Goal: Task Accomplishment & Management: Manage account settings

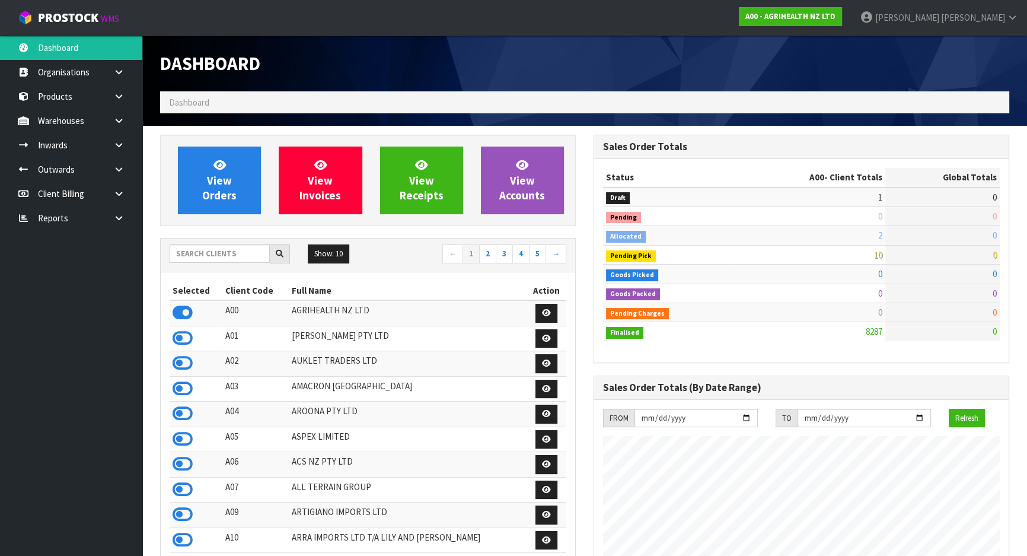
scroll to position [897, 433]
drag, startPoint x: 196, startPoint y: 253, endPoint x: 196, endPoint y: 240, distance: 12.5
click at [196, 253] on input "text" at bounding box center [220, 253] width 100 height 18
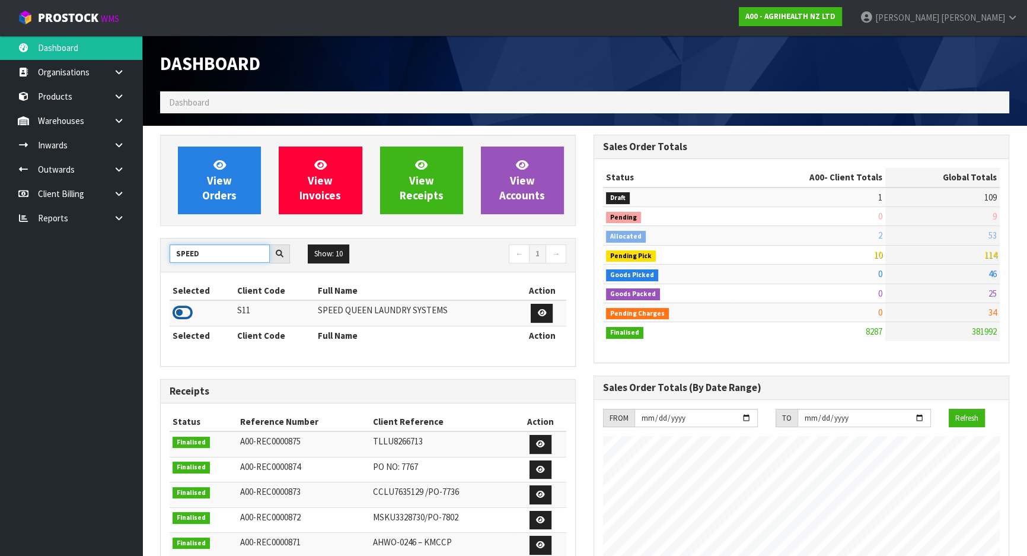
type input "SPEED"
click at [181, 307] on icon at bounding box center [183, 313] width 20 height 18
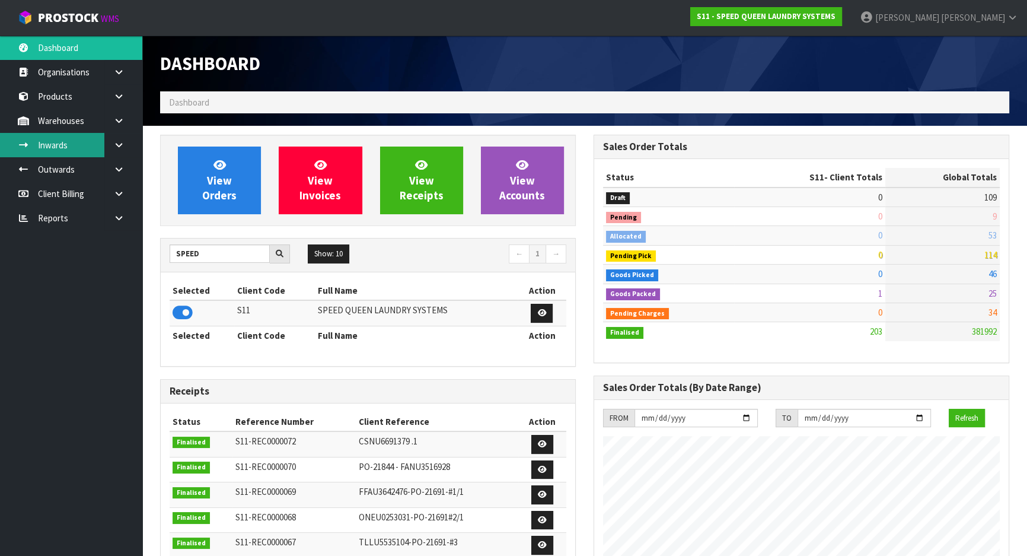
scroll to position [820, 433]
click at [86, 149] on link "Inwards" at bounding box center [71, 145] width 142 height 24
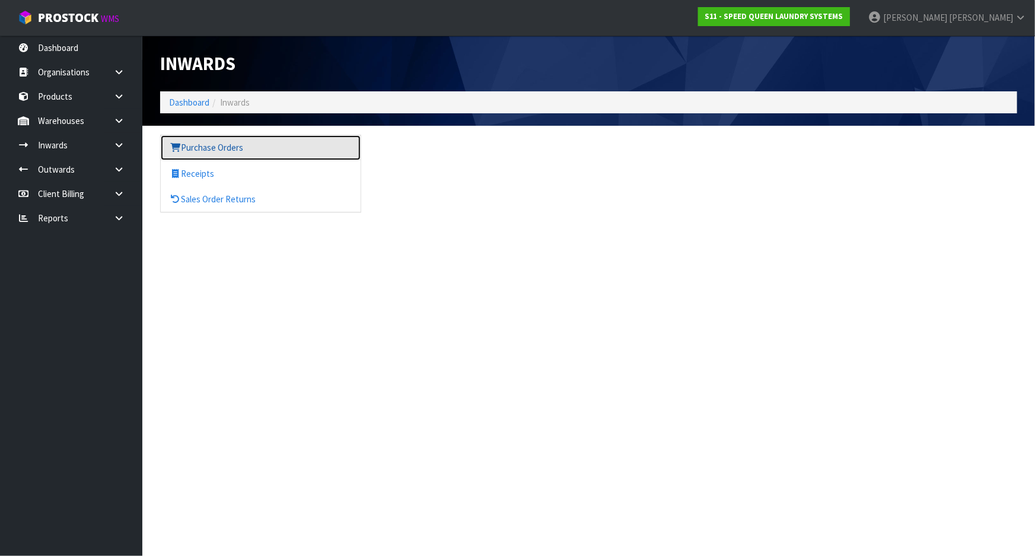
click at [249, 145] on link "Purchase Orders" at bounding box center [261, 147] width 200 height 24
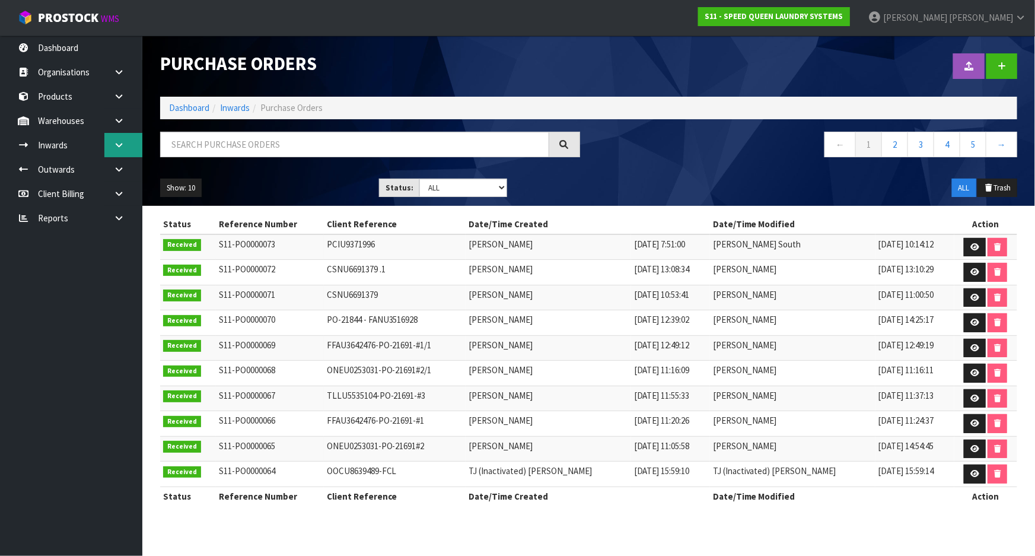
click at [116, 144] on icon at bounding box center [118, 145] width 11 height 9
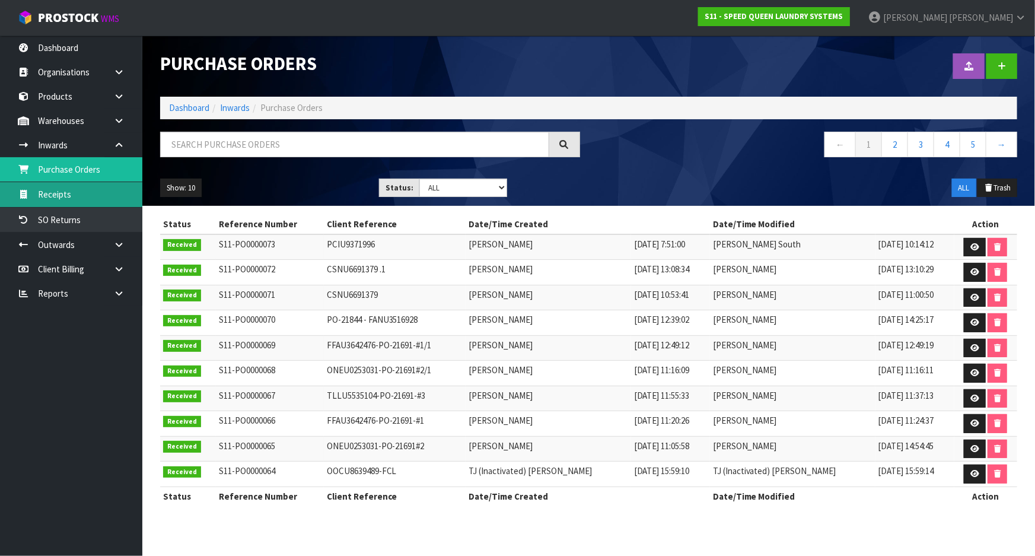
click at [102, 189] on link "Receipts" at bounding box center [71, 194] width 142 height 24
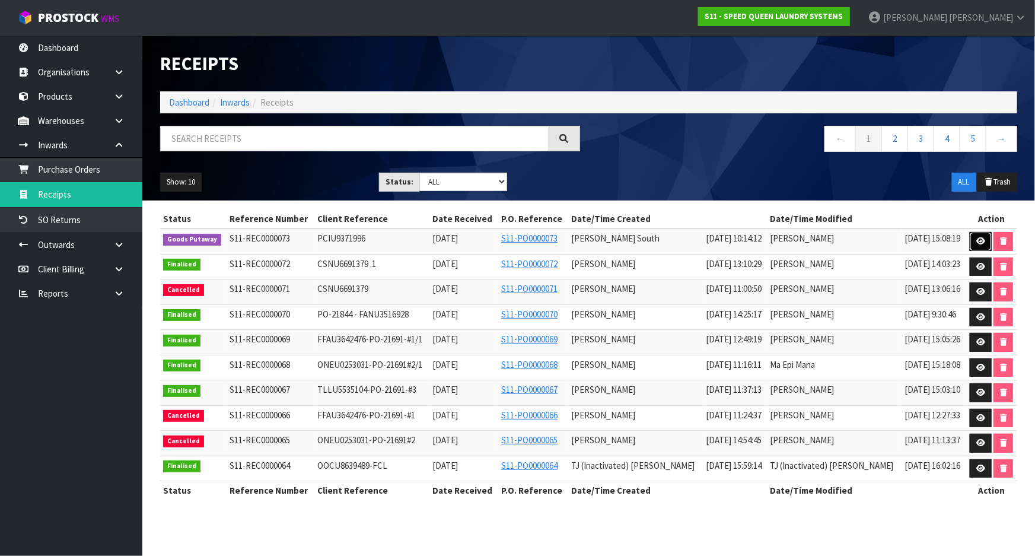
click at [973, 238] on link at bounding box center [981, 241] width 22 height 19
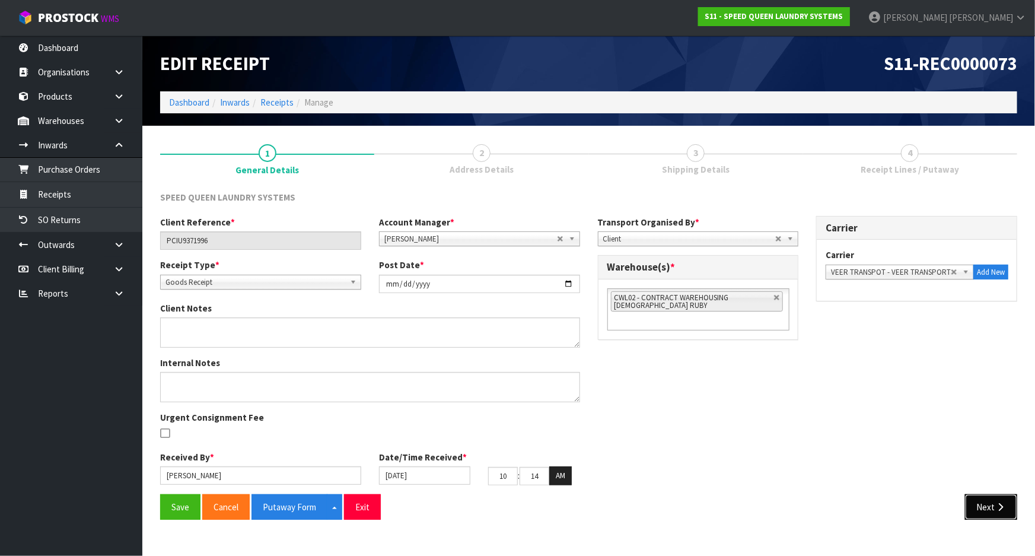
click at [990, 509] on button "Next" at bounding box center [991, 507] width 52 height 26
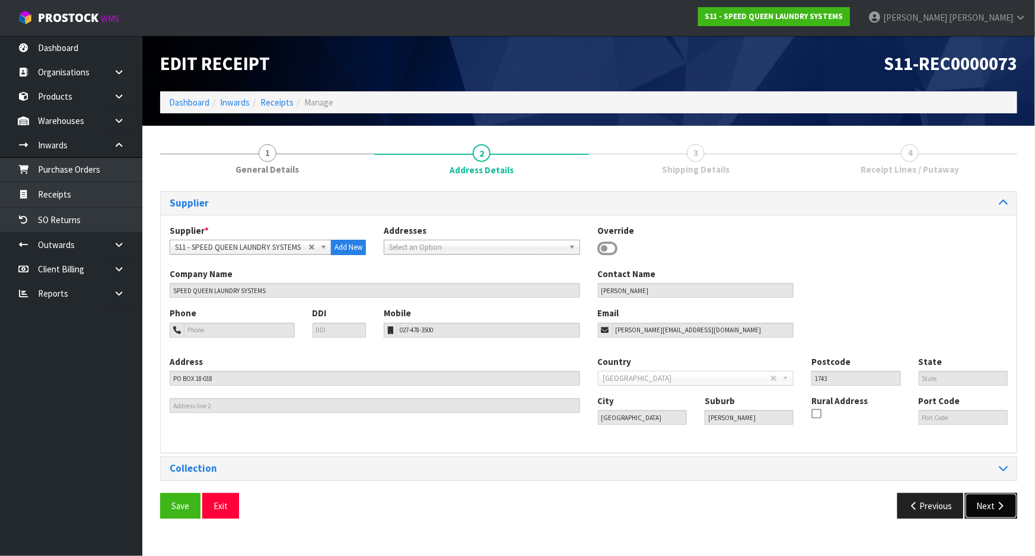
click at [990, 506] on button "Next" at bounding box center [991, 506] width 52 height 26
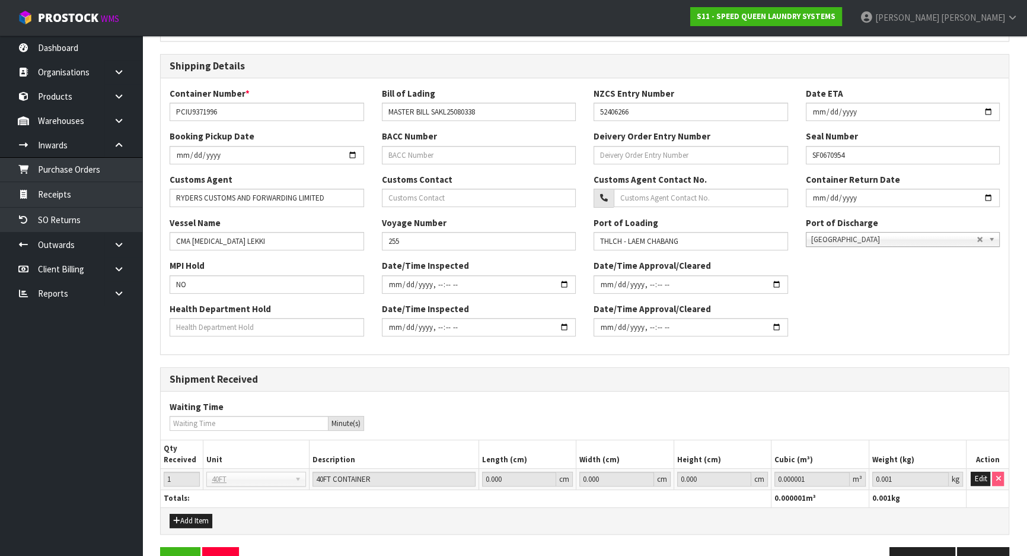
scroll to position [267, 0]
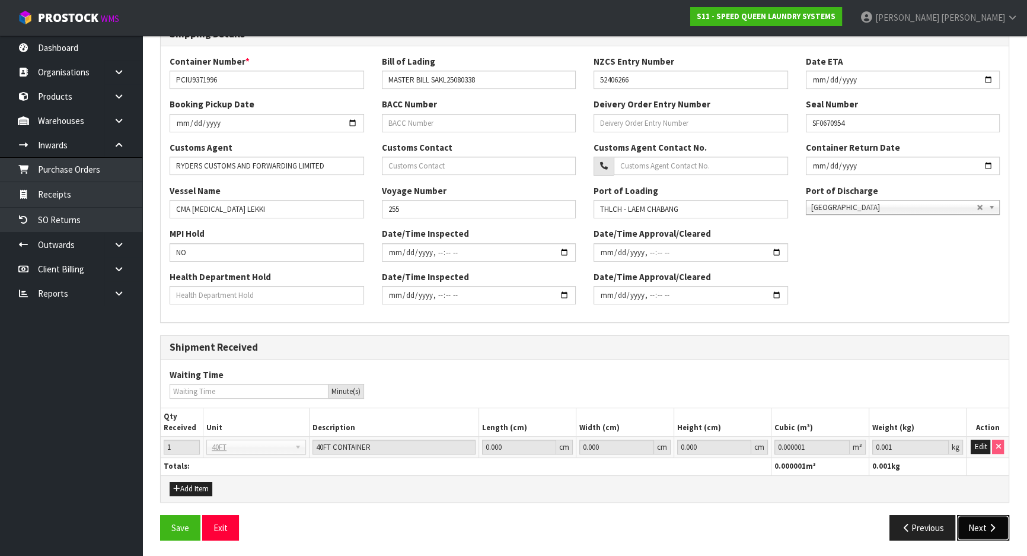
click at [993, 515] on button "Next" at bounding box center [983, 528] width 52 height 26
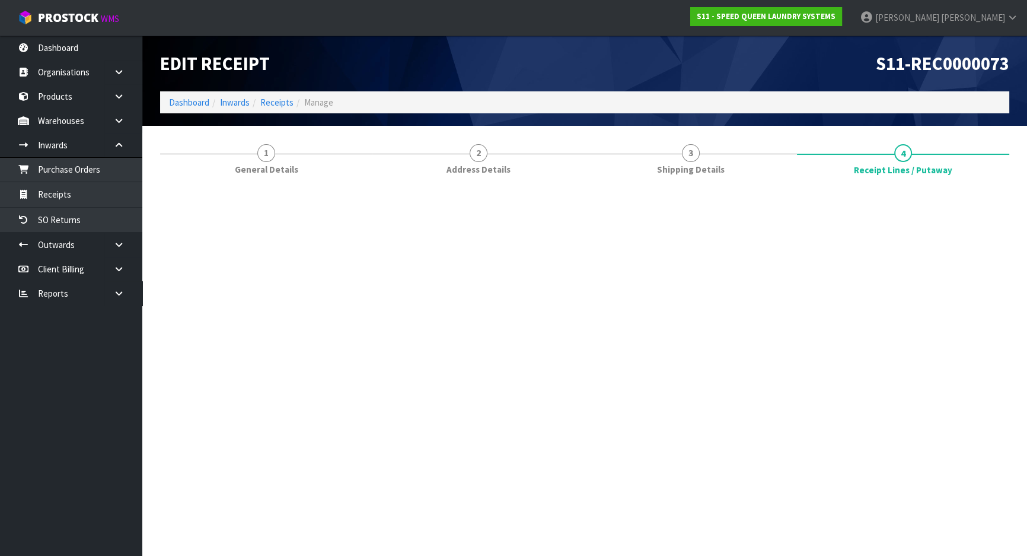
scroll to position [0, 0]
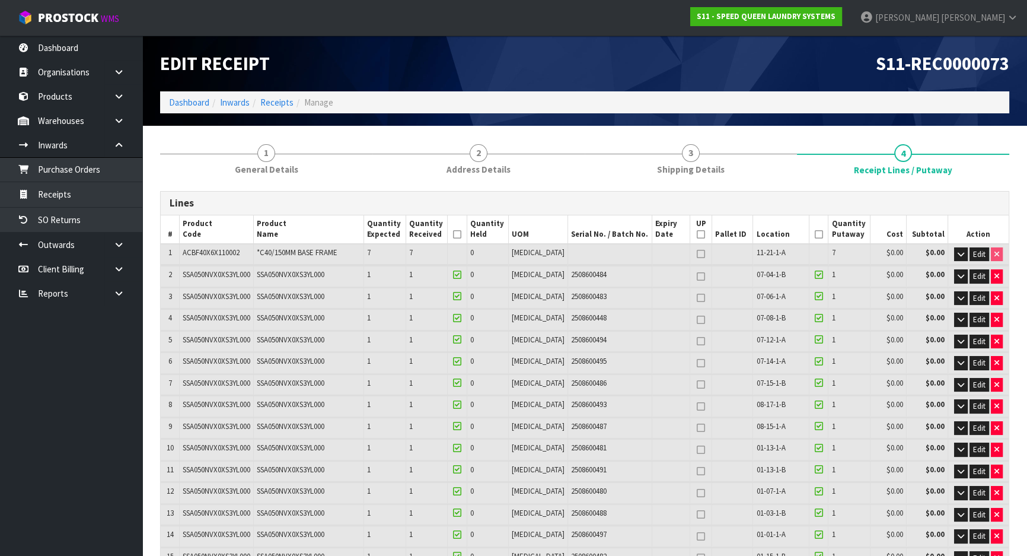
click at [697, 234] on icon at bounding box center [701, 234] width 8 height 1
type input "22"
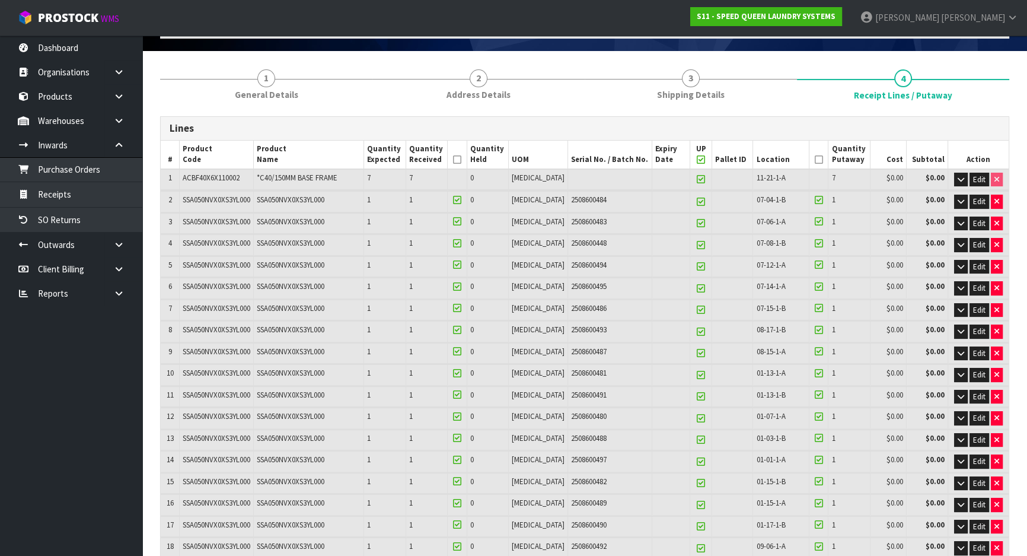
scroll to position [323, 0]
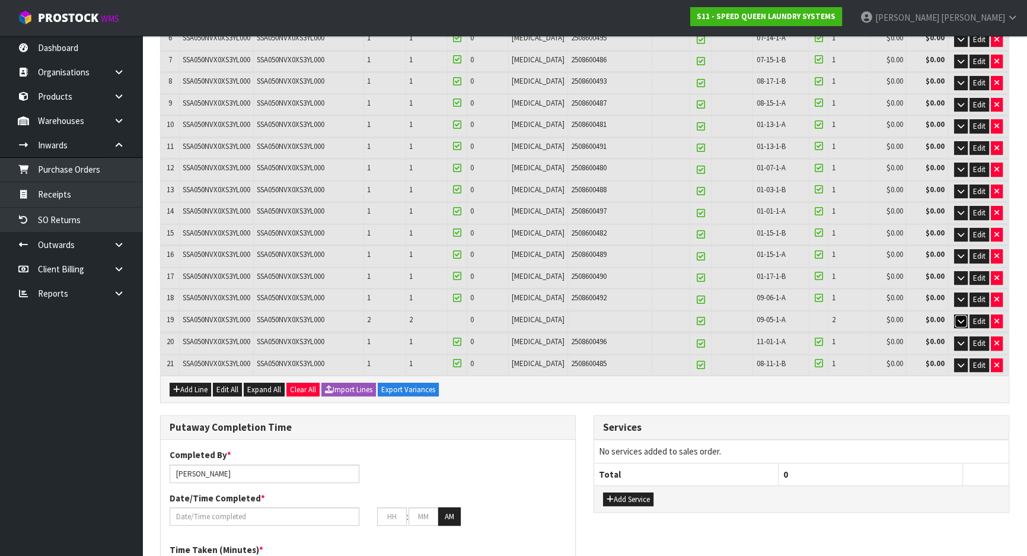
click at [958, 317] on icon "button" at bounding box center [961, 321] width 7 height 8
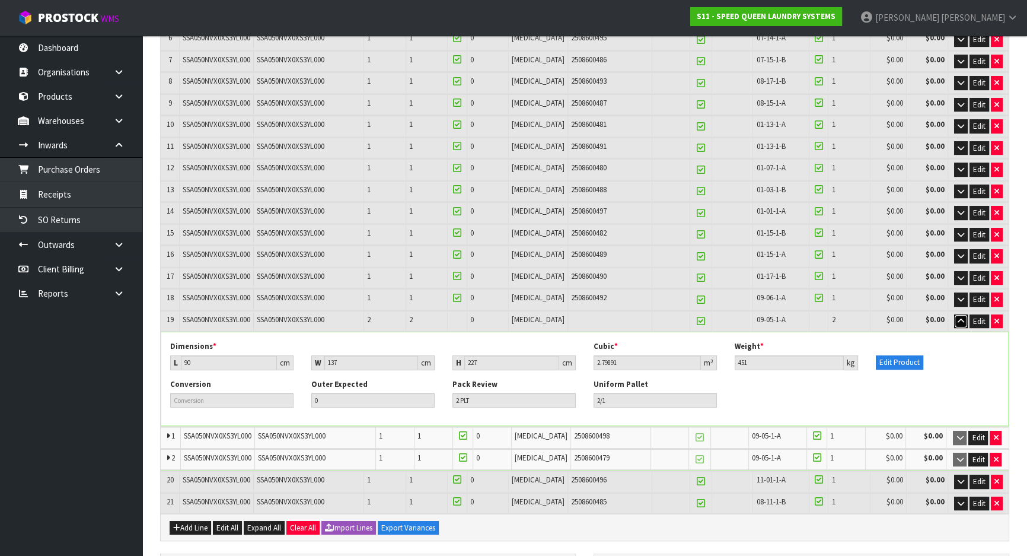
click at [958, 317] on icon "button" at bounding box center [961, 321] width 7 height 8
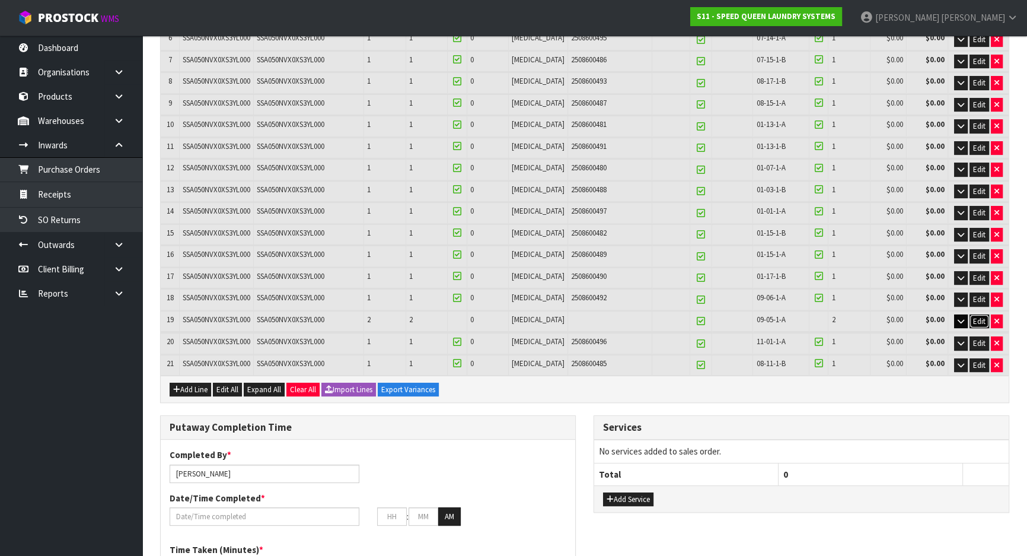
click at [979, 316] on span "Edit" at bounding box center [979, 321] width 12 height 10
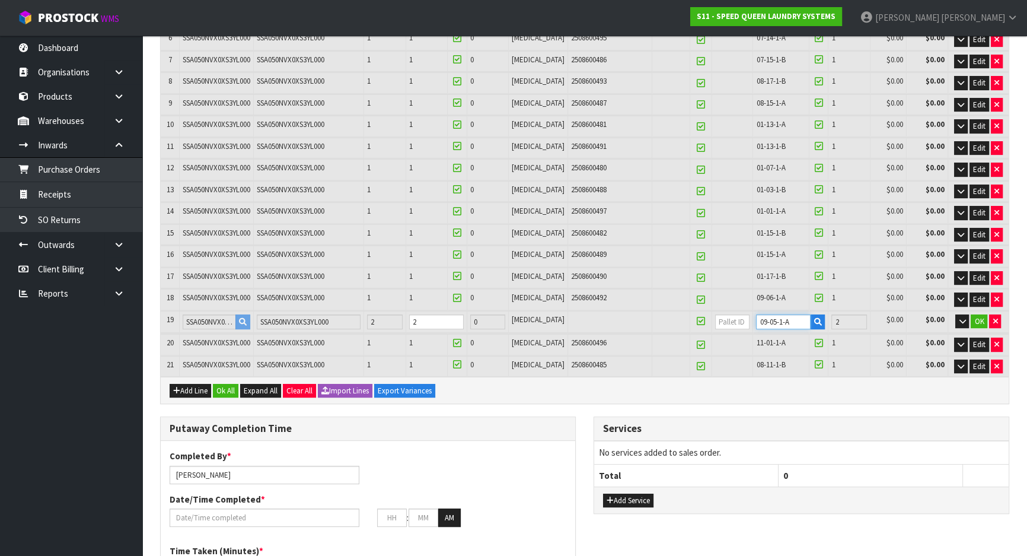
drag, startPoint x: 792, startPoint y: 317, endPoint x: 721, endPoint y: 314, distance: 71.9
click at [721, 314] on tr "19 SSA050NVX0XS3YL000 SSA050NVX0XS3YL000 2 2 0 [MEDICAL_DATA] 09-05-1-A 2 $0.00…" at bounding box center [585, 322] width 848 height 22
click at [862, 395] on div "Add Line Ok All Expand All Clear All Import Lines Export Variances" at bounding box center [585, 390] width 848 height 27
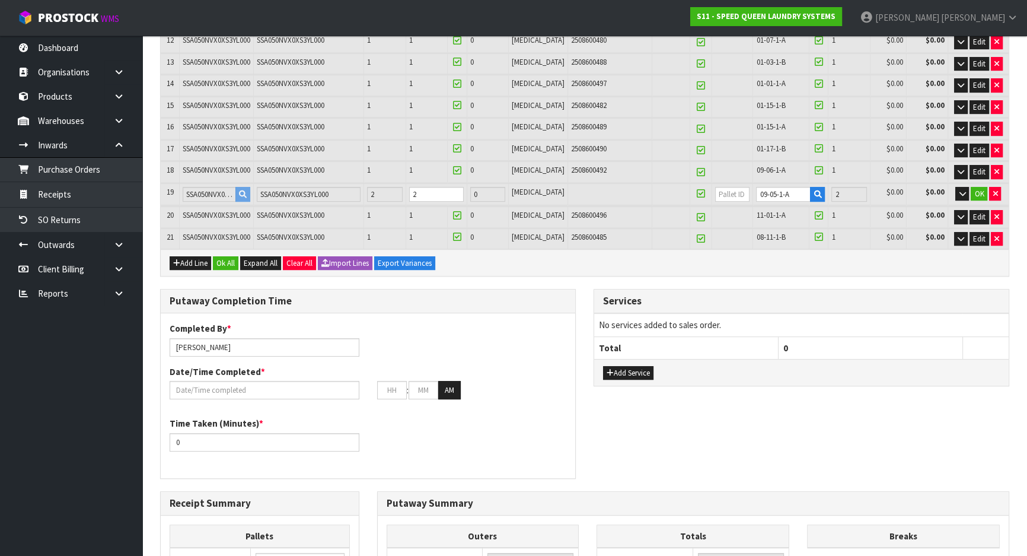
scroll to position [450, 0]
click at [984, 188] on button "OK" at bounding box center [979, 194] width 17 height 14
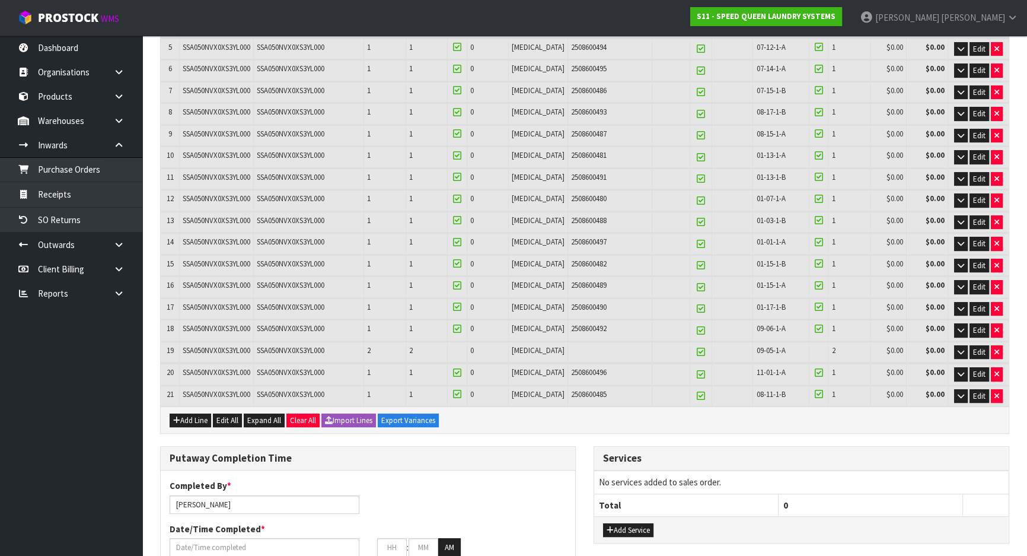
scroll to position [485, 0]
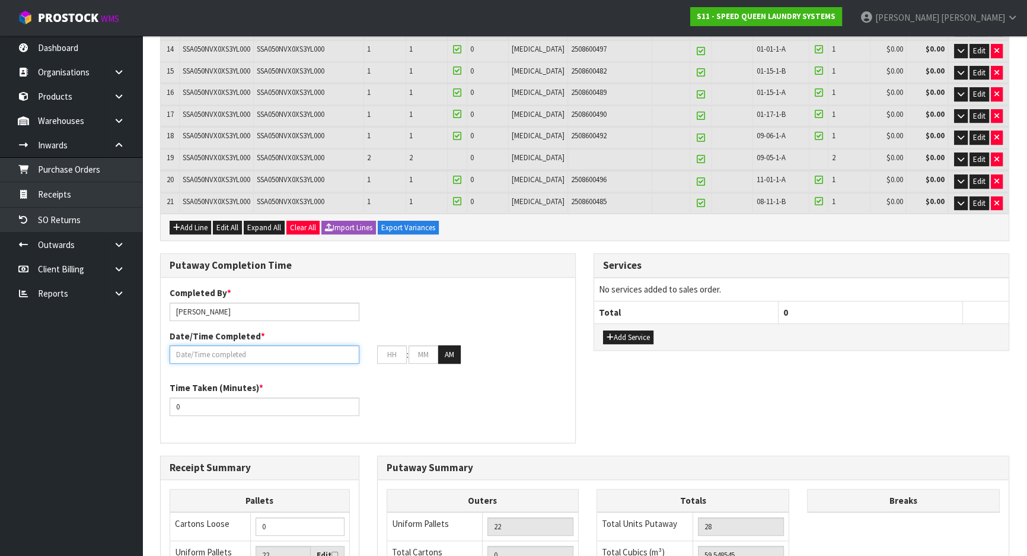
click at [292, 345] on input "text" at bounding box center [265, 354] width 190 height 18
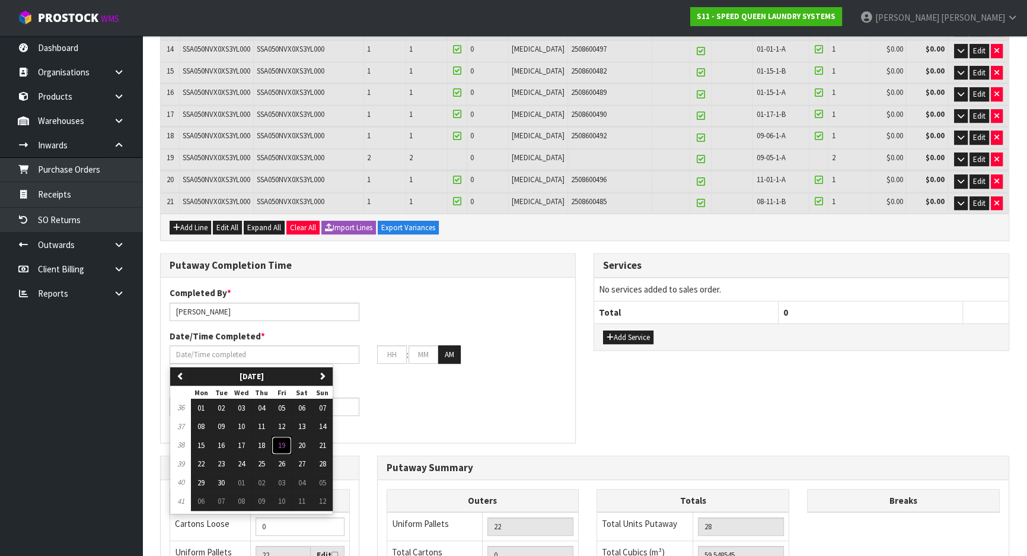
click at [288, 442] on button "19" at bounding box center [282, 445] width 20 height 19
type input "[DATE]"
type input "12"
type input "00"
click at [266, 345] on input "[DATE]" at bounding box center [265, 354] width 190 height 18
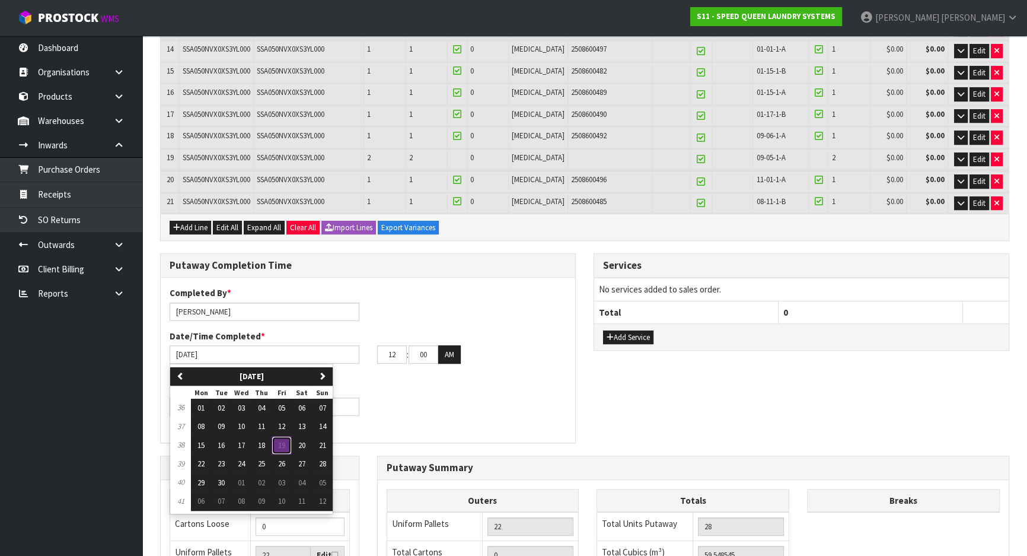
click at [283, 440] on span "19" at bounding box center [281, 445] width 7 height 10
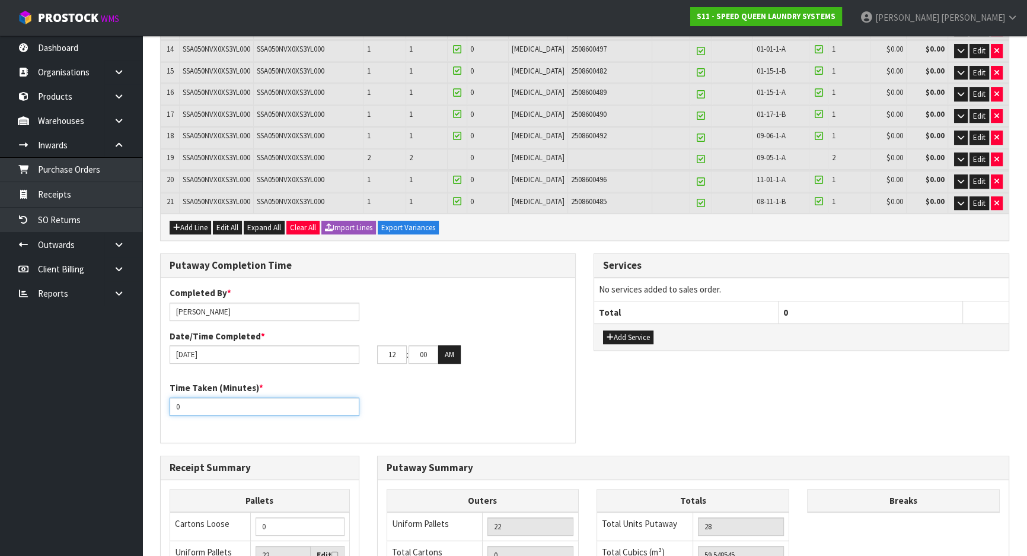
click at [269, 407] on input "0" at bounding box center [265, 406] width 190 height 18
drag, startPoint x: 265, startPoint y: 405, endPoint x: 46, endPoint y: 388, distance: 220.1
type input "1"
click at [214, 403] on input "number" at bounding box center [265, 406] width 190 height 18
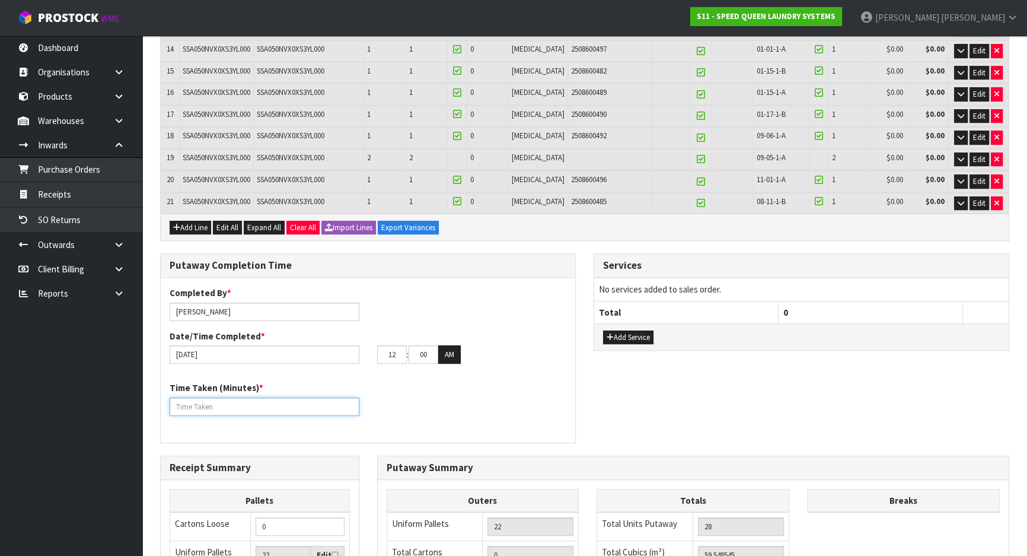
click at [261, 399] on input "number" at bounding box center [265, 406] width 190 height 18
type input "2"
type input "300"
click at [441, 395] on div "Time Taken (Minutes) * 300" at bounding box center [368, 402] width 415 height 43
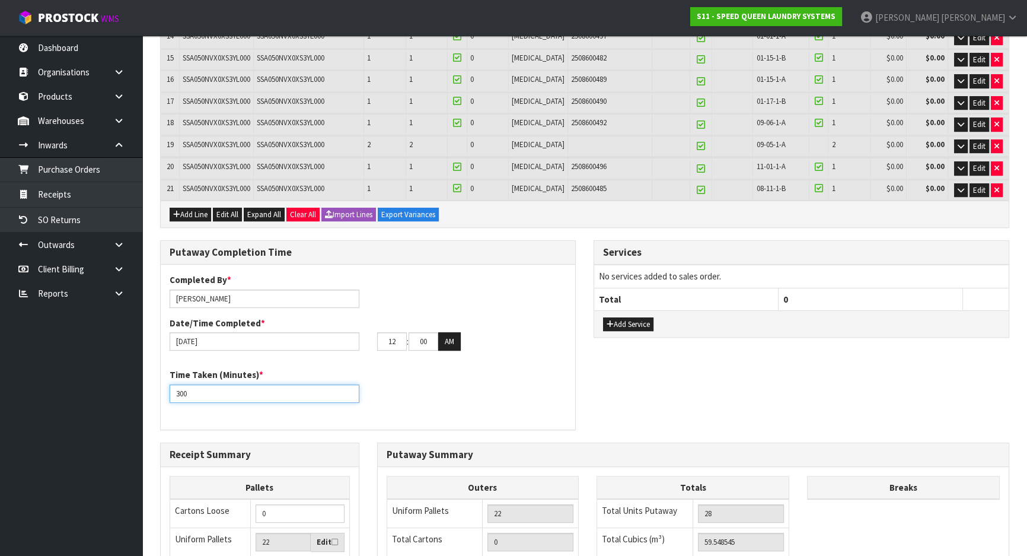
scroll to position [664, 0]
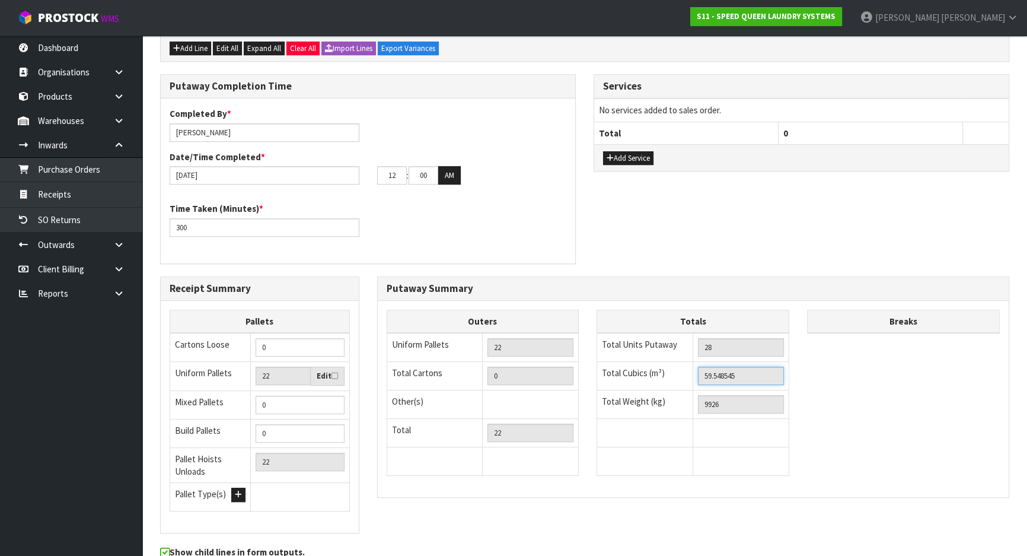
drag, startPoint x: 761, startPoint y: 369, endPoint x: 614, endPoint y: 369, distance: 146.5
click at [614, 369] on tr "Total Cubics (m³) 59.548545" at bounding box center [693, 376] width 192 height 28
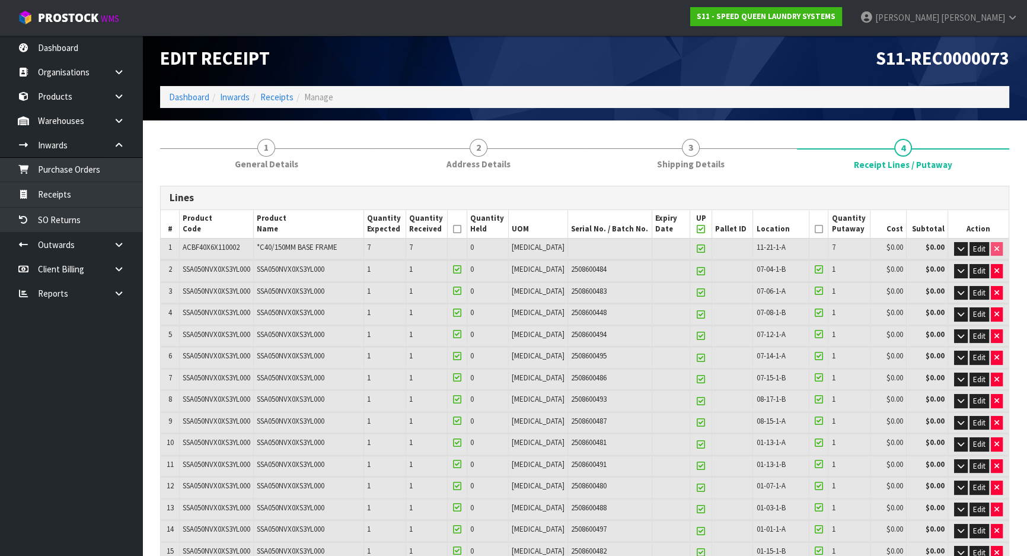
scroll to position [0, 0]
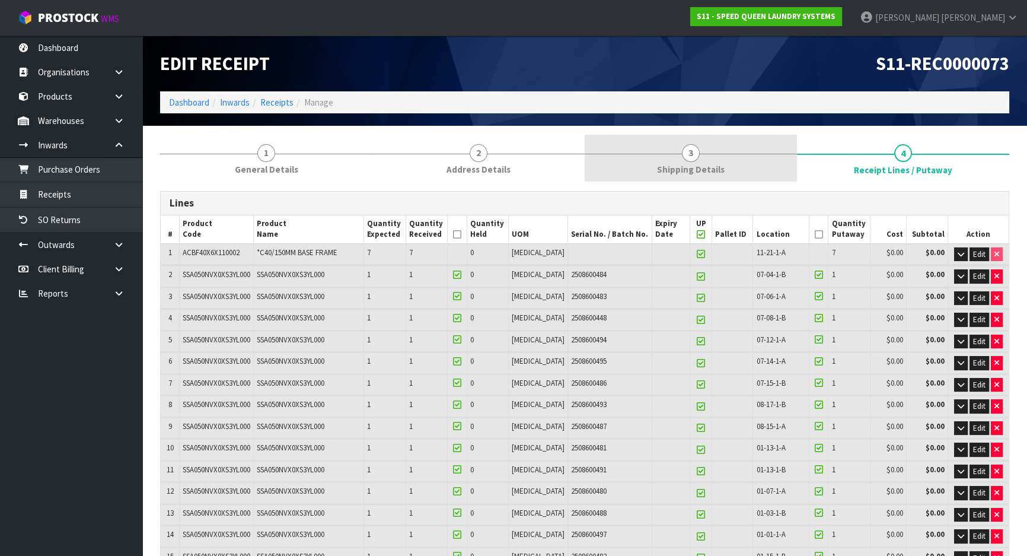
click at [692, 168] on span "Shipping Details" at bounding box center [691, 169] width 68 height 12
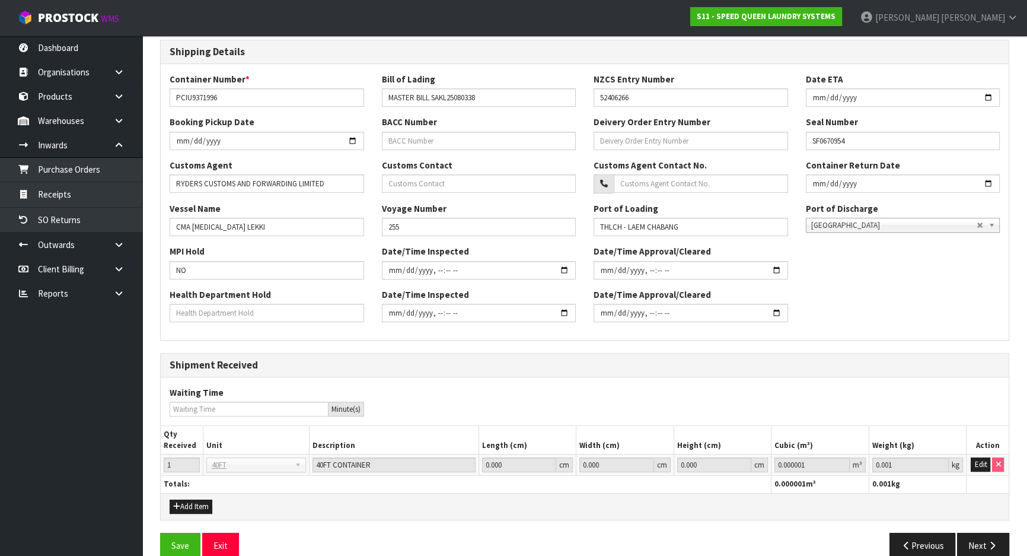
scroll to position [267, 0]
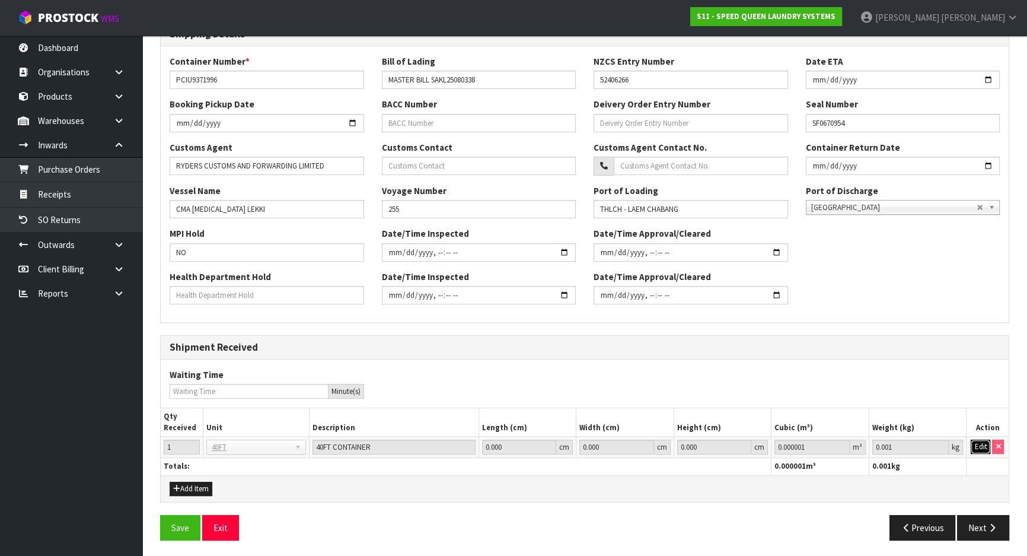
click at [986, 445] on button "Edit" at bounding box center [981, 446] width 20 height 14
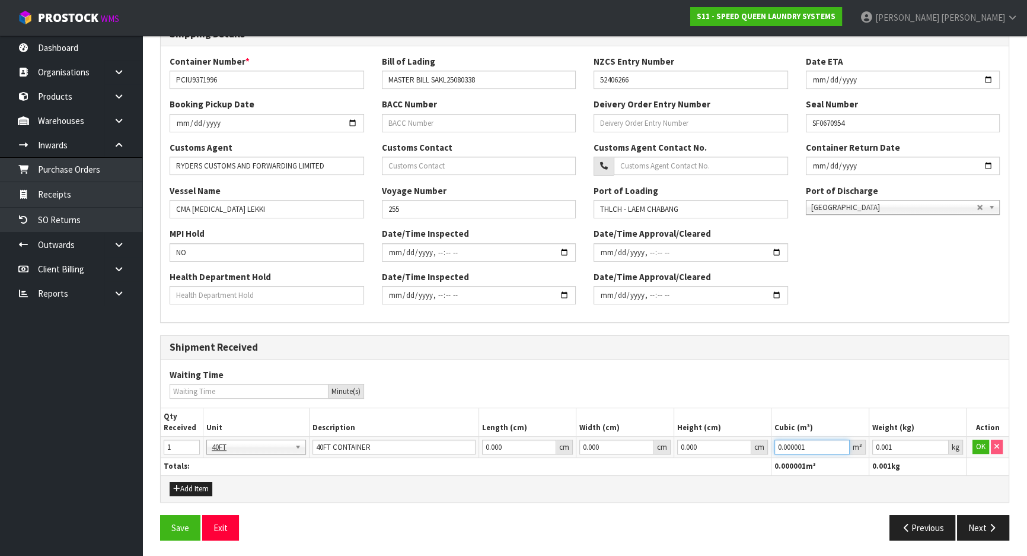
drag, startPoint x: 814, startPoint y: 448, endPoint x: 648, endPoint y: 436, distance: 166.5
click at [648, 437] on tr "1 40FT 40FT 40FT CONTAINER 0.000 cm 0.000 cm 0.000 cm 0.000001 m³ 0.001 kg OK" at bounding box center [585, 447] width 848 height 21
paste input "59.548545"
type input "59.548545"
click at [981, 444] on button "OK" at bounding box center [981, 446] width 17 height 14
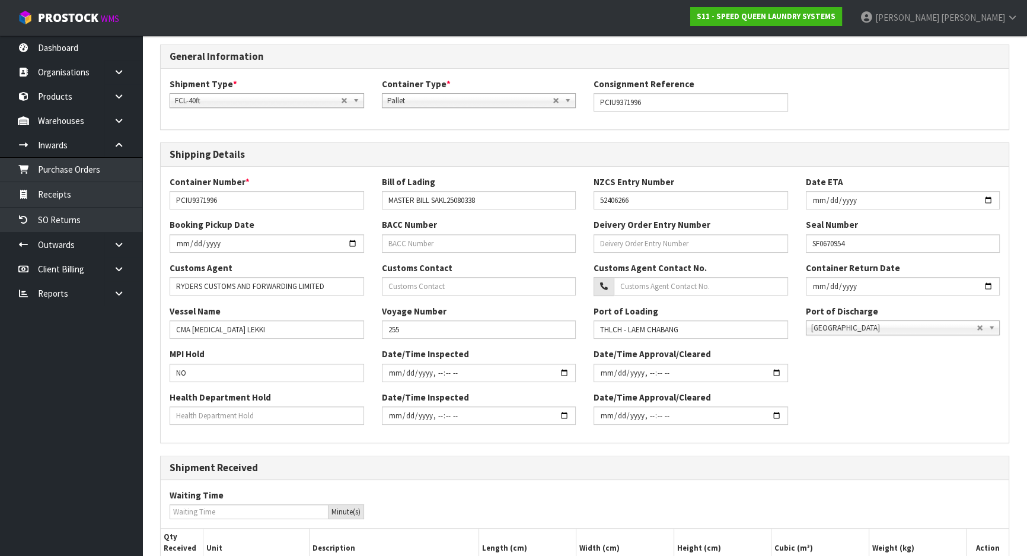
scroll to position [0, 0]
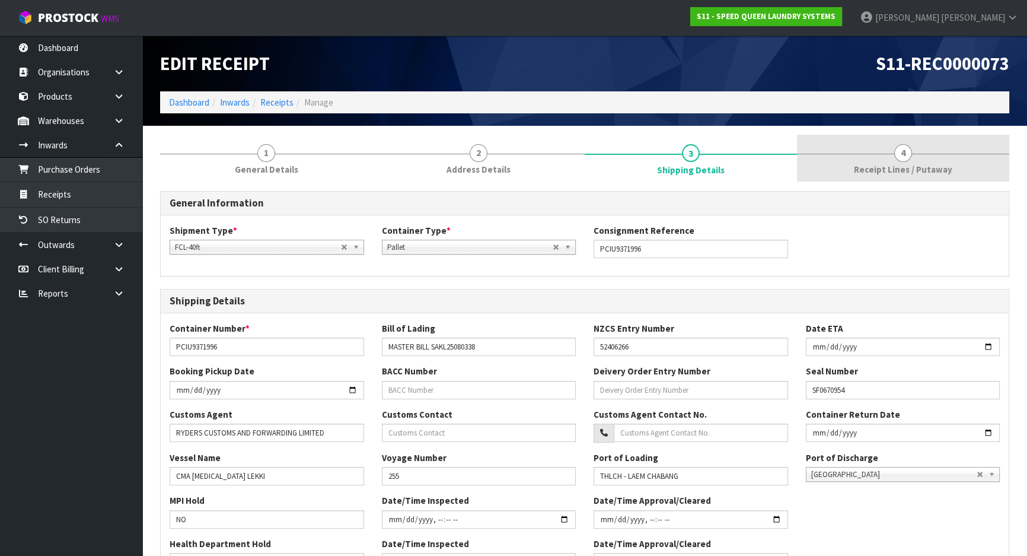
click at [866, 151] on link "4 Receipt Lines / Putaway" at bounding box center [903, 158] width 212 height 47
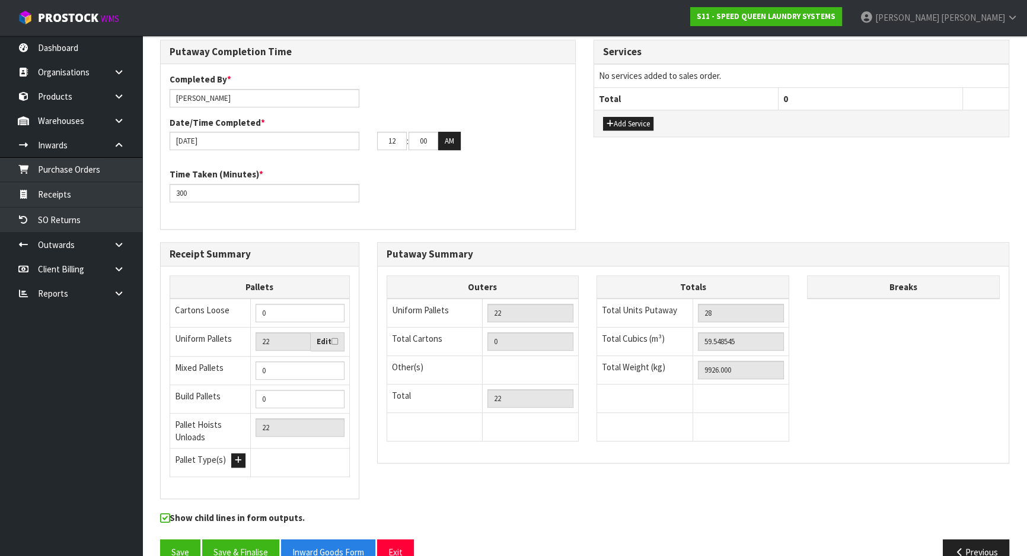
scroll to position [700, 0]
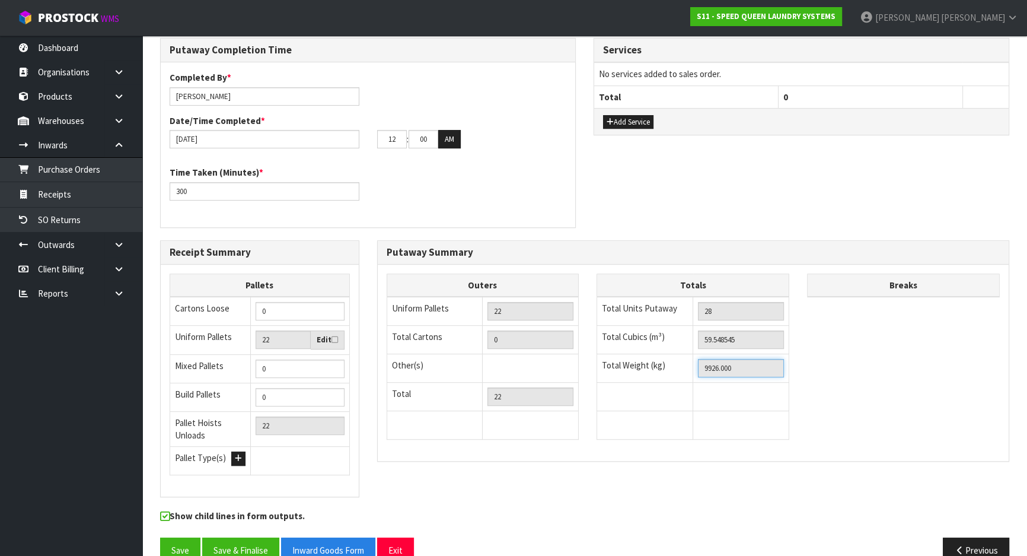
drag, startPoint x: 743, startPoint y: 362, endPoint x: 616, endPoint y: 364, distance: 127.5
click at [616, 364] on tr "Total Weight (kg) 9926.000" at bounding box center [693, 368] width 192 height 28
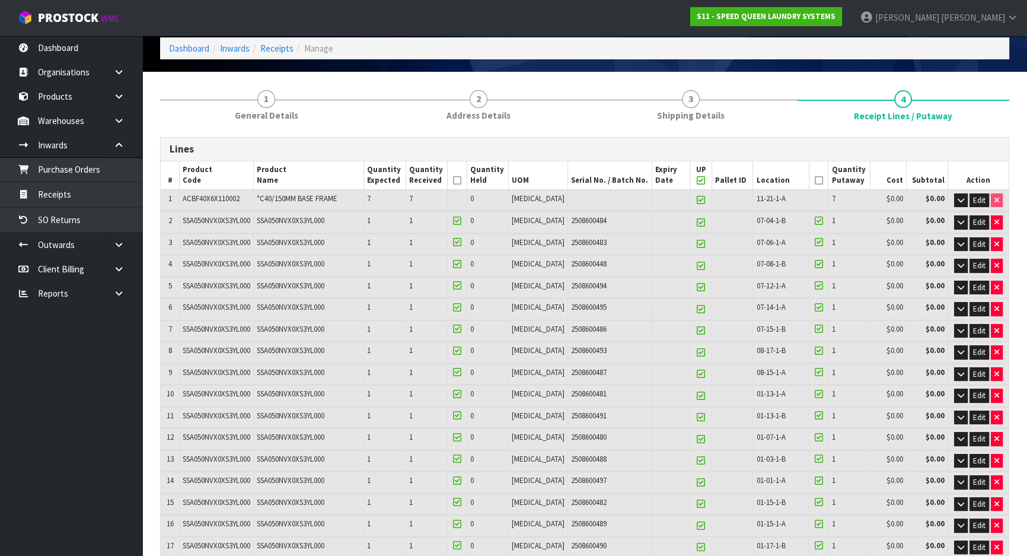
scroll to position [0, 0]
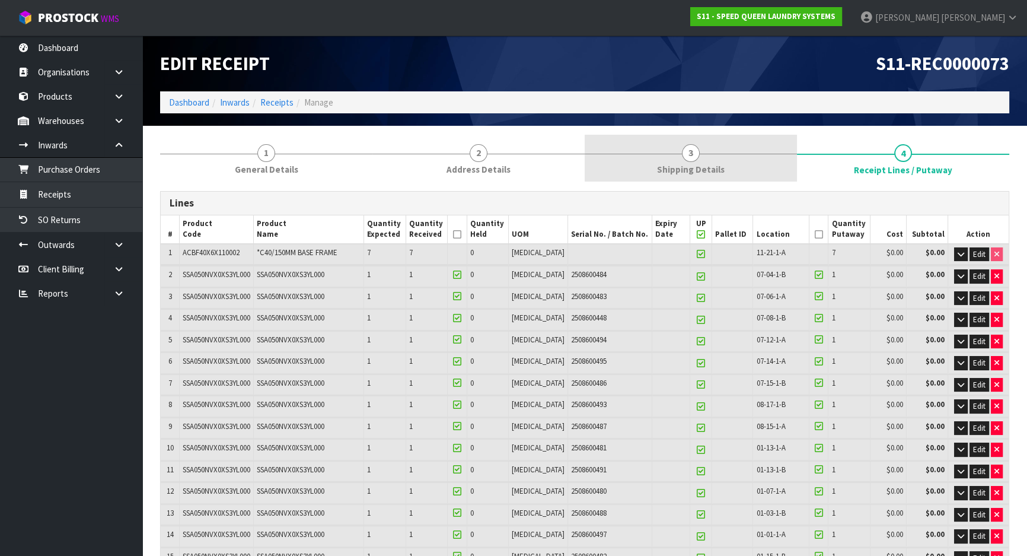
click at [727, 176] on link "3 Shipping Details" at bounding box center [691, 158] width 212 height 47
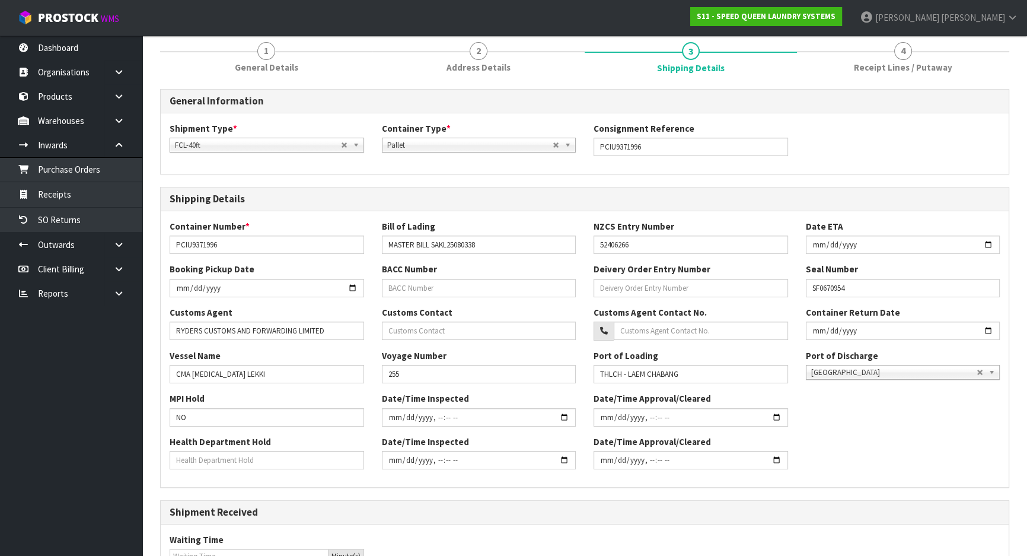
scroll to position [267, 0]
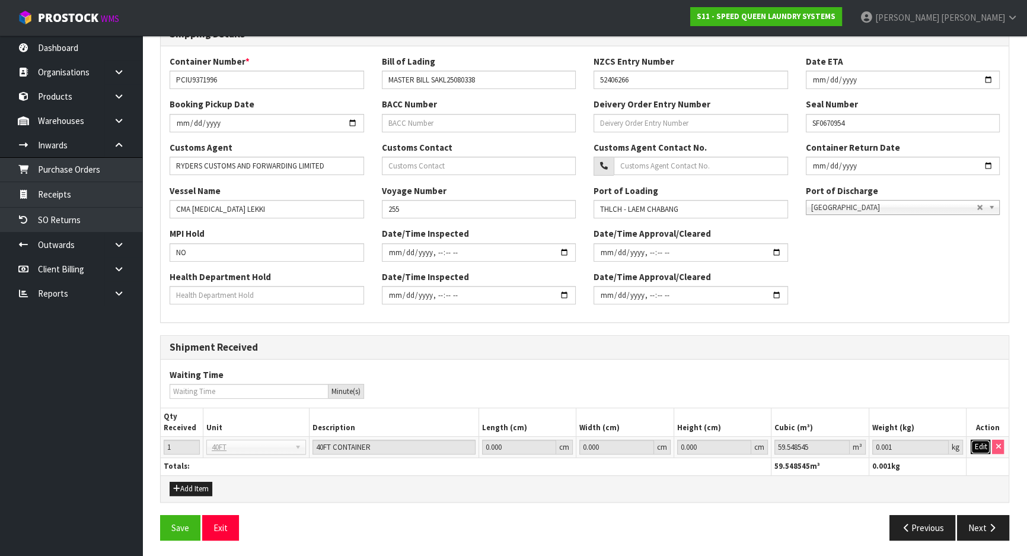
click at [973, 445] on button "Edit" at bounding box center [981, 446] width 20 height 14
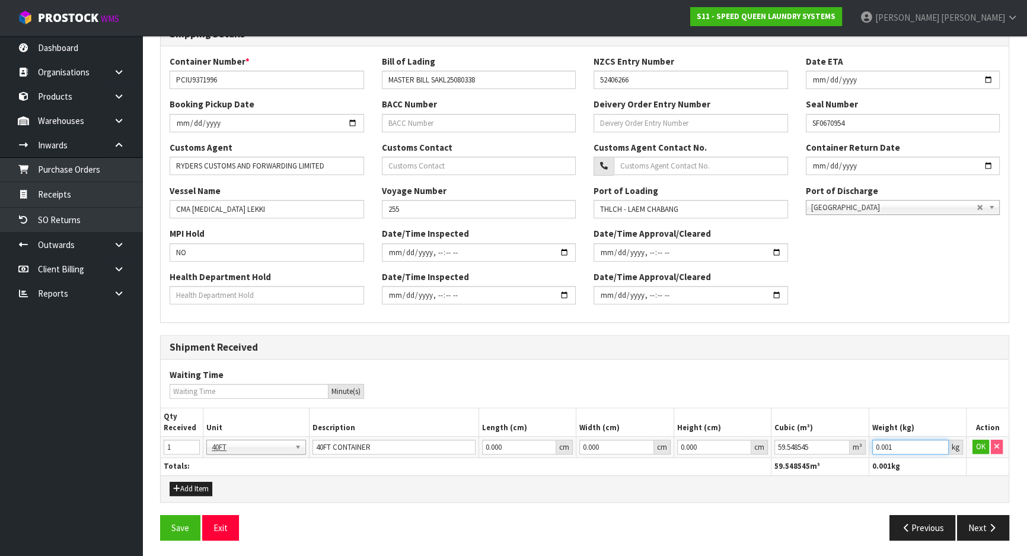
drag, startPoint x: 925, startPoint y: 446, endPoint x: 851, endPoint y: 431, distance: 75.7
click at [742, 432] on table "Qty Received Unit Description Length (cm) Width (cm) Height (cm) Cubic (m³) Wei…" at bounding box center [585, 441] width 848 height 66
paste input "9926"
type input "9926"
click at [976, 444] on button "OK" at bounding box center [981, 446] width 17 height 14
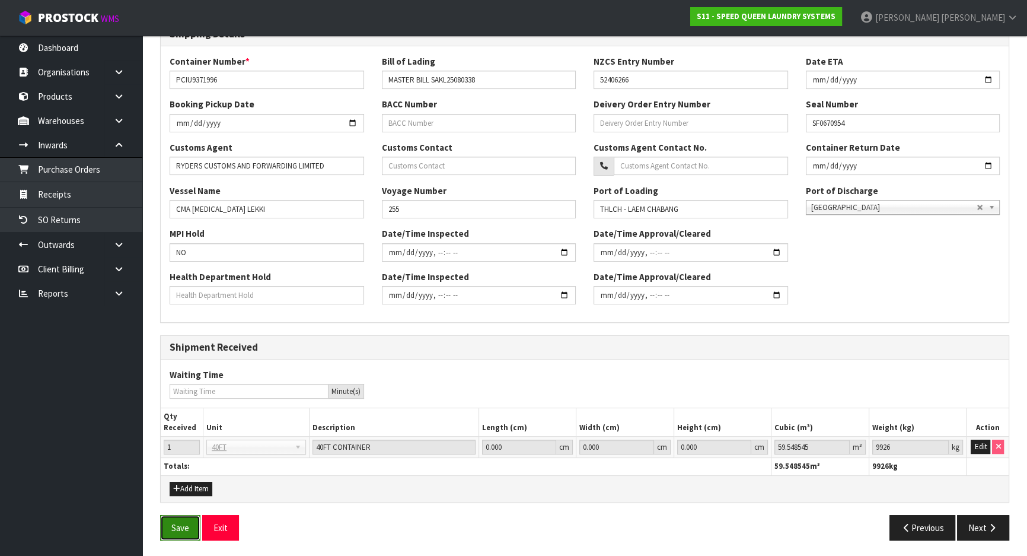
click at [177, 530] on button "Save" at bounding box center [180, 528] width 40 height 26
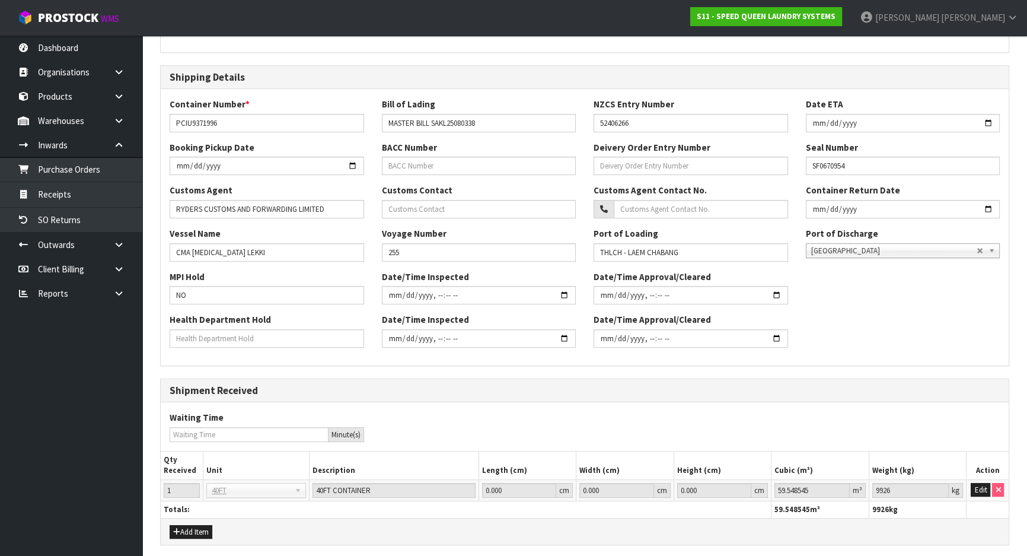
scroll to position [0, 0]
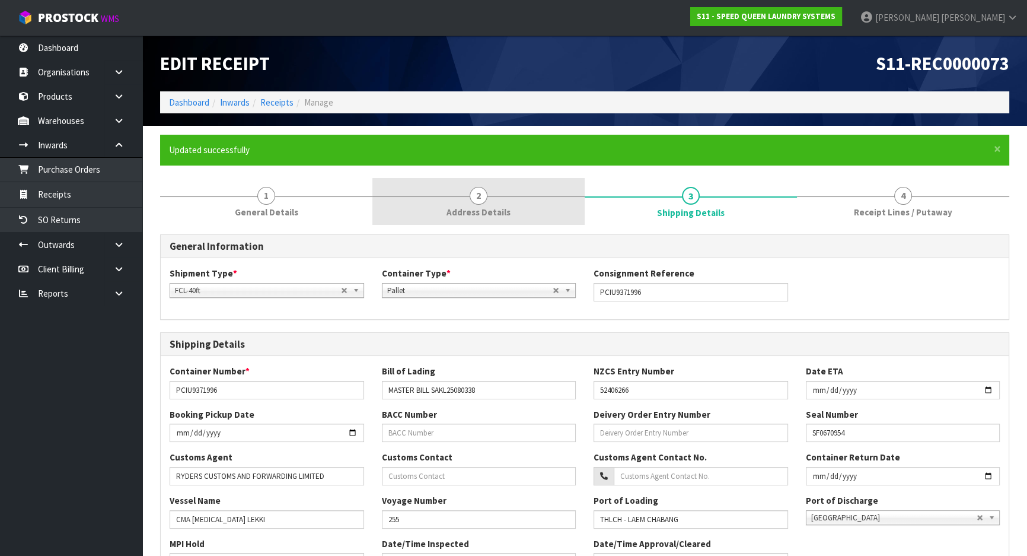
click at [521, 219] on link "2 Address Details" at bounding box center [478, 201] width 212 height 47
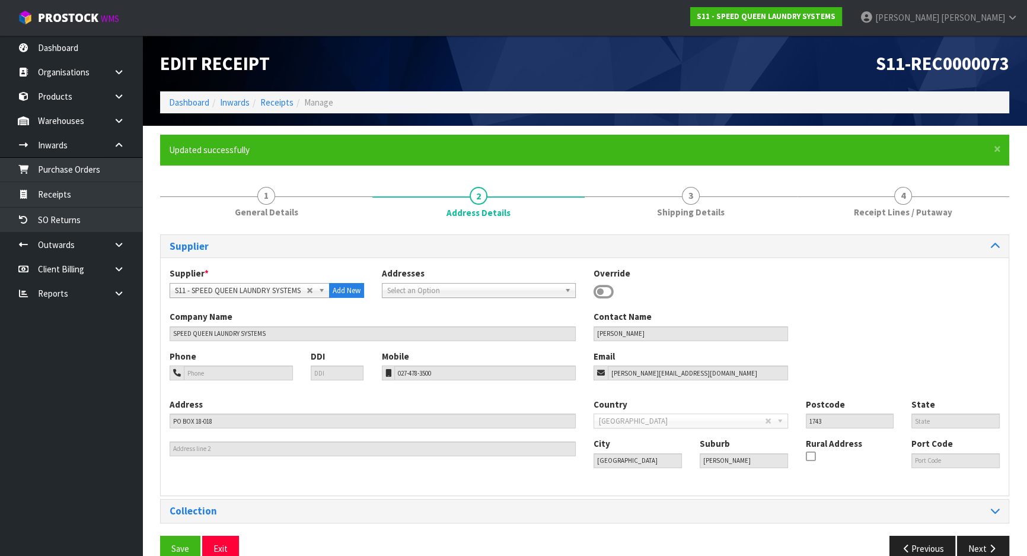
click at [830, 220] on link "4 Receipt Lines / Putaway" at bounding box center [903, 201] width 212 height 47
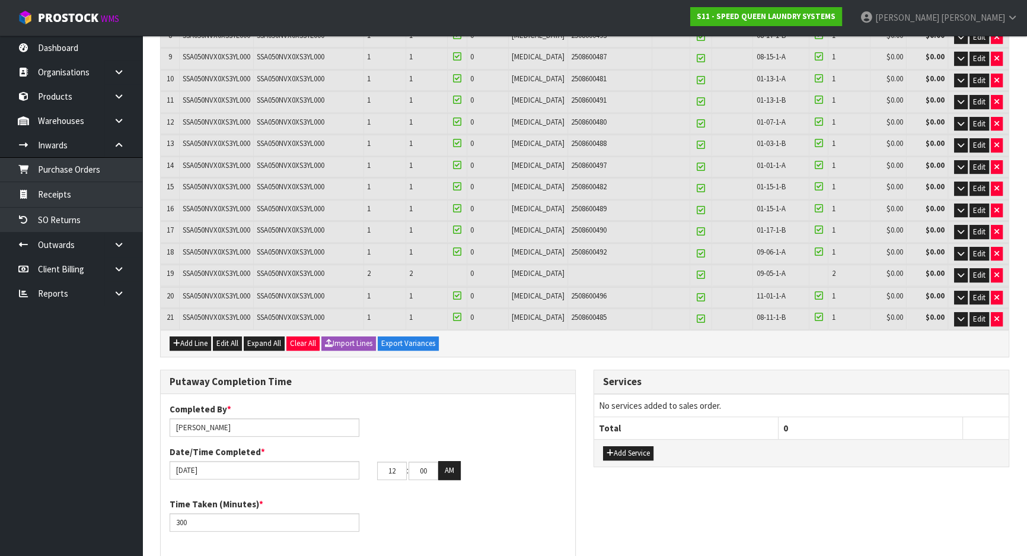
scroll to position [431, 0]
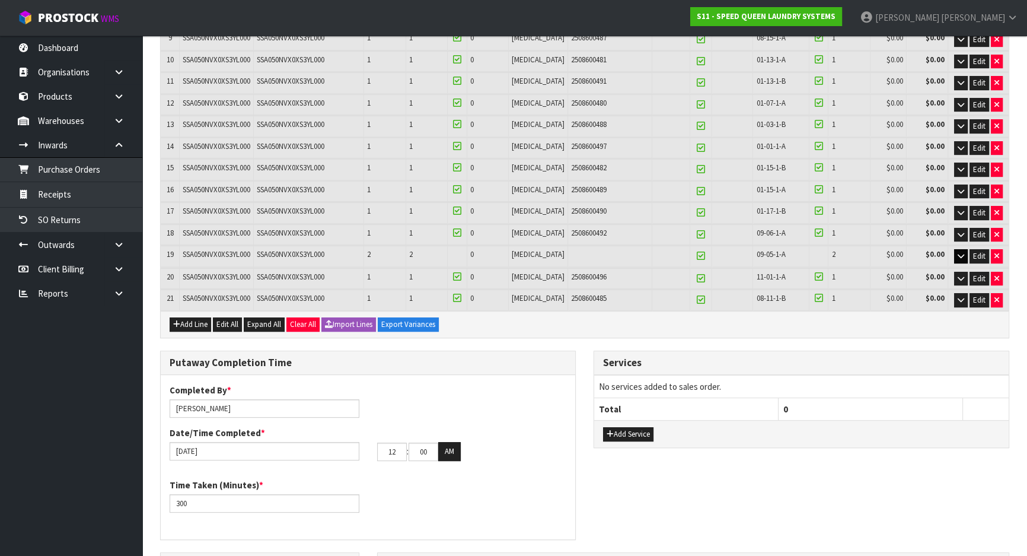
click at [953, 253] on td "Edit" at bounding box center [978, 256] width 61 height 21
click at [964, 253] on button "button" at bounding box center [961, 256] width 14 height 14
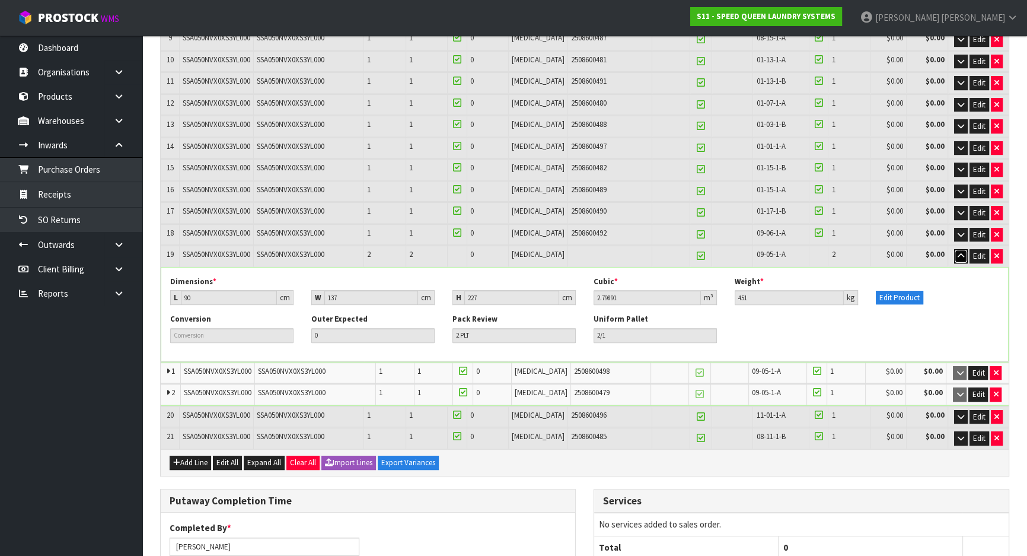
click at [961, 253] on icon "button" at bounding box center [961, 256] width 7 height 8
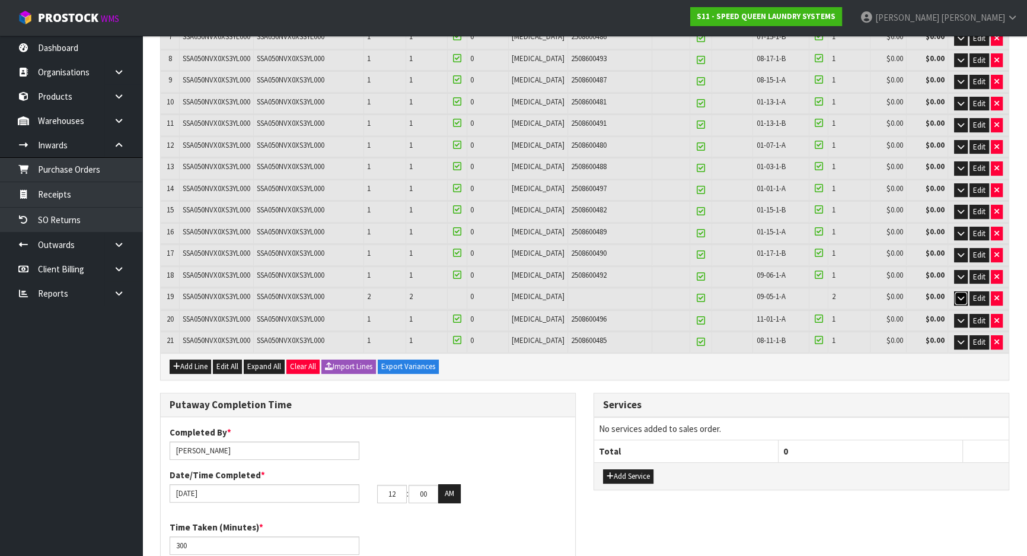
scroll to position [384, 0]
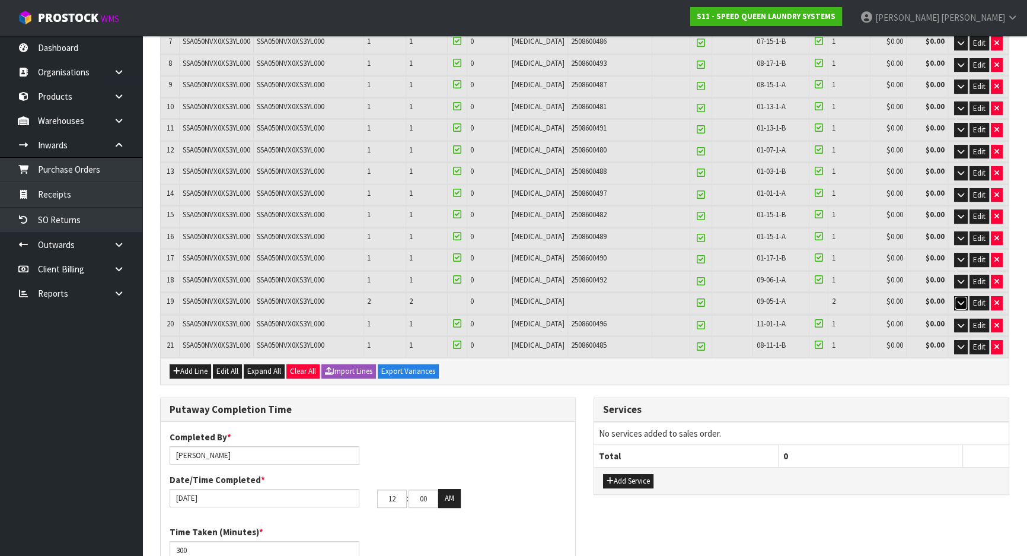
click at [958, 299] on icon "button" at bounding box center [961, 303] width 7 height 8
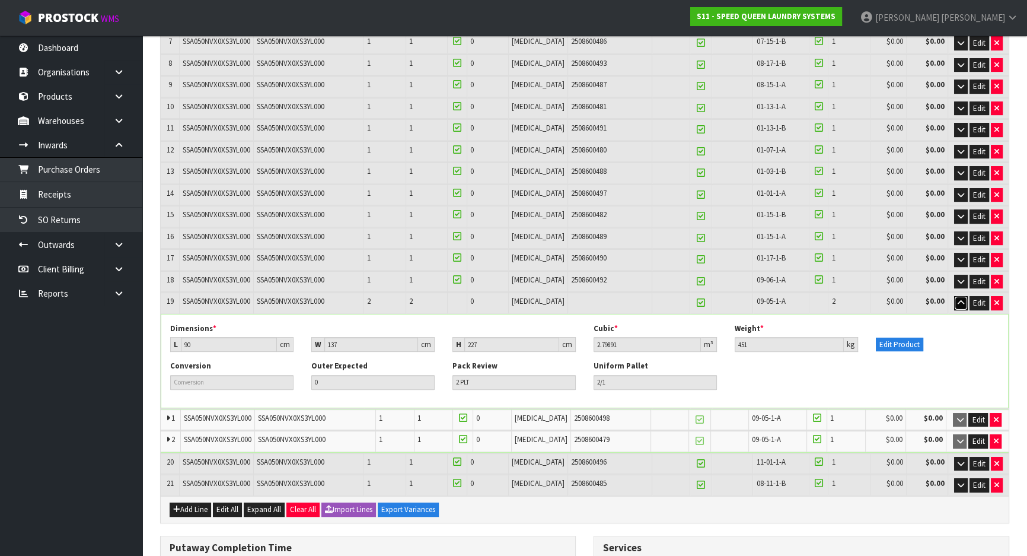
click at [958, 299] on icon "button" at bounding box center [961, 303] width 7 height 8
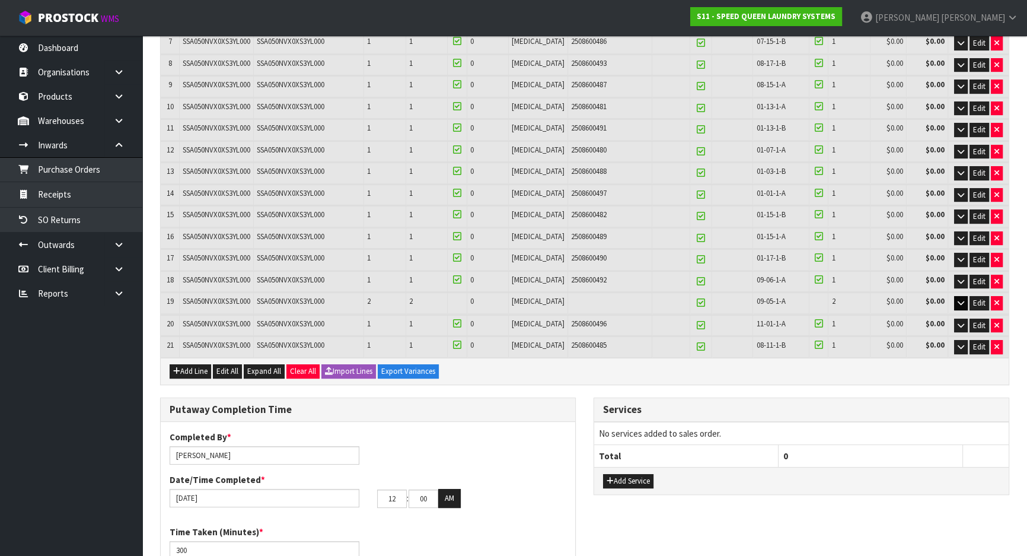
click at [579, 397] on div "Putaway Completion Time Completed By * [PERSON_NAME] Date/Time Completed * [DAT…" at bounding box center [368, 498] width 434 height 202
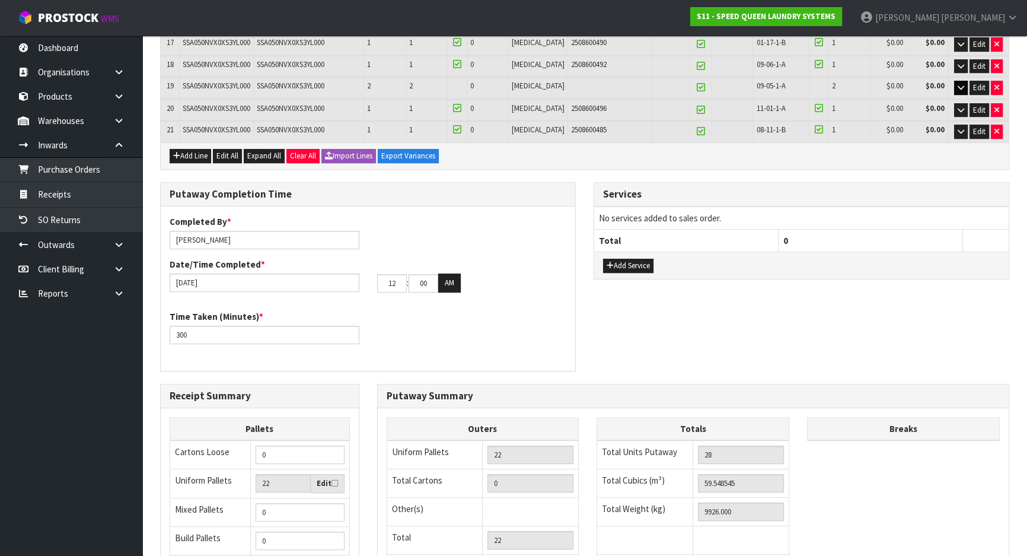
scroll to position [762, 0]
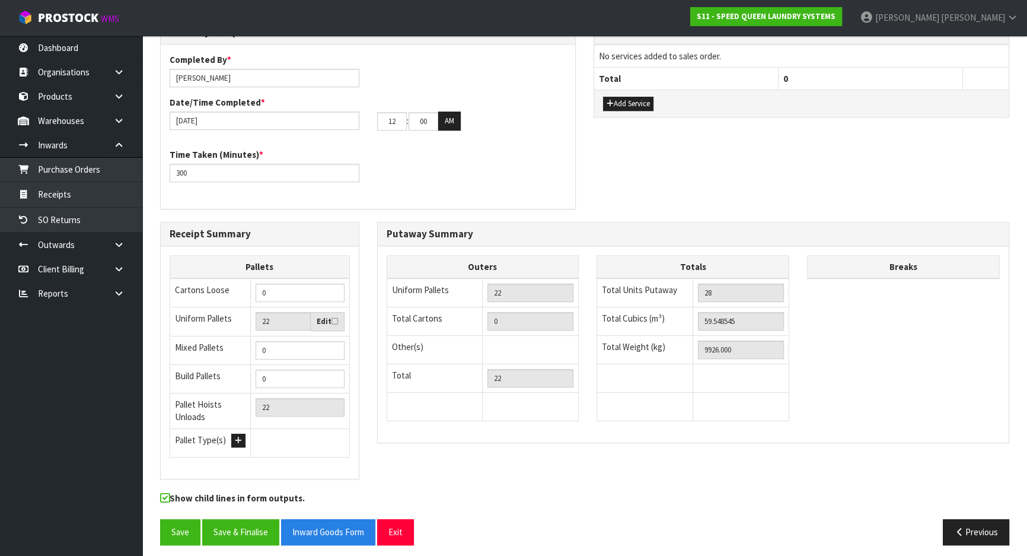
click at [368, 428] on div "Putaway Summary Outers Uniform Pallets 22 Total Cartons 0 Other(s) Bag x 0 Bar …" at bounding box center [693, 339] width 651 height 234
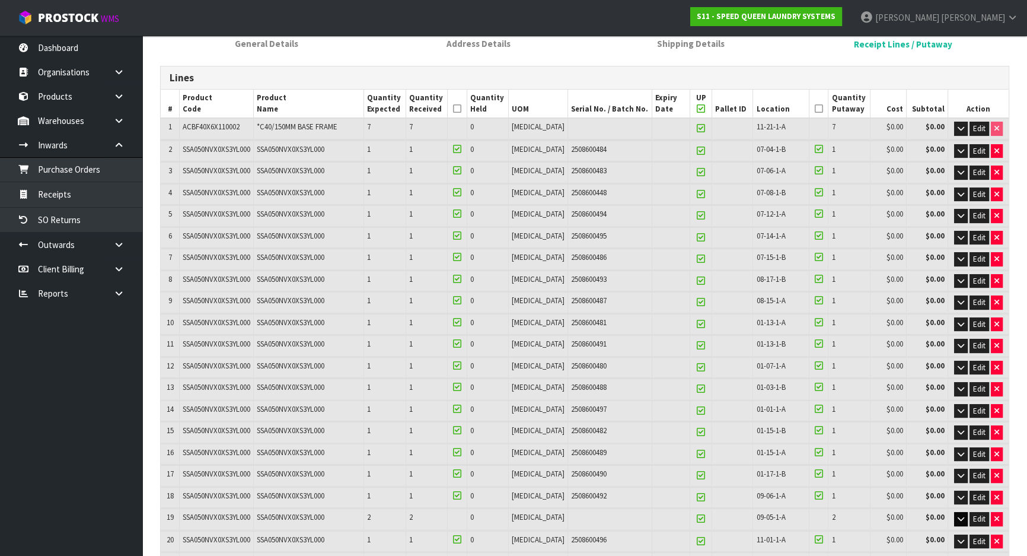
scroll to position [0, 0]
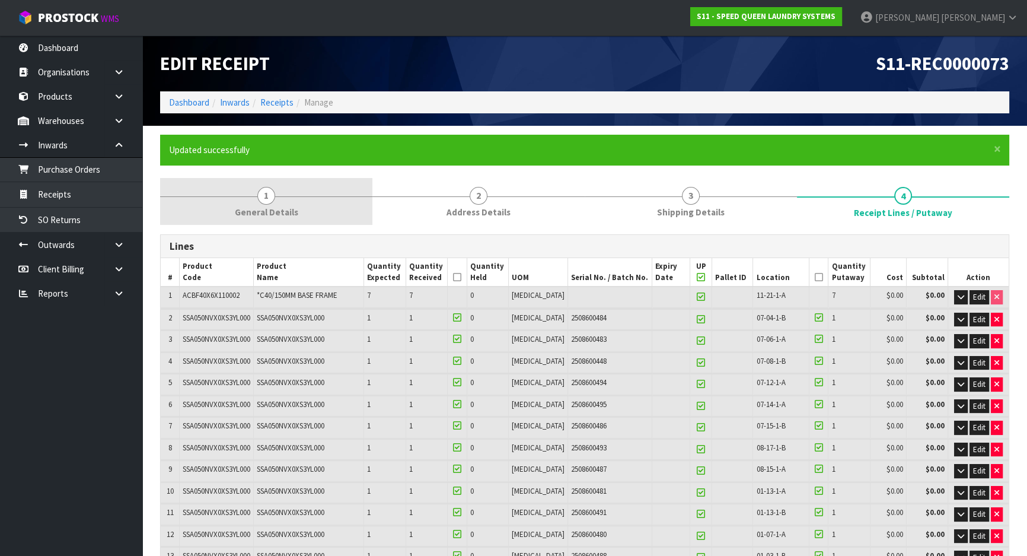
click at [251, 218] on span "General Details" at bounding box center [266, 212] width 63 height 12
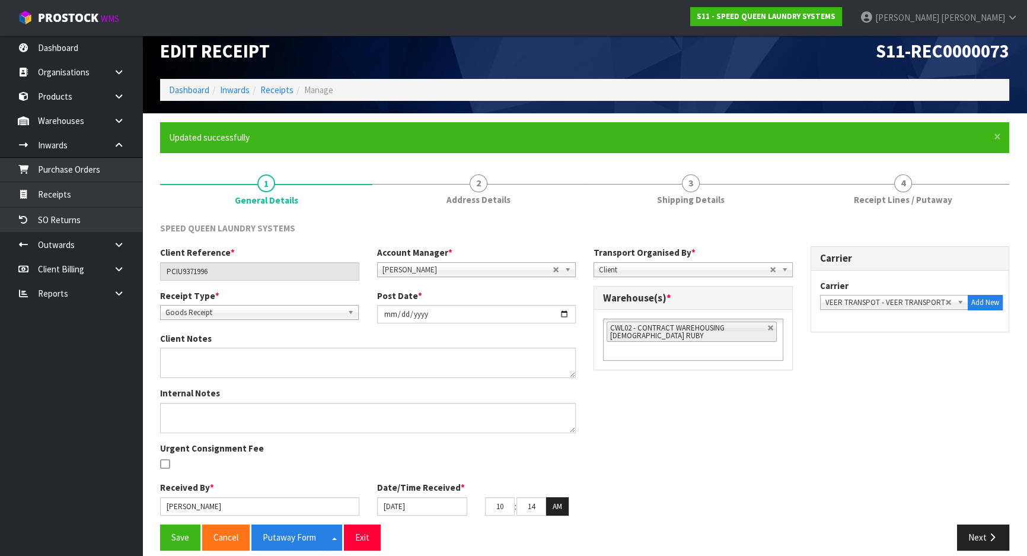
scroll to position [24, 0]
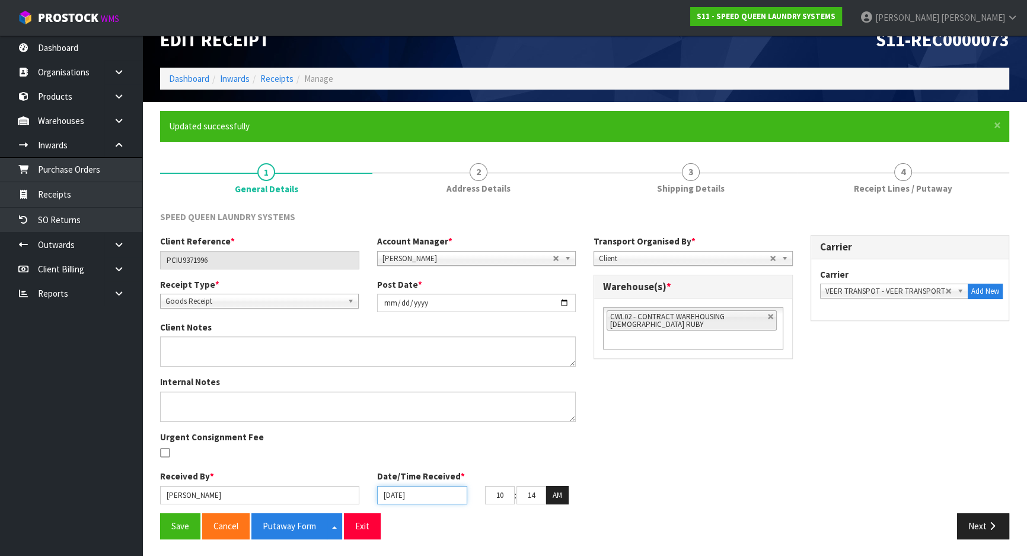
click at [445, 498] on input "[DATE]" at bounding box center [422, 495] width 91 height 18
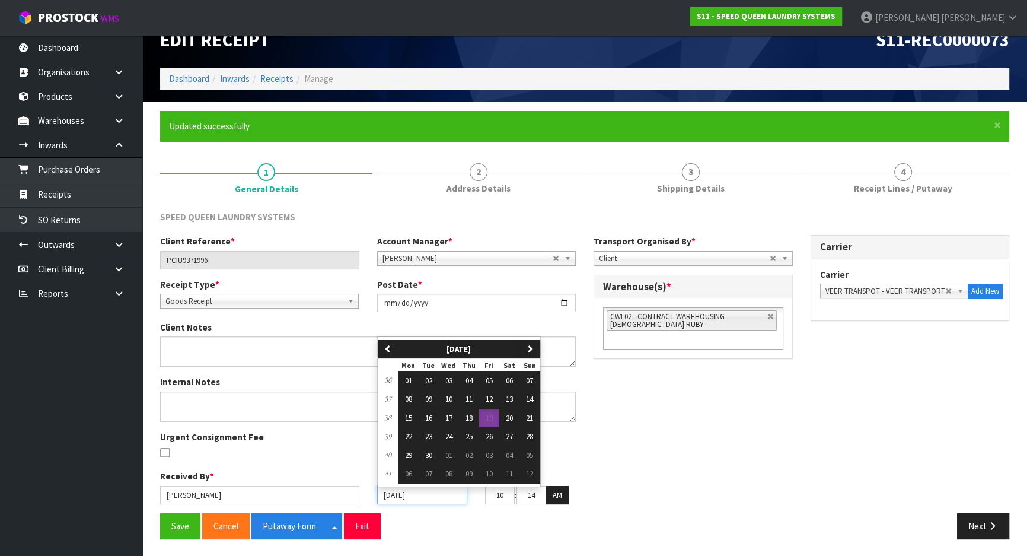
drag, startPoint x: 442, startPoint y: 498, endPoint x: 412, endPoint y: 497, distance: 30.3
click at [412, 497] on input "[DATE]" at bounding box center [422, 495] width 91 height 18
click at [455, 416] on button "17" at bounding box center [449, 418] width 20 height 19
type input "[DATE]"
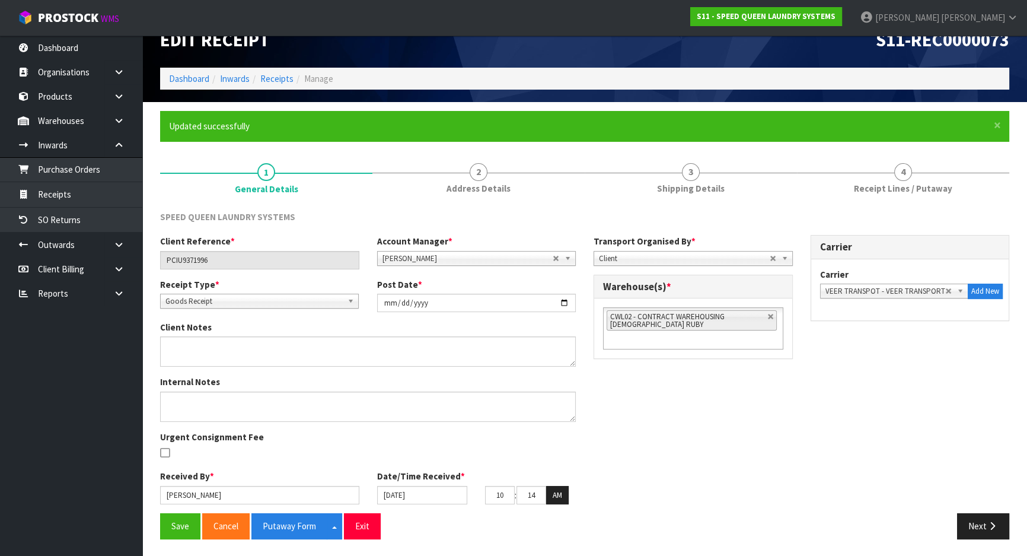
click at [371, 433] on div "Internal Notes Urgent Consignment Fee" at bounding box center [368, 422] width 434 height 94
click at [169, 528] on button "Save" at bounding box center [180, 526] width 40 height 26
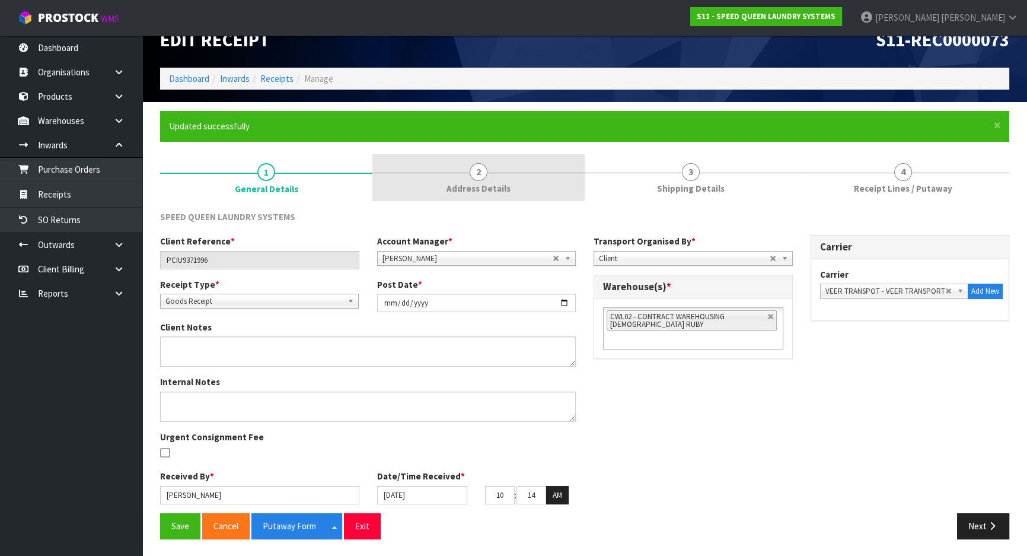
click at [502, 179] on link "2 Address Details" at bounding box center [478, 177] width 212 height 47
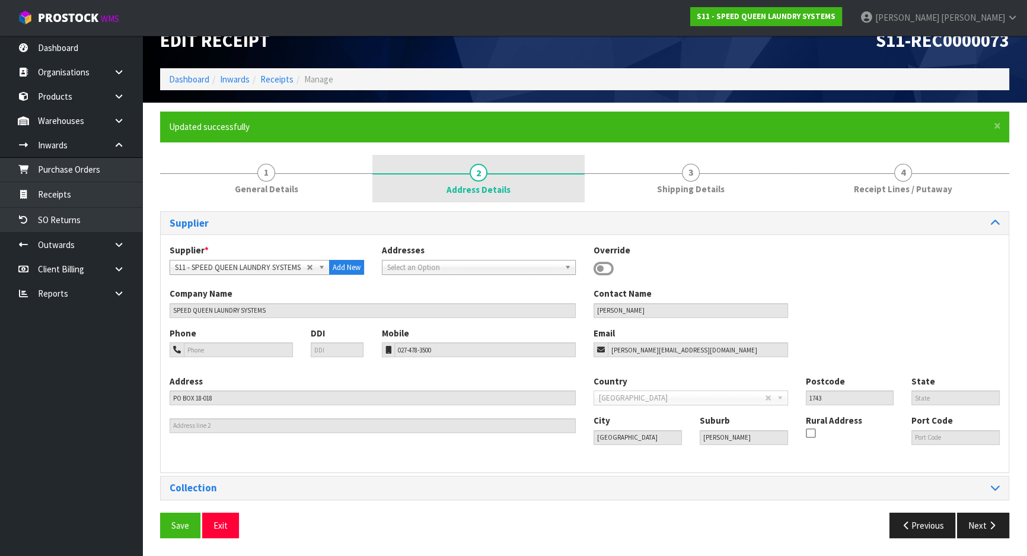
scroll to position [23, 0]
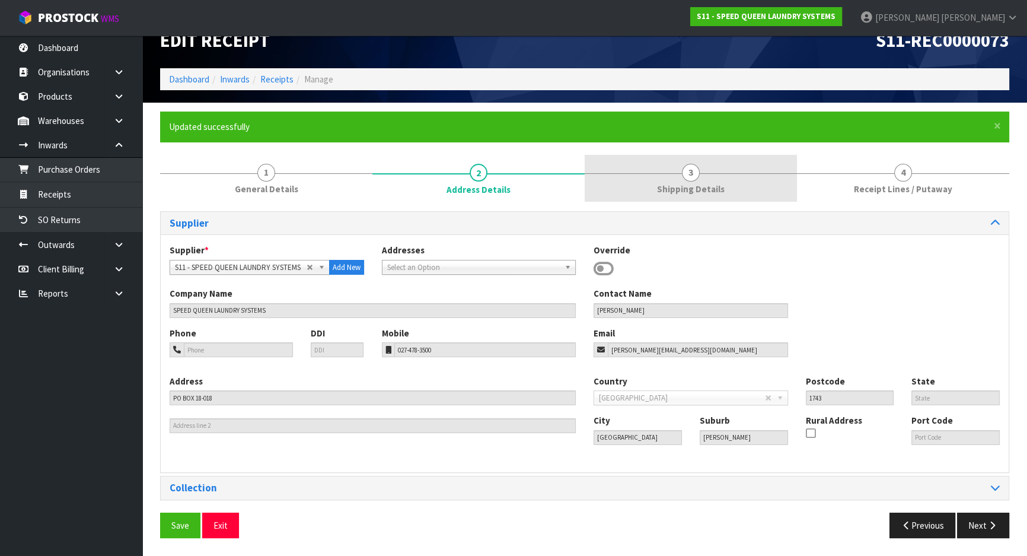
click at [607, 173] on link "3 Shipping Details" at bounding box center [691, 178] width 212 height 47
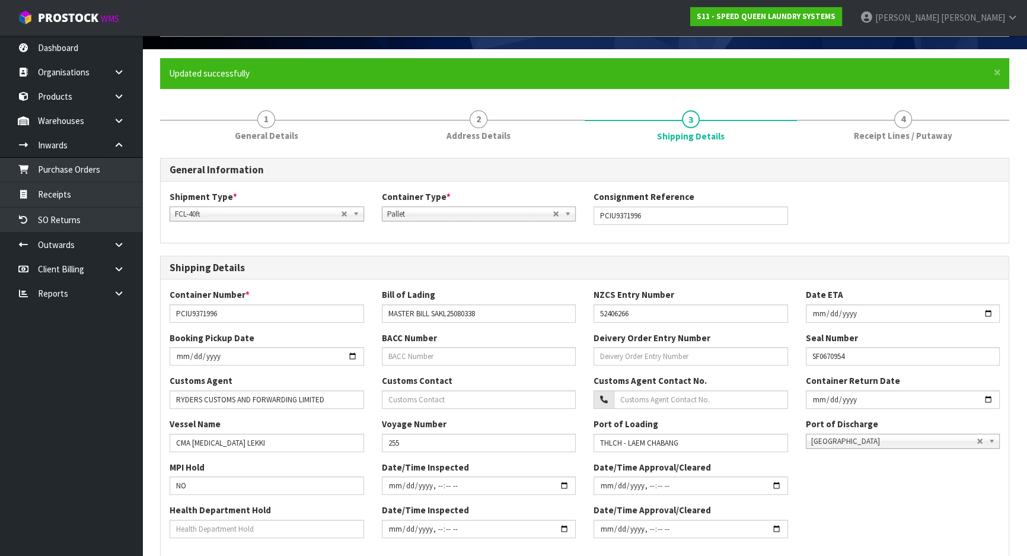
scroll to position [0, 0]
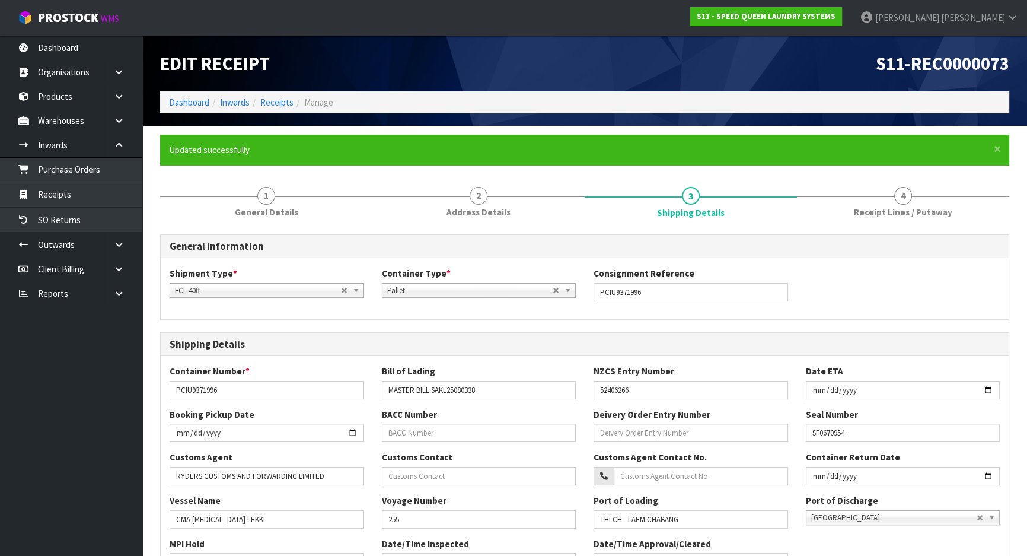
click at [887, 227] on div "General Information Shipment Type * LCL National LCL International FCL-20ft FCL…" at bounding box center [584, 542] width 849 height 634
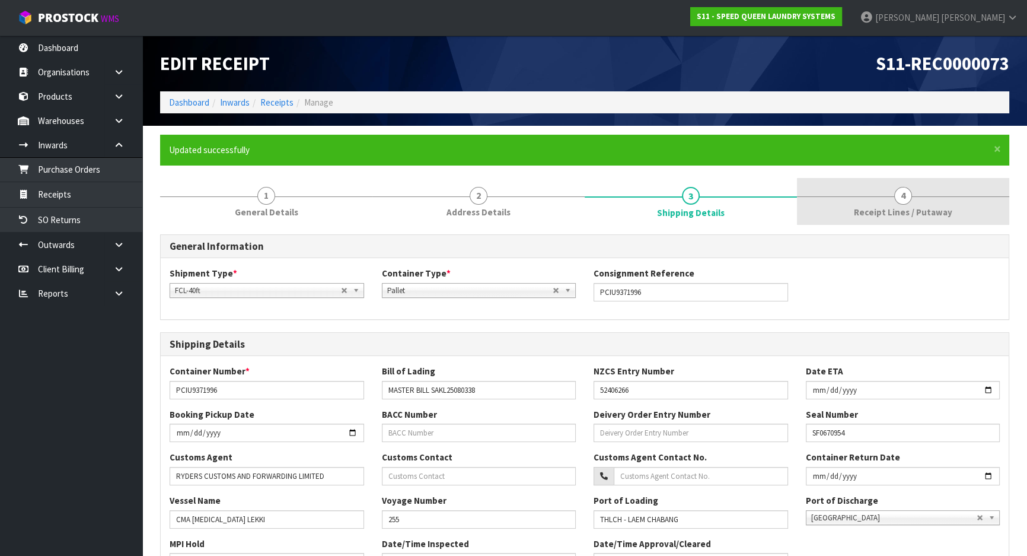
click at [884, 208] on span "Receipt Lines / Putaway" at bounding box center [903, 212] width 98 height 12
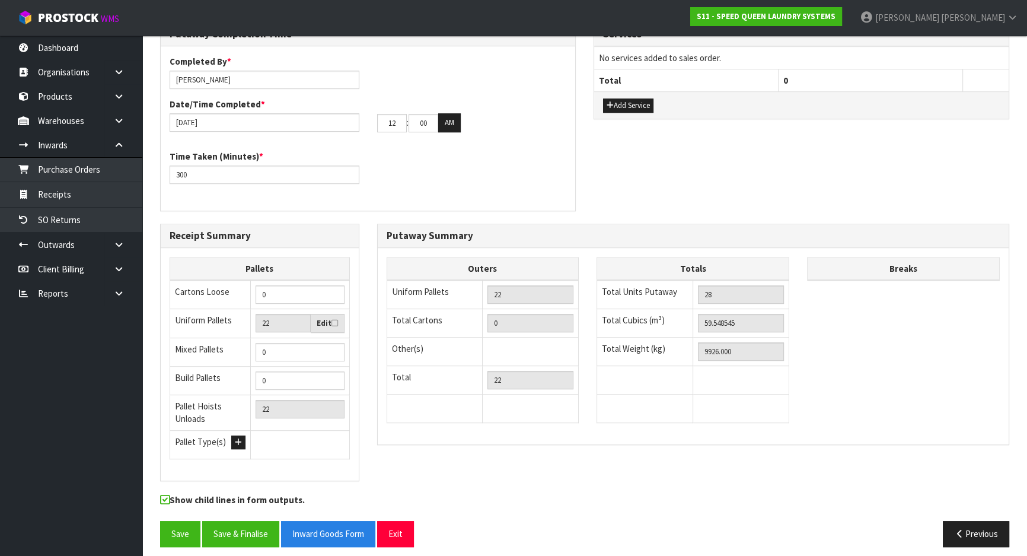
scroll to position [762, 0]
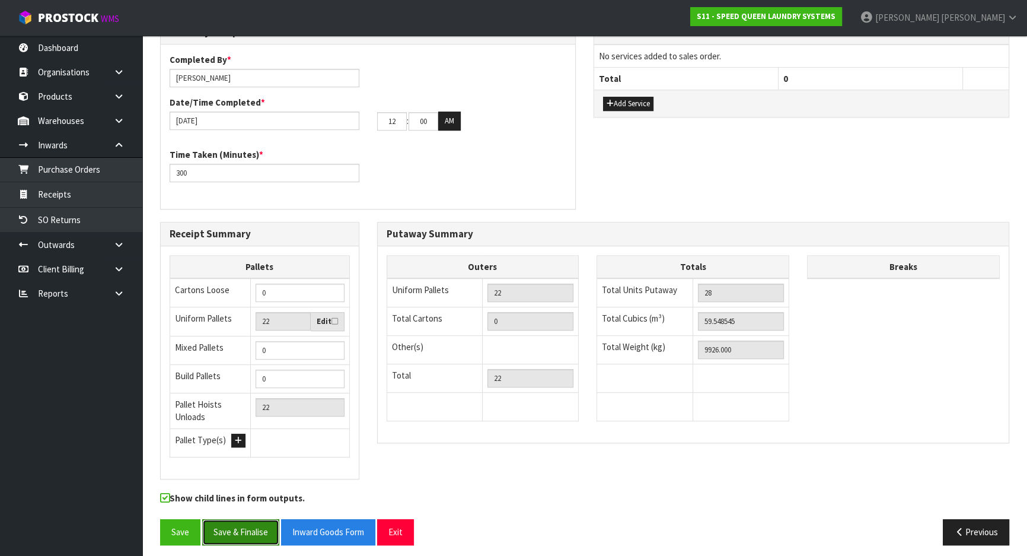
click at [231, 523] on button "Save & Finalise" at bounding box center [240, 532] width 77 height 26
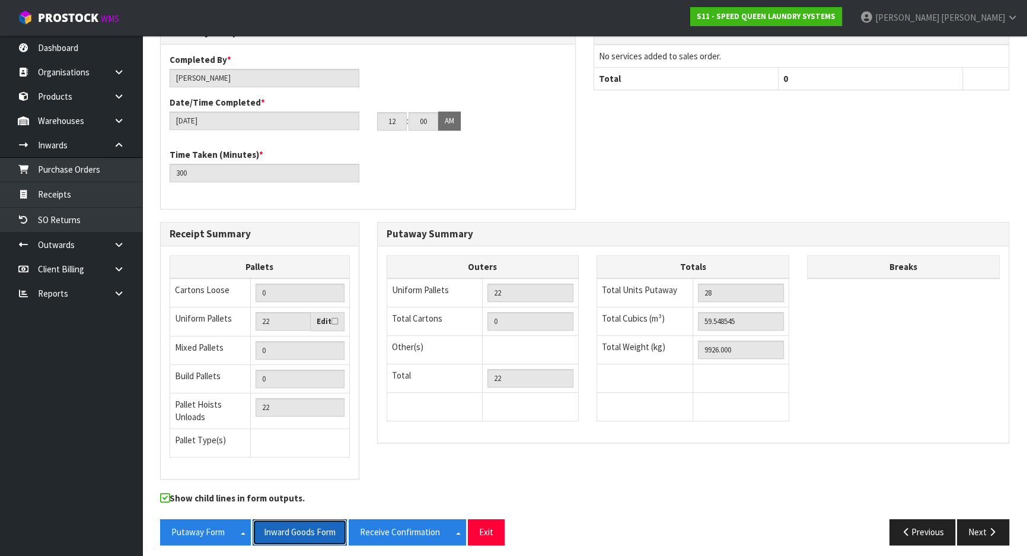
drag, startPoint x: 291, startPoint y: 526, endPoint x: 537, endPoint y: 296, distance: 337.0
click at [291, 526] on button "Inward Goods Form" at bounding box center [300, 532] width 94 height 26
click at [598, 181] on div "Putaway Completion Time Completed By * [PERSON_NAME] Date/Time Completed * [DAT…" at bounding box center [584, 121] width 867 height 202
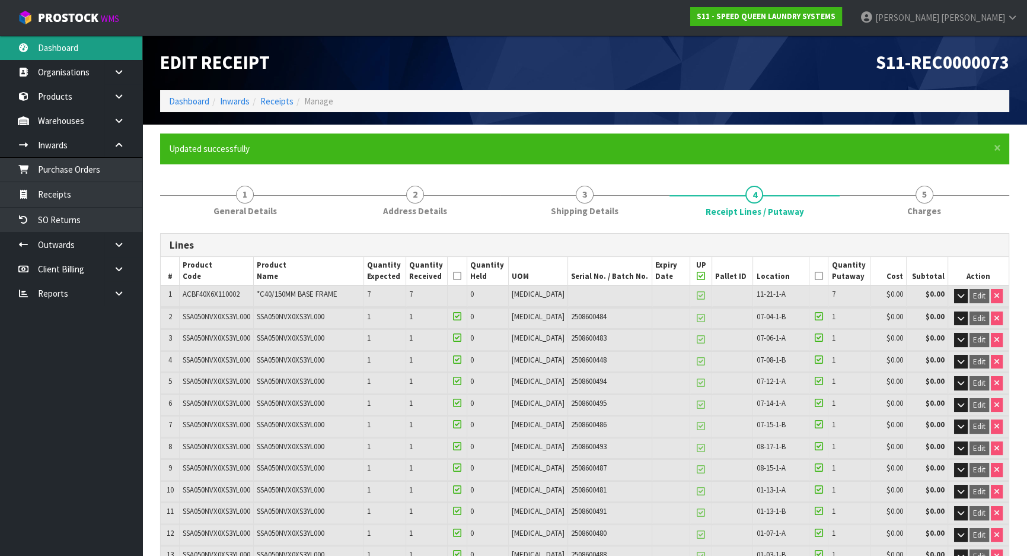
scroll to position [0, 0]
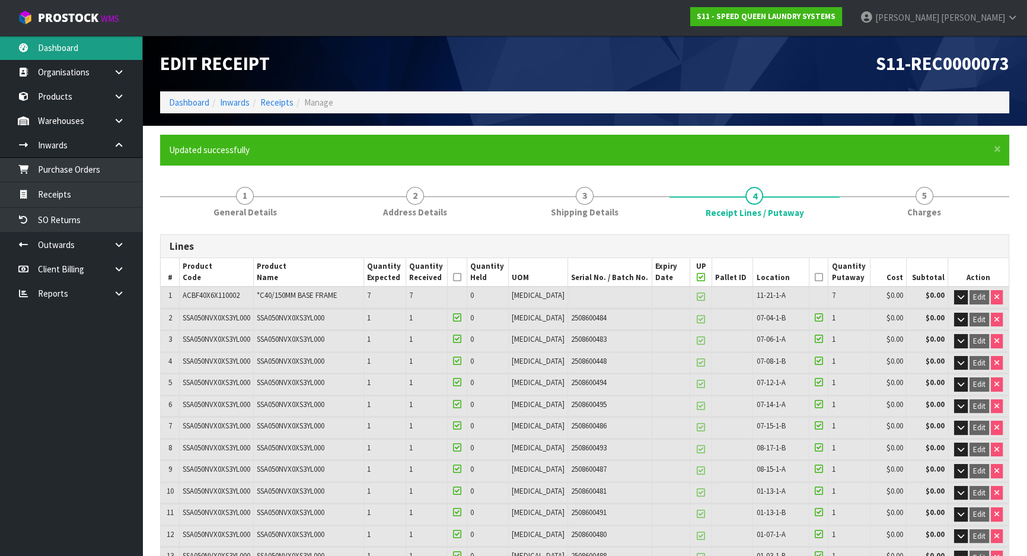
click at [64, 49] on link "Dashboard" at bounding box center [71, 48] width 142 height 24
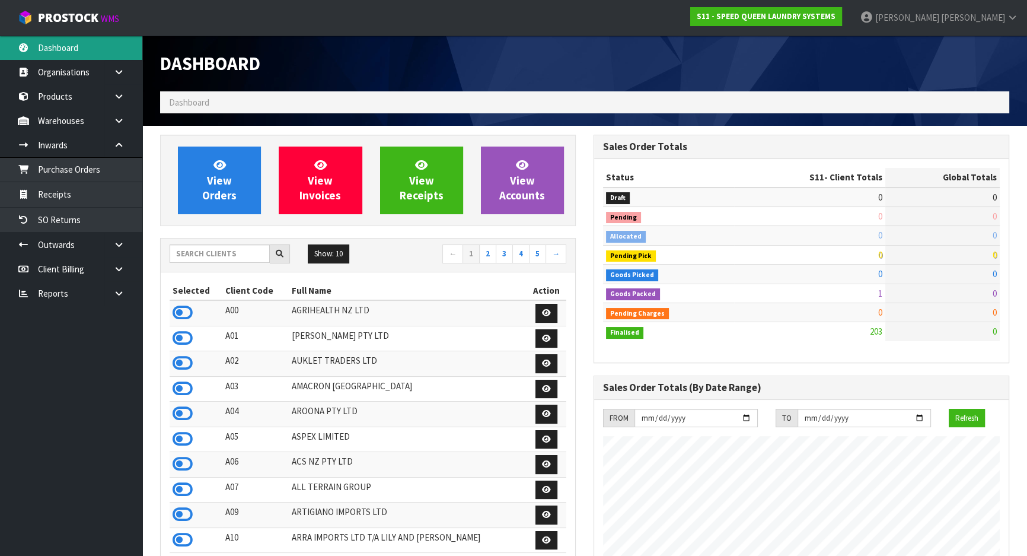
scroll to position [820, 433]
drag, startPoint x: 234, startPoint y: 255, endPoint x: 222, endPoint y: 254, distance: 11.9
click at [234, 255] on input "text" at bounding box center [220, 253] width 100 height 18
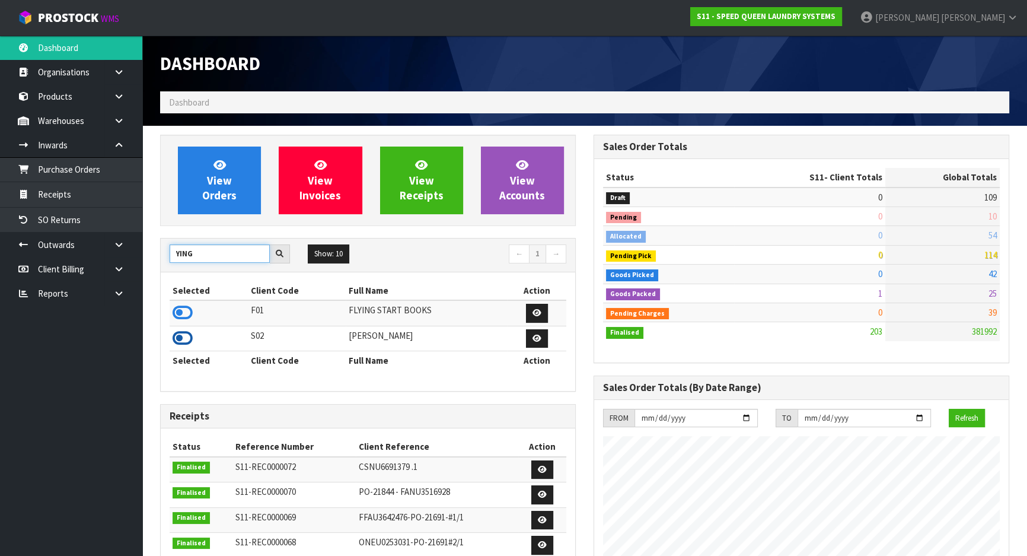
type input "YING"
click at [181, 335] on icon at bounding box center [183, 338] width 20 height 18
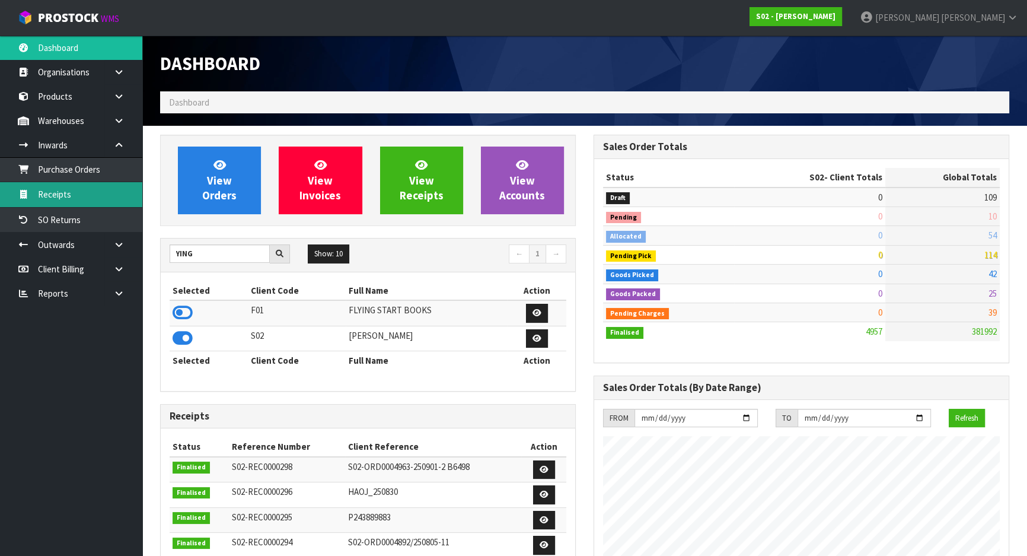
scroll to position [858, 433]
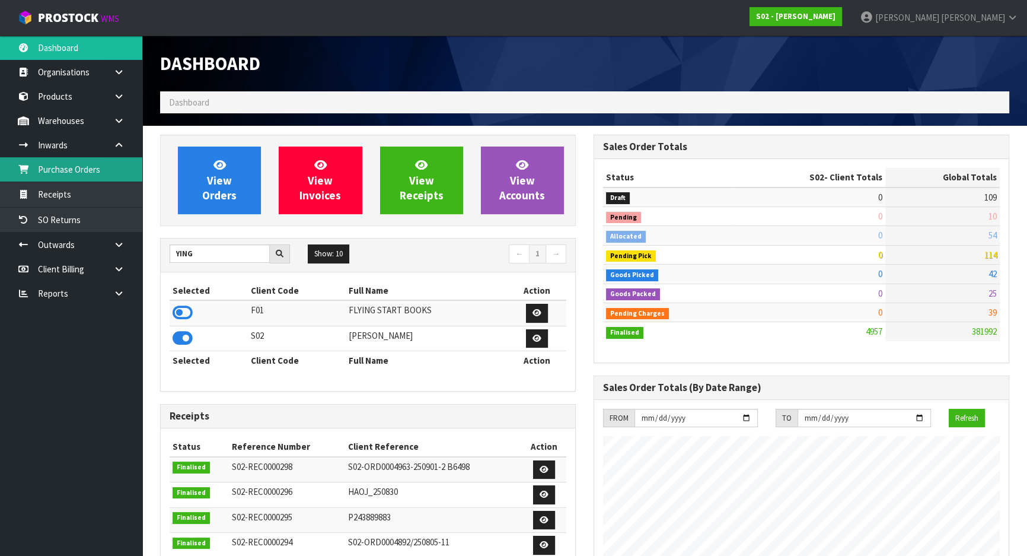
click at [91, 176] on link "Purchase Orders" at bounding box center [71, 169] width 142 height 24
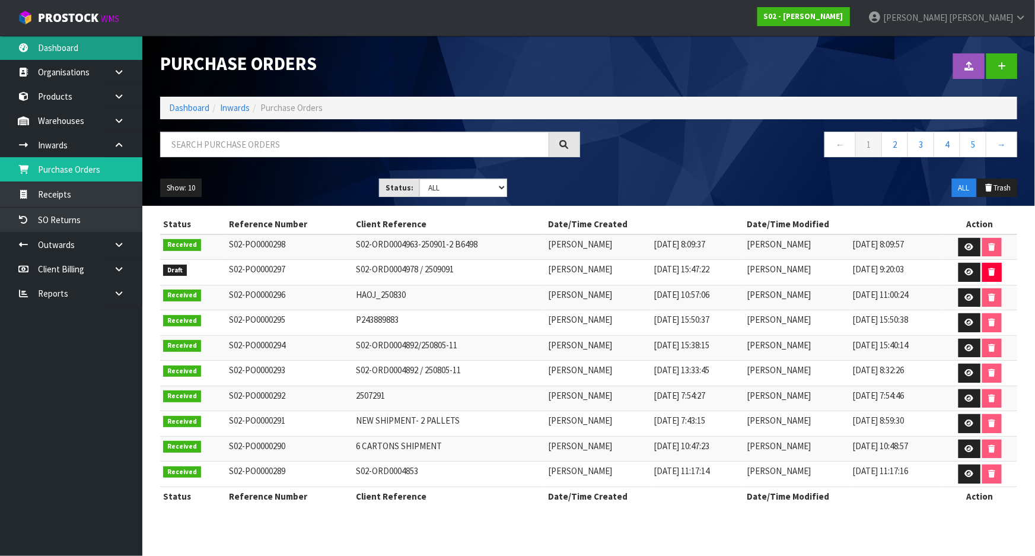
click at [78, 44] on link "Dashboard" at bounding box center [71, 48] width 142 height 24
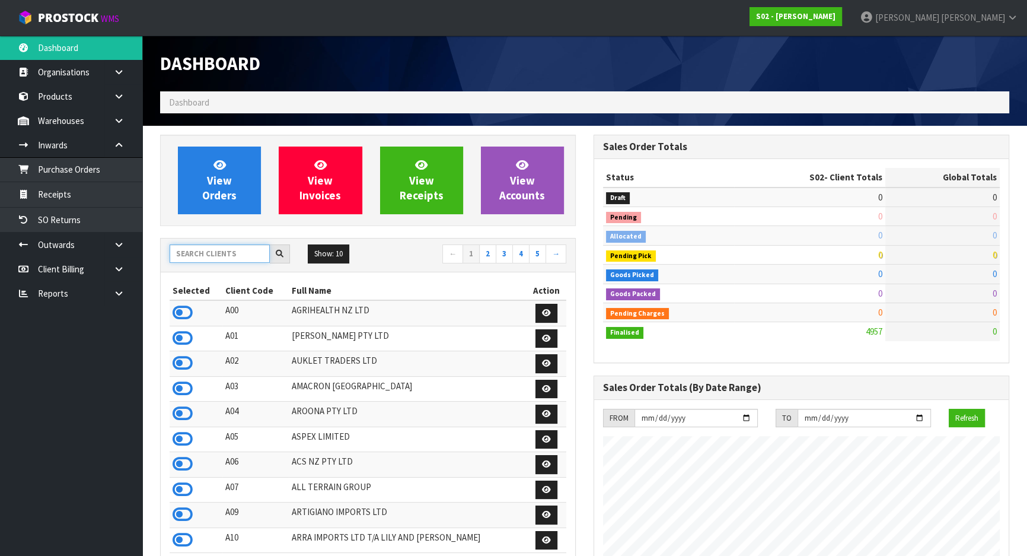
click at [236, 252] on input "text" at bounding box center [220, 253] width 100 height 18
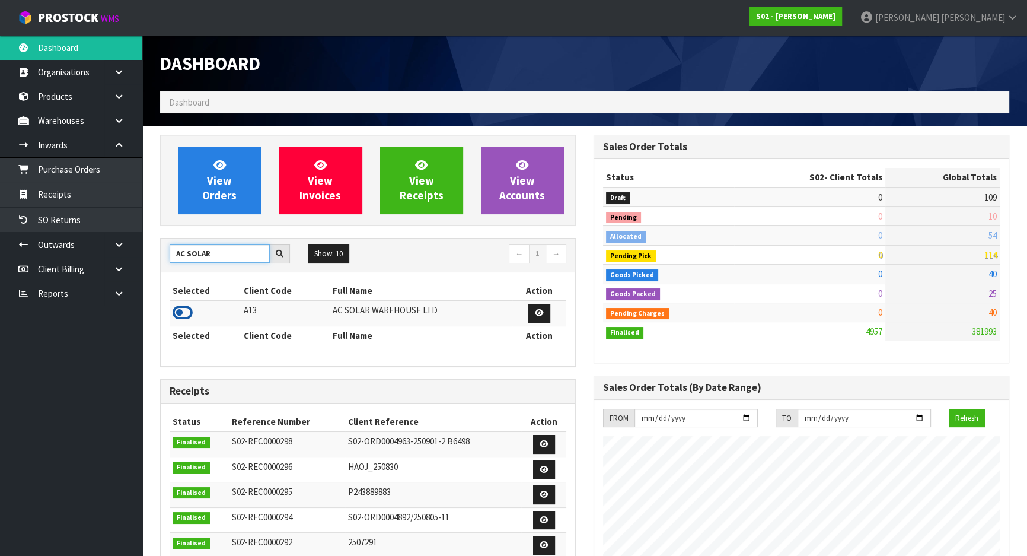
type input "AC SOLAR"
drag, startPoint x: 190, startPoint y: 313, endPoint x: 170, endPoint y: 284, distance: 35.0
click at [190, 313] on icon at bounding box center [183, 313] width 20 height 18
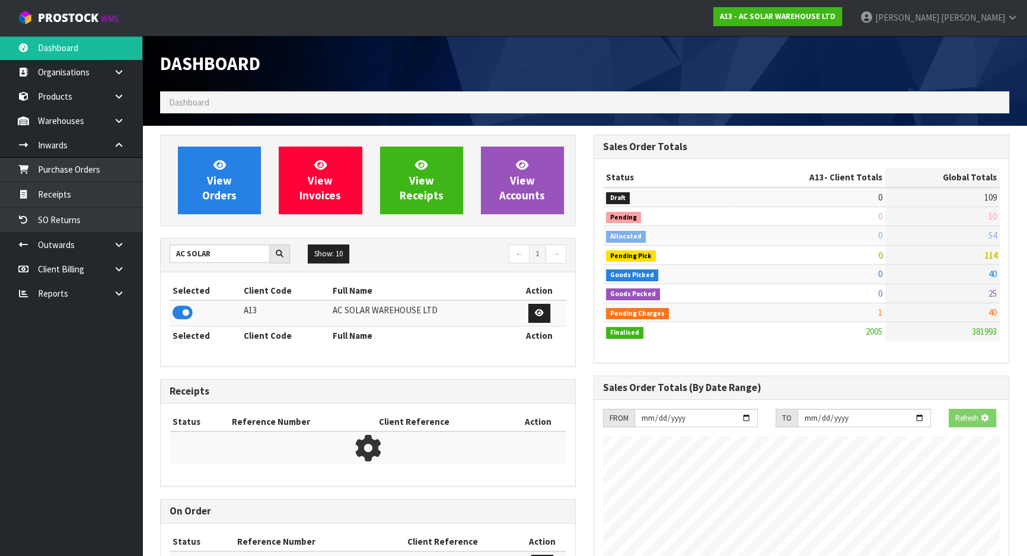
scroll to position [935, 433]
click at [148, 232] on section "View Orders View Invoices View Receipts View Accounts AC SOLAR Show: 10 5 10 25…" at bounding box center [584, 505] width 885 height 758
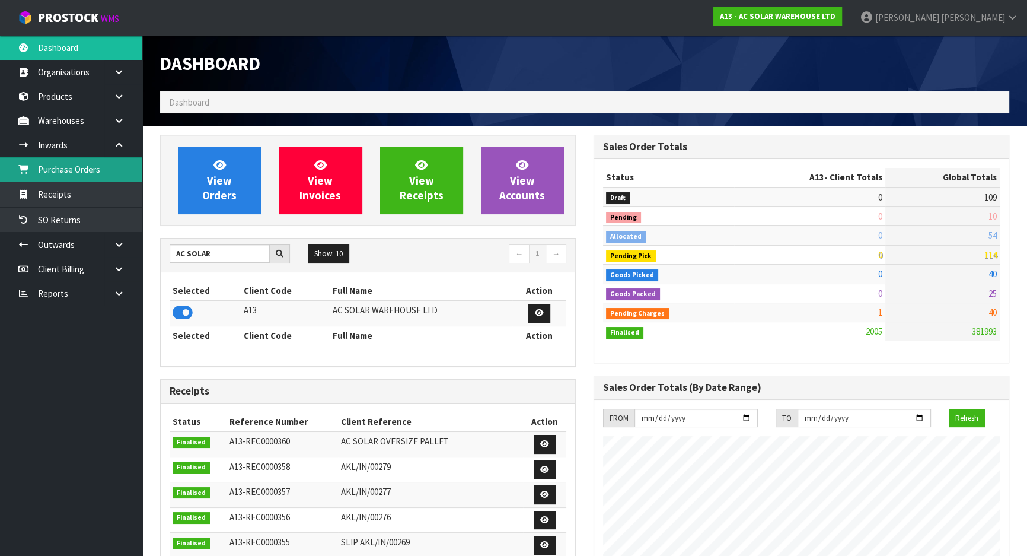
click at [63, 176] on link "Purchase Orders" at bounding box center [71, 169] width 142 height 24
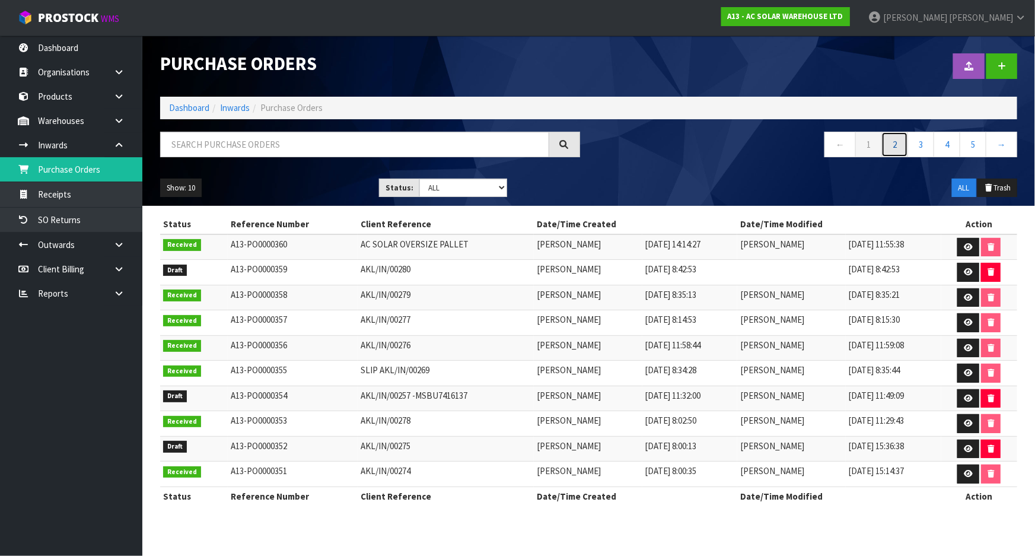
click at [902, 145] on link "2" at bounding box center [894, 145] width 27 height 26
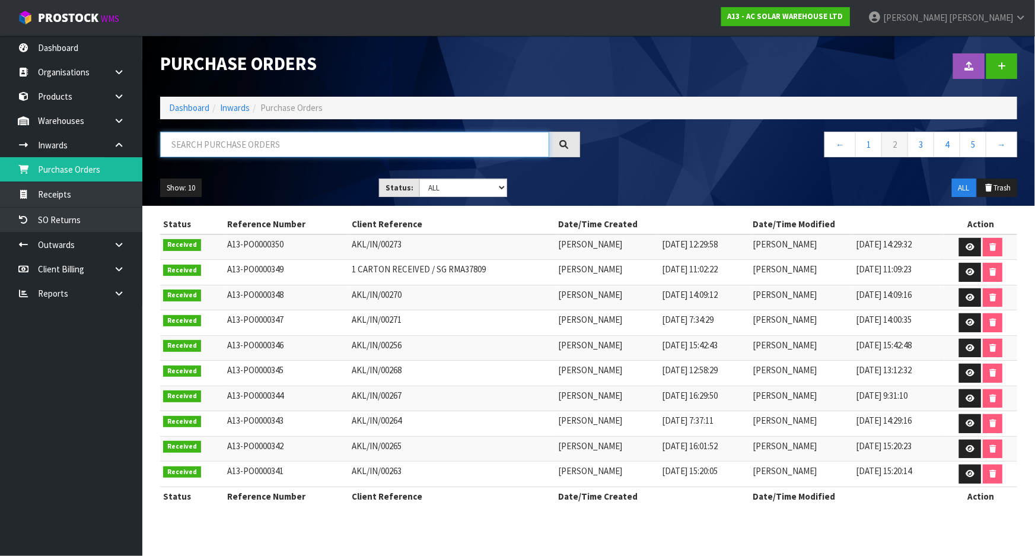
click at [203, 142] on input "text" at bounding box center [354, 145] width 389 height 26
paste input "A13-PO0000326"
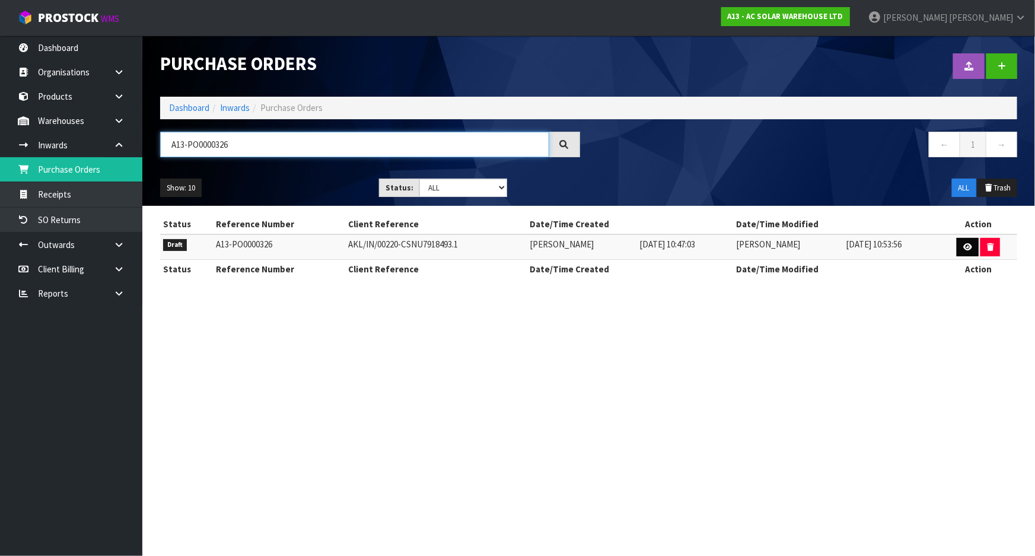
type input "A13-PO0000326"
click at [963, 243] on link at bounding box center [968, 247] width 22 height 19
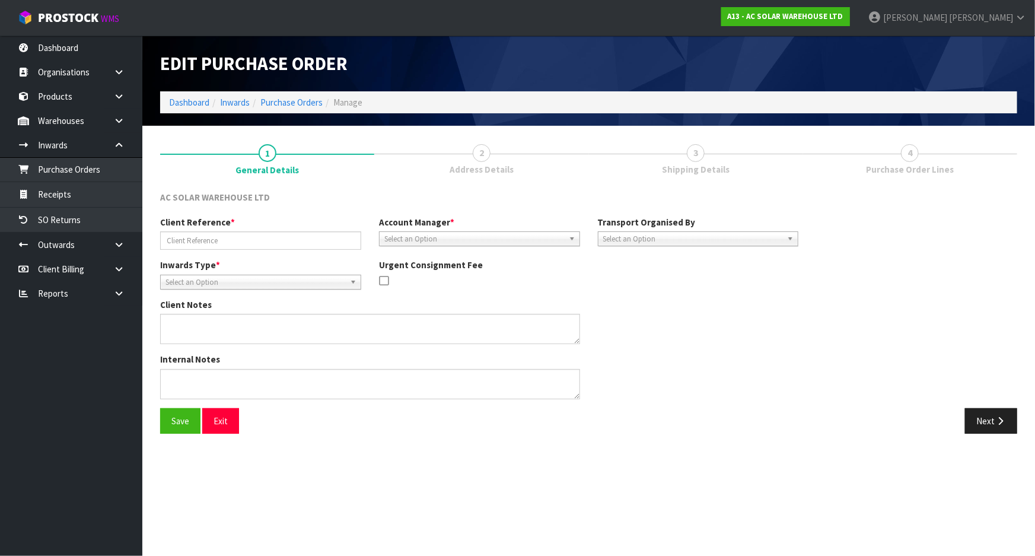
type input "AKL/IN/00220-CSNU7918493.1"
type textarea "SPARE PARTS FROM CONTAINER CSNU7918493, WAITING FOR CODES FOR THESE ITEMS FROM …"
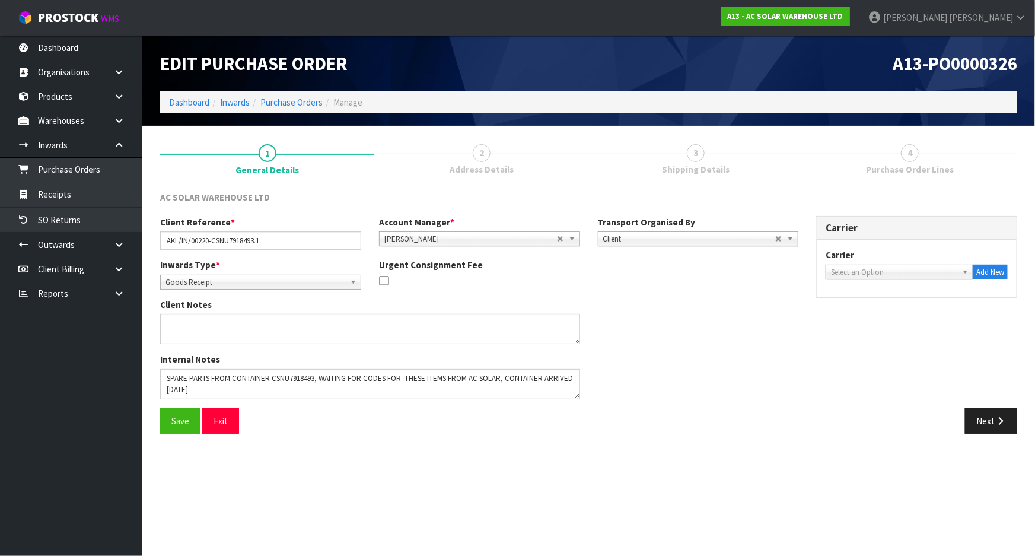
click at [719, 163] on span "Shipping Details" at bounding box center [696, 169] width 68 height 12
click at [995, 419] on icon "button" at bounding box center [1000, 420] width 11 height 9
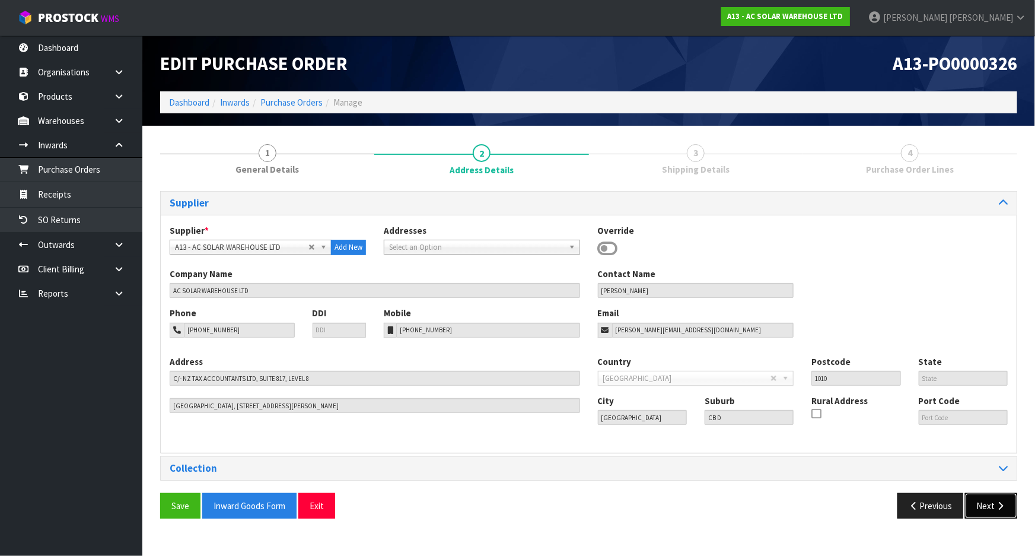
click at [994, 507] on button "Next" at bounding box center [991, 506] width 52 height 26
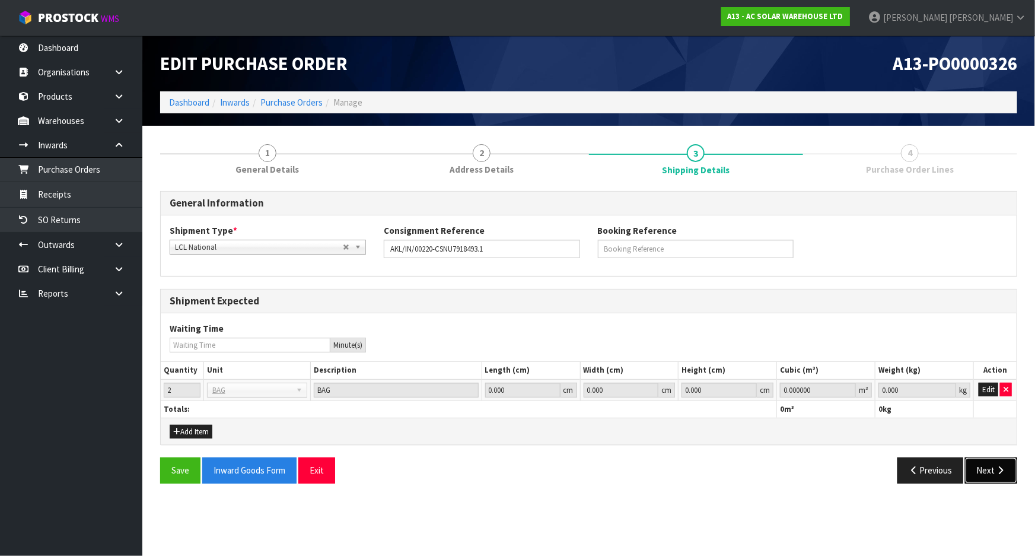
click at [997, 469] on icon "button" at bounding box center [1000, 470] width 11 height 9
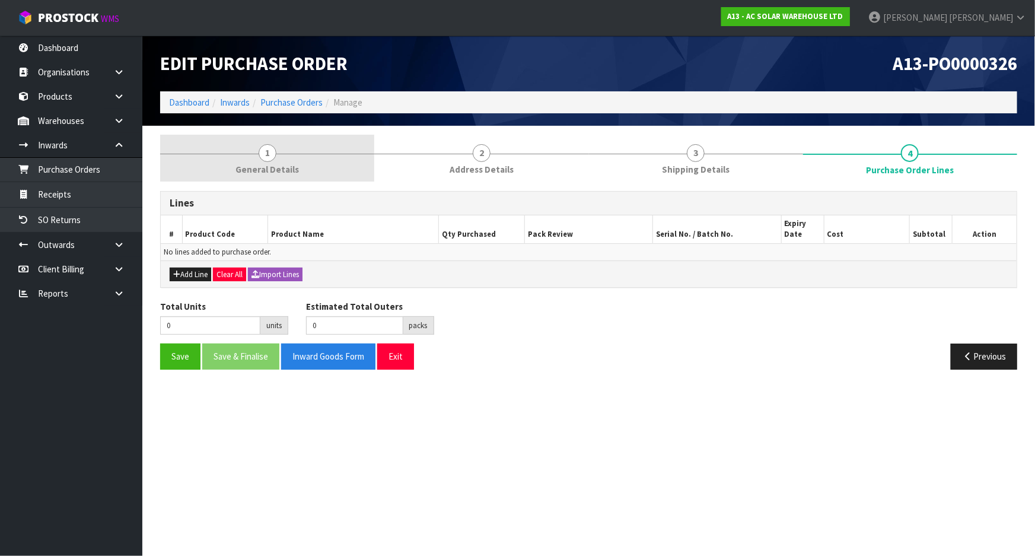
click at [278, 168] on span "General Details" at bounding box center [266, 169] width 63 height 12
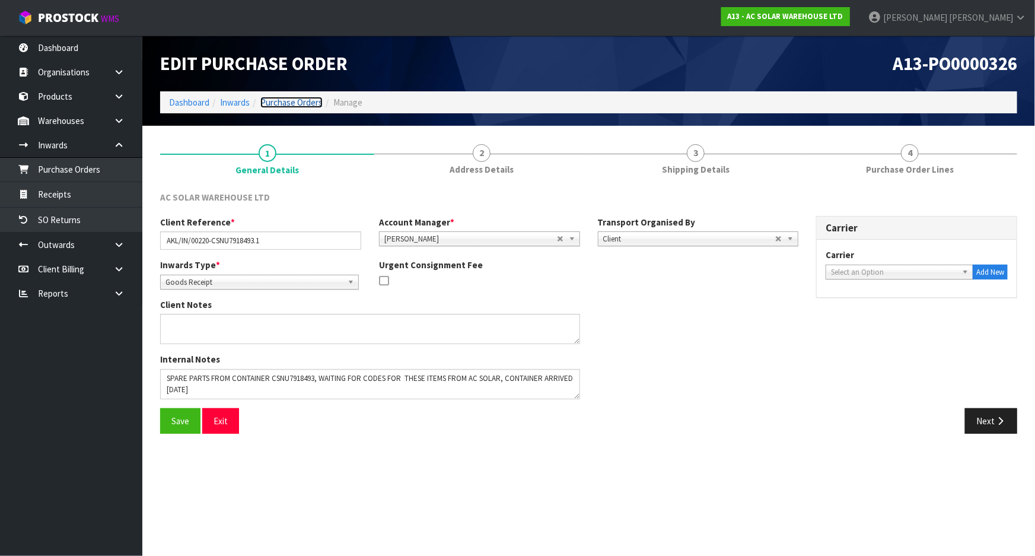
click at [308, 101] on link "Purchase Orders" at bounding box center [291, 102] width 62 height 11
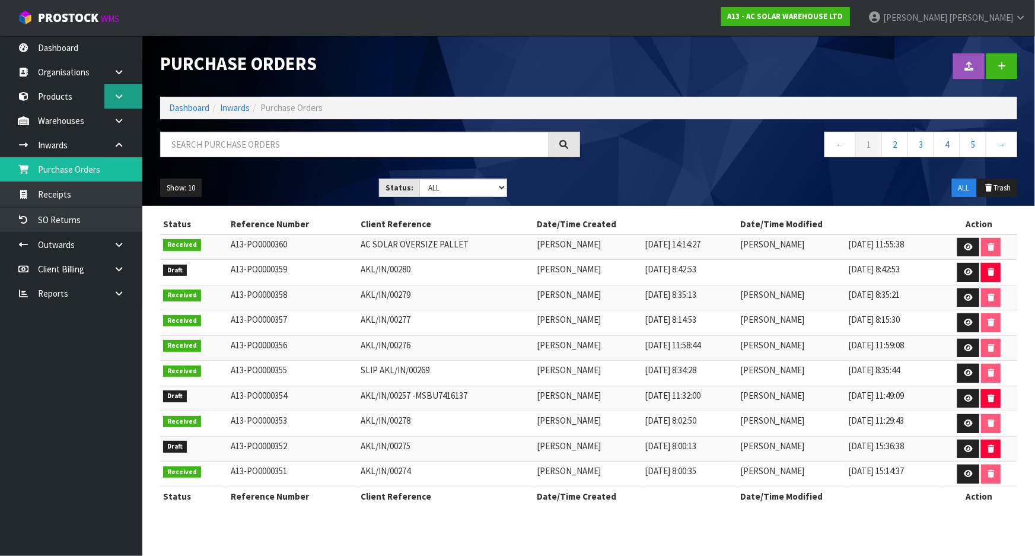
click at [134, 99] on link at bounding box center [123, 96] width 38 height 24
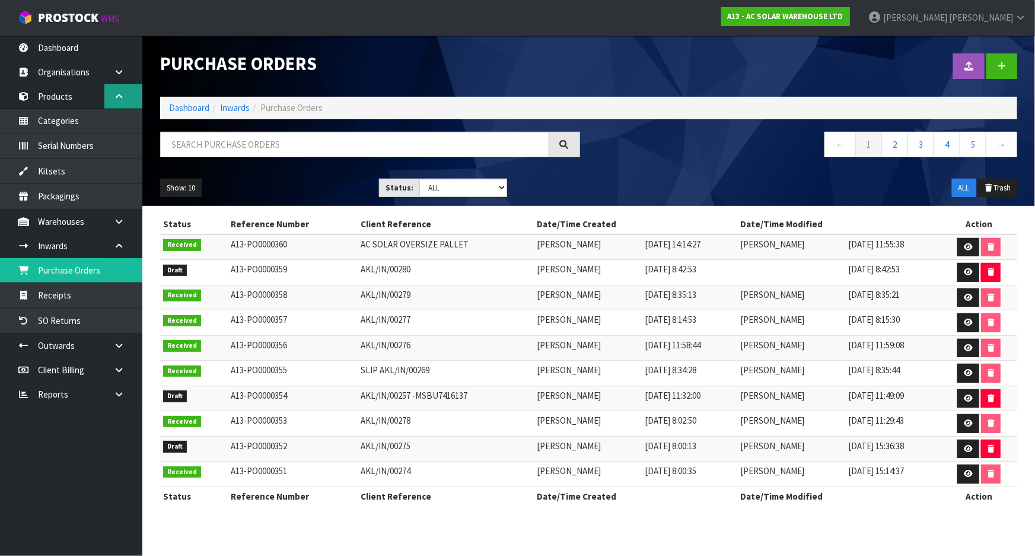
click at [126, 101] on link at bounding box center [123, 96] width 38 height 24
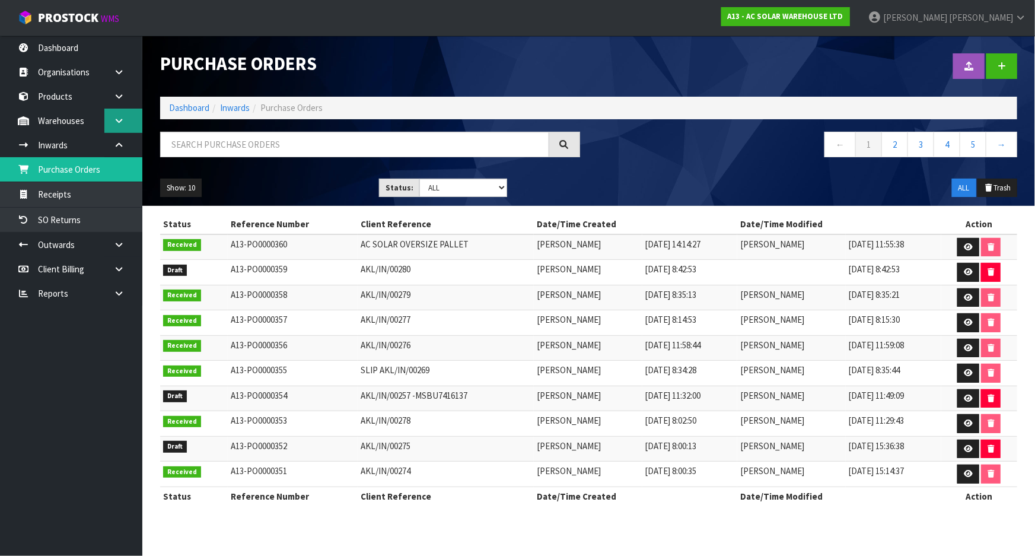
click at [123, 125] on link at bounding box center [123, 121] width 38 height 24
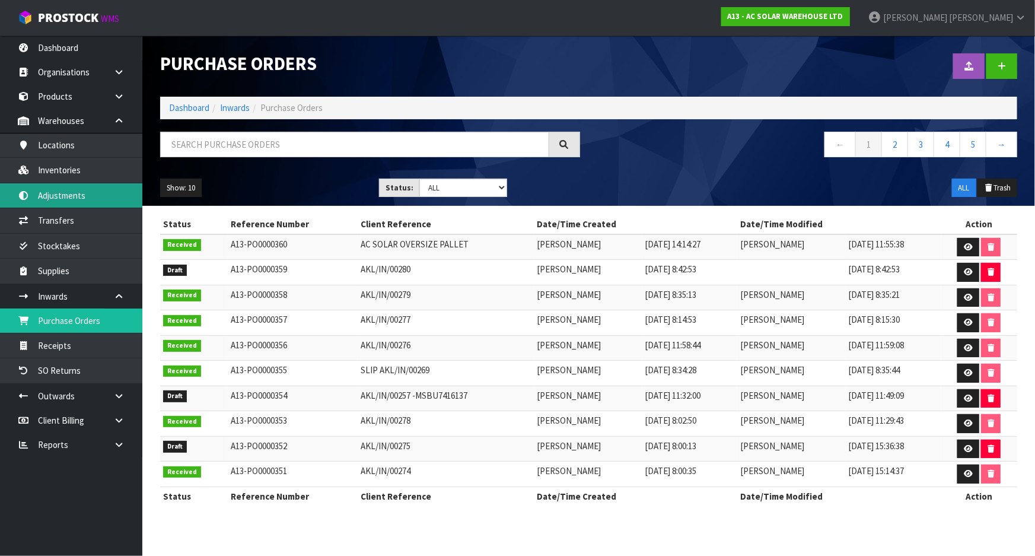
click at [83, 196] on link "Adjustments" at bounding box center [71, 195] width 142 height 24
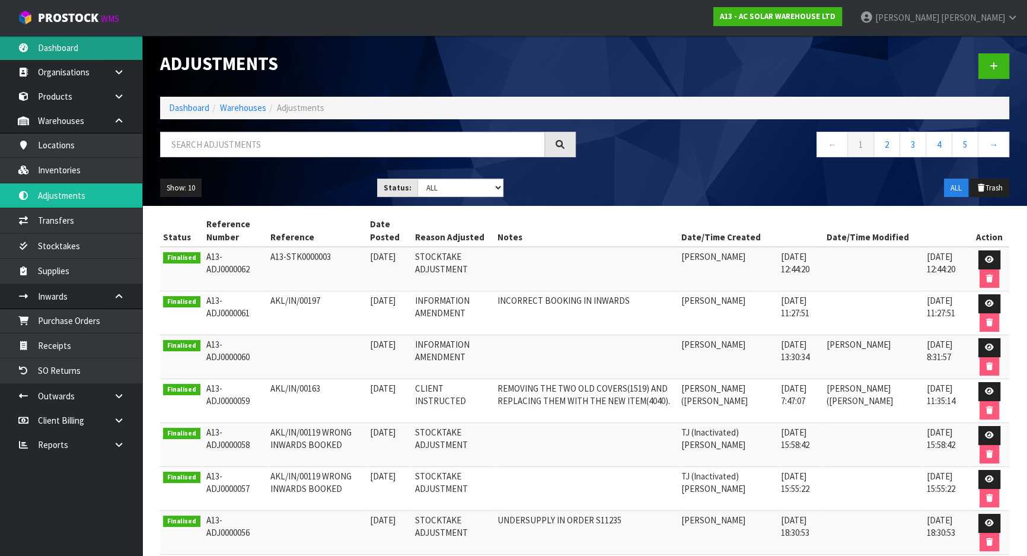
click at [62, 44] on link "Dashboard" at bounding box center [71, 48] width 142 height 24
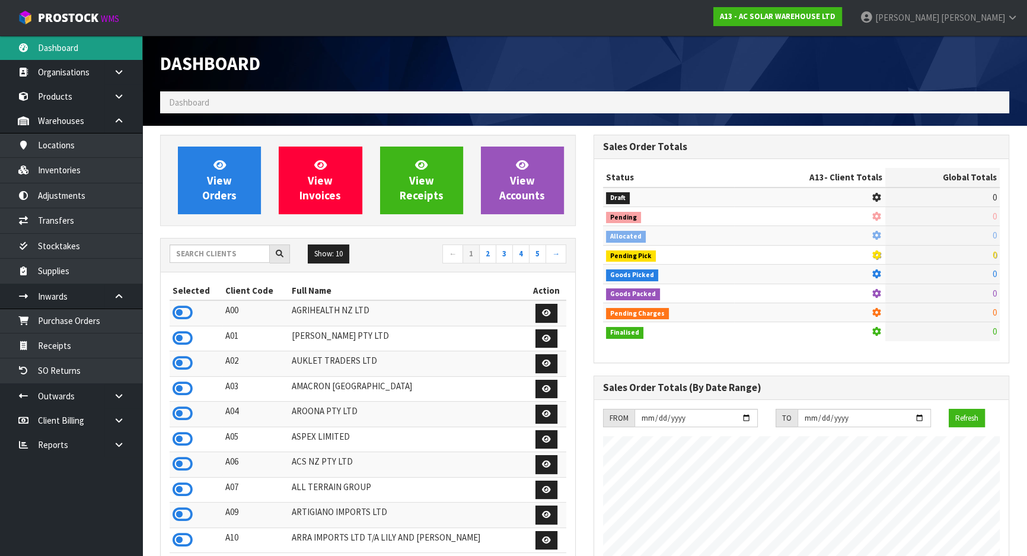
scroll to position [947, 433]
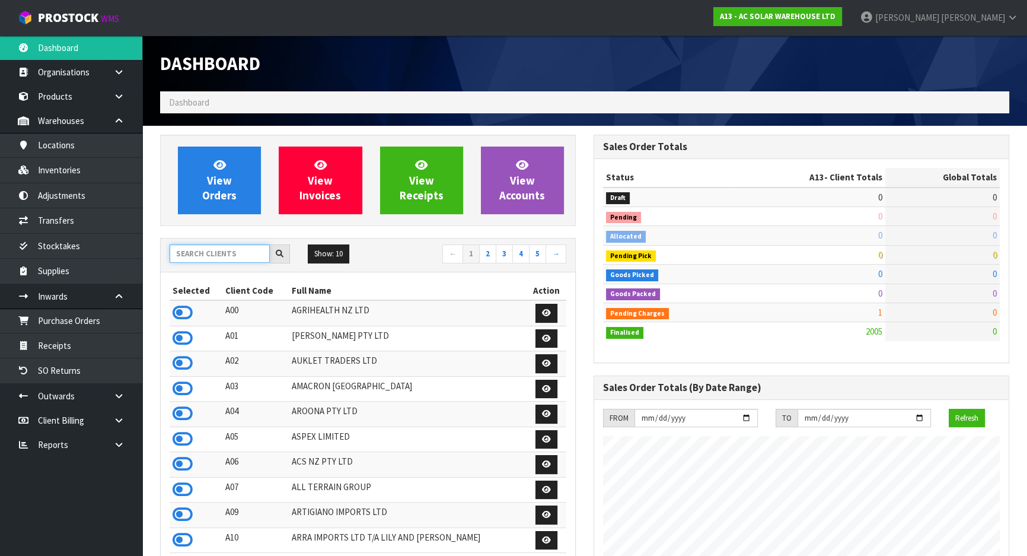
click at [202, 250] on input "text" at bounding box center [220, 253] width 100 height 18
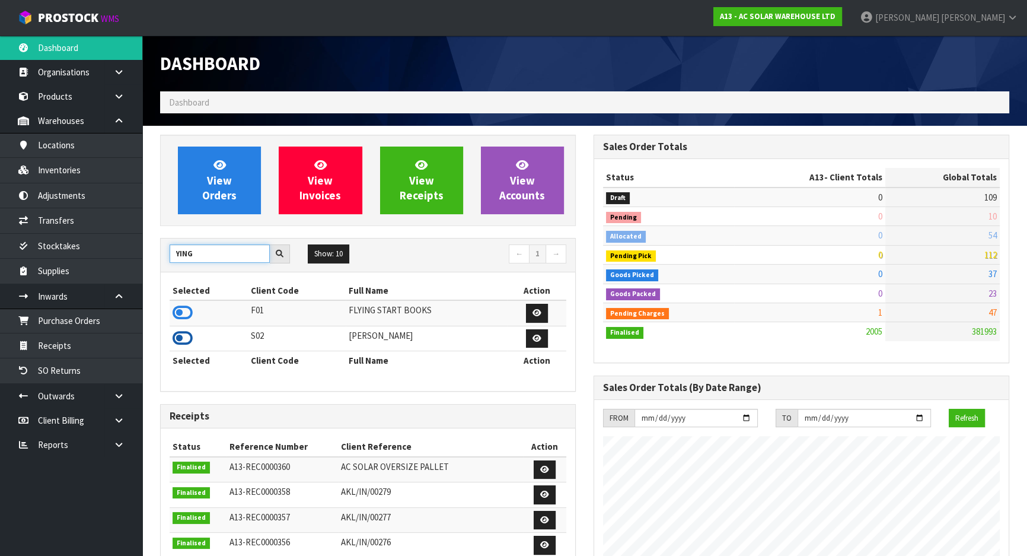
type input "YING"
click at [184, 337] on icon at bounding box center [183, 338] width 20 height 18
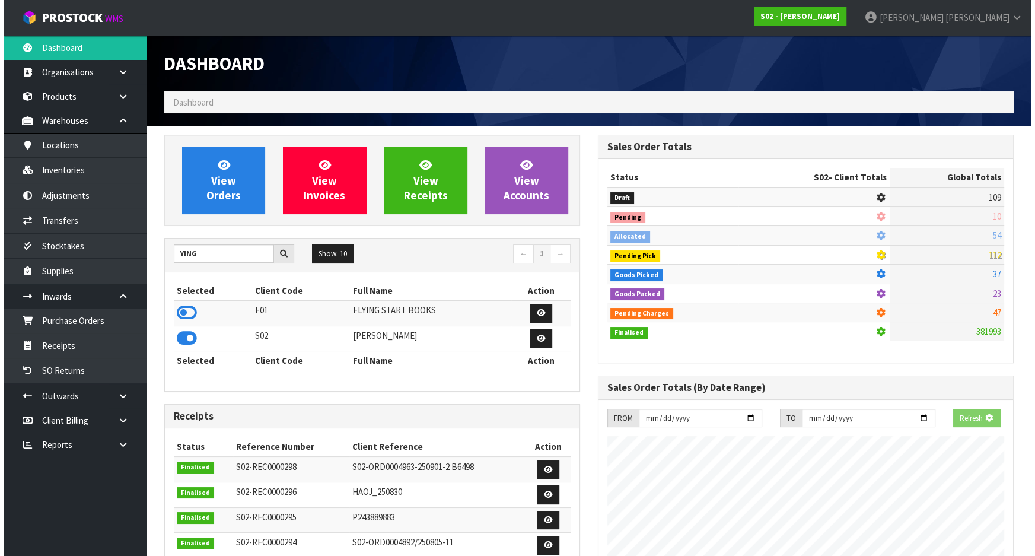
scroll to position [858, 433]
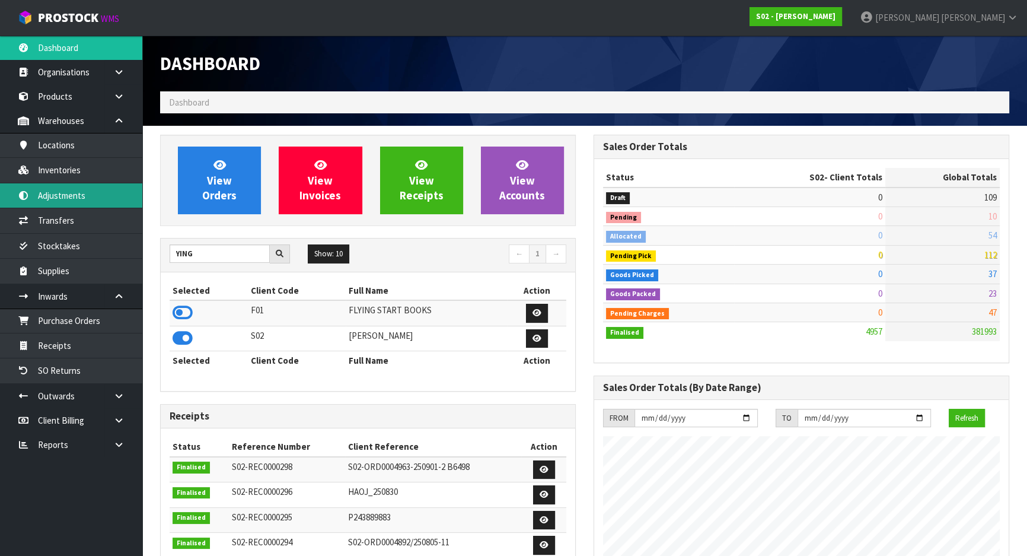
click at [71, 195] on link "Adjustments" at bounding box center [71, 195] width 142 height 24
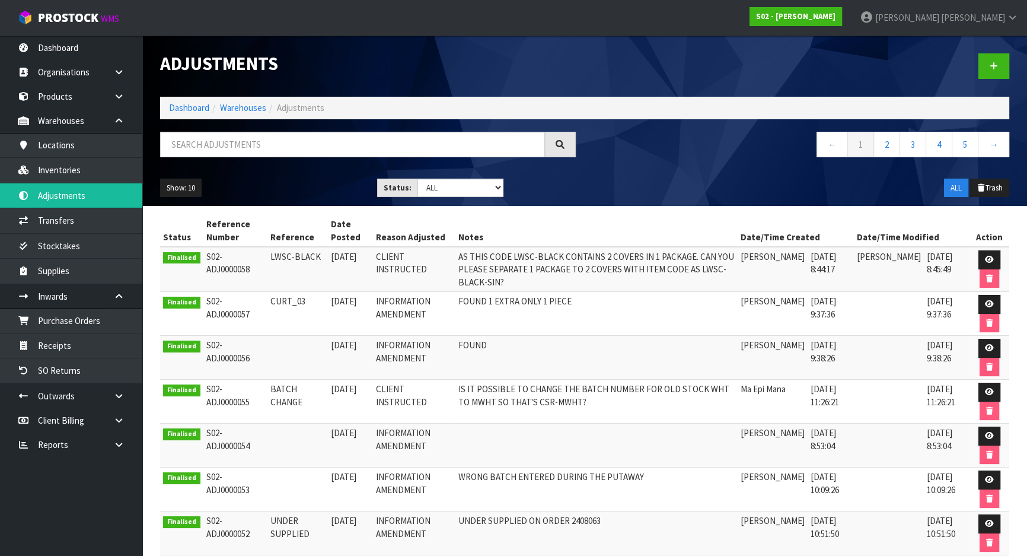
click at [657, 173] on div "Show: 10 5 10 25 50 Status: Draft Pending Finalised ALL ALL Trash" at bounding box center [584, 188] width 867 height 37
click at [1001, 67] on link at bounding box center [994, 66] width 31 height 26
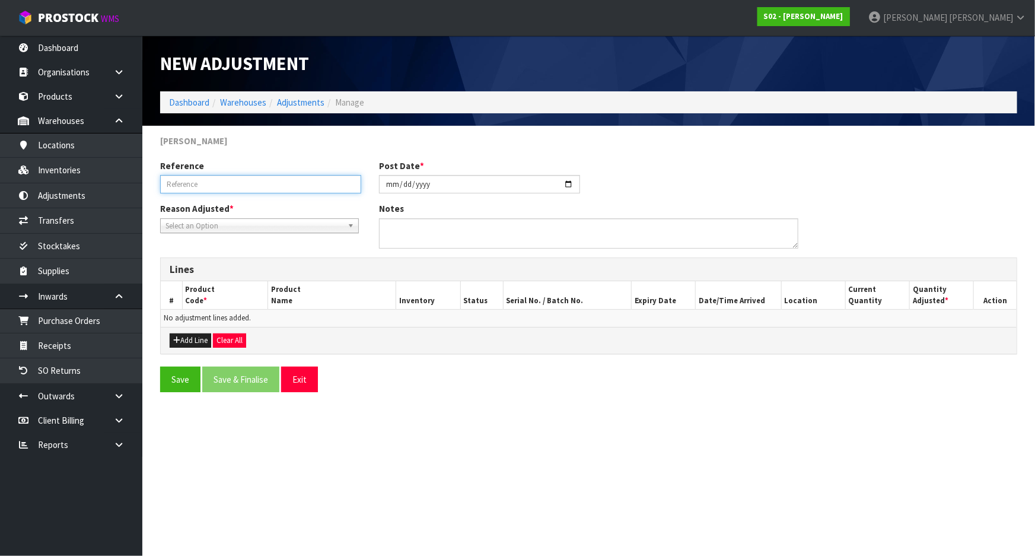
click at [280, 179] on input "text" at bounding box center [260, 184] width 201 height 18
click at [311, 186] on input "text" at bounding box center [260, 184] width 201 height 18
click at [304, 187] on input "text" at bounding box center [260, 184] width 201 height 18
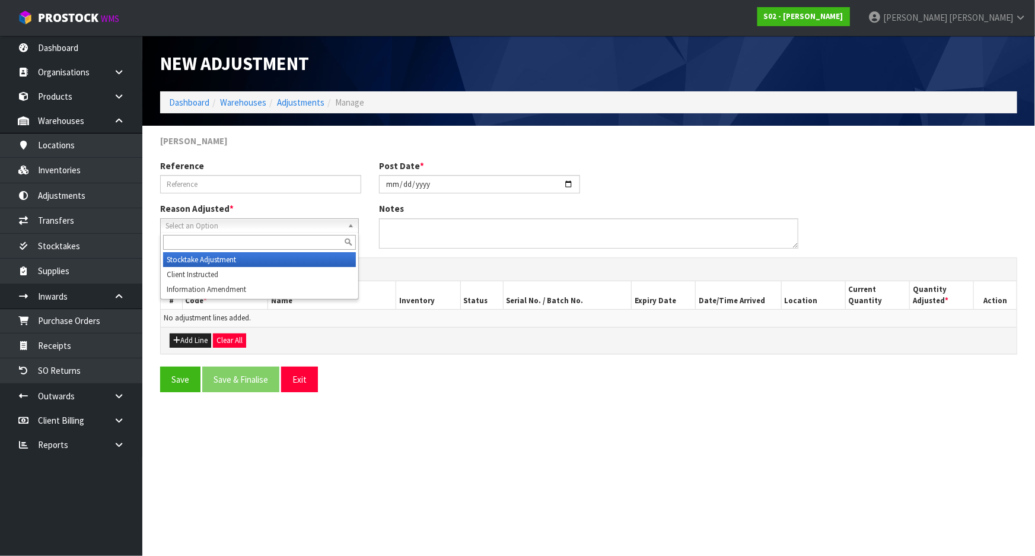
click at [272, 221] on span "Select an Option" at bounding box center [253, 226] width 177 height 14
click at [257, 232] on div at bounding box center [260, 242] width 198 height 20
click at [258, 212] on div "Reason Adjusted * Stocktake Adjustment Client Instructed Information Amendment …" at bounding box center [260, 217] width 219 height 30
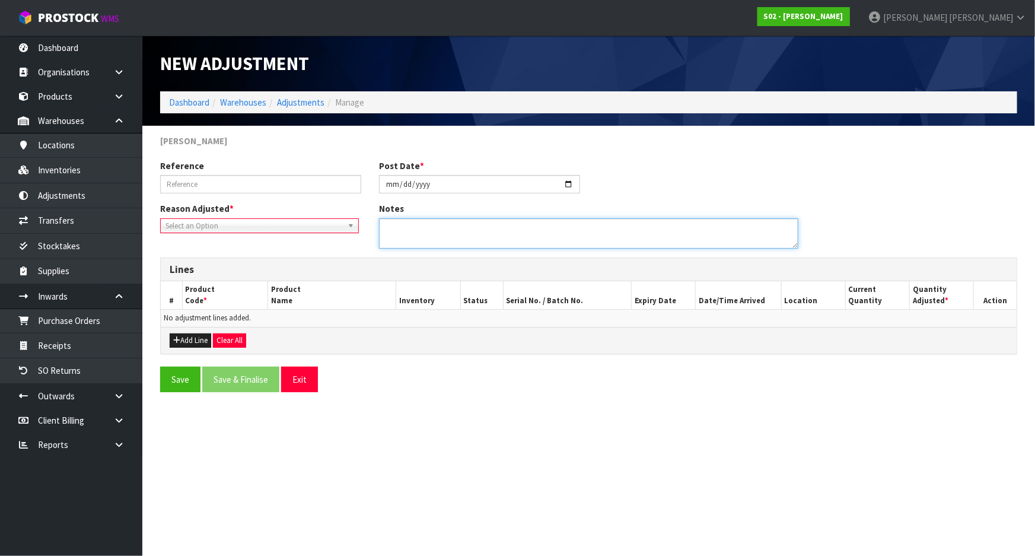
click at [464, 241] on textarea at bounding box center [589, 233] width 420 height 30
type textarea "W"
type textarea "WRONG CODE WAS SENT SO AM ADJUSTING BACK TO ACTUAL COUNT"
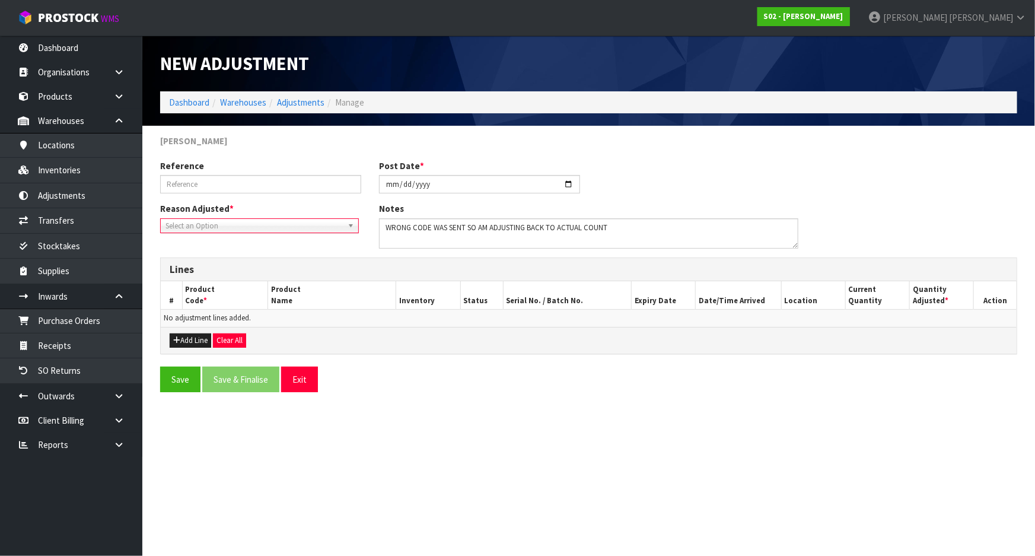
click at [314, 221] on span "Select an Option" at bounding box center [253, 226] width 177 height 14
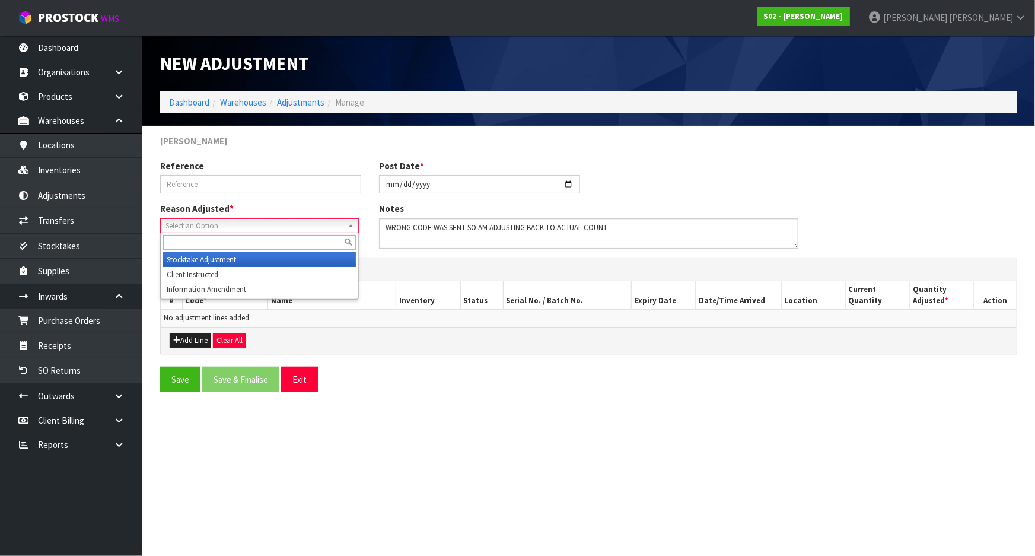
click at [243, 260] on li "Stocktake Adjustment" at bounding box center [259, 259] width 193 height 15
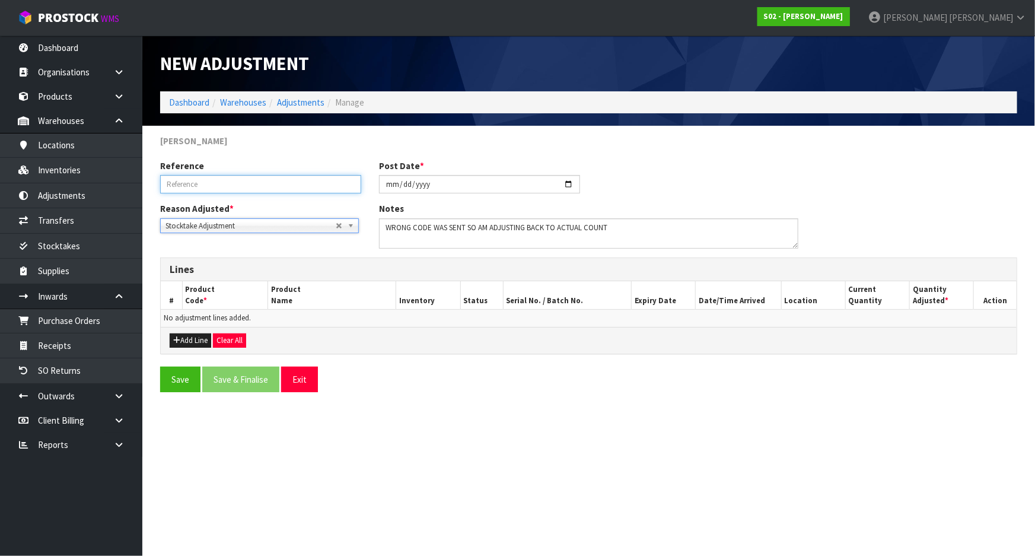
click at [249, 180] on input "text" at bounding box center [260, 184] width 201 height 18
click at [196, 338] on button "Add Line" at bounding box center [191, 340] width 42 height 14
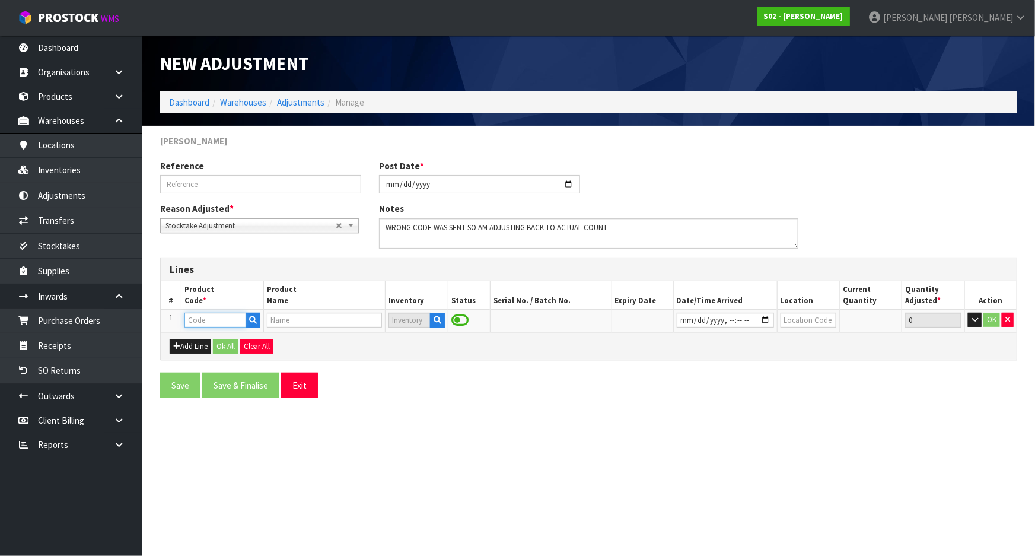
click at [195, 321] on input "text" at bounding box center [215, 320] width 62 height 15
type input "VERUG"
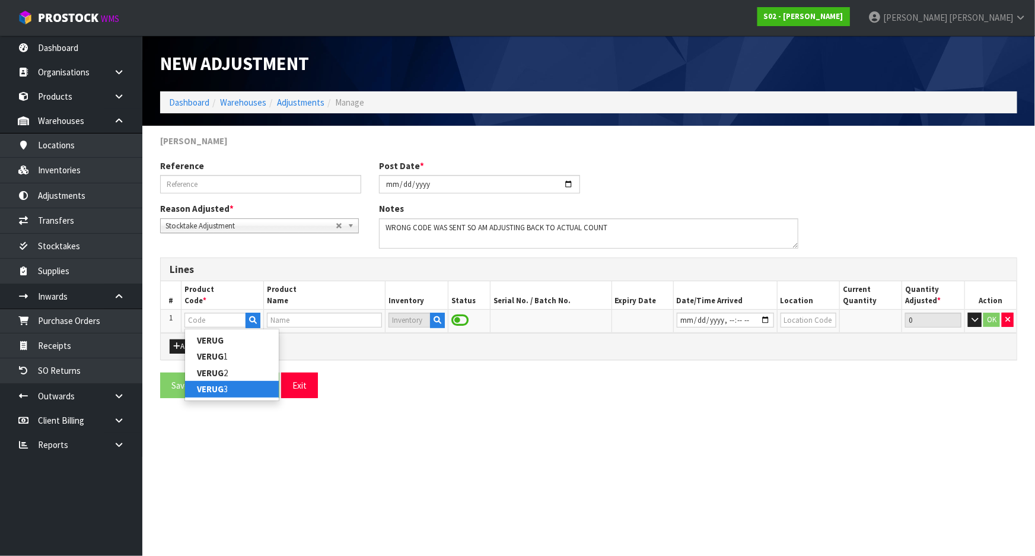
click at [230, 388] on link "VERUG 3" at bounding box center [232, 389] width 94 height 16
type input "VERUG3"
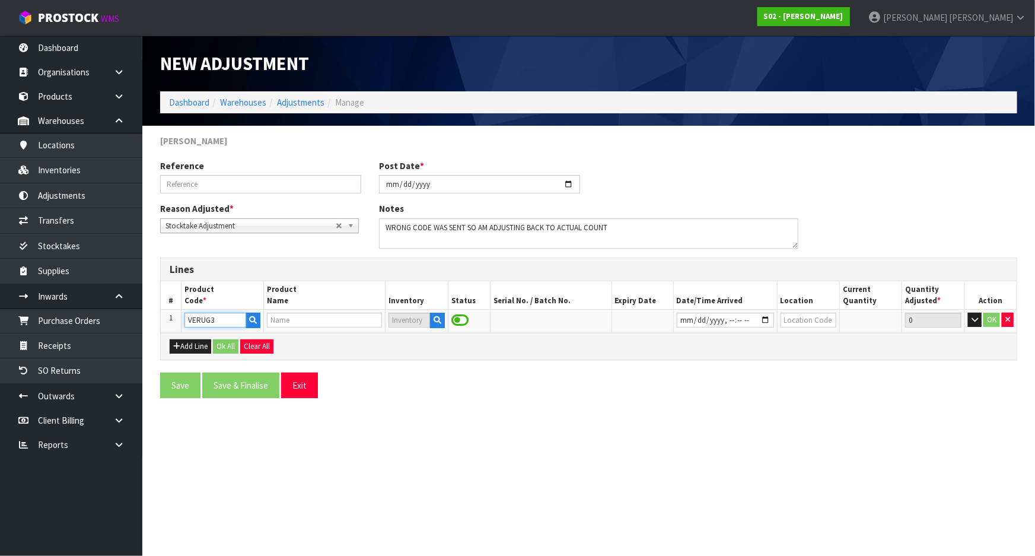
type input "POLY RUG 160X230"
drag, startPoint x: 396, startPoint y: 345, endPoint x: 437, endPoint y: 329, distance: 43.9
click at [398, 345] on div "Add Line Ok All Clear All" at bounding box center [589, 346] width 856 height 27
click at [410, 316] on input "text" at bounding box center [409, 320] width 42 height 15
click at [435, 318] on icon "button" at bounding box center [438, 320] width 8 height 8
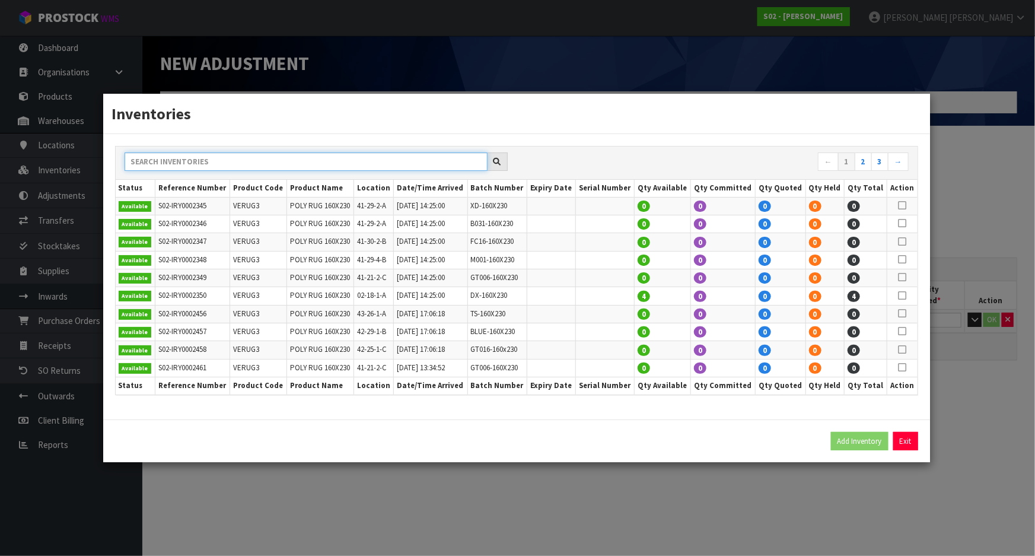
click at [235, 164] on input "text" at bounding box center [306, 161] width 363 height 18
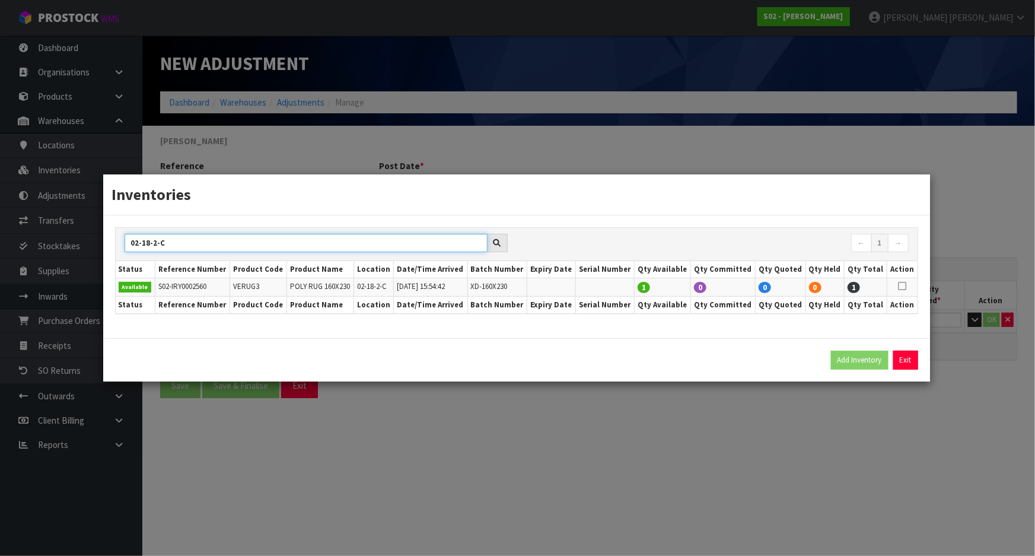
type input "02-18-2-C"
click at [902, 286] on icon at bounding box center [902, 286] width 8 height 1
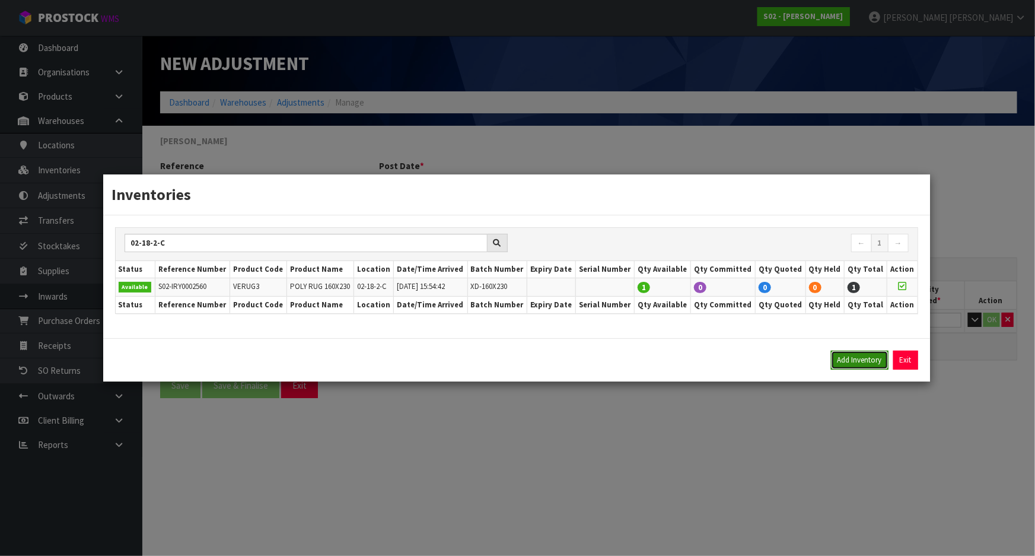
click at [852, 363] on button "Add Inventory" at bounding box center [860, 360] width 58 height 19
type input "S02-IRY0002560"
type input "[DATE]T15:54:42"
type input "02-18-2-C"
type input "XD-160X230"
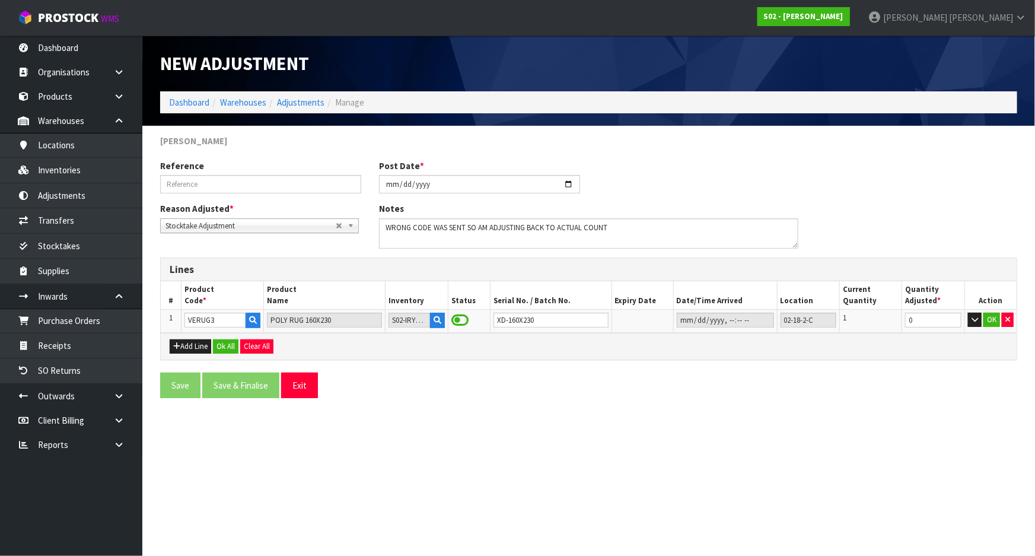
click at [741, 353] on div "Add Line Ok All Clear All" at bounding box center [589, 346] width 856 height 27
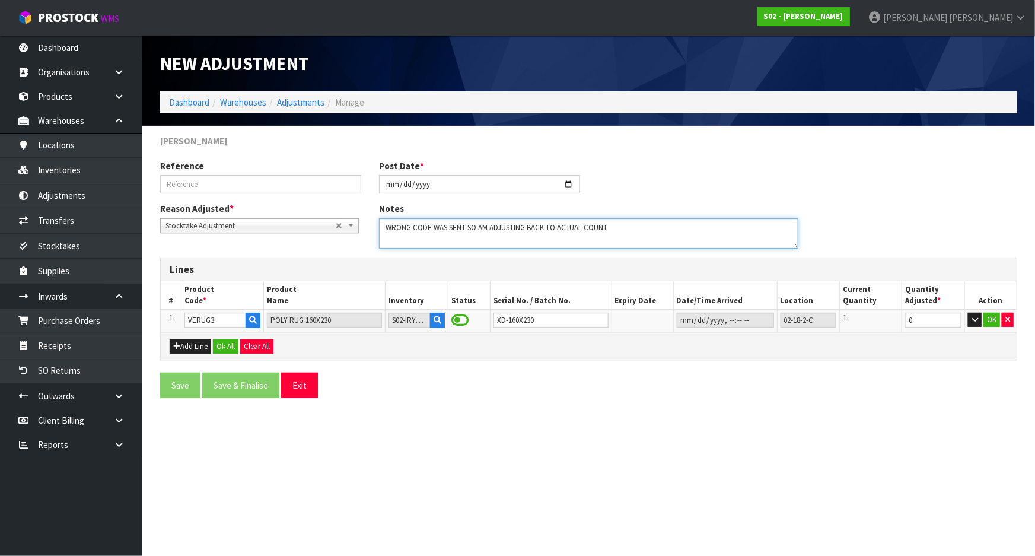
click at [676, 225] on textarea at bounding box center [589, 233] width 420 height 30
click at [403, 231] on textarea at bounding box center [589, 233] width 420 height 30
click at [430, 227] on textarea at bounding box center [589, 233] width 420 height 30
drag, startPoint x: 431, startPoint y: 227, endPoint x: 384, endPoint y: 230, distance: 46.4
click at [384, 230] on textarea at bounding box center [589, 233] width 420 height 30
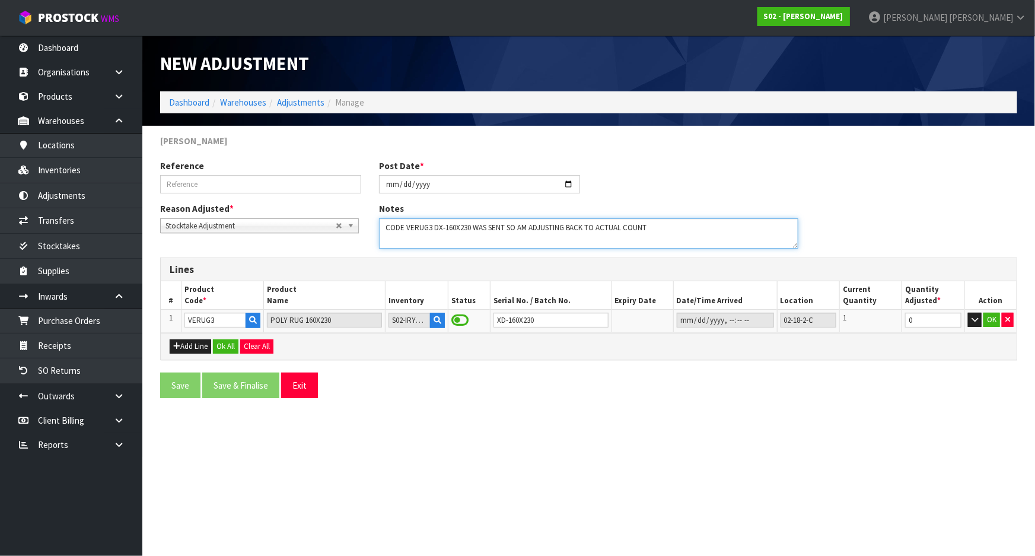
click at [517, 227] on textarea at bounding box center [589, 233] width 420 height 30
drag, startPoint x: 488, startPoint y: 228, endPoint x: 517, endPoint y: 229, distance: 28.5
click at [489, 228] on textarea at bounding box center [589, 233] width 420 height 30
click at [486, 229] on textarea at bounding box center [589, 233] width 420 height 30
drag, startPoint x: 614, startPoint y: 225, endPoint x: 642, endPoint y: 228, distance: 28.6
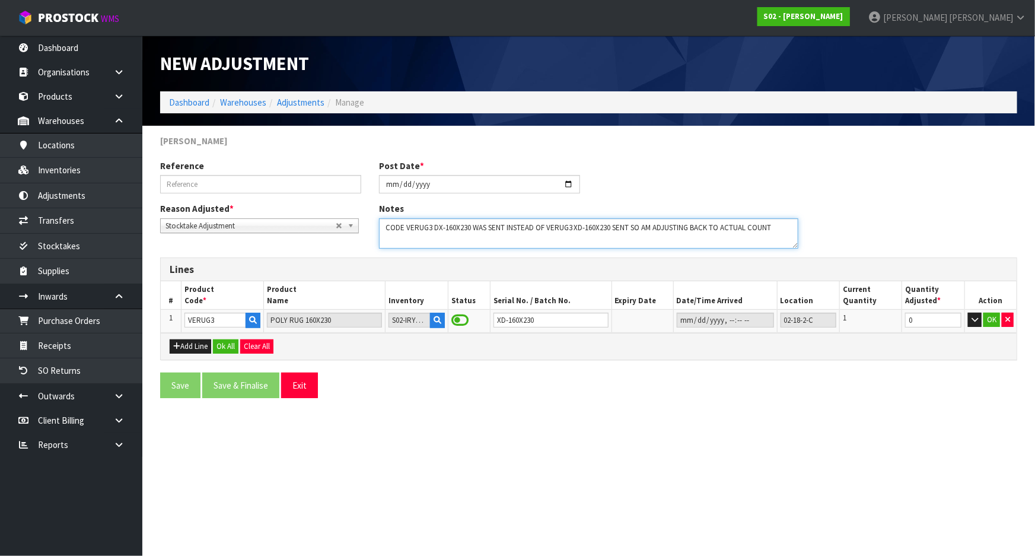
click at [642, 228] on textarea at bounding box center [589, 233] width 420 height 30
click at [768, 231] on textarea at bounding box center [589, 233] width 420 height 30
type textarea "CODE VERUG3 DX-160X230 WAS SENT INSTEAD OF VERUG3 XD-160X230 AM ADJUSTING BACK …"
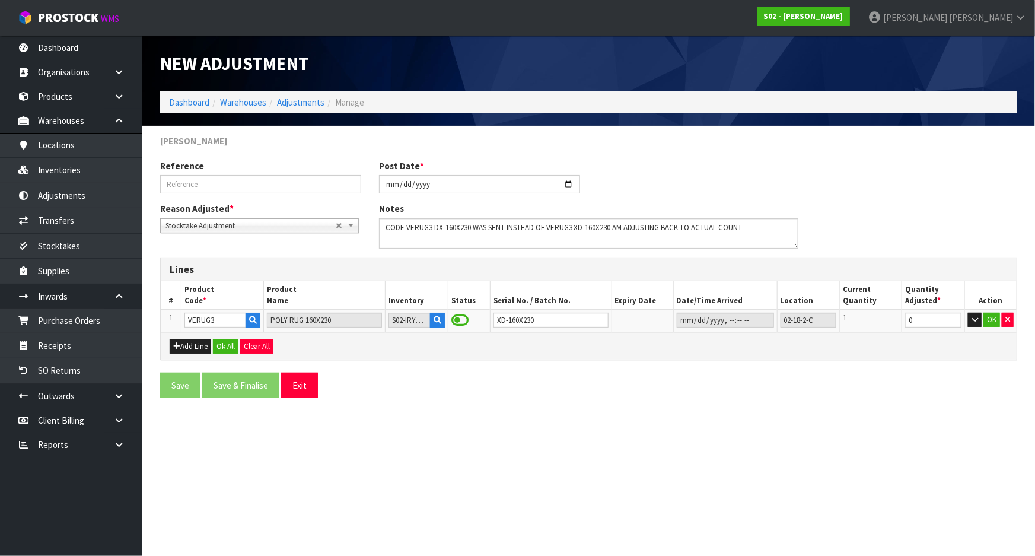
click at [647, 291] on th "Expiry Date" at bounding box center [642, 295] width 62 height 28
click at [932, 324] on input "0" at bounding box center [933, 320] width 56 height 15
drag, startPoint x: 932, startPoint y: 324, endPoint x: 872, endPoint y: 326, distance: 60.5
click at [872, 326] on tr "1 VERUG3 POLY RUG 160X230 S02-IRY0002560 XD-160X230 02-18-2-C 1 0 OK" at bounding box center [589, 321] width 856 height 23
click at [923, 356] on div "Add Line Ok All Clear All" at bounding box center [589, 346] width 856 height 27
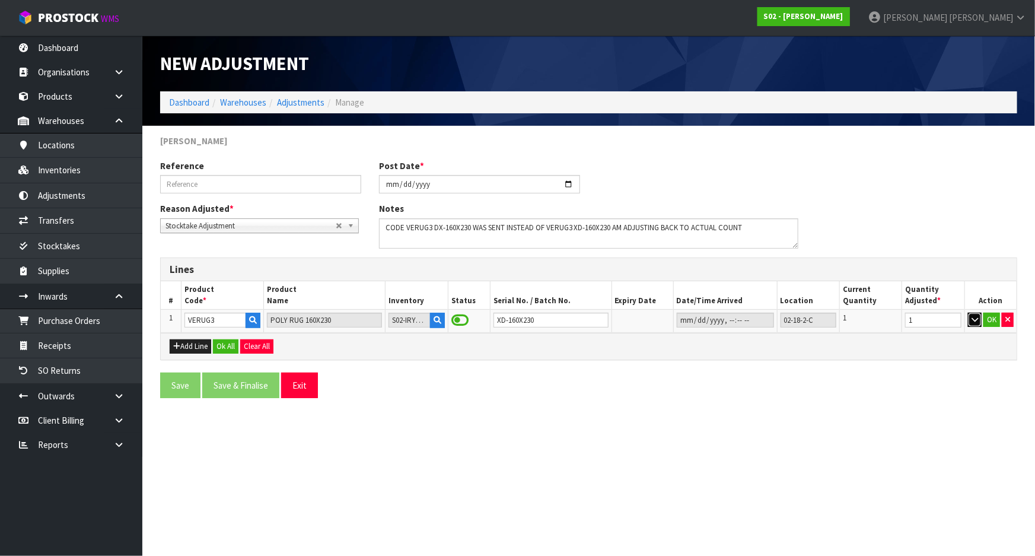
click at [976, 321] on icon "button" at bounding box center [975, 320] width 7 height 8
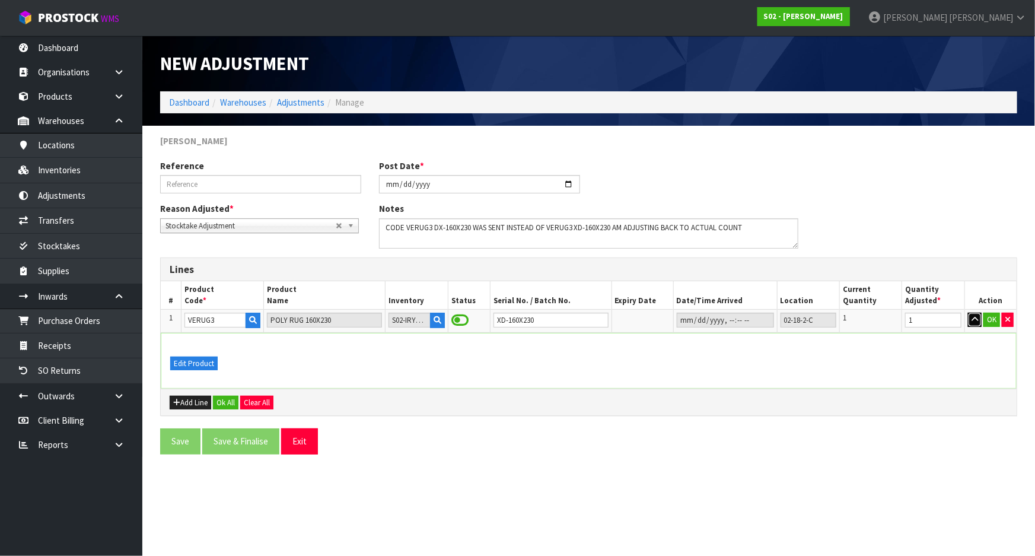
click at [976, 321] on icon "button" at bounding box center [975, 320] width 7 height 8
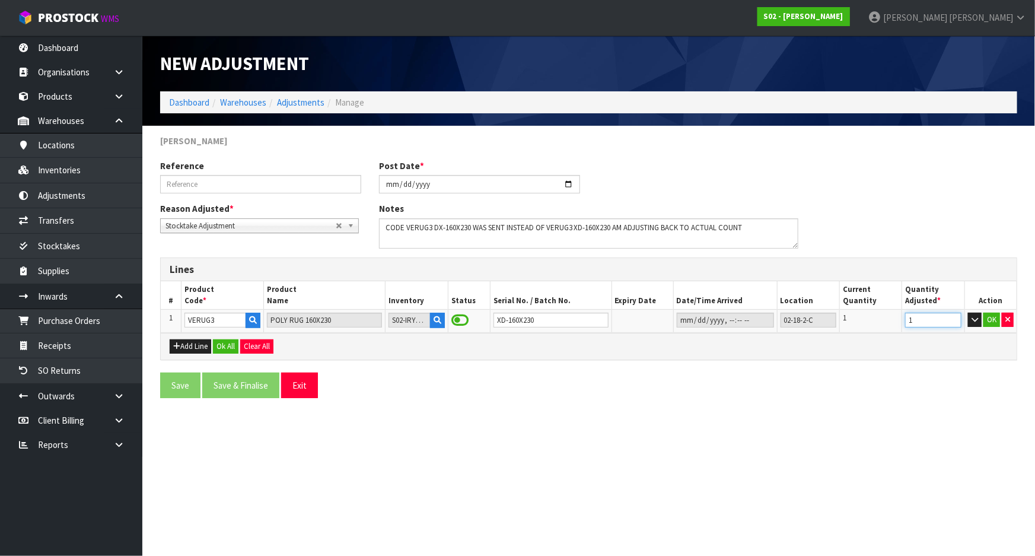
click at [933, 316] on input "1" at bounding box center [933, 320] width 56 height 15
drag, startPoint x: 934, startPoint y: 318, endPoint x: 862, endPoint y: 320, distance: 71.8
click at [863, 320] on tr "1 VERUG3 POLY RUG 160X230 S02-IRY0002560 XD-160X230 02-18-2-C 1 1 OK" at bounding box center [589, 321] width 856 height 23
type input "2"
click at [893, 345] on div "Add Line Ok All Clear All" at bounding box center [589, 346] width 856 height 27
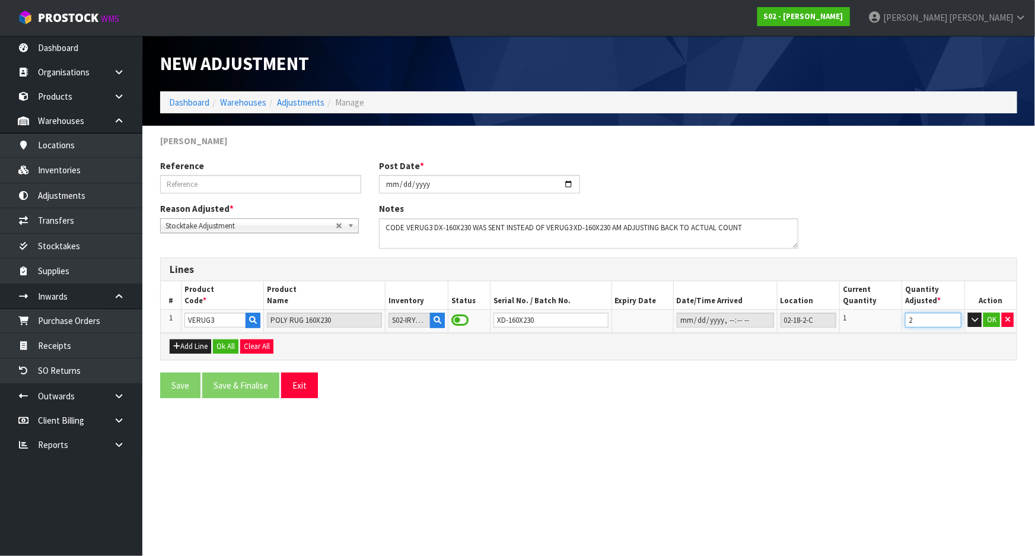
drag, startPoint x: 929, startPoint y: 323, endPoint x: 871, endPoint y: 323, distance: 58.1
click at [871, 323] on tr "1 VERUG3 POLY RUG 160X230 S02-IRY0002560 XD-160X230 02-18-2-C 1 2 OK" at bounding box center [589, 321] width 856 height 23
click at [875, 335] on div "Add Line Ok All Clear All" at bounding box center [589, 346] width 856 height 27
click at [921, 324] on input "2" at bounding box center [933, 320] width 56 height 15
click at [988, 320] on button "OK" at bounding box center [991, 320] width 17 height 14
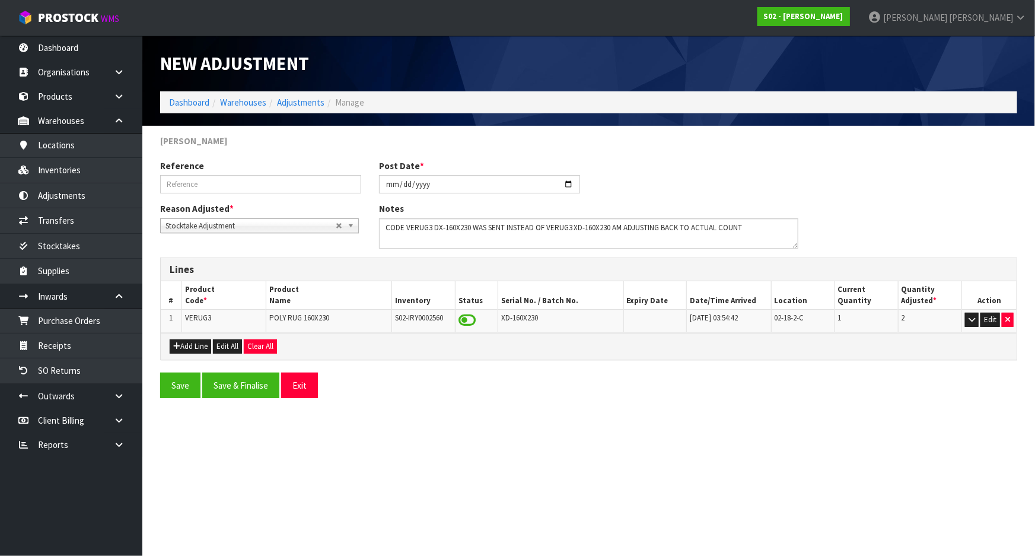
drag, startPoint x: 868, startPoint y: 345, endPoint x: 795, endPoint y: 352, distance: 72.7
click at [864, 347] on div "Add Line Edit All Clear All" at bounding box center [589, 346] width 856 height 27
click at [273, 180] on input "text" at bounding box center [260, 184] width 201 height 18
click at [216, 189] on input "text" at bounding box center [260, 184] width 201 height 18
click at [184, 176] on input "text" at bounding box center [260, 184] width 201 height 18
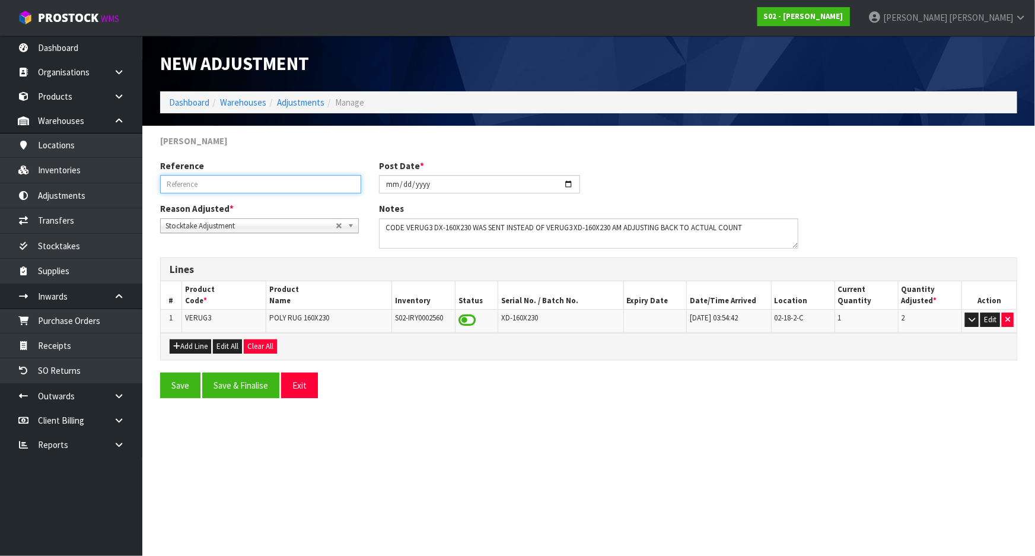
paste input "ORDER 2509091 WAS SENT WRONG ITEM / S02-ORD0004978"
type input "ORDER 2509091 WAS SENT WRONG ITEM / S02-ORD0004978"
click at [646, 428] on section "New Adjustment Dashboard Warehouses Adjustments Manage [PERSON_NAME] Reference …" at bounding box center [517, 278] width 1035 height 556
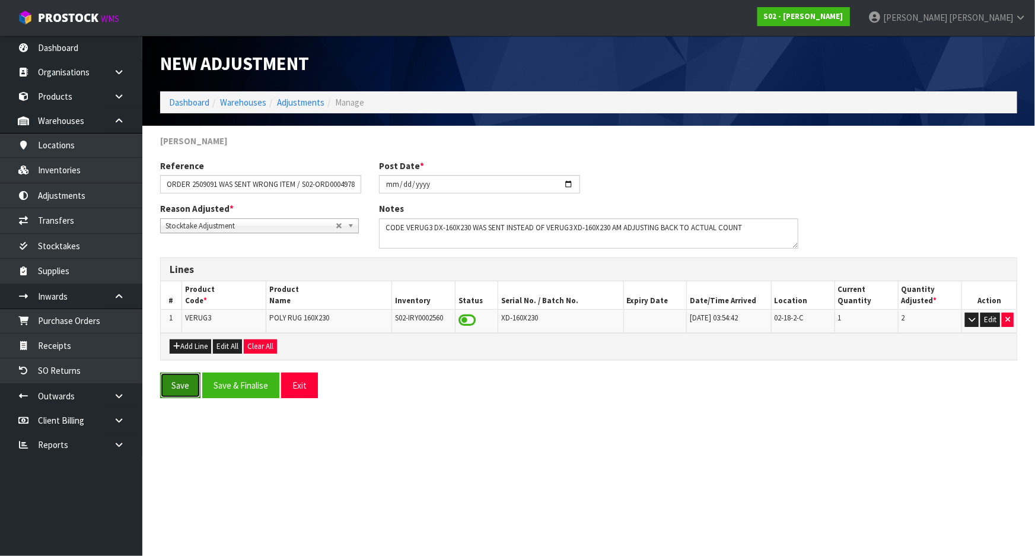
click at [180, 385] on button "Save" at bounding box center [180, 385] width 40 height 26
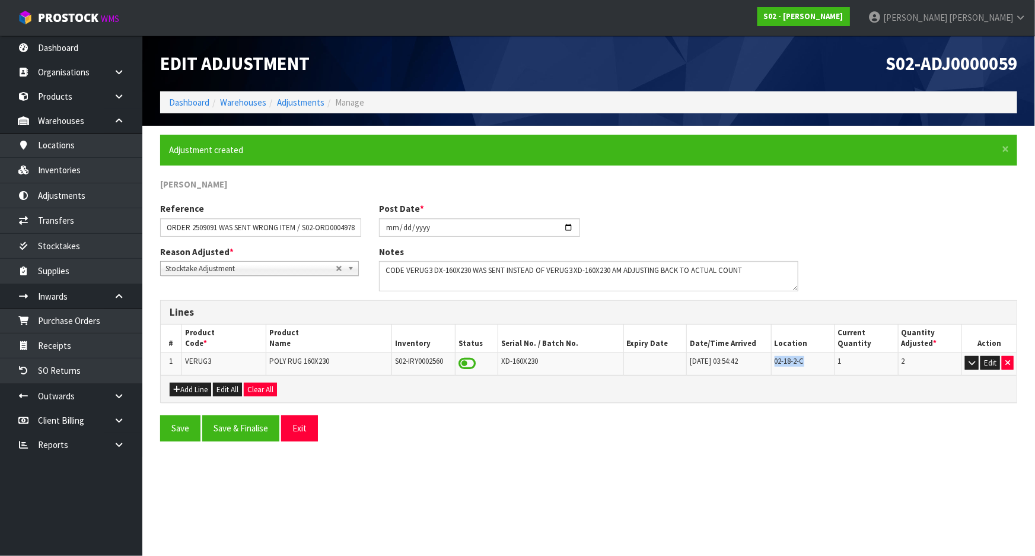
drag, startPoint x: 772, startPoint y: 361, endPoint x: 810, endPoint y: 359, distance: 37.4
click at [810, 359] on td "02-18-2-C" at bounding box center [802, 363] width 63 height 23
copy span "02-18-2-C"
click at [257, 415] on button "Save & Finalise" at bounding box center [240, 428] width 77 height 26
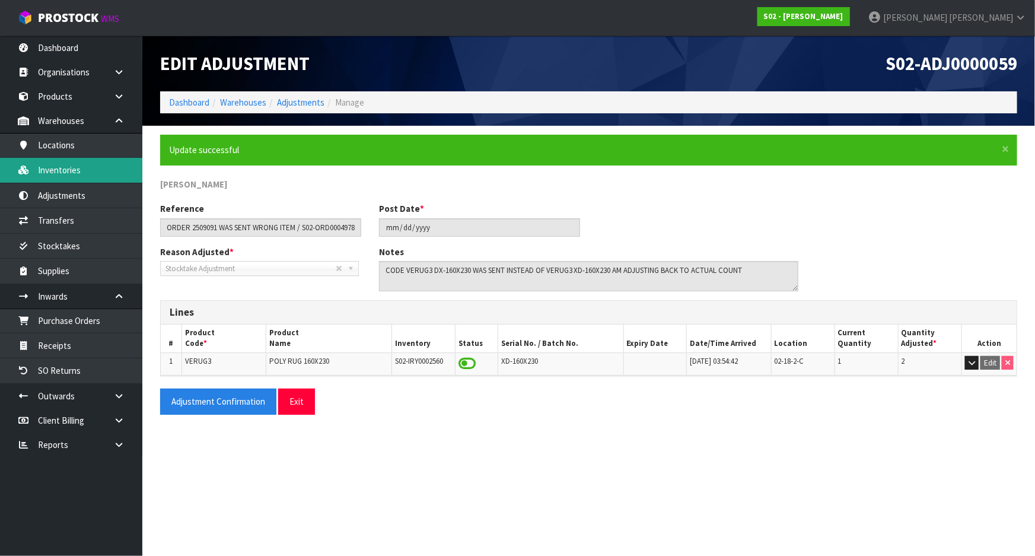
click at [83, 172] on link "Inventories" at bounding box center [71, 170] width 142 height 24
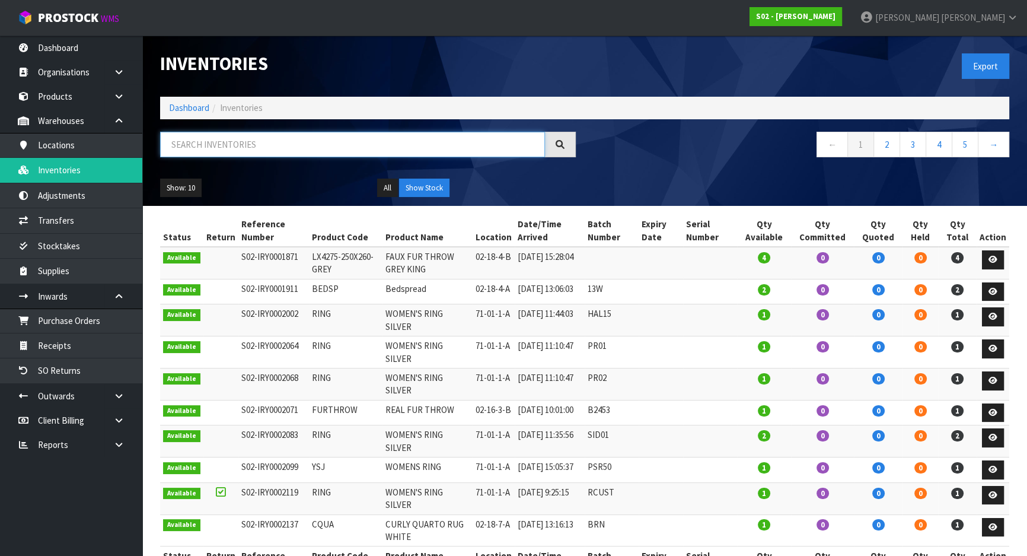
click at [276, 146] on input "text" at bounding box center [352, 145] width 385 height 26
paste input "02-18-2-C"
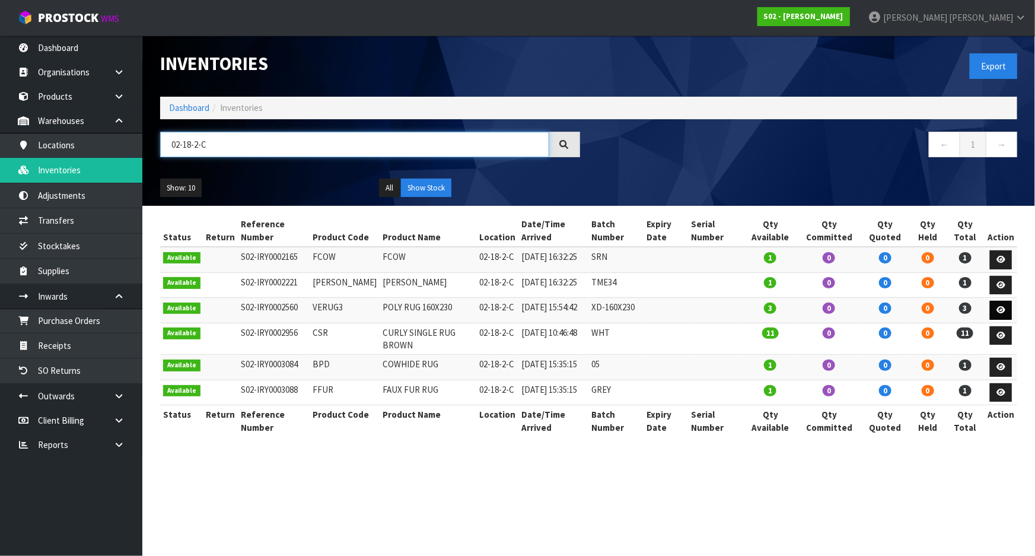
type input "02-18-2-C"
click at [1003, 314] on icon at bounding box center [1000, 310] width 9 height 8
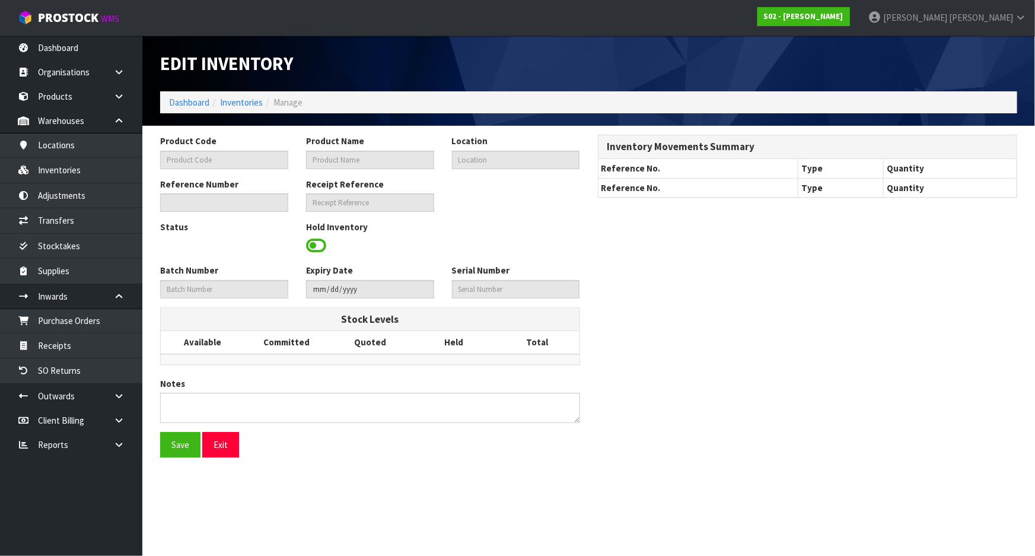
type input "VERUG3"
type input "POLY RUG 160X230"
type input "02-18-2-C"
type input "S02-IRY0002560"
type input "S02-REC0000215"
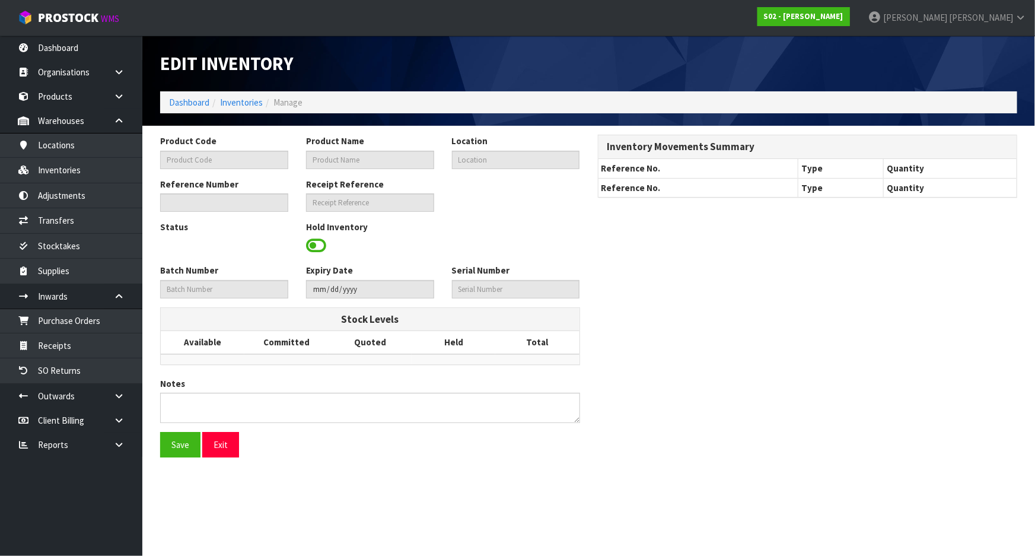
type input "XD-160X230"
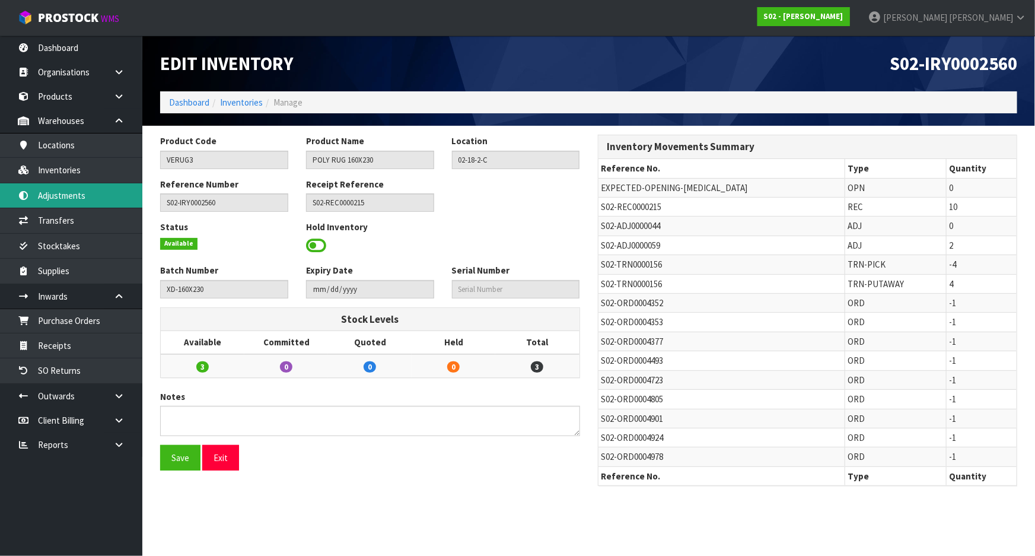
click at [98, 197] on link "Adjustments" at bounding box center [71, 195] width 142 height 24
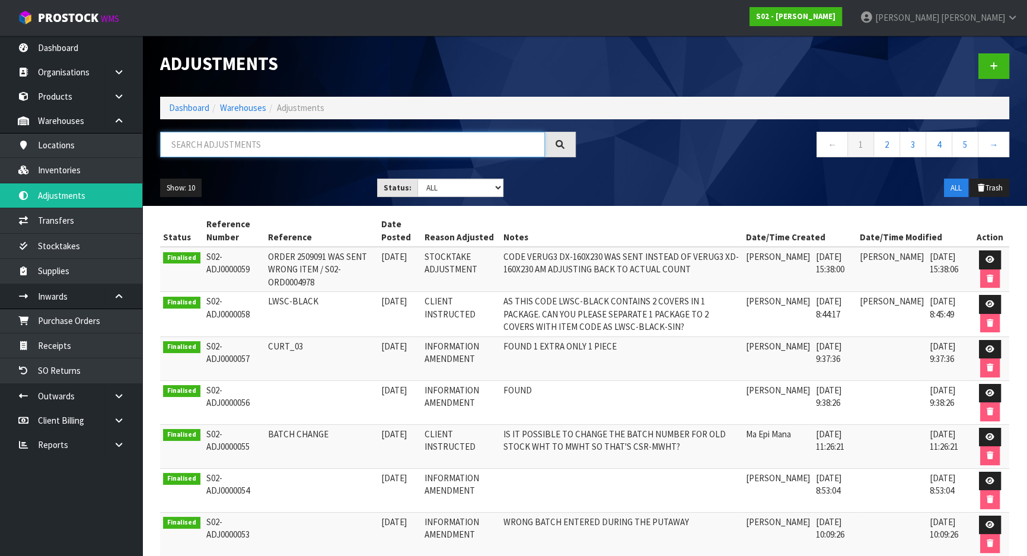
click at [418, 142] on input "text" at bounding box center [352, 145] width 385 height 26
click at [993, 256] on icon at bounding box center [990, 260] width 9 height 8
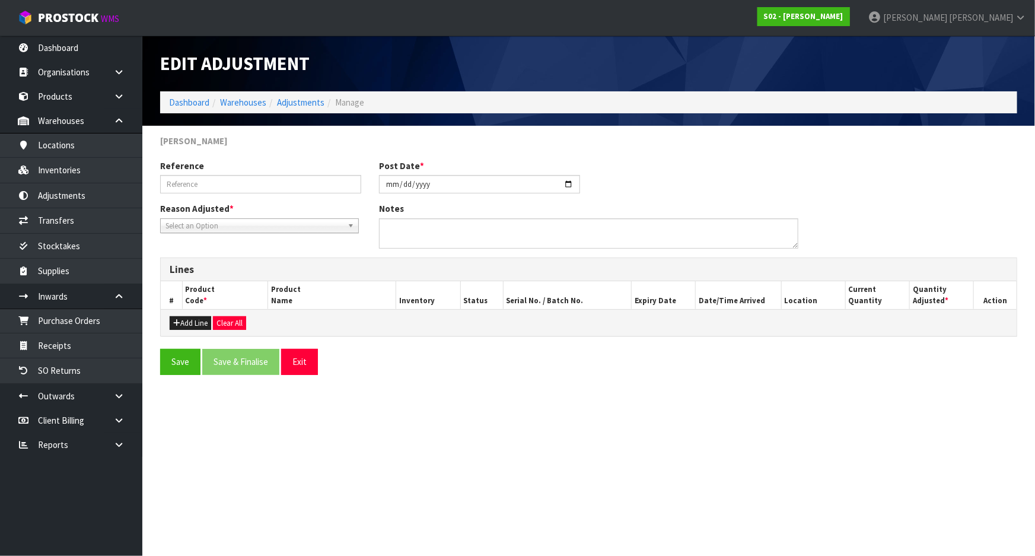
type input "ORDER 2509091 WAS SENT WRONG ITEM / S02-ORD0004978"
type input "[DATE]"
type textarea "CODE VERUG3 DX-160X230 WAS SENT INSTEAD OF VERUG3 XD-160X230 AM ADJUSTING BACK …"
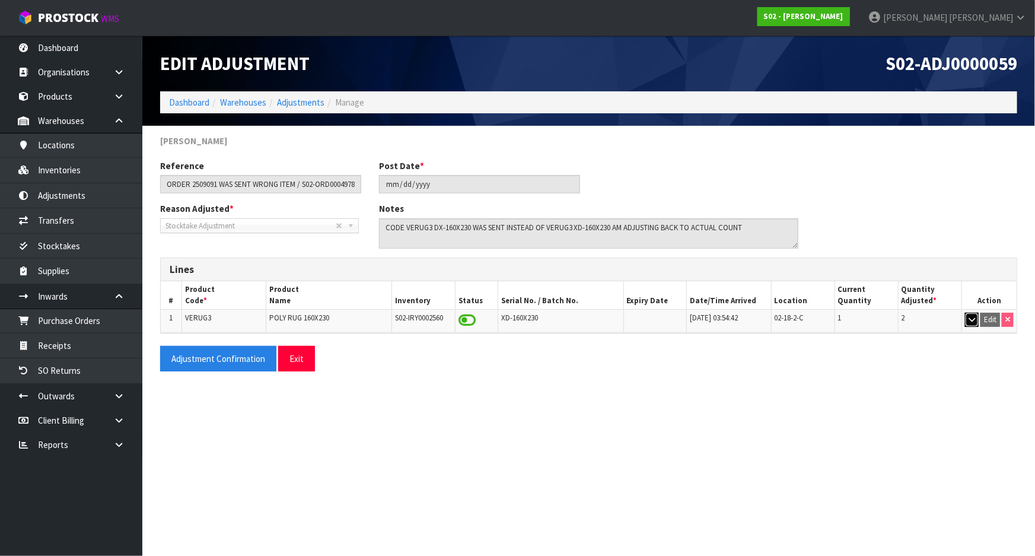
click at [967, 324] on button "button" at bounding box center [972, 320] width 14 height 14
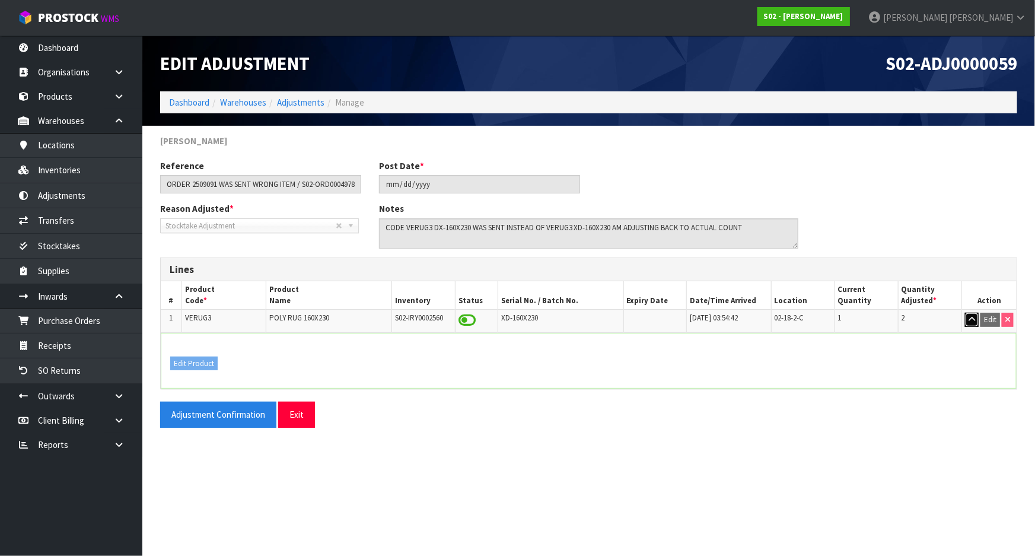
click at [967, 320] on button "button" at bounding box center [972, 320] width 14 height 14
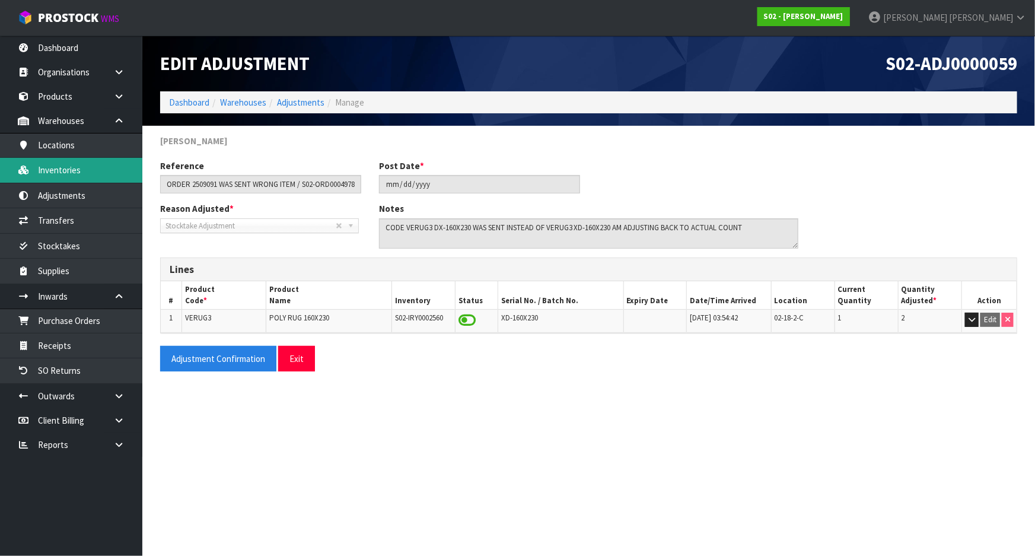
click at [92, 171] on link "Inventories" at bounding box center [71, 170] width 142 height 24
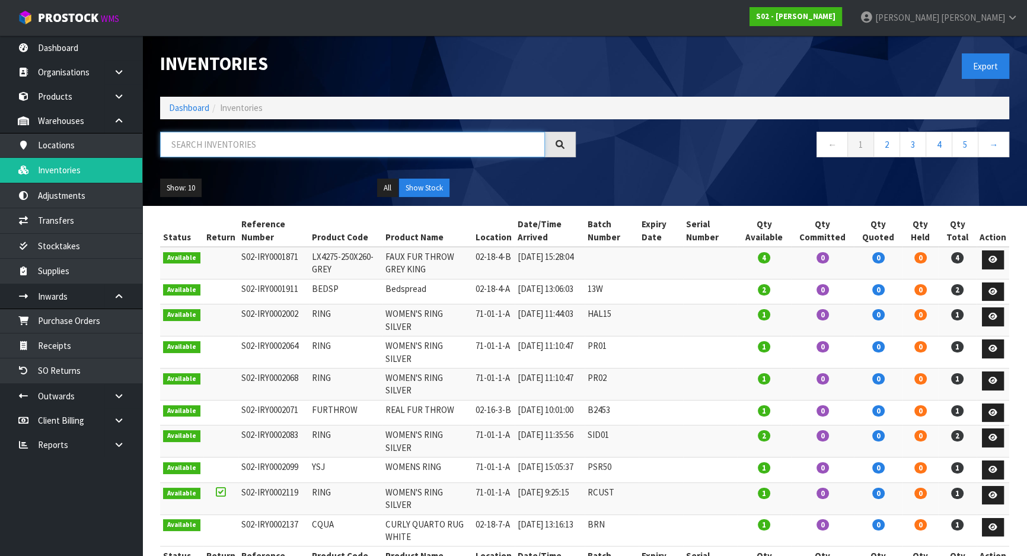
click at [400, 134] on input "text" at bounding box center [352, 145] width 385 height 26
paste input "02-18-2-C"
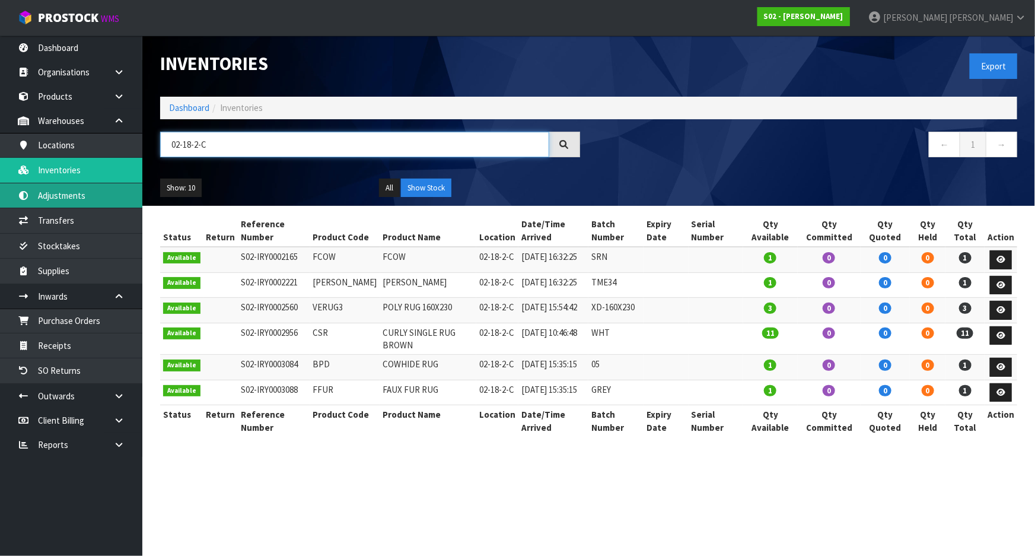
type input "02-18-2-C"
click at [82, 194] on link "Adjustments" at bounding box center [71, 195] width 142 height 24
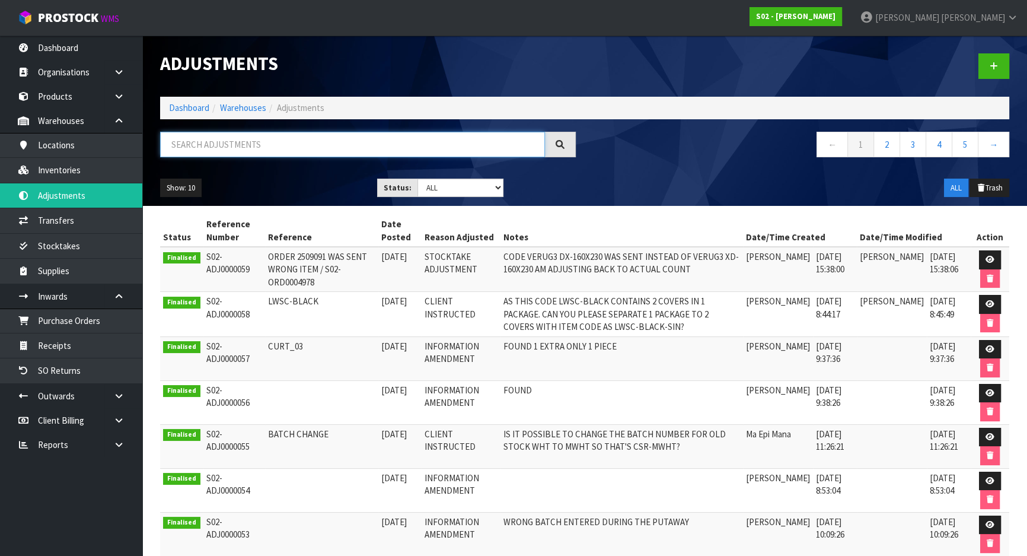
click at [247, 148] on input "text" at bounding box center [352, 145] width 385 height 26
click at [289, 262] on td "ORDER 2509091 WAS SENT WRONG ITEM / S02-ORD0004978" at bounding box center [321, 269] width 113 height 45
click at [998, 260] on link at bounding box center [990, 259] width 22 height 19
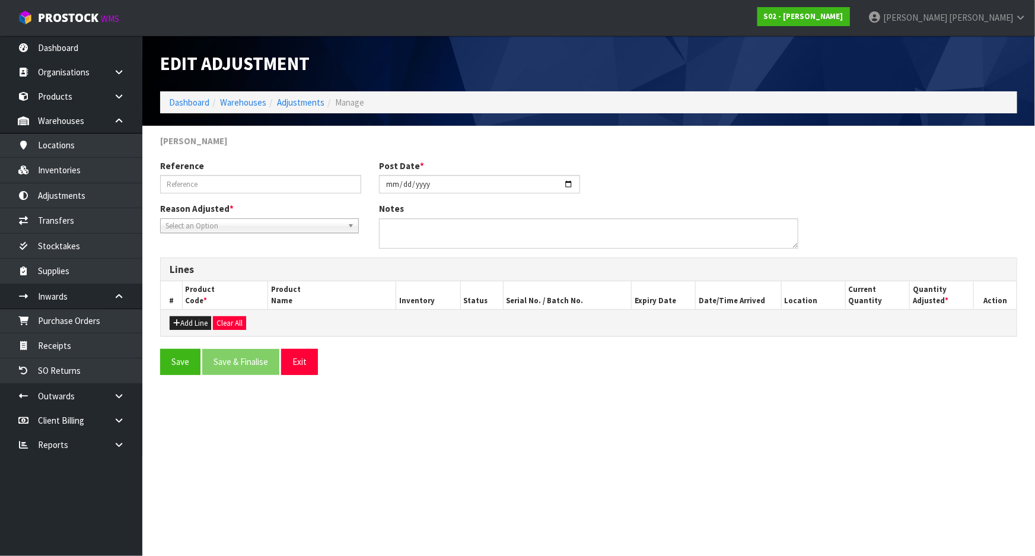
type input "ORDER 2509091 WAS SENT WRONG ITEM / S02-ORD0004978"
type input "[DATE]"
type textarea "CODE VERUG3 DX-160X230 WAS SENT INSTEAD OF VERUG3 XD-160X230 AM ADJUSTING BACK …"
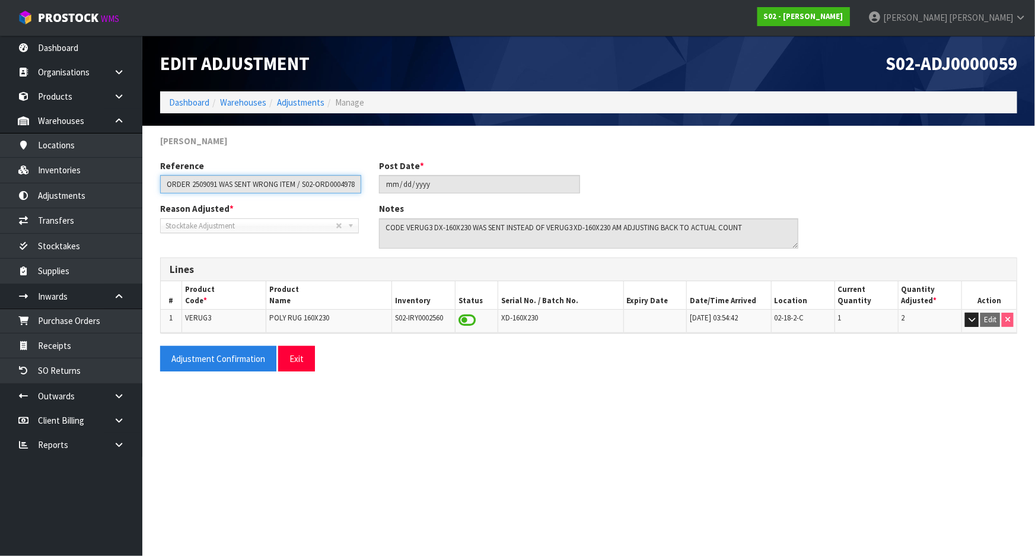
scroll to position [0, 2]
drag, startPoint x: 167, startPoint y: 188, endPoint x: 400, endPoint y: 183, distance: 233.2
click at [400, 183] on div "Reference ORDER 2509091 WAS SENT WRONG ITEM / S02-ORD0004978 Post Date * [DATE]" at bounding box center [588, 181] width 875 height 43
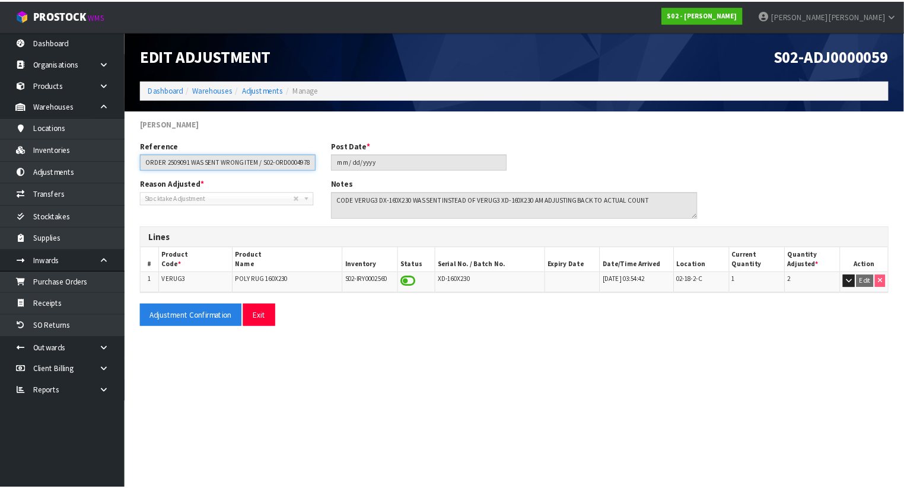
scroll to position [0, 0]
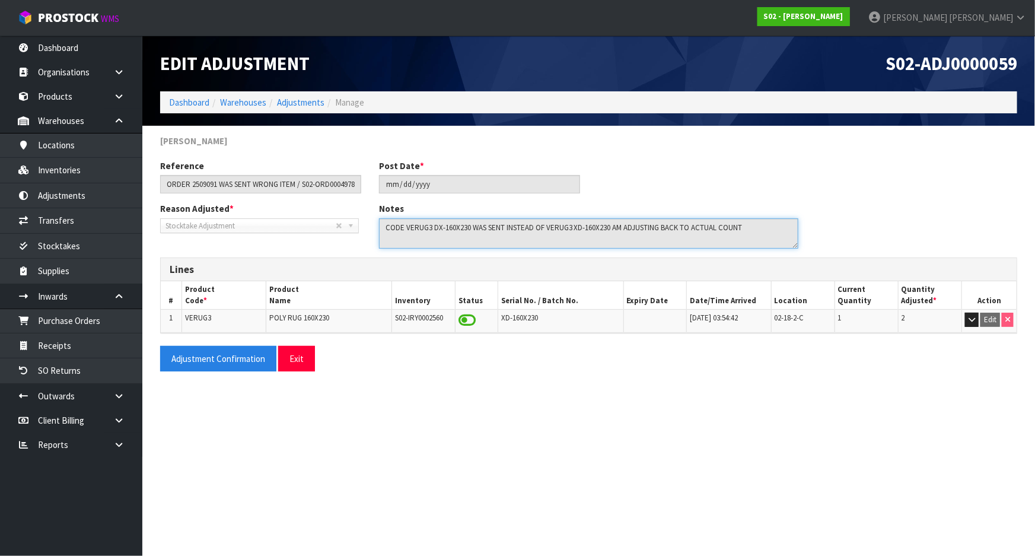
drag, startPoint x: 385, startPoint y: 225, endPoint x: 836, endPoint y: 211, distance: 451.6
click at [836, 211] on div "Reason Adjusted * Stocktake Adjustment Client Instructed Information Amendment …" at bounding box center [588, 229] width 875 height 55
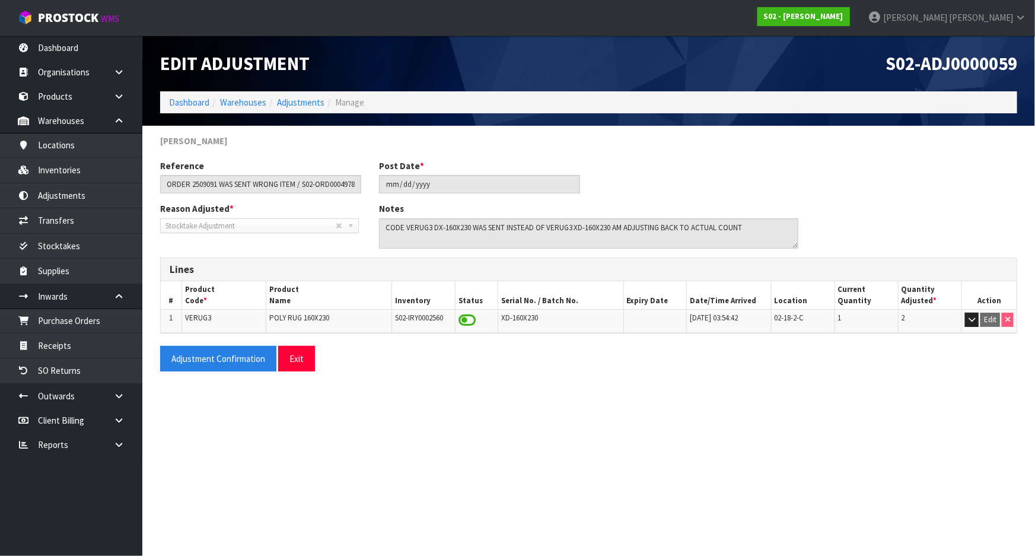
click at [806, 310] on td "02-18-2-C" at bounding box center [802, 321] width 63 height 23
drag, startPoint x: 809, startPoint y: 317, endPoint x: 775, endPoint y: 321, distance: 34.6
click at [775, 321] on td "02-18-2-C" at bounding box center [802, 321] width 63 height 23
copy span "02-18-2-C"
click at [83, 176] on link "Inventories" at bounding box center [71, 170] width 142 height 24
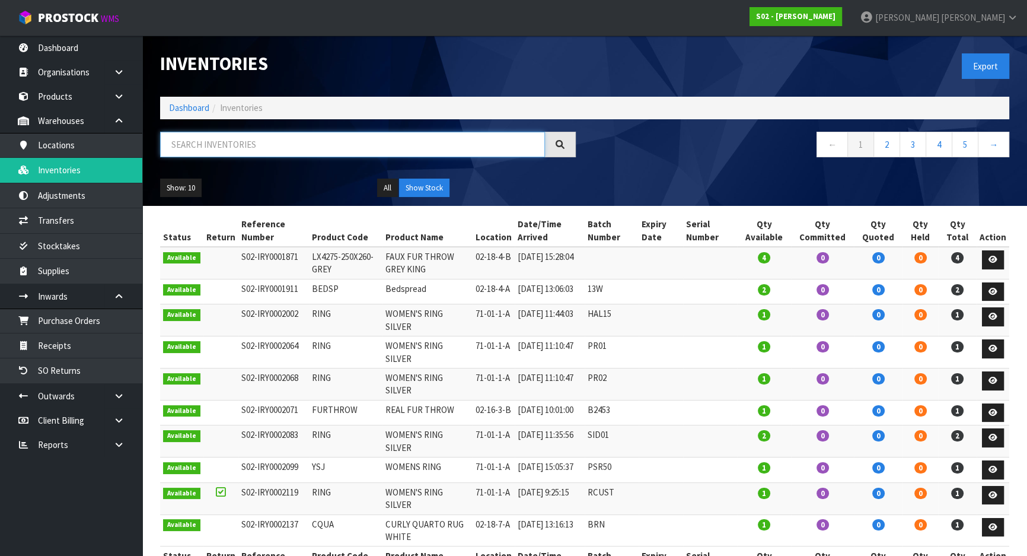
click at [247, 147] on input "text" at bounding box center [352, 145] width 385 height 26
paste input "02-18-2-C"
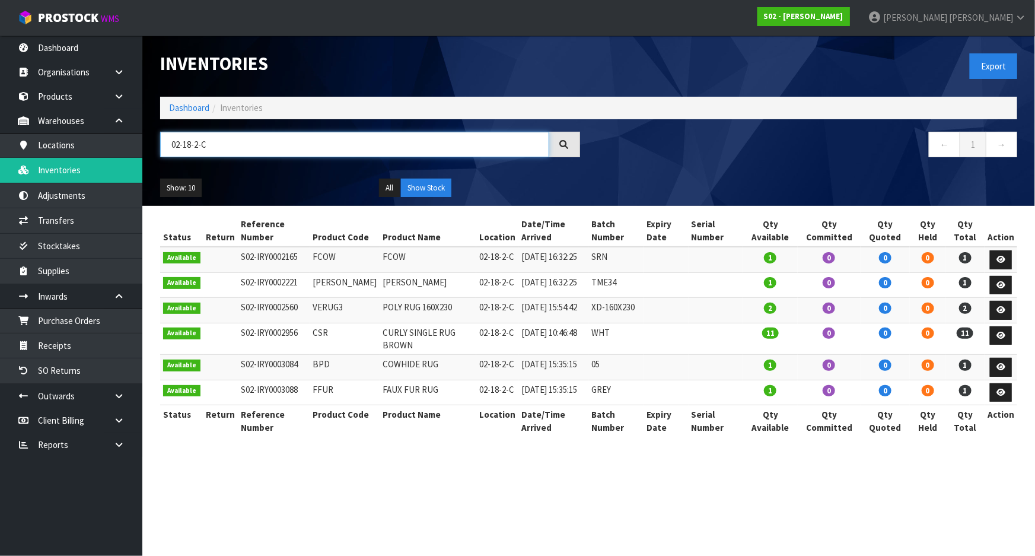
type input "02-18-2-C"
drag, startPoint x: 323, startPoint y: 320, endPoint x: 523, endPoint y: 317, distance: 200.5
click at [523, 317] on tr "Available S02-IRY0002560 VERUG3 POLY RUG 160X230 02-18-2-C [DATE] 15:54:42 XD-1…" at bounding box center [588, 311] width 857 height 26
click at [423, 323] on td "POLY RUG 160X230" at bounding box center [428, 311] width 96 height 26
drag, startPoint x: 469, startPoint y: 316, endPoint x: 536, endPoint y: 320, distance: 67.7
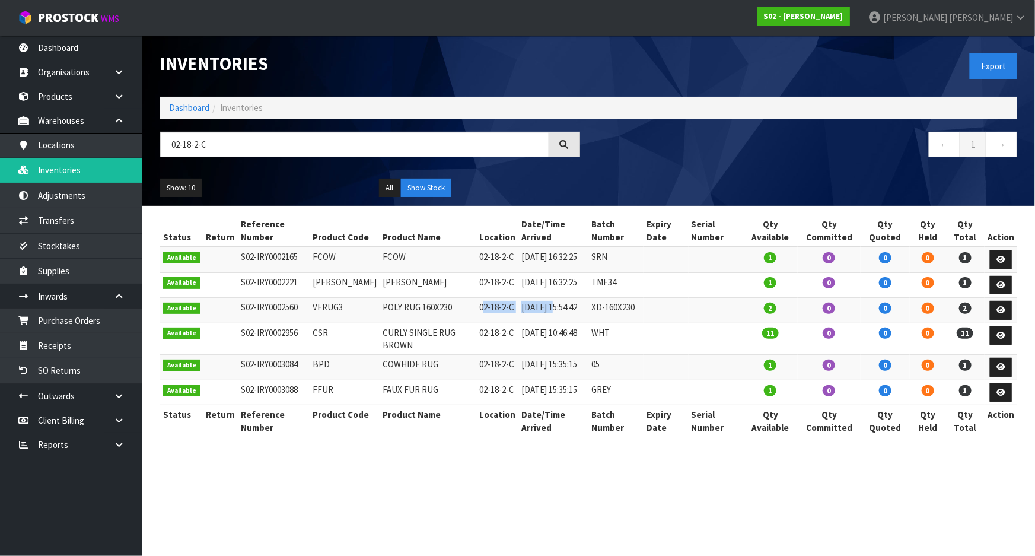
click at [536, 320] on tr "Available S02-IRY0002560 VERUG3 POLY RUG 160X230 02-18-2-C [DATE] 15:54:42 XD-1…" at bounding box center [588, 311] width 857 height 26
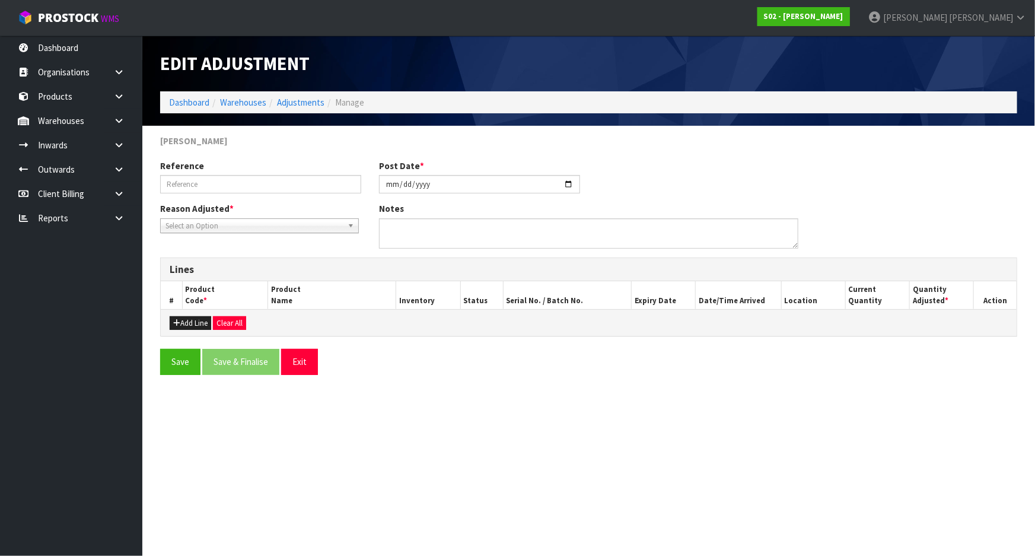
type input "ORDER 2509091 WAS SENT WRONG ITEM / S02-ORD0004978"
type input "[DATE]"
type textarea "CODE VERUG3 DX-160X230 WAS SENT INSTEAD OF VERUG3 XD-160X230 AM ADJUSTING BACK …"
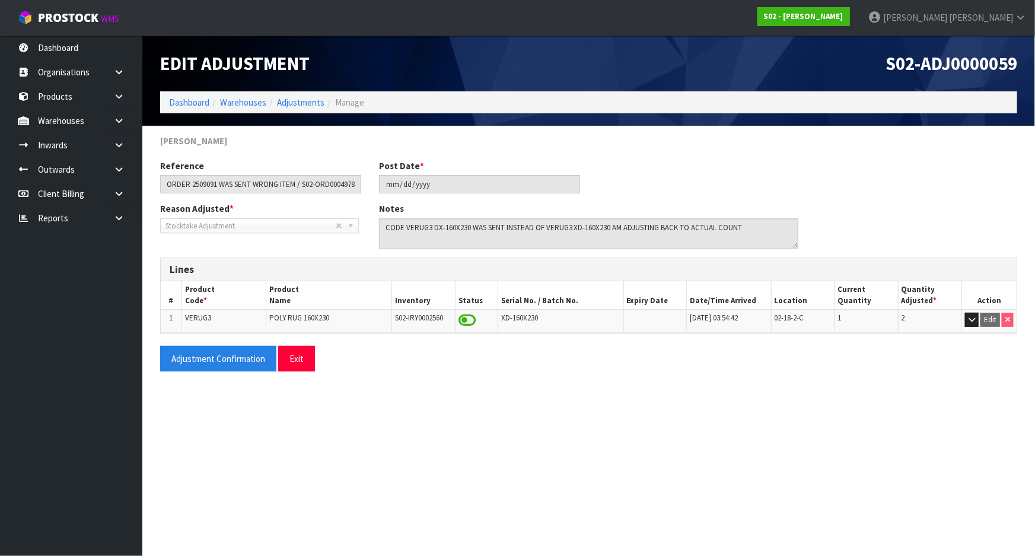
click at [294, 108] on li "Adjustments" at bounding box center [295, 102] width 58 height 12
click at [293, 103] on link "Adjustments" at bounding box center [300, 102] width 47 height 11
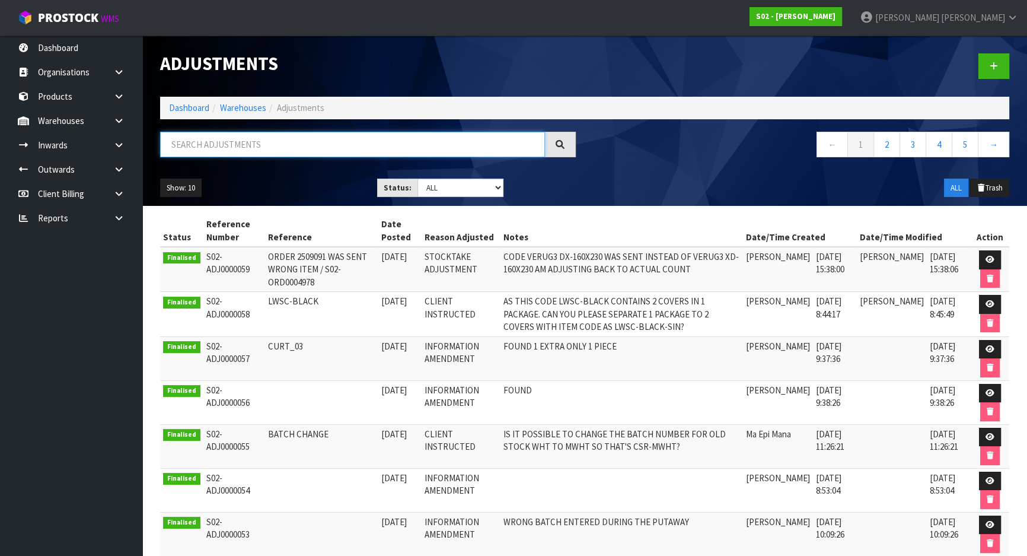
drag, startPoint x: 297, startPoint y: 139, endPoint x: 242, endPoint y: 143, distance: 54.7
click at [242, 143] on input "text" at bounding box center [352, 145] width 385 height 26
click at [979, 63] on link at bounding box center [994, 66] width 31 height 26
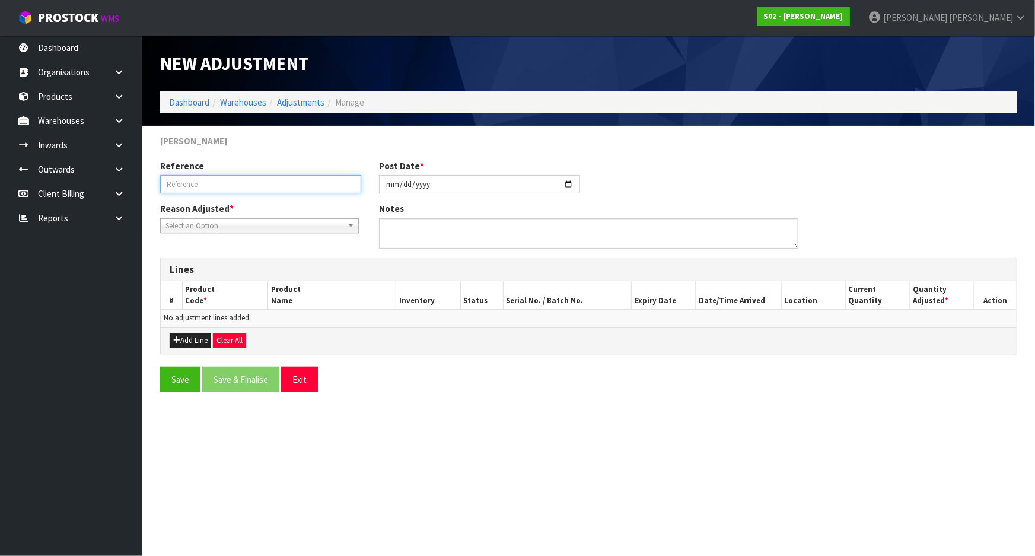
click at [288, 190] on input "text" at bounding box center [260, 184] width 201 height 18
click at [279, 187] on input "text" at bounding box center [260, 184] width 201 height 18
paste input "ORDER 2509091 WAS SENT WRONG ITEM / S02-ORD0004978"
type input "ORDER 2509091 WAS SENT WRONG ITEM / S02-ORD0004978"
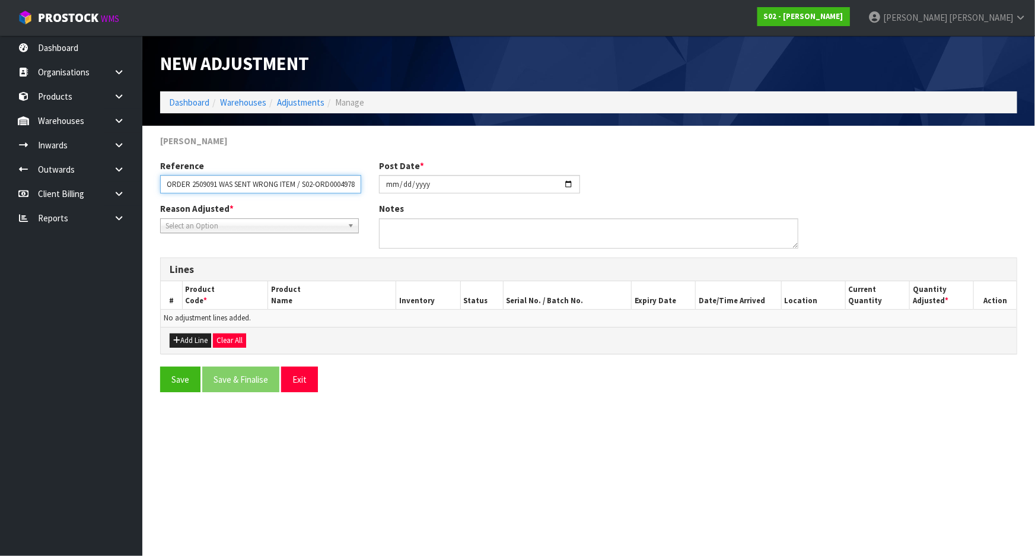
scroll to position [0, 0]
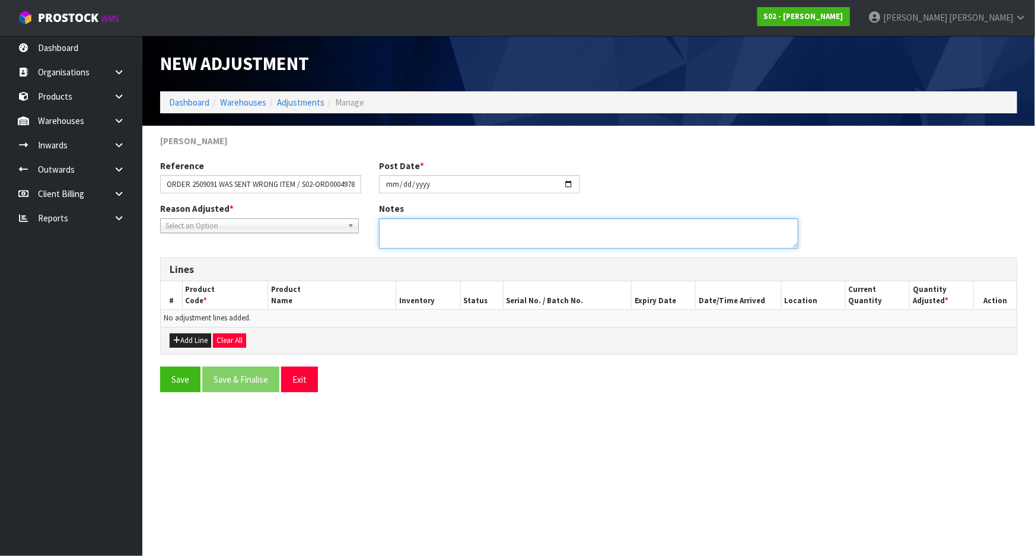
click at [490, 227] on textarea at bounding box center [589, 233] width 420 height 30
paste textarea "CODE VERUG3 DX-160X230 WAS SENT INSTEAD OF VERUG3 XD-160X230 AM ADJUSTING BACK …"
type textarea "CODE VERUG3 DX-160X230 WAS SENT INSTEAD OF VERUG3 XD-160X230 AM ADJUSTING BACK …"
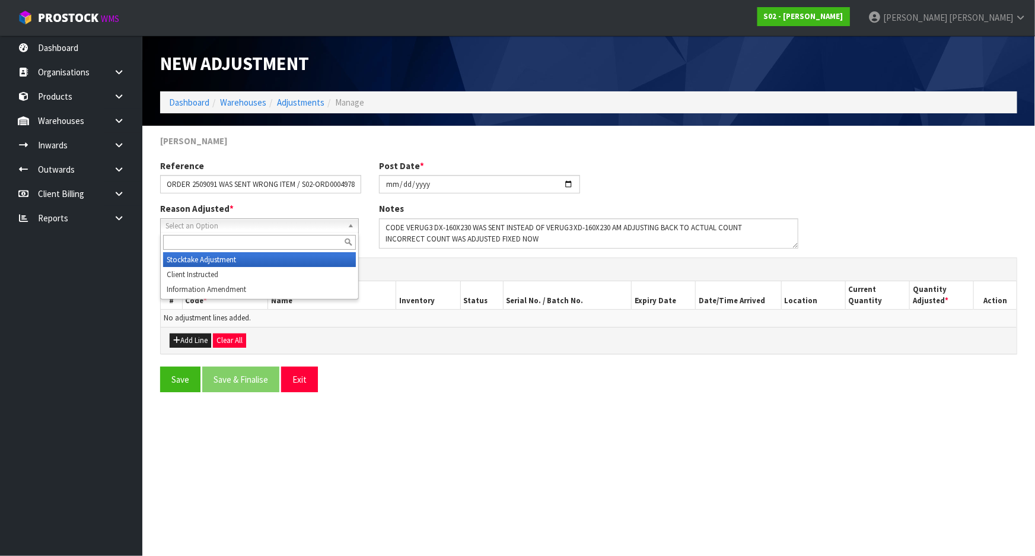
click at [286, 221] on span "Select an Option" at bounding box center [253, 226] width 177 height 14
click at [255, 258] on li "Stocktake Adjustment" at bounding box center [259, 259] width 193 height 15
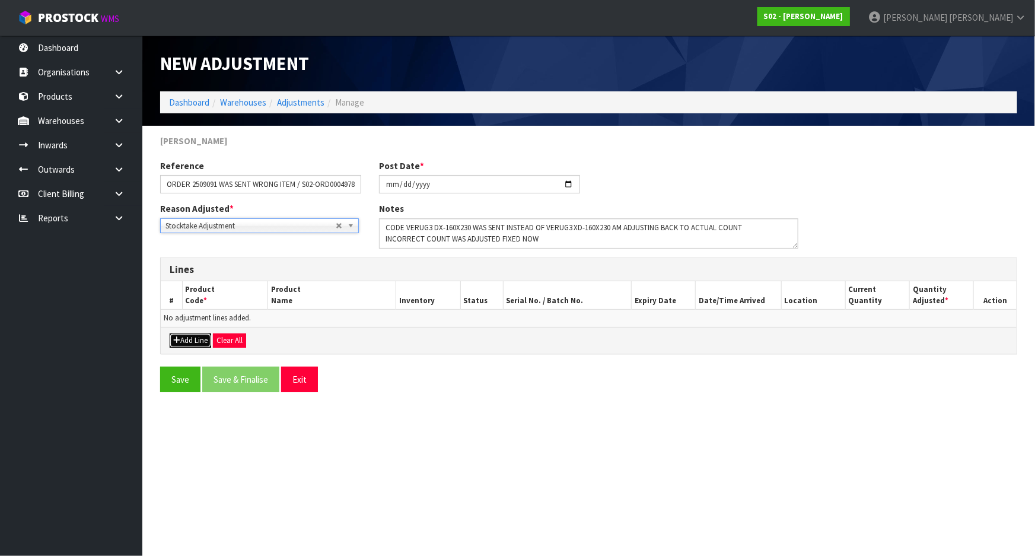
click at [191, 340] on button "Add Line" at bounding box center [191, 340] width 42 height 14
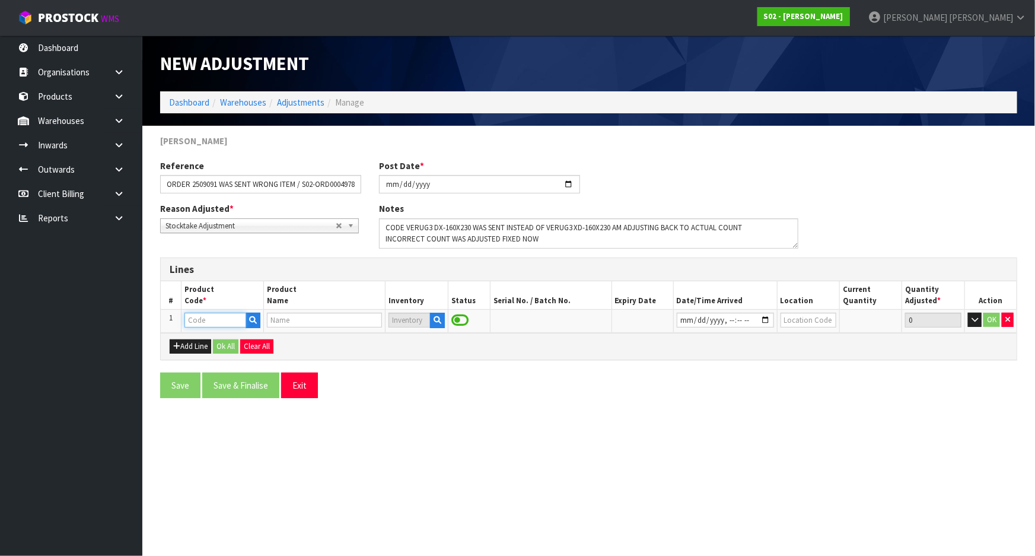
click at [206, 320] on input "text" at bounding box center [215, 320] width 62 height 15
type input "VERUG"
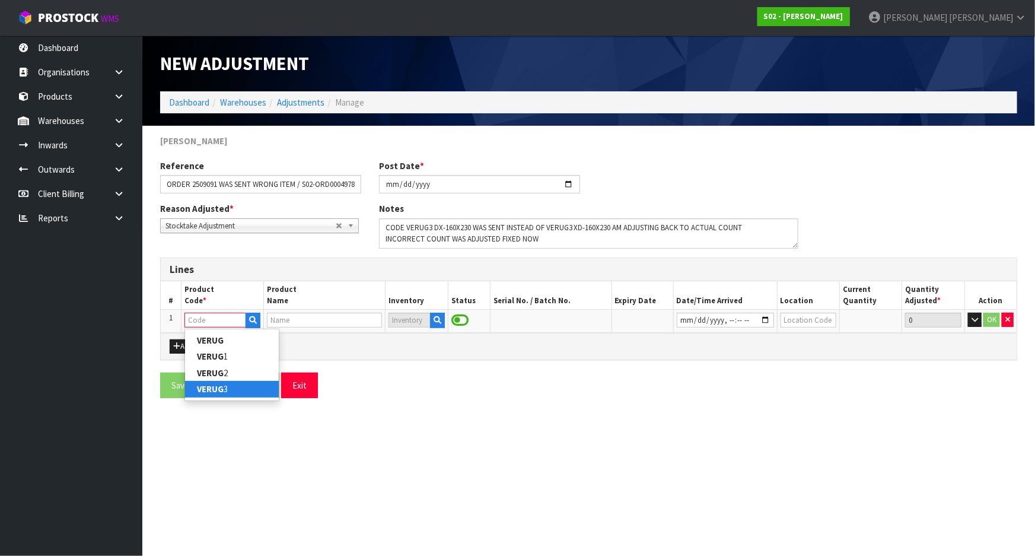
click at [253, 389] on link "VERUG 3" at bounding box center [232, 389] width 94 height 16
type input "VERUG3"
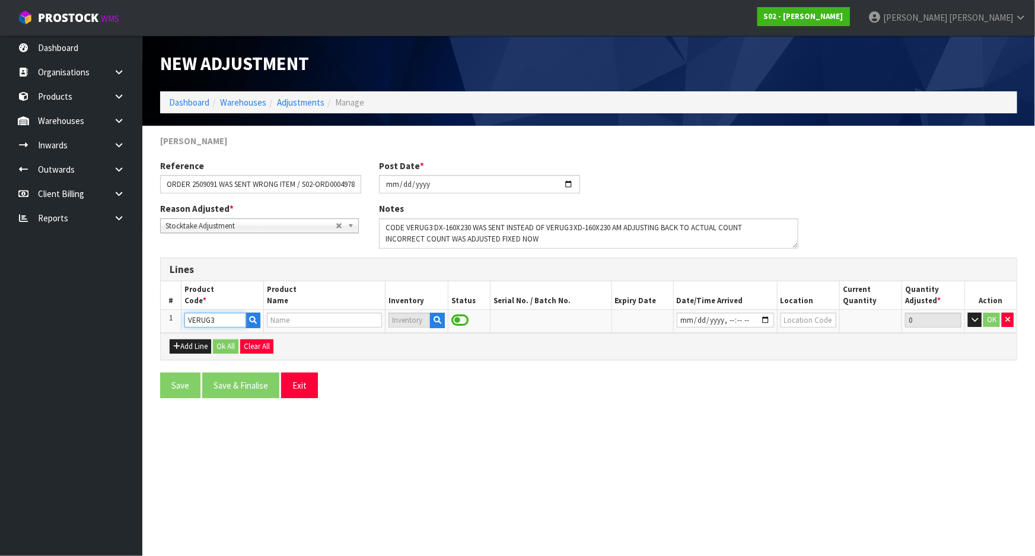
type input "POLY RUG 160X230"
click at [434, 323] on icon "button" at bounding box center [438, 320] width 8 height 8
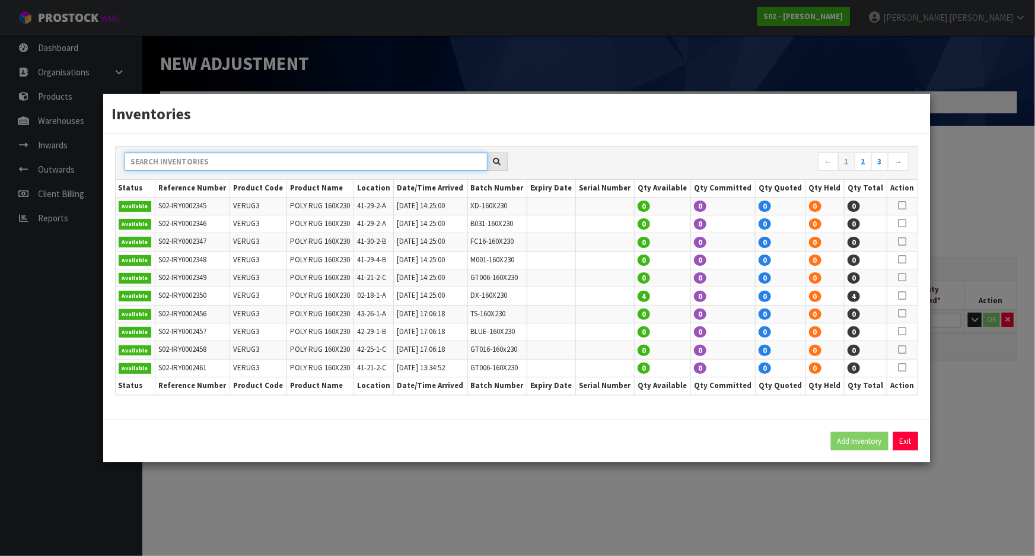
click at [342, 158] on input "text" at bounding box center [306, 161] width 363 height 18
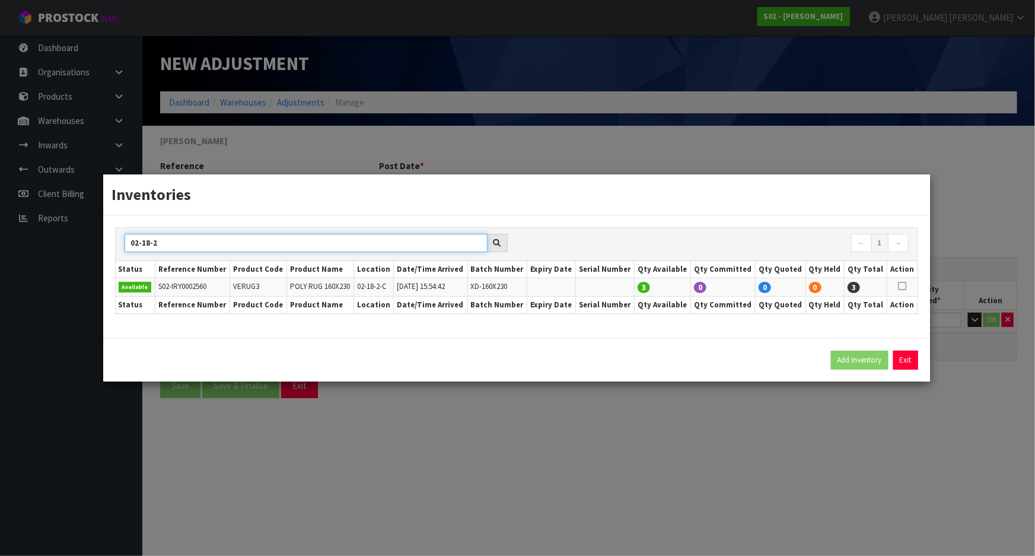
type input "02-18-2"
click at [900, 286] on icon at bounding box center [902, 286] width 8 height 1
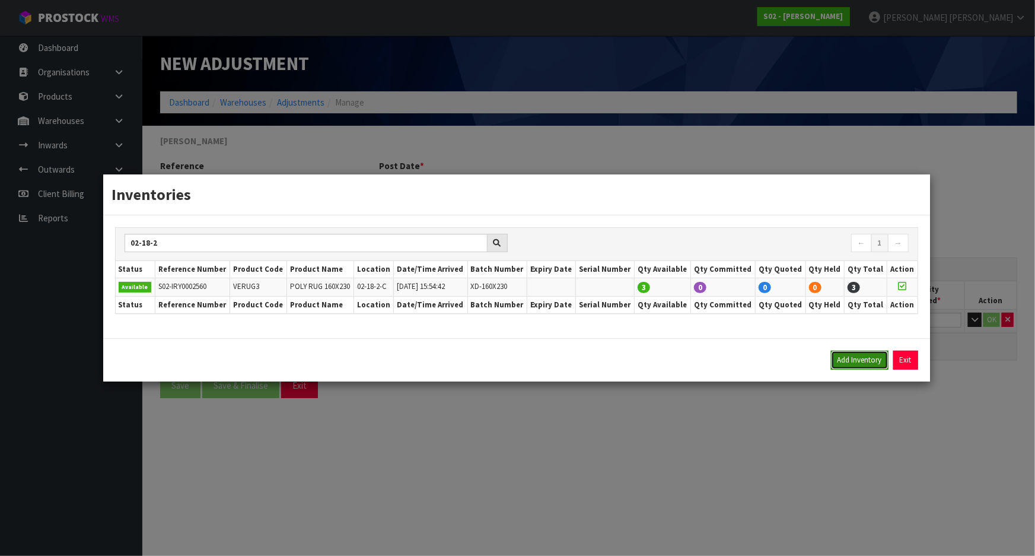
click at [856, 358] on button "Add Inventory" at bounding box center [860, 360] width 58 height 19
type input "S02-IRY0002560"
type input "[DATE]T15:54:42"
type input "02-18-2-C"
type input "XD-160X230"
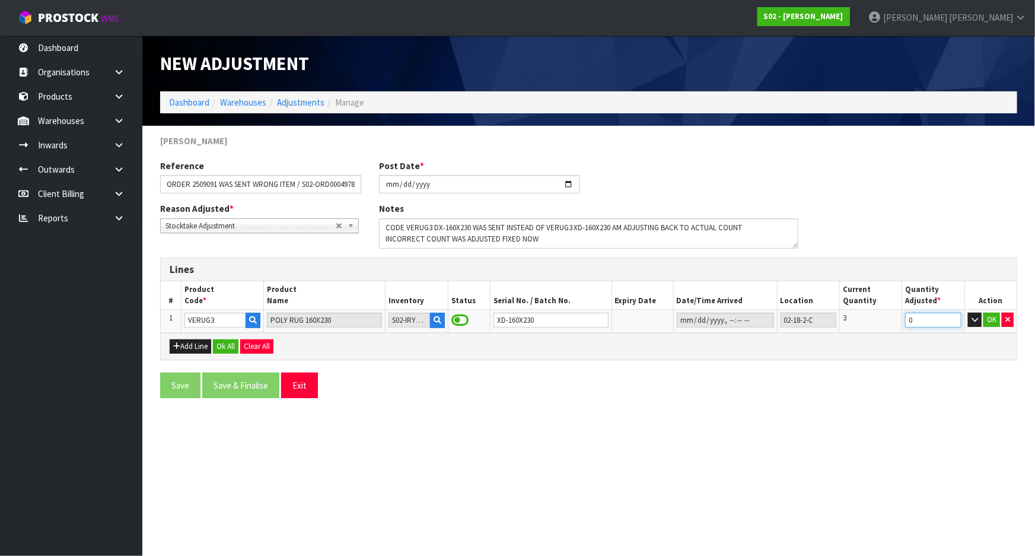
click at [933, 316] on input "0" at bounding box center [933, 320] width 56 height 15
type input "-1"
click at [951, 323] on input "-1" at bounding box center [933, 320] width 56 height 15
click at [977, 354] on div "Add Line Ok All Clear All" at bounding box center [589, 346] width 856 height 27
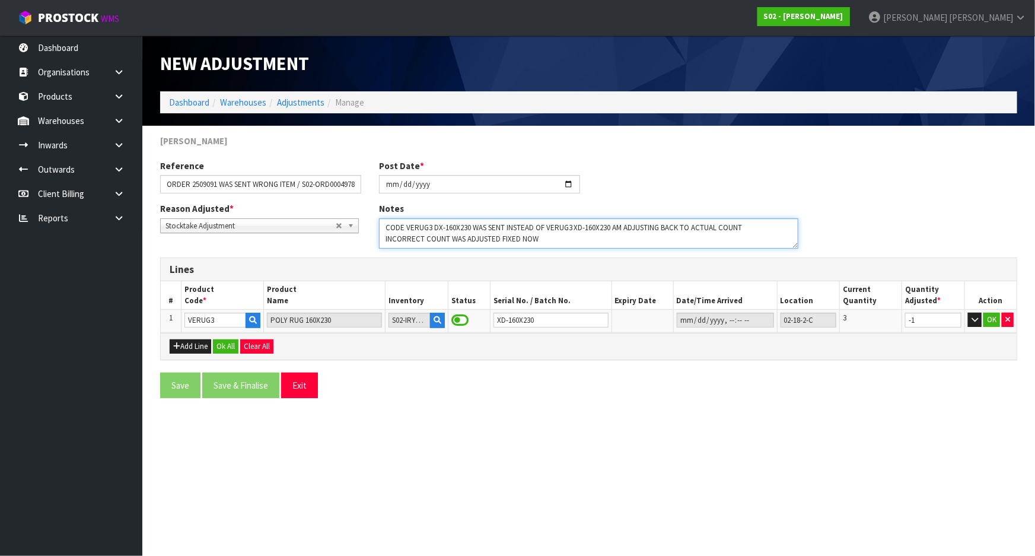
click at [587, 238] on textarea at bounding box center [589, 233] width 420 height 30
click at [431, 237] on textarea at bounding box center [589, 233] width 420 height 30
click at [518, 238] on textarea at bounding box center [589, 233] width 420 height 30
click at [499, 237] on textarea at bounding box center [589, 233] width 420 height 30
click at [524, 237] on textarea at bounding box center [589, 233] width 420 height 30
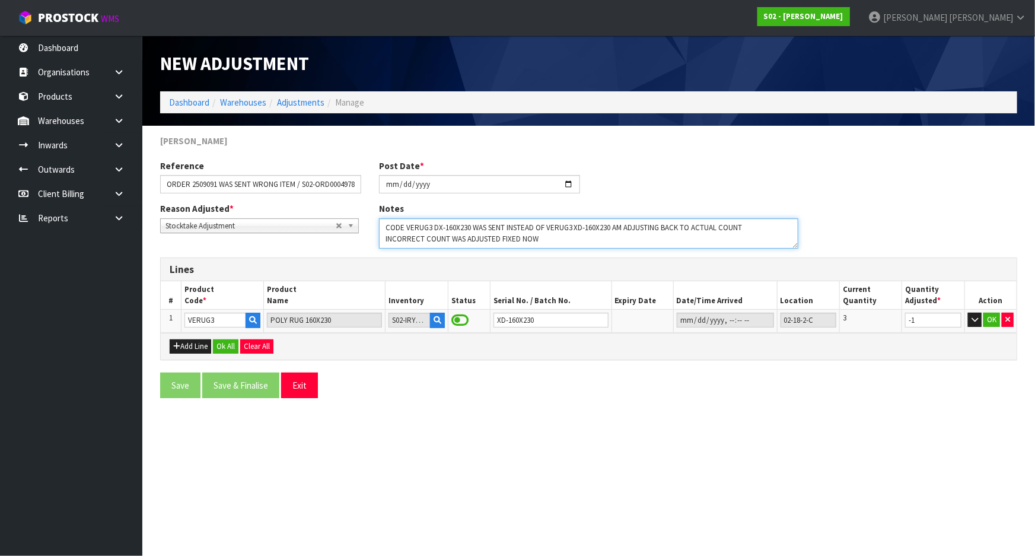
click at [514, 237] on textarea at bounding box center [589, 233] width 420 height 30
type textarea "CODE VERUG3 DX-160X230 WAS SENT INSTEAD OF VERUG3 XD-160X230 AM ADJUSTING BACK …"
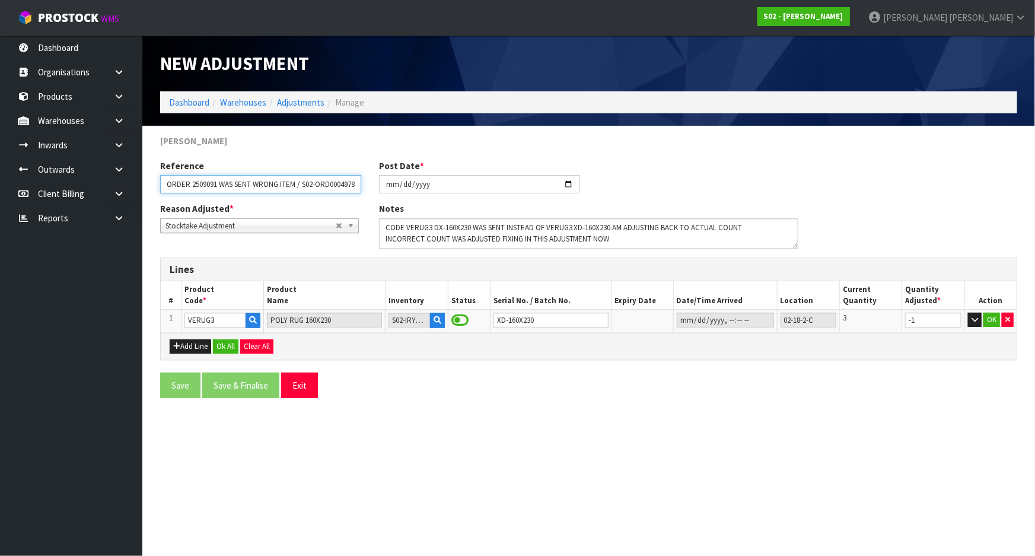
click at [339, 177] on input "ORDER 2509091 WAS SENT WRONG ITEM / S02-ORD0004978" at bounding box center [260, 184] width 201 height 18
type input "ORDER 2509091 WAS SENT WRONG ITEM / S02-ORD0004978 FIX"
drag, startPoint x: 750, startPoint y: 196, endPoint x: 754, endPoint y: 211, distance: 15.6
click at [753, 202] on form "YINGMEI HAO Reference ORDER 2509091 WAS SENT WRONG ITEM / S02-ORD0004978 FIX Po…" at bounding box center [588, 271] width 857 height 272
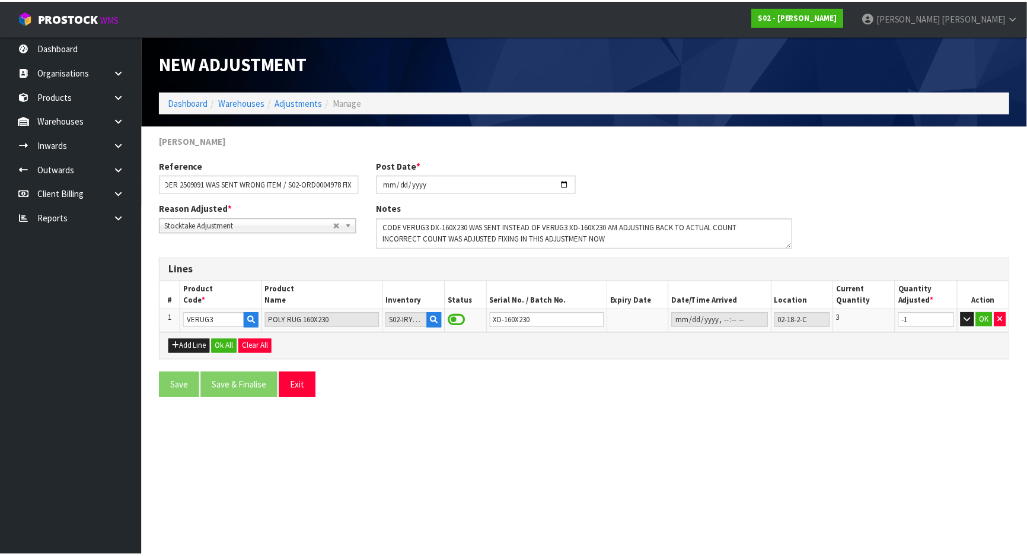
scroll to position [0, 0]
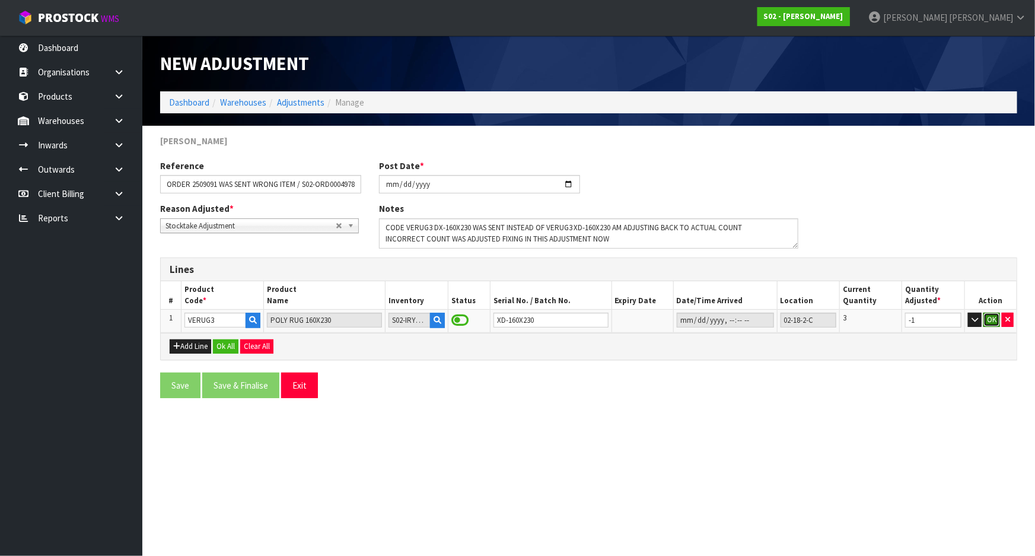
click at [987, 318] on button "OK" at bounding box center [991, 320] width 17 height 14
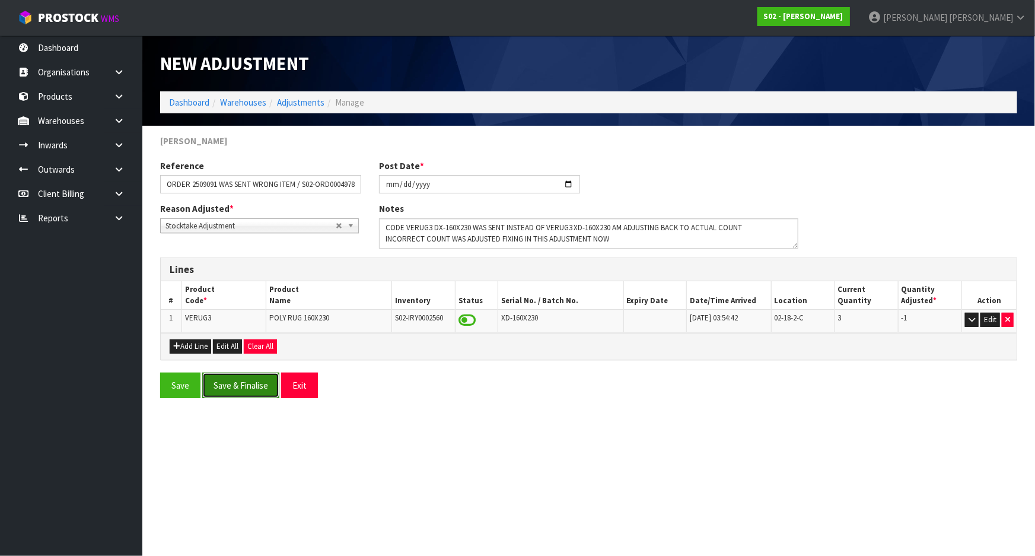
click at [225, 378] on button "Save & Finalise" at bounding box center [240, 385] width 77 height 26
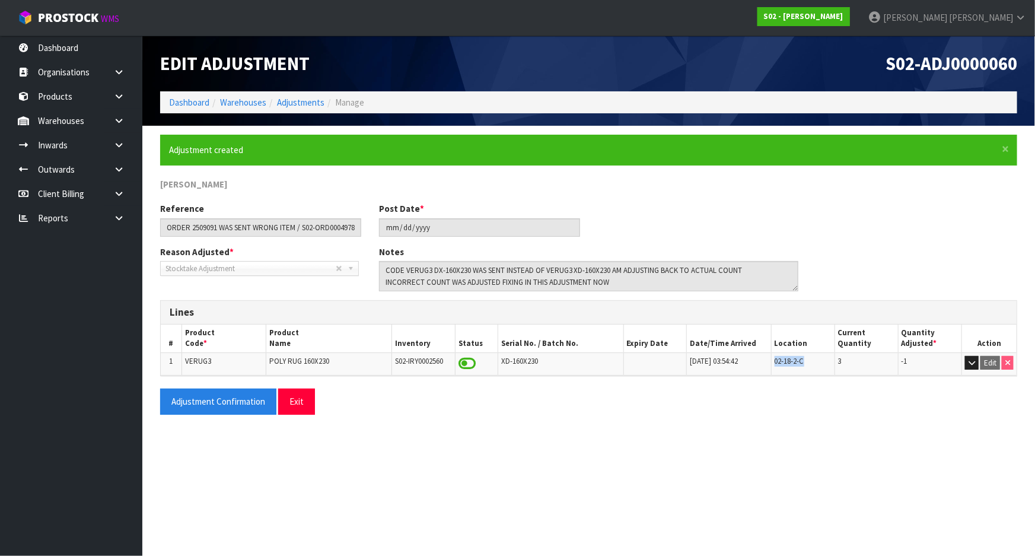
drag, startPoint x: 812, startPoint y: 361, endPoint x: 766, endPoint y: 361, distance: 45.7
click at [766, 361] on tr "1 VERUG3 POLY RUG 160X230 S02-IRY0002560 XD-160X230 15/12/2023 03:54:42 02-18-2…" at bounding box center [589, 363] width 856 height 23
copy tr "02-18-2-C"
click at [76, 144] on link "Inwards" at bounding box center [71, 145] width 142 height 24
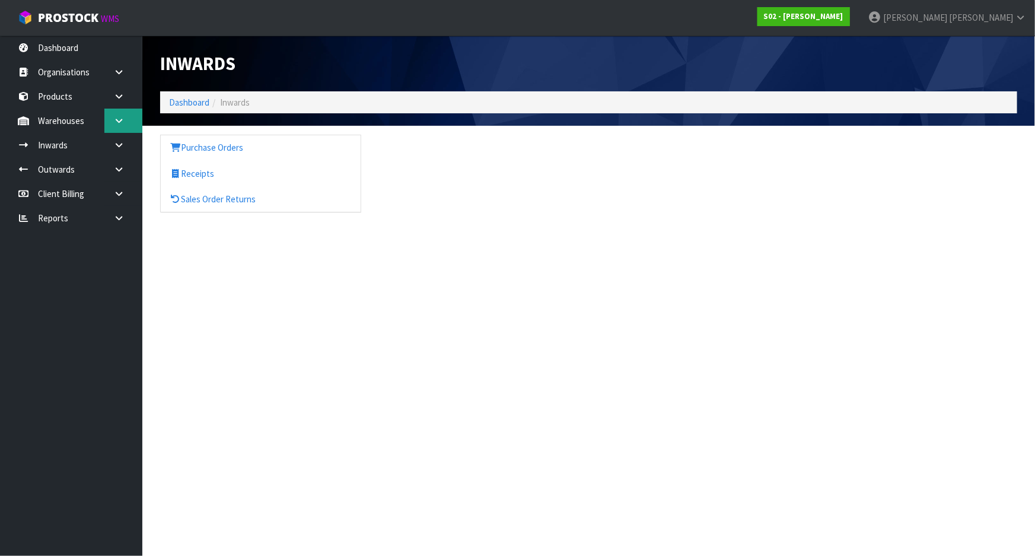
click at [114, 116] on icon at bounding box center [118, 120] width 11 height 9
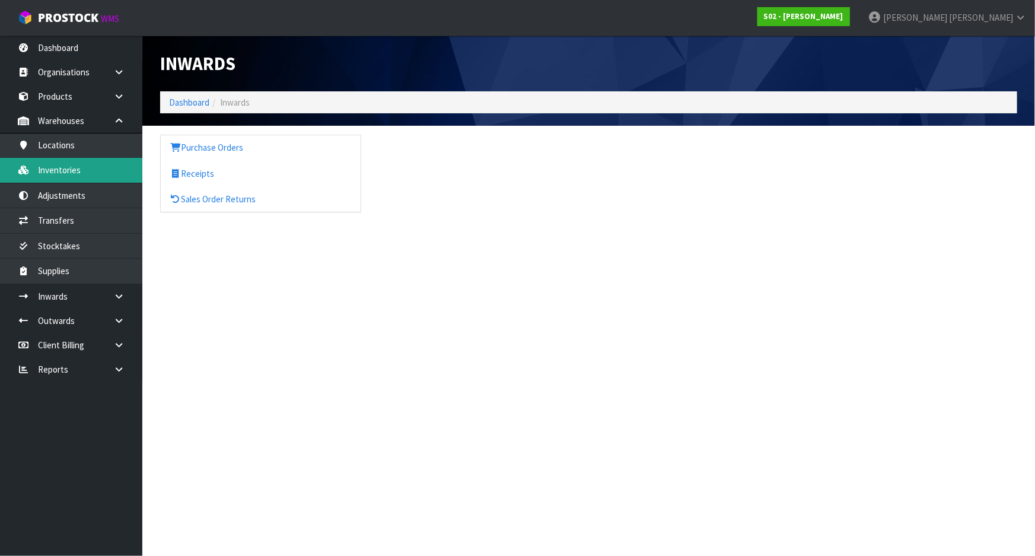
click at [62, 167] on link "Inventories" at bounding box center [71, 170] width 142 height 24
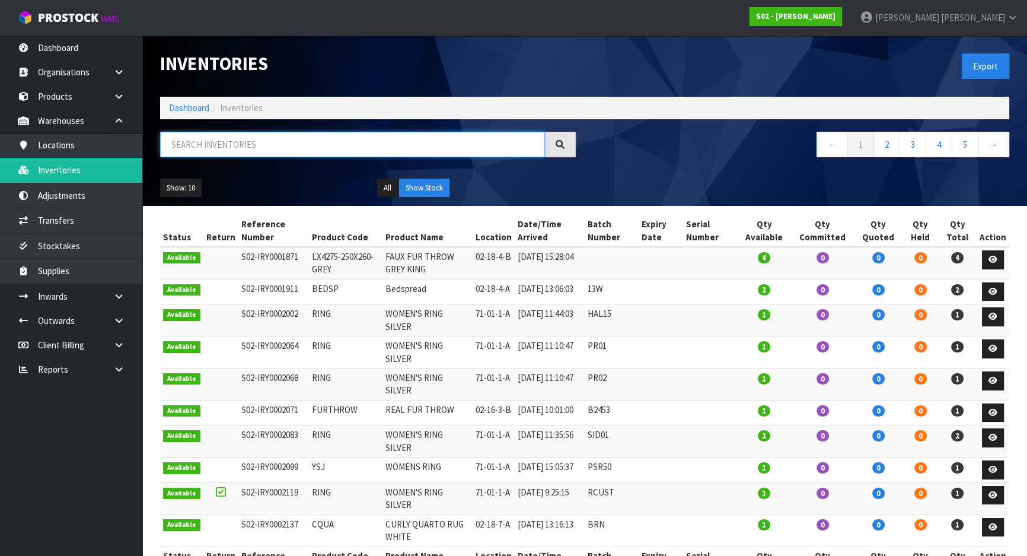
click at [282, 141] on input "text" at bounding box center [352, 145] width 385 height 26
paste input "02-18-2-C"
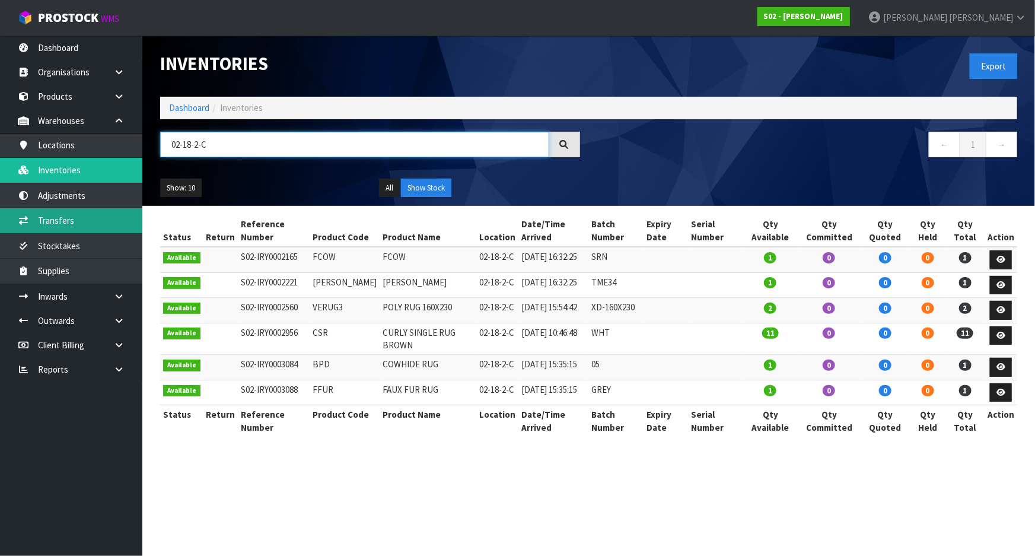
type input "02-18-2-C"
click at [59, 211] on link "Transfers" at bounding box center [71, 220] width 142 height 24
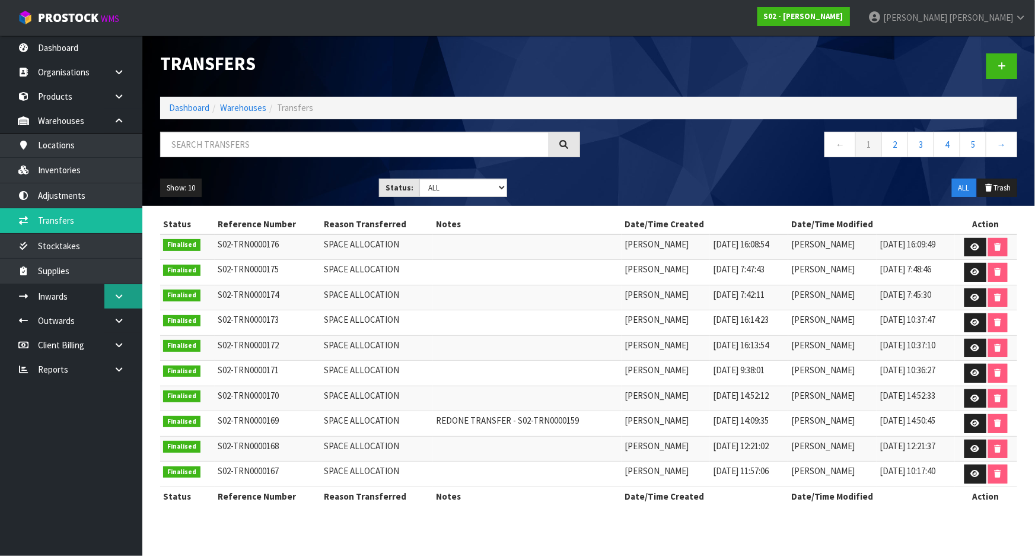
click at [116, 299] on icon at bounding box center [118, 296] width 11 height 9
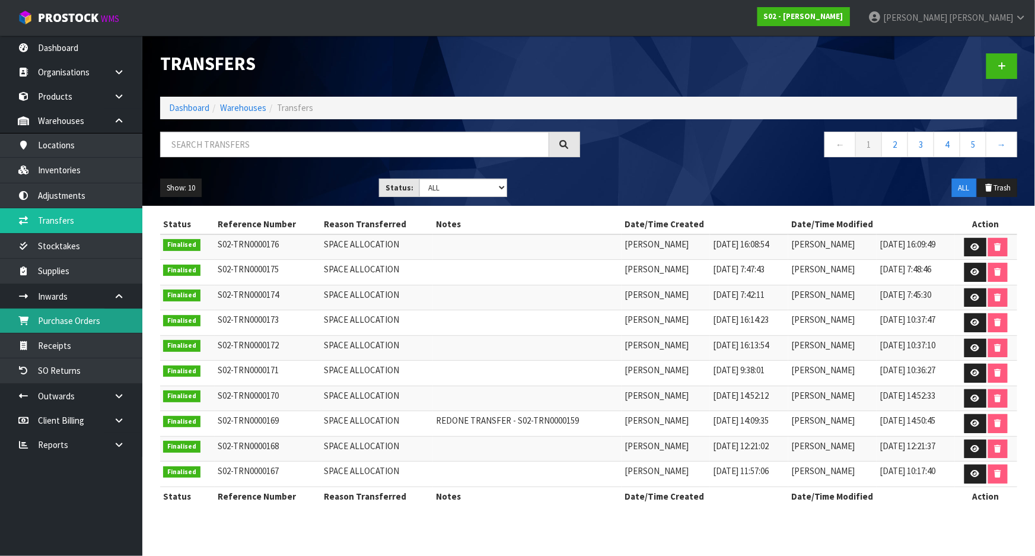
click at [59, 321] on link "Purchase Orders" at bounding box center [71, 320] width 142 height 24
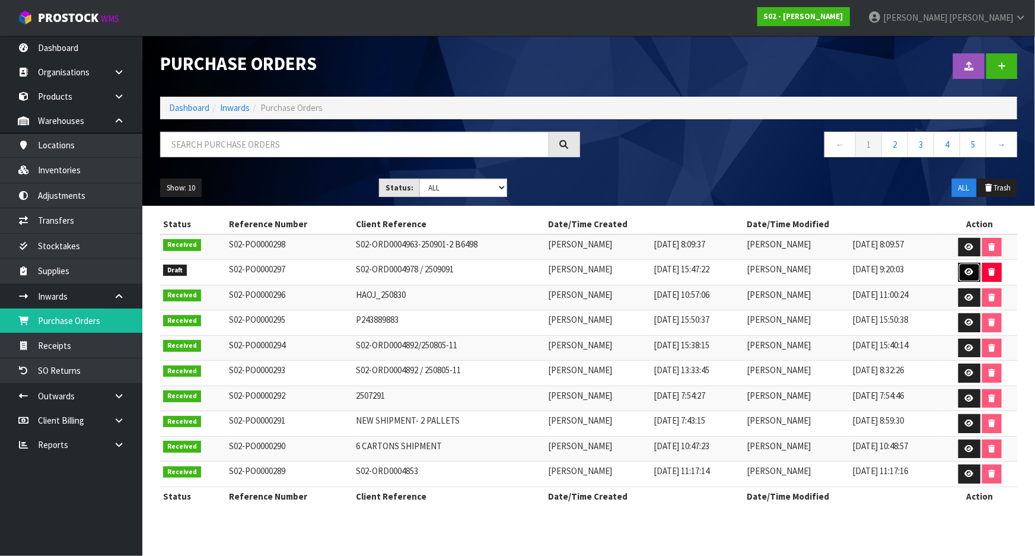
click at [964, 269] on link at bounding box center [969, 272] width 22 height 19
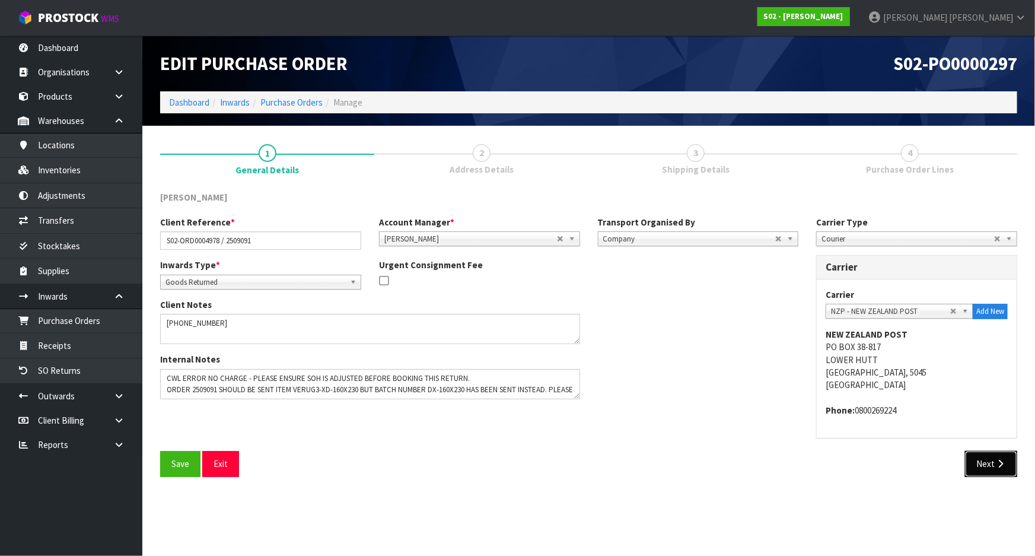
click at [985, 470] on button "Next" at bounding box center [991, 464] width 52 height 26
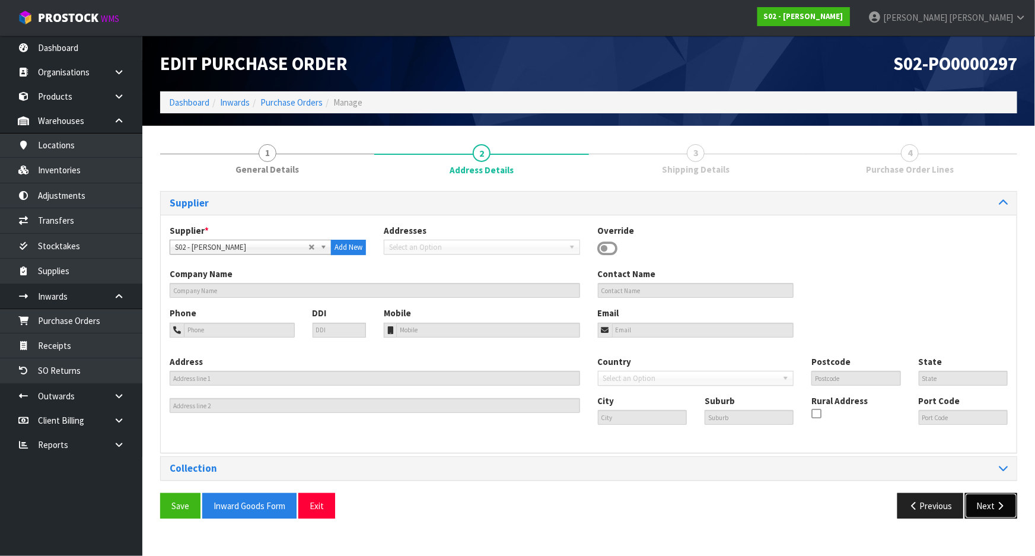
click at [983, 504] on button "Next" at bounding box center [991, 506] width 52 height 26
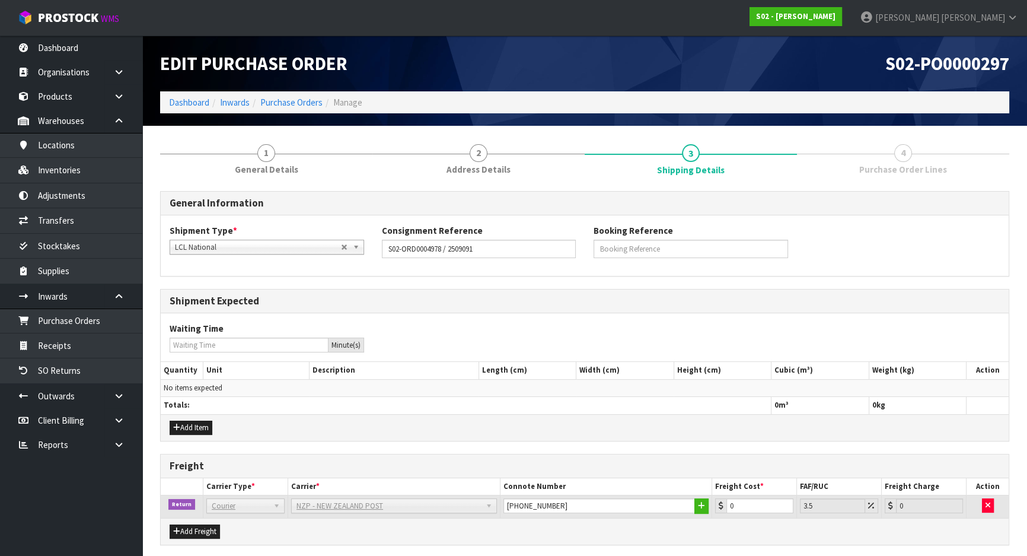
scroll to position [43, 0]
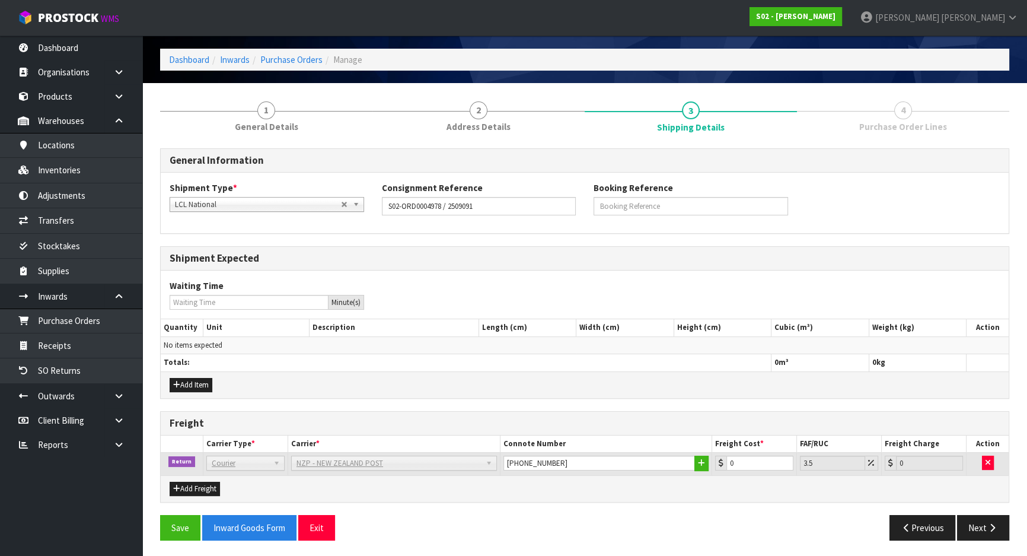
click at [713, 386] on div "Add Item" at bounding box center [585, 384] width 848 height 27
click at [202, 390] on button "Add Item" at bounding box center [191, 385] width 43 height 14
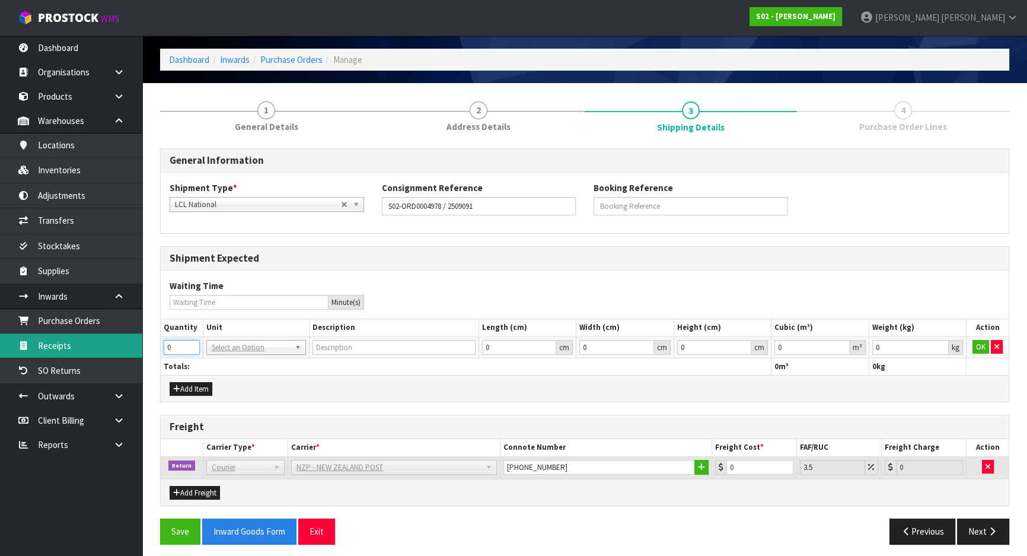
drag, startPoint x: 179, startPoint y: 346, endPoint x: 119, endPoint y: 348, distance: 60.5
click at [119, 348] on body "Toggle navigation ProStock WMS S02 - YINGMEI HAO Michael Drugan Logout Dashboar…" at bounding box center [513, 235] width 1027 height 556
type input "1"
click at [249, 388] on div "Add Item" at bounding box center [585, 388] width 848 height 27
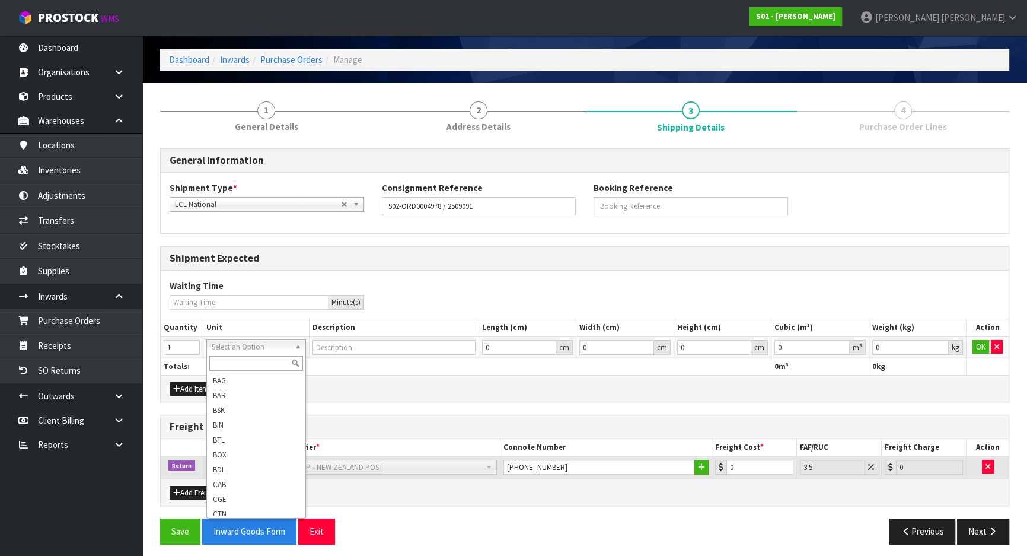
click at [258, 358] on input "text" at bounding box center [256, 363] width 94 height 15
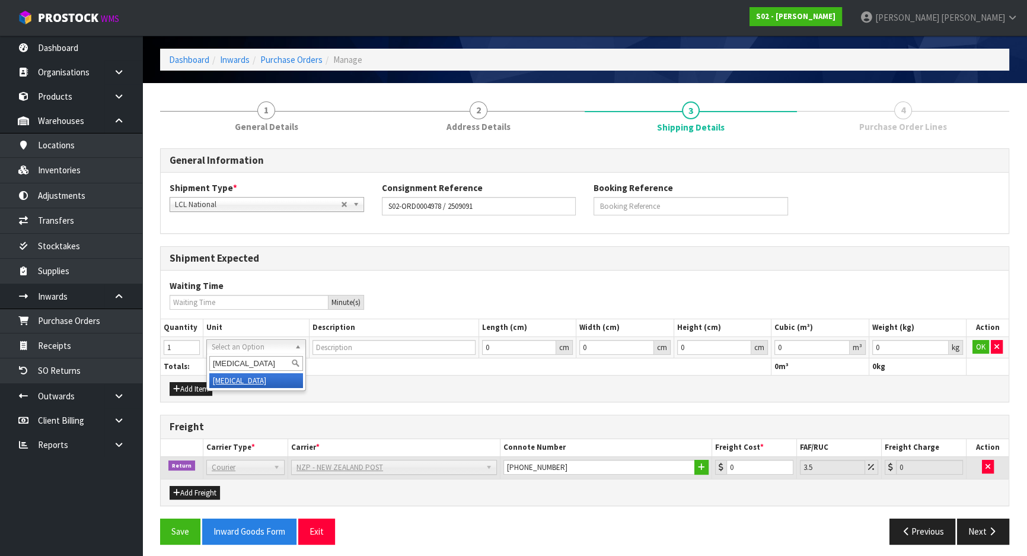
type input "pce"
type input "PIECE"
click at [509, 380] on div "Add Item" at bounding box center [585, 388] width 848 height 27
click at [979, 343] on button "OK" at bounding box center [981, 347] width 17 height 14
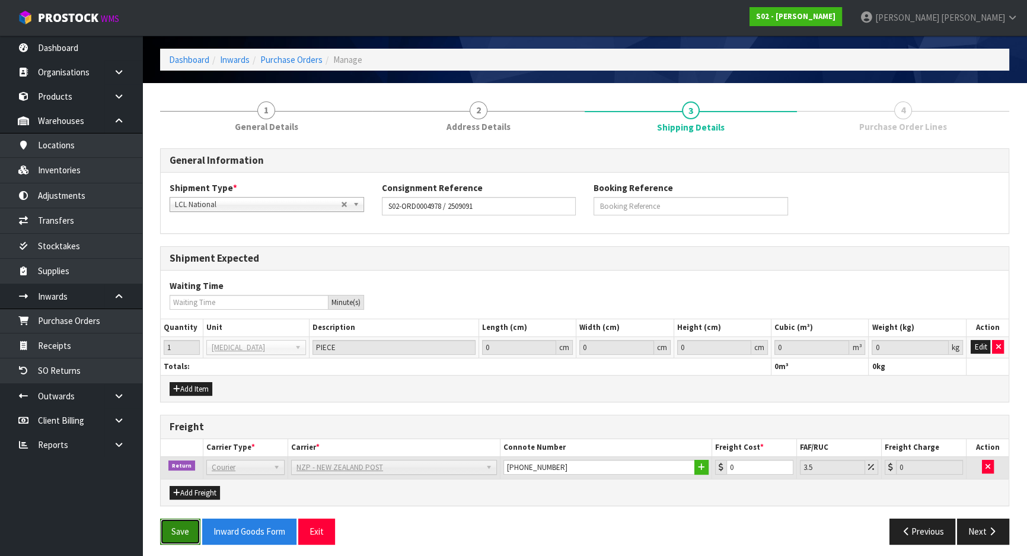
click at [174, 528] on button "Save" at bounding box center [180, 531] width 40 height 26
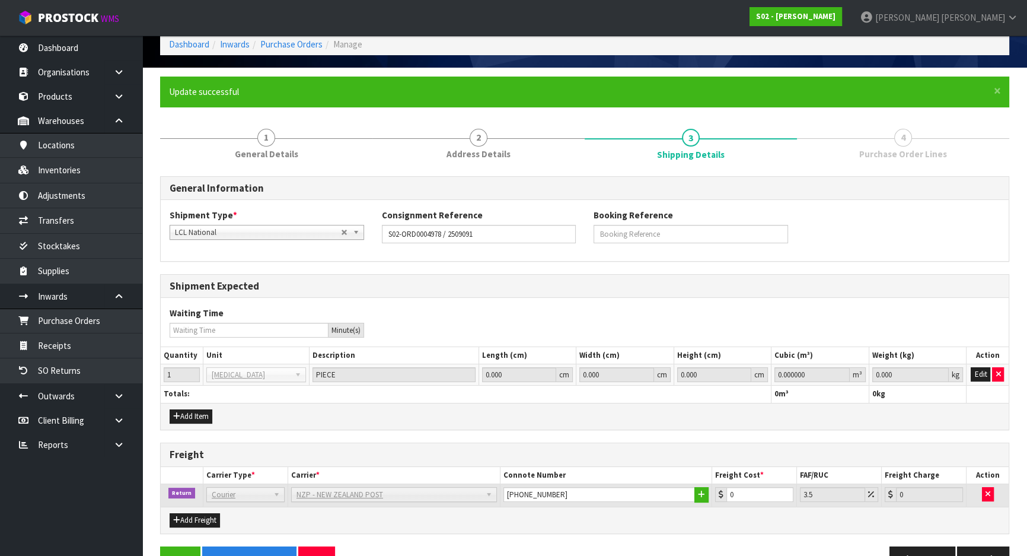
scroll to position [90, 0]
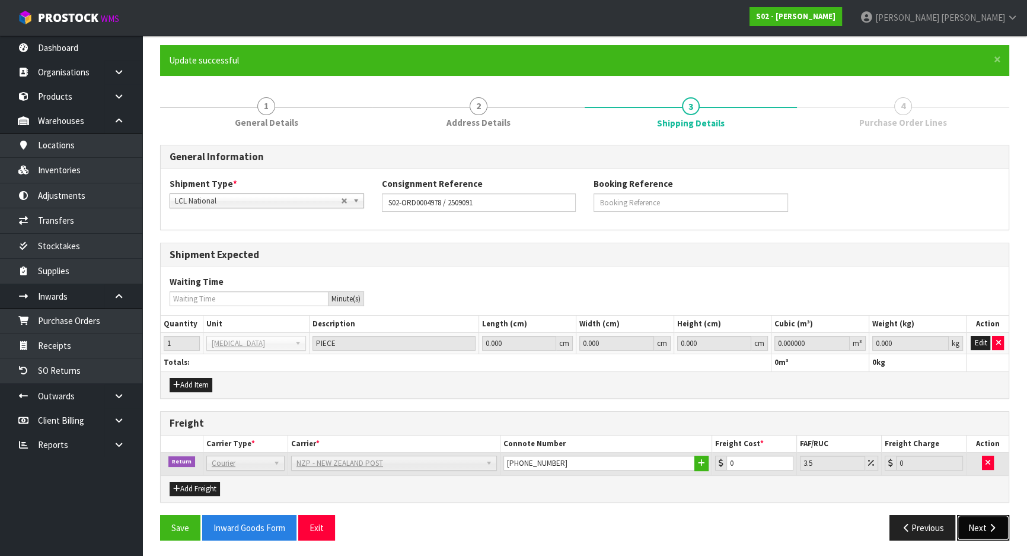
click at [979, 521] on button "Next" at bounding box center [983, 528] width 52 height 26
drag, startPoint x: 761, startPoint y: 457, endPoint x: 710, endPoint y: 458, distance: 51.0
click at [710, 458] on tr "Return Company Bulk Courier Courier DEAEXPAKL - DEADLINE EXPRESS COURIERS DHL C…" at bounding box center [585, 464] width 848 height 23
click at [795, 507] on div "General Information Shipment Type * LCL National LCL International FCL-20ft FCL…" at bounding box center [584, 347] width 849 height 404
drag, startPoint x: 990, startPoint y: 519, endPoint x: 902, endPoint y: 506, distance: 89.3
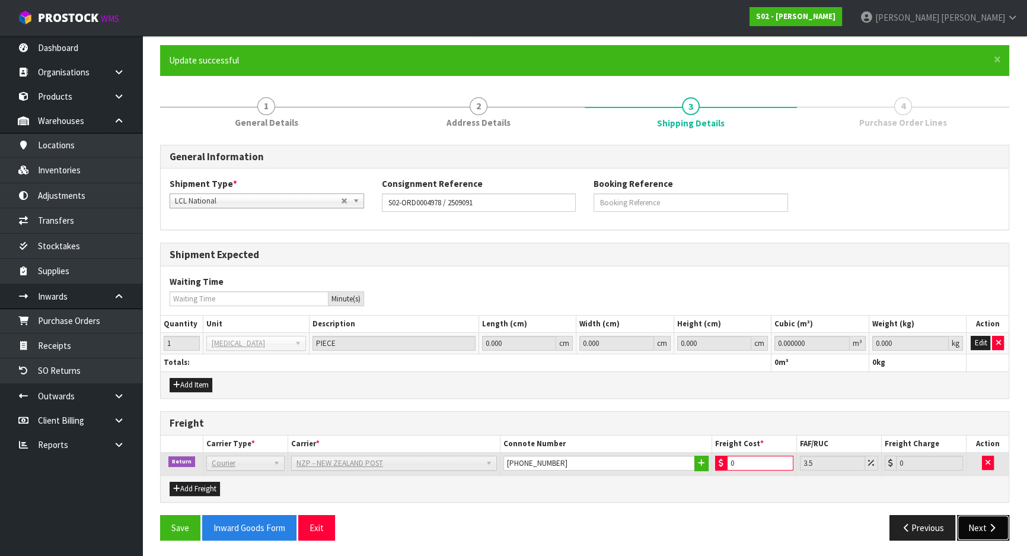
click at [990, 520] on button "Next" at bounding box center [983, 528] width 52 height 26
click at [757, 458] on input "0" at bounding box center [760, 463] width 66 height 15
click at [368, 448] on th "Carrier *" at bounding box center [394, 443] width 212 height 17
drag, startPoint x: 486, startPoint y: 412, endPoint x: 537, endPoint y: 411, distance: 51.0
click at [498, 412] on div "Freight" at bounding box center [585, 424] width 848 height 24
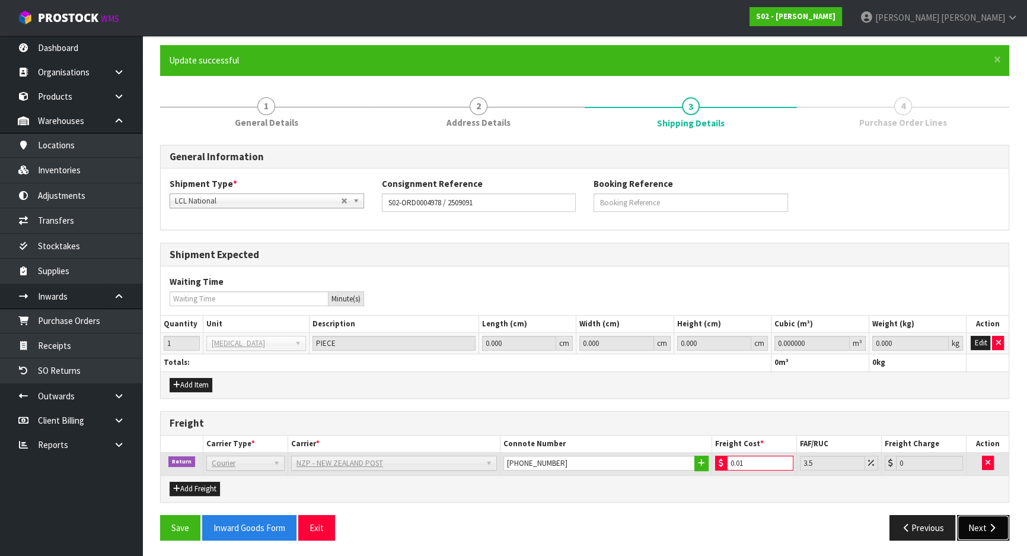
click at [995, 527] on icon "button" at bounding box center [992, 527] width 11 height 9
click at [766, 457] on input "0.01" at bounding box center [760, 463] width 66 height 15
type input "0.1"
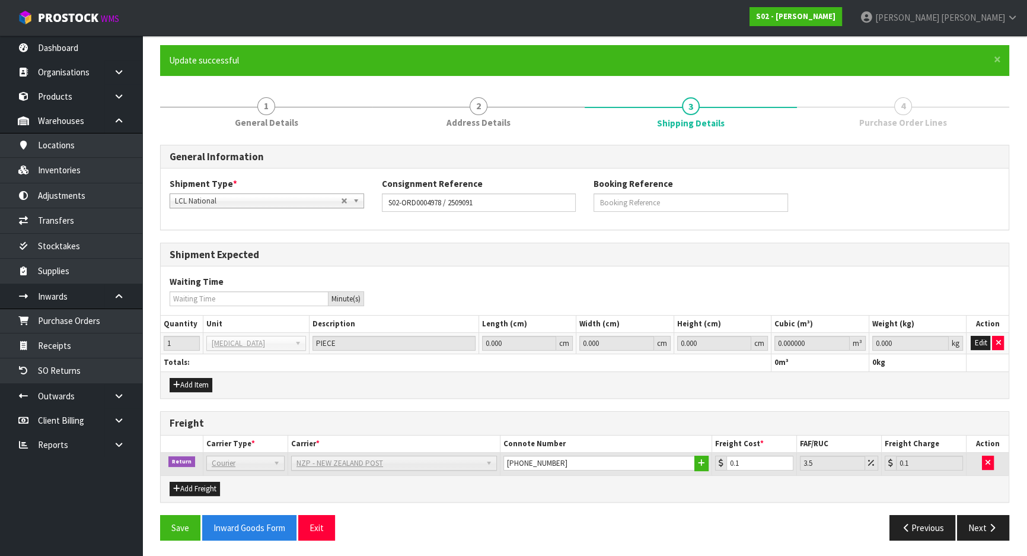
click at [1009, 521] on div "Previous Next" at bounding box center [802, 528] width 434 height 26
click at [995, 525] on icon "button" at bounding box center [992, 527] width 11 height 9
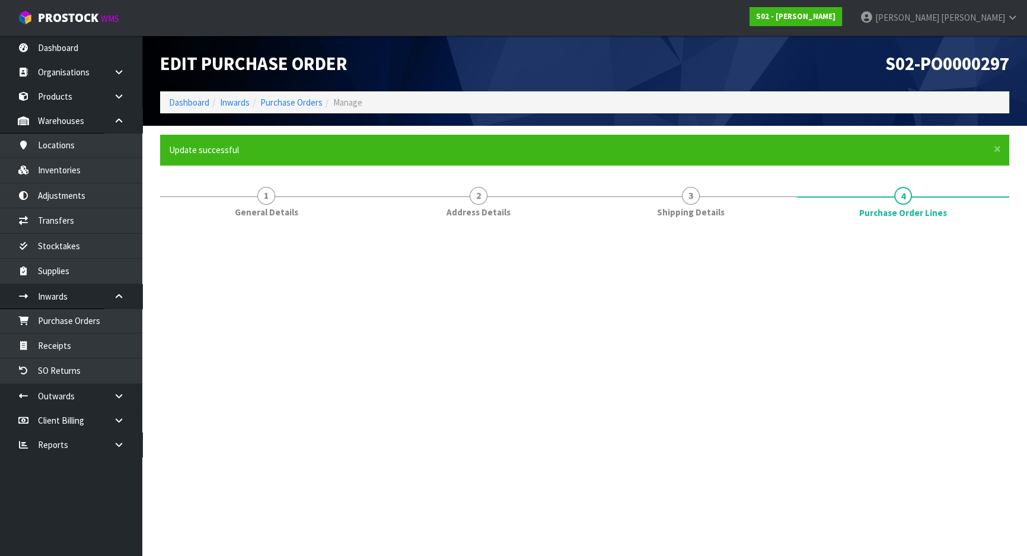
scroll to position [0, 0]
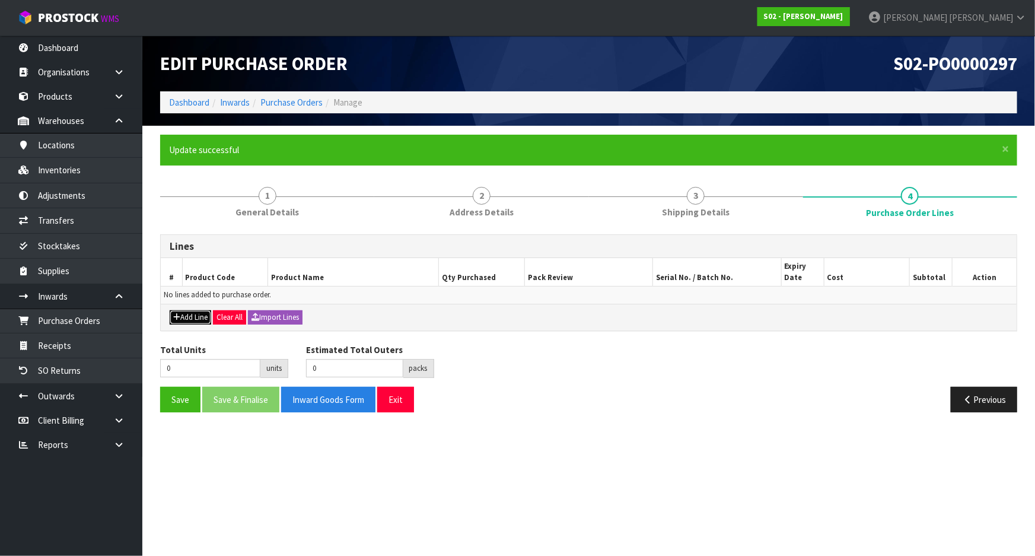
click at [193, 315] on button "Add Line" at bounding box center [191, 317] width 42 height 14
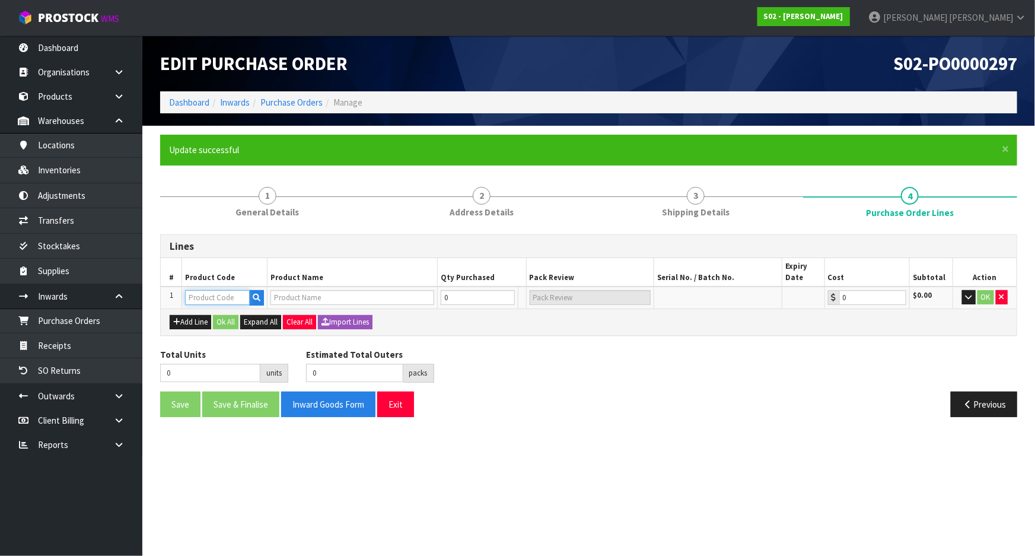
click at [201, 292] on input "text" at bounding box center [217, 297] width 65 height 15
type input "VERUG3"
type input "POLY RUG 160X230"
type input "0.00"
type input "VERUG3"
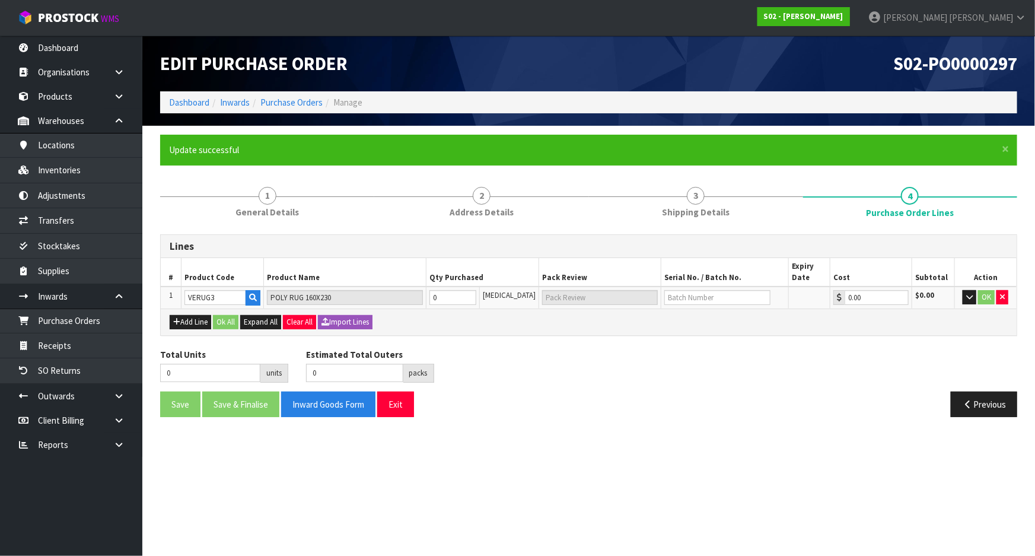
click at [333, 254] on div "Lines" at bounding box center [589, 247] width 856 height 24
click at [687, 295] on input "text" at bounding box center [717, 297] width 106 height 15
type input "DX-160X230"
click at [860, 316] on div "Add Line Ok All Expand All Clear All Import Lines" at bounding box center [589, 322] width 838 height 14
click at [718, 317] on div "Add Line Ok All Expand All Clear All Import Lines" at bounding box center [589, 322] width 838 height 14
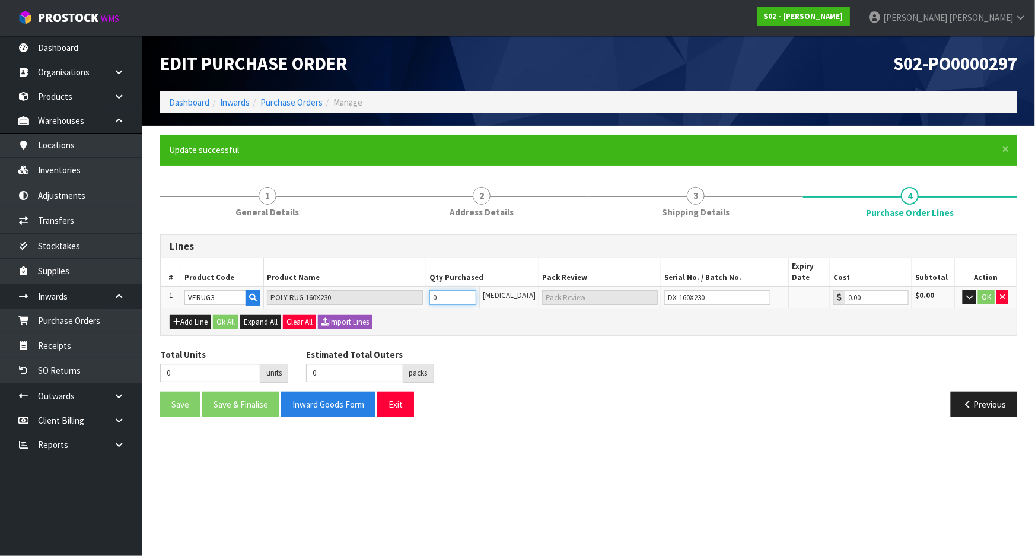
click at [393, 299] on tr "1 VERUG3 POLY RUG 160X230 0 PCE DX-160X230 0.00 $0.00 OK" at bounding box center [589, 297] width 856 height 22
type input "1"
type input "1 PCE"
type input "1"
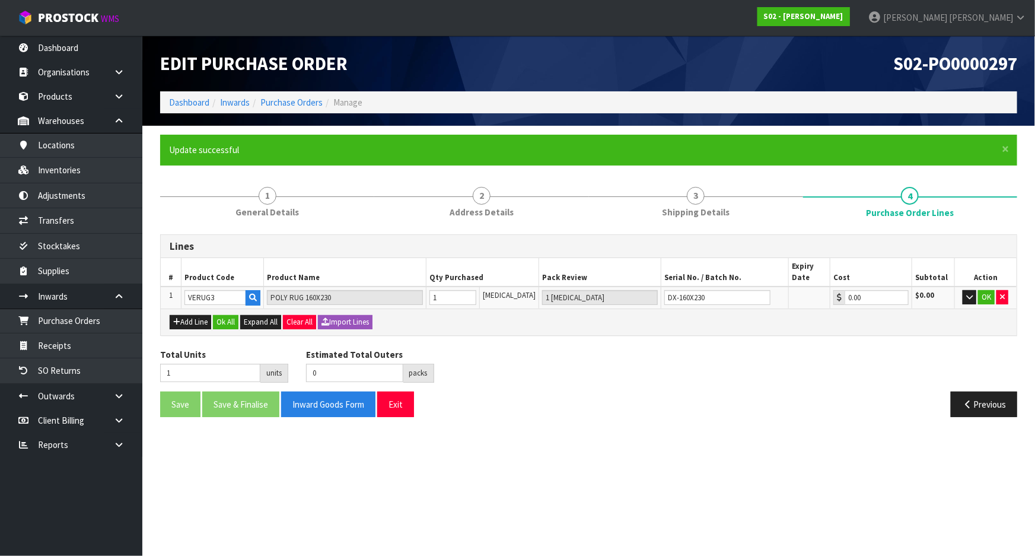
click at [581, 352] on div "Total Units 1 units Estimated Total Outers 0 packs Estimated Total Pallets 0 pa…" at bounding box center [588, 369] width 875 height 43
click at [986, 293] on button "OK" at bounding box center [986, 297] width 17 height 14
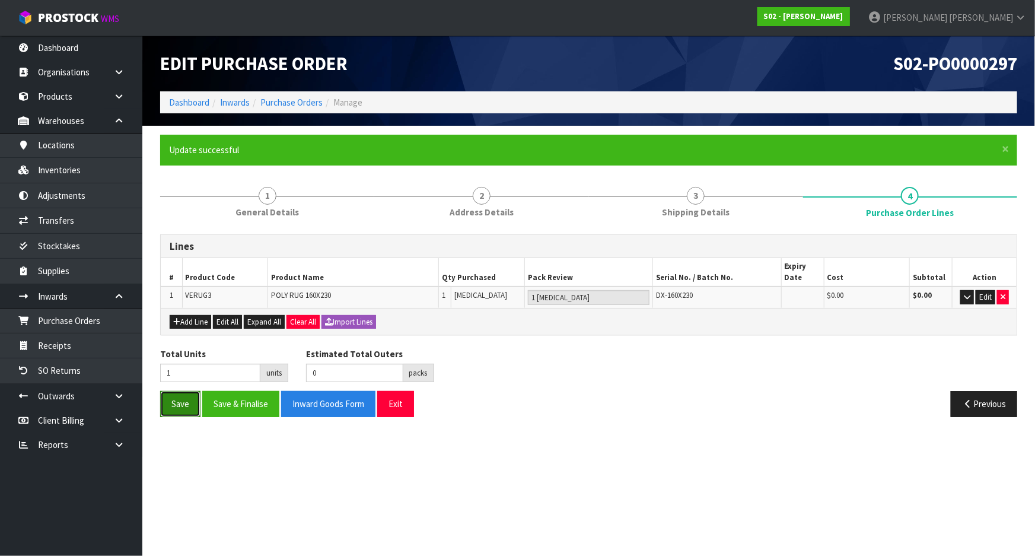
click at [190, 399] on button "Save" at bounding box center [180, 404] width 40 height 26
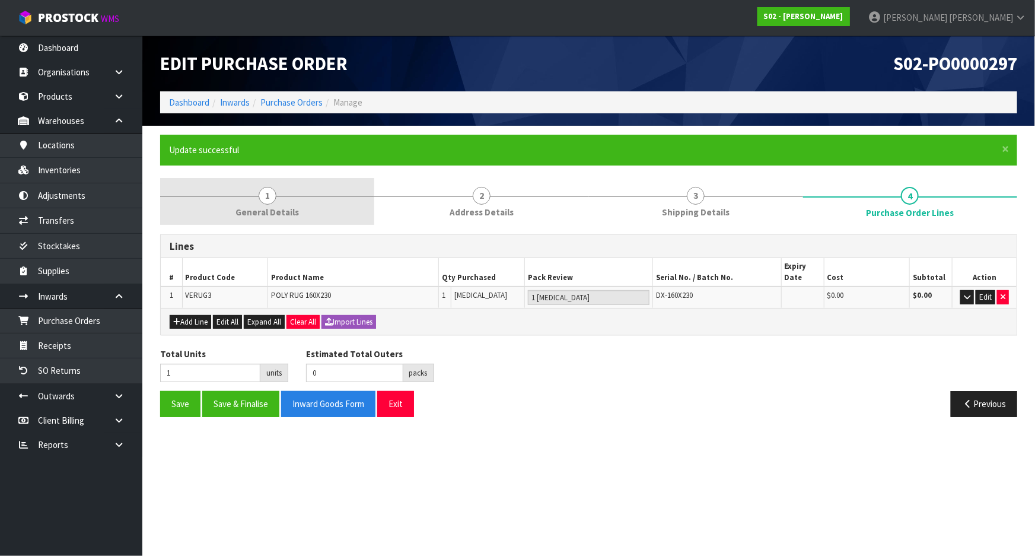
click at [284, 207] on span "General Details" at bounding box center [266, 212] width 63 height 12
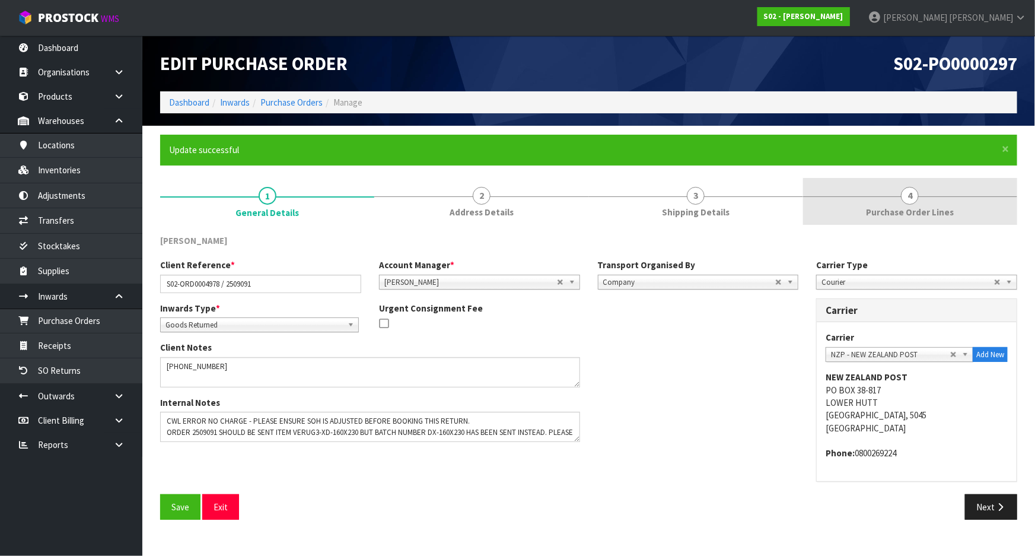
click at [947, 199] on link "4 Purchase Order Lines" at bounding box center [910, 201] width 214 height 47
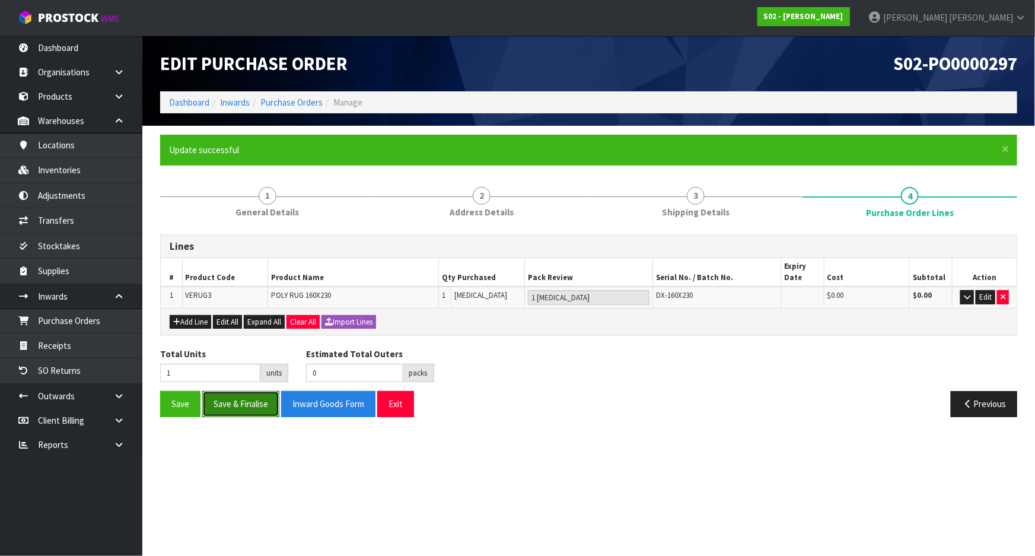
click at [236, 399] on button "Save & Finalise" at bounding box center [240, 404] width 77 height 26
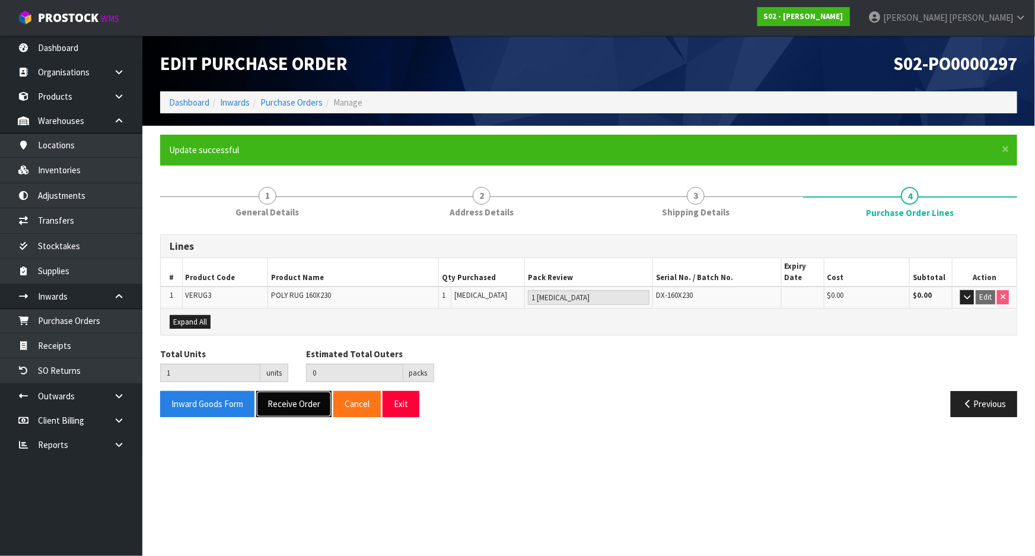
click at [283, 404] on button "Receive Order" at bounding box center [293, 404] width 75 height 26
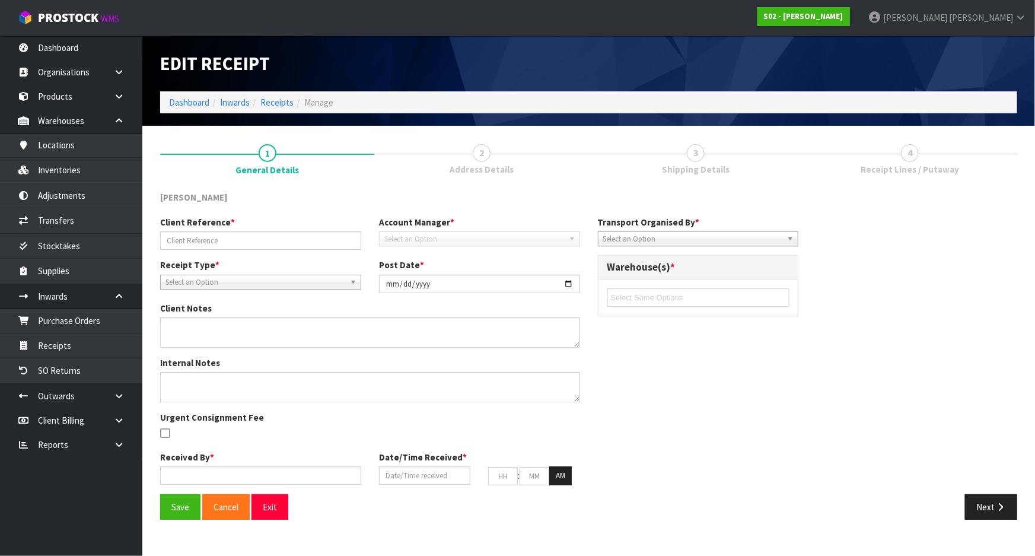
type input "S02-ORD0004978 / 2509091"
type input "[DATE]"
type textarea "(00) 89421 03926 00318 051"
type textarea "CWL ERROR NO CHARGE - PLEASE ENSURE SOH IS ADJUSTED BEFORE BOOKING THIS RETURN.…"
type input "[PERSON_NAME]"
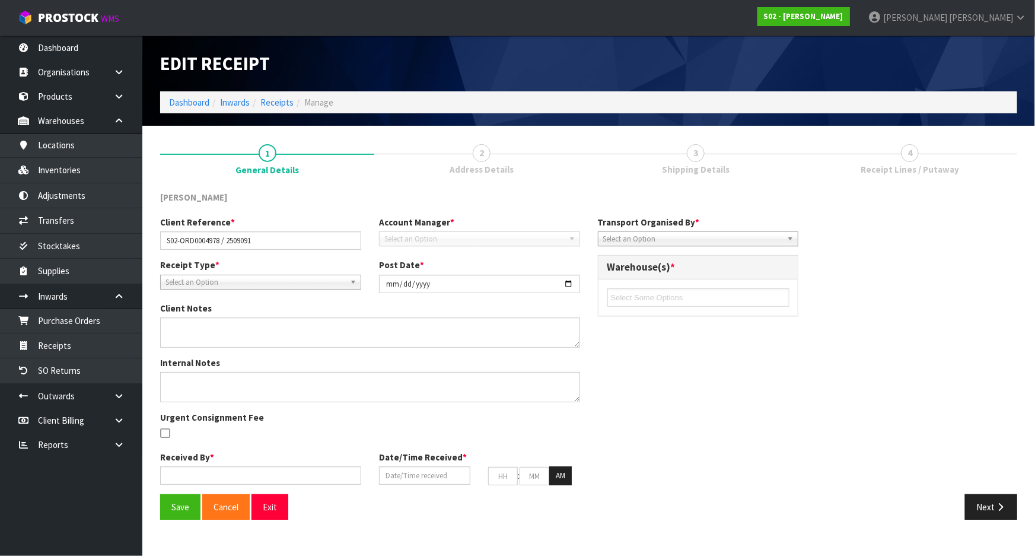
type input "[DATE]"
type input "03"
type input "43"
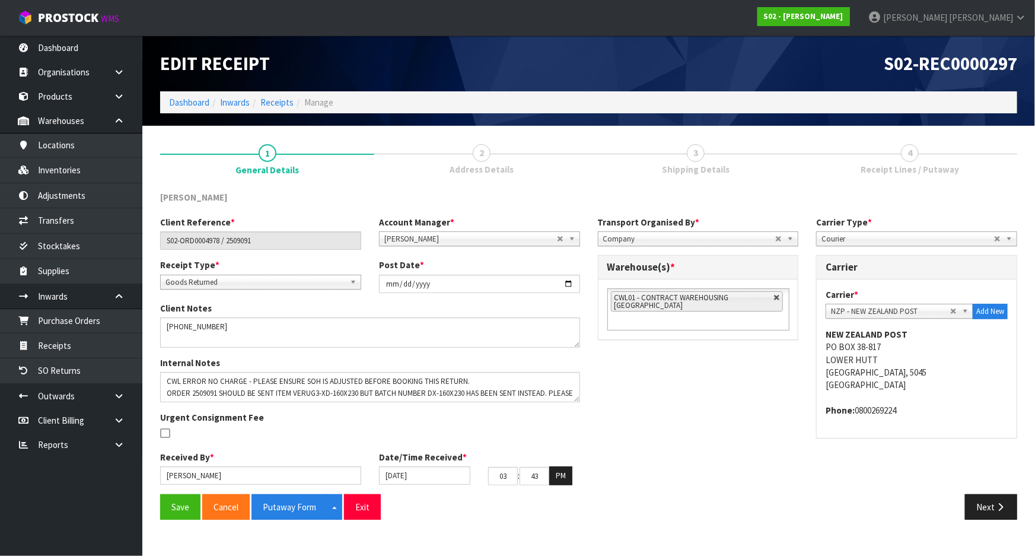
click at [776, 297] on link at bounding box center [776, 297] width 7 height 7
type input "Select Some Options"
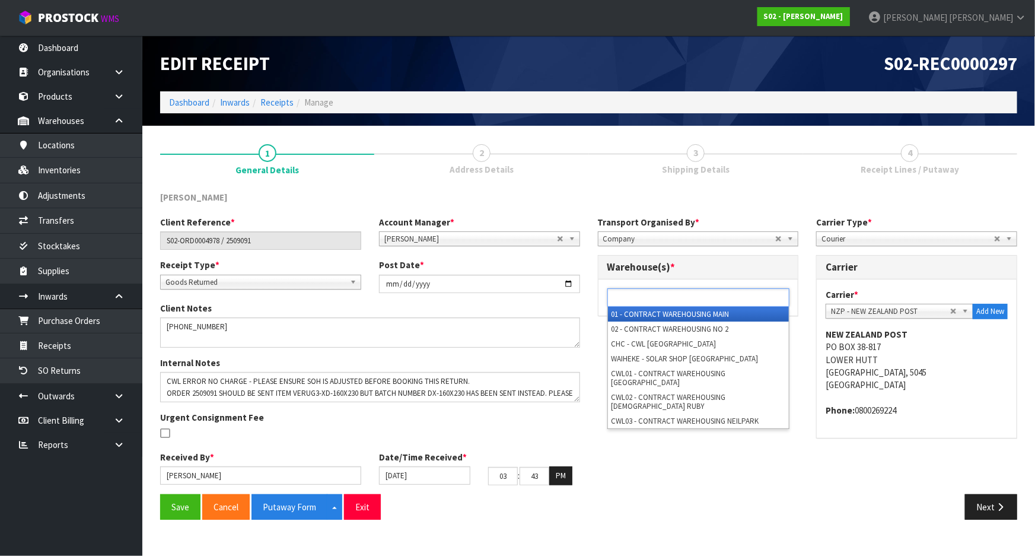
click at [735, 299] on ul at bounding box center [698, 297] width 182 height 18
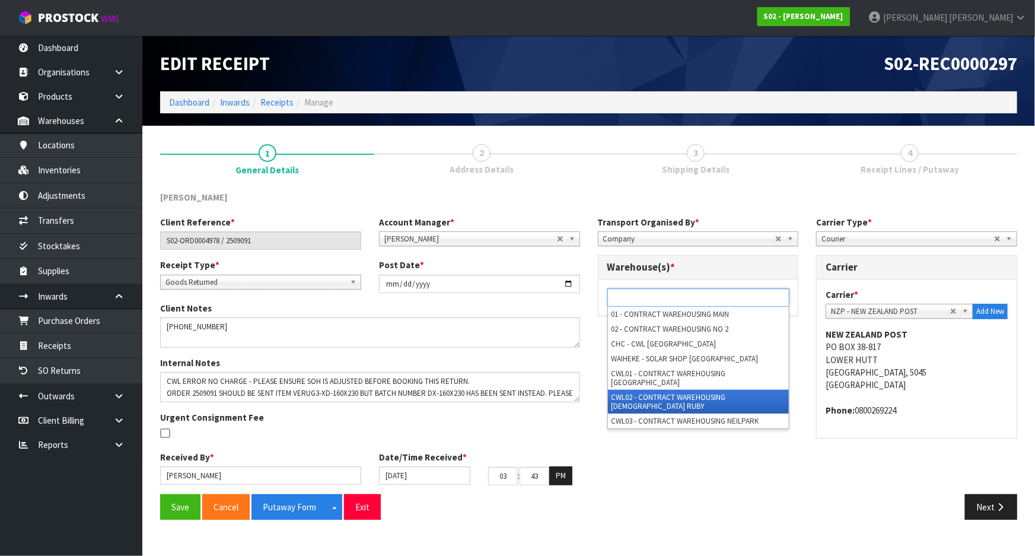
click at [658, 390] on li "CWL02 - CONTRACT WAREHOUSING [DEMOGRAPHIC_DATA] RUBY" at bounding box center [698, 402] width 181 height 24
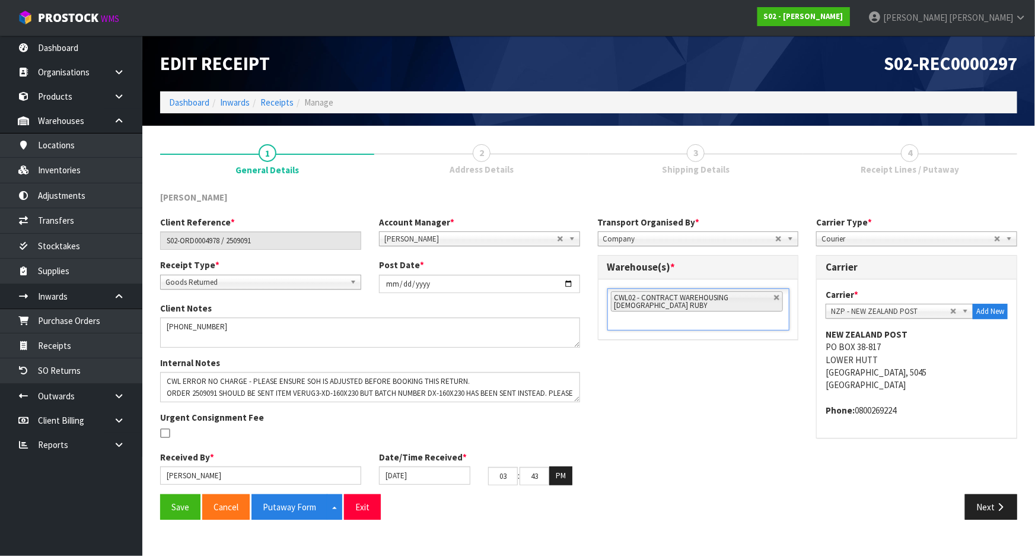
click at [611, 401] on div "Client Reference * S02-ORD0004978 / 2509091 Account Manager * Zubair Moolla Rod…" at bounding box center [588, 355] width 875 height 278
click at [655, 394] on div "Client Reference * S02-ORD0004978 / 2509091 Account Manager * Zubair Moolla Rod…" at bounding box center [588, 355] width 875 height 278
click at [168, 511] on button "Save" at bounding box center [180, 507] width 40 height 26
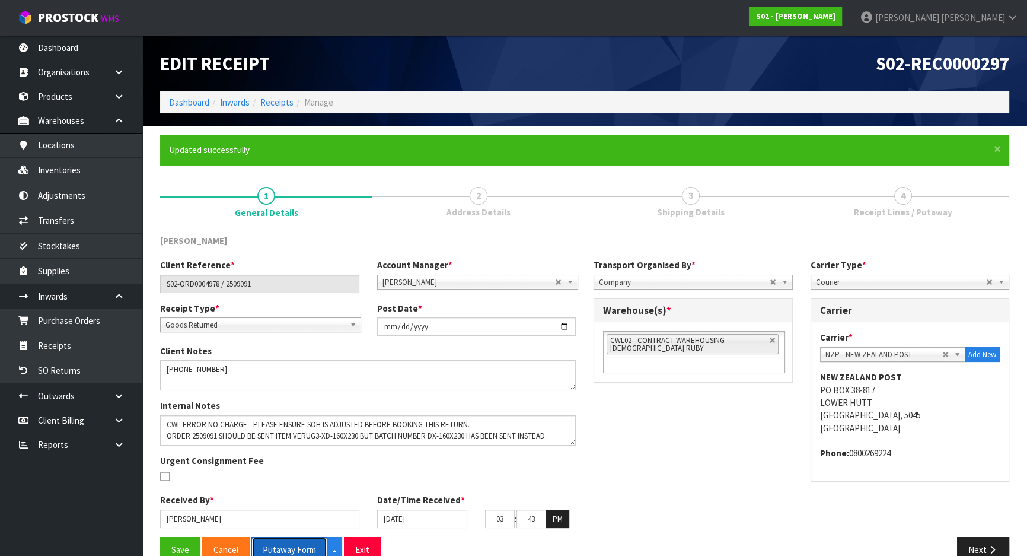
click at [286, 545] on button "Putaway Form" at bounding box center [289, 550] width 76 height 26
click at [970, 542] on button "Next" at bounding box center [983, 550] width 52 height 26
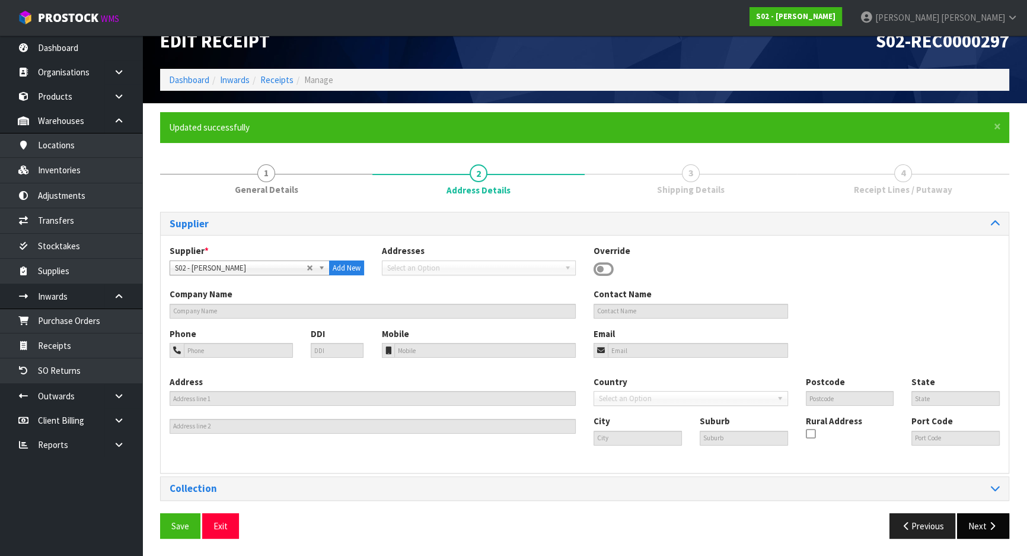
scroll to position [23, 0]
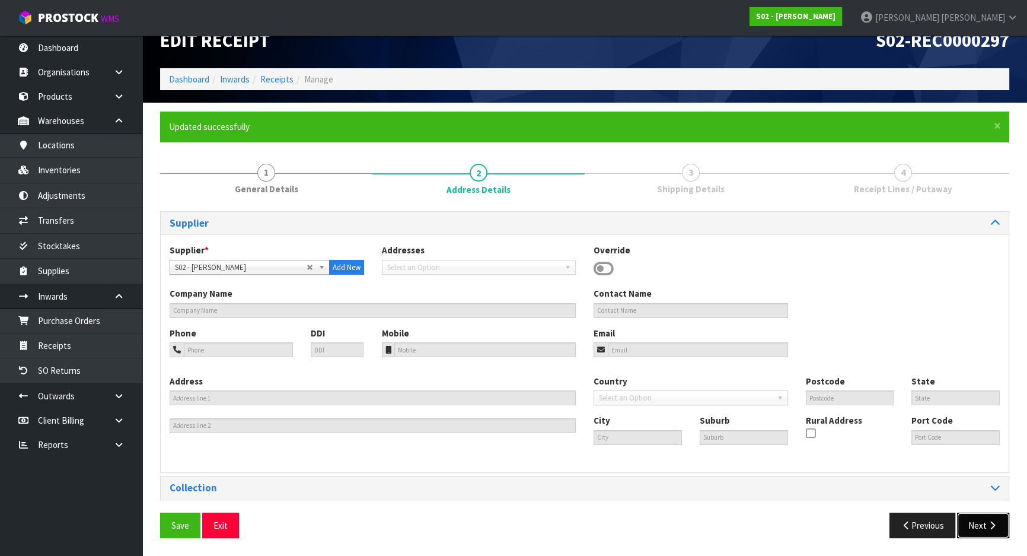
click at [969, 531] on button "Next" at bounding box center [983, 525] width 52 height 26
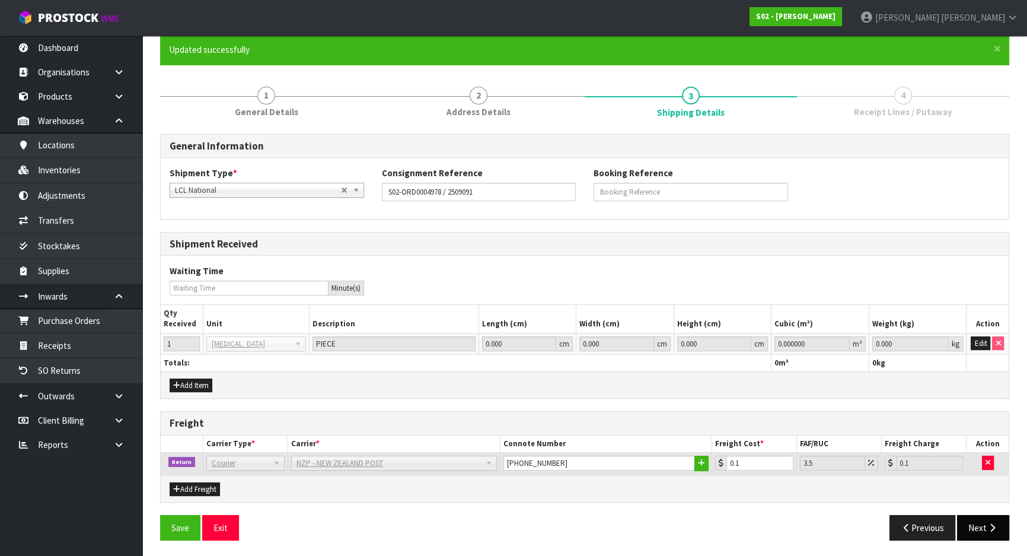
scroll to position [101, 0]
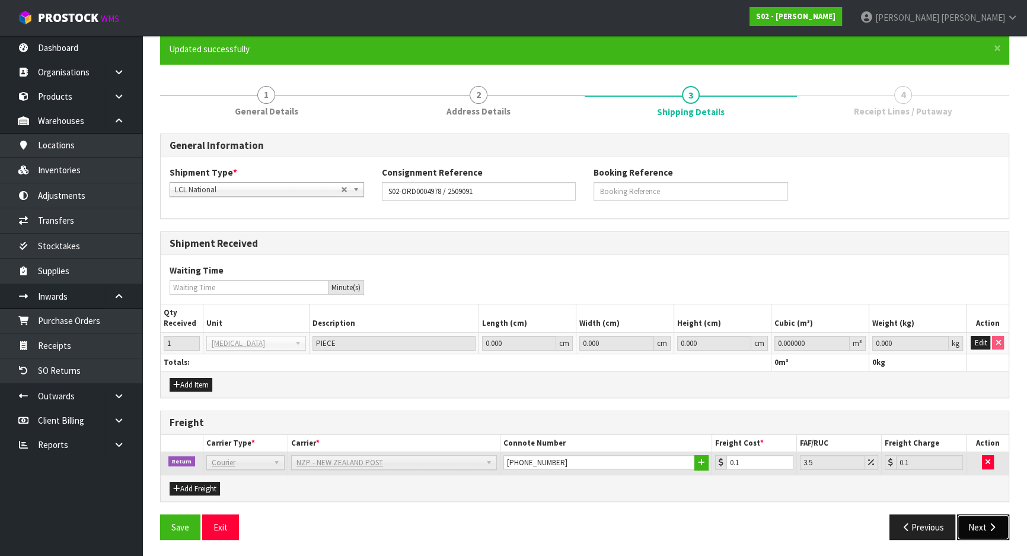
click at [976, 528] on button "Next" at bounding box center [983, 527] width 52 height 26
click at [982, 339] on button "Edit" at bounding box center [981, 343] width 20 height 14
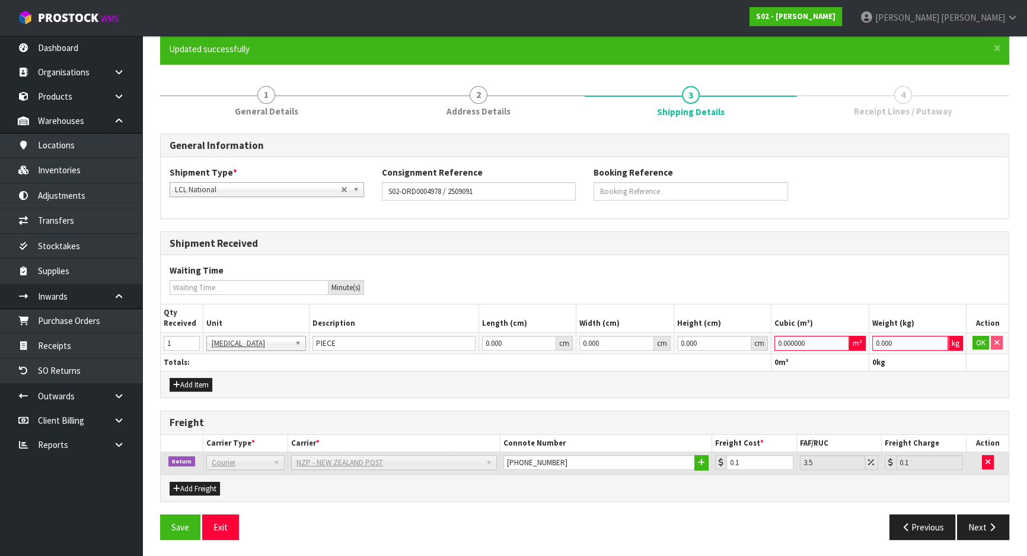
drag, startPoint x: 923, startPoint y: 341, endPoint x: 728, endPoint y: 336, distance: 195.2
click at [728, 336] on tr "1 BAG BAR BSK BIN BTL BOX BDL CAB CGE CTN CSE COI CRA CRT CBE CYL DRM JAR MTR P…" at bounding box center [585, 342] width 848 height 21
type input "1"
drag, startPoint x: 636, startPoint y: 316, endPoint x: 651, endPoint y: 318, distance: 15.0
click at [596, 311] on table "Qty Received Unit Description Length (cm) Width (cm) Height (cm) Cubic (m³) Wei…" at bounding box center [585, 337] width 848 height 66
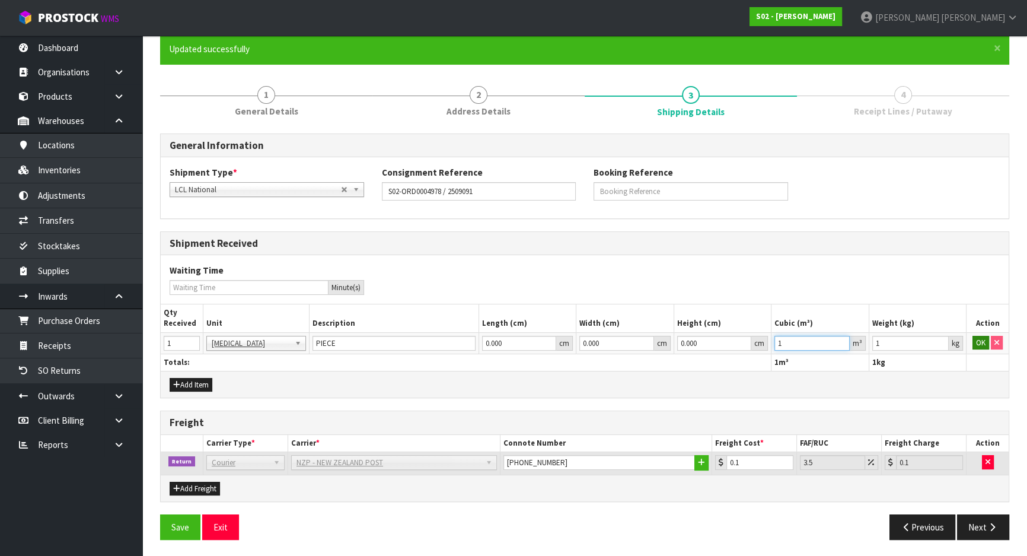
type input "1"
click at [974, 341] on button "OK" at bounding box center [981, 343] width 17 height 14
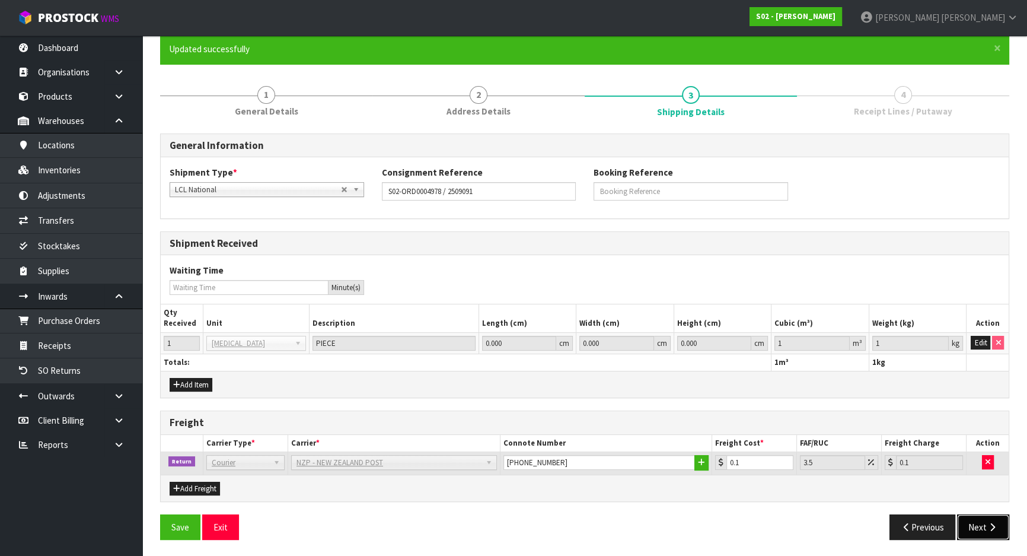
drag, startPoint x: 969, startPoint y: 523, endPoint x: 953, endPoint y: 517, distance: 16.9
click at [969, 523] on button "Next" at bounding box center [983, 527] width 52 height 26
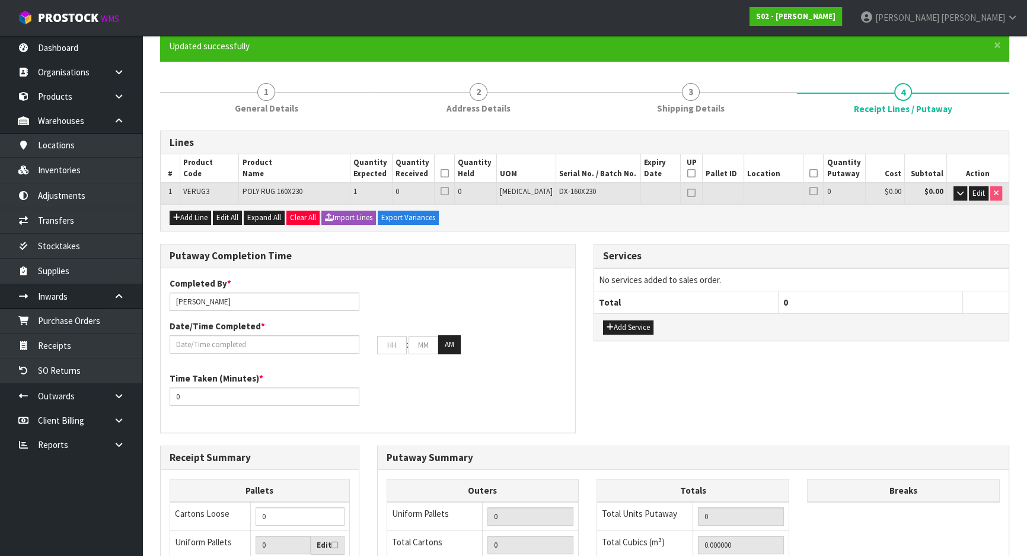
scroll to position [107, 0]
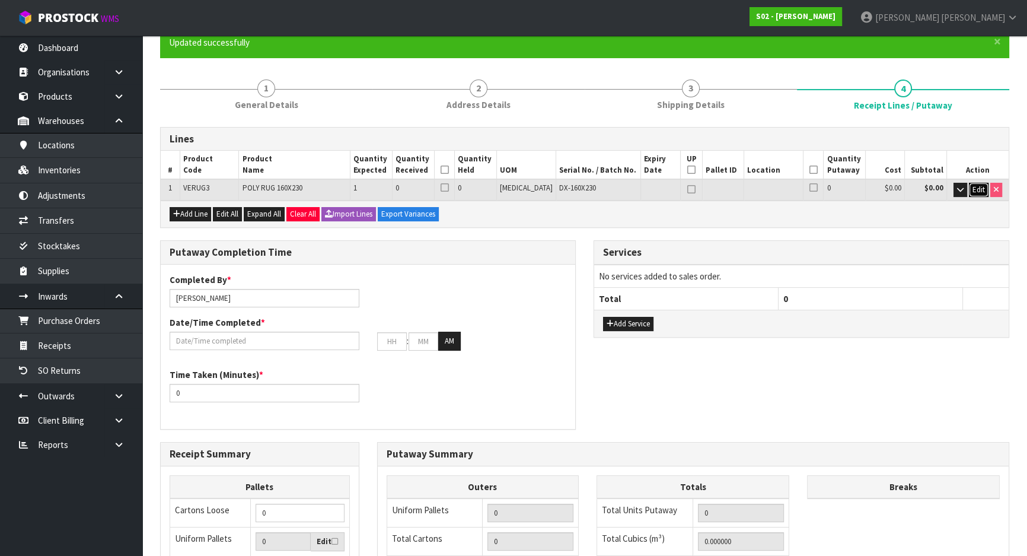
click at [982, 186] on span "Edit" at bounding box center [979, 189] width 12 height 10
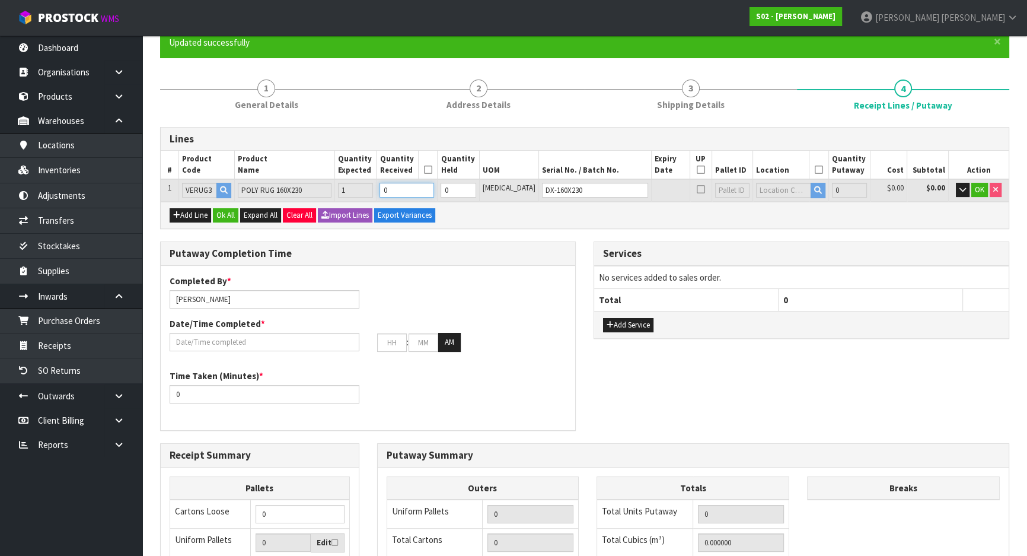
drag, startPoint x: 426, startPoint y: 188, endPoint x: 355, endPoint y: 193, distance: 72.0
click at [365, 192] on tr "1 VERUG3 POLY RUG 160X230 1 0 0 PCE DX-160X230 0 $0.00 $0.00 OK" at bounding box center [585, 190] width 848 height 22
type input "0.033434"
type input "2.92"
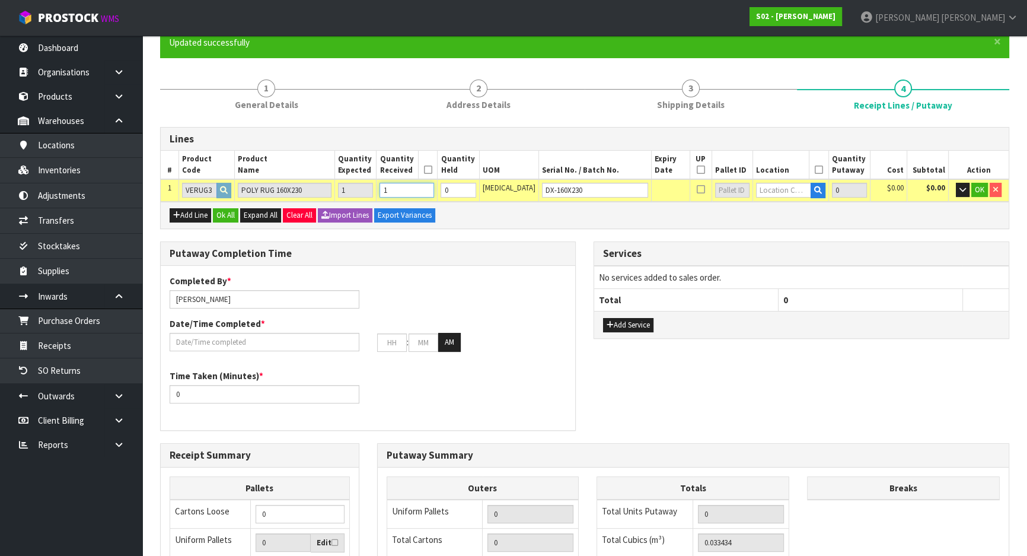
type input "1"
click at [556, 244] on div "Putaway Completion Time" at bounding box center [368, 254] width 415 height 24
click at [788, 190] on input "text" at bounding box center [783, 190] width 55 height 15
type input "02-18-1-A"
type input "1"
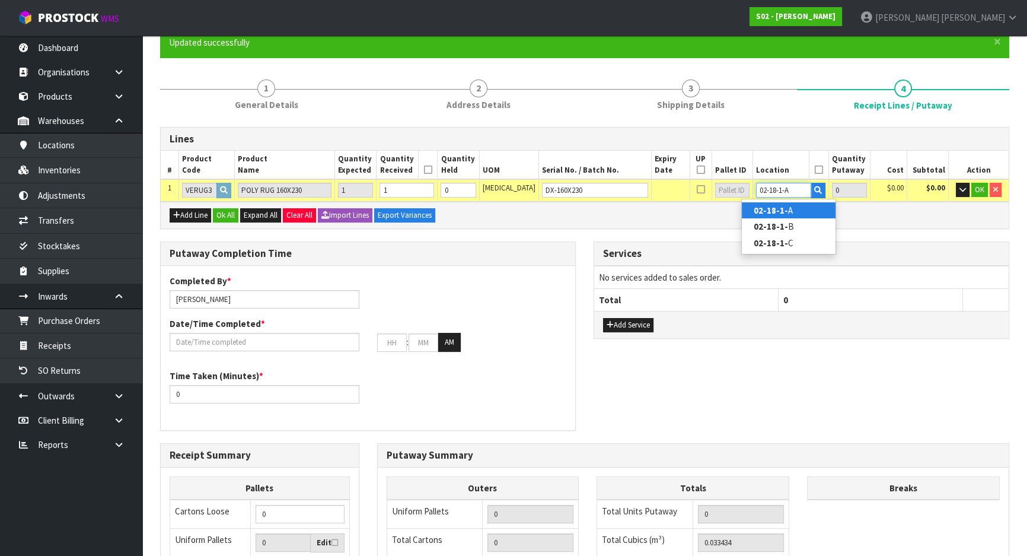
type input "1"
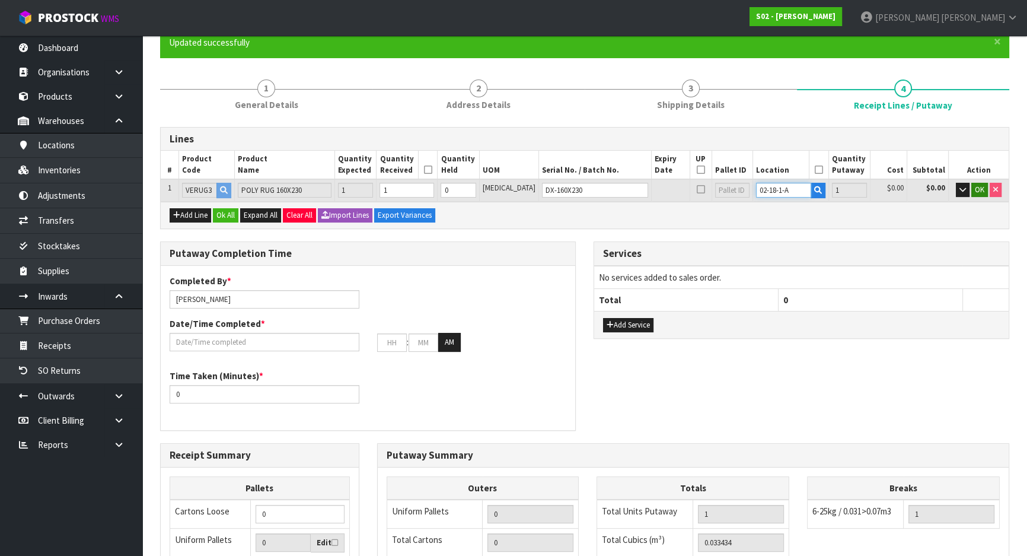
type input "02-18-1-A"
click at [979, 186] on span "OK" at bounding box center [979, 189] width 9 height 10
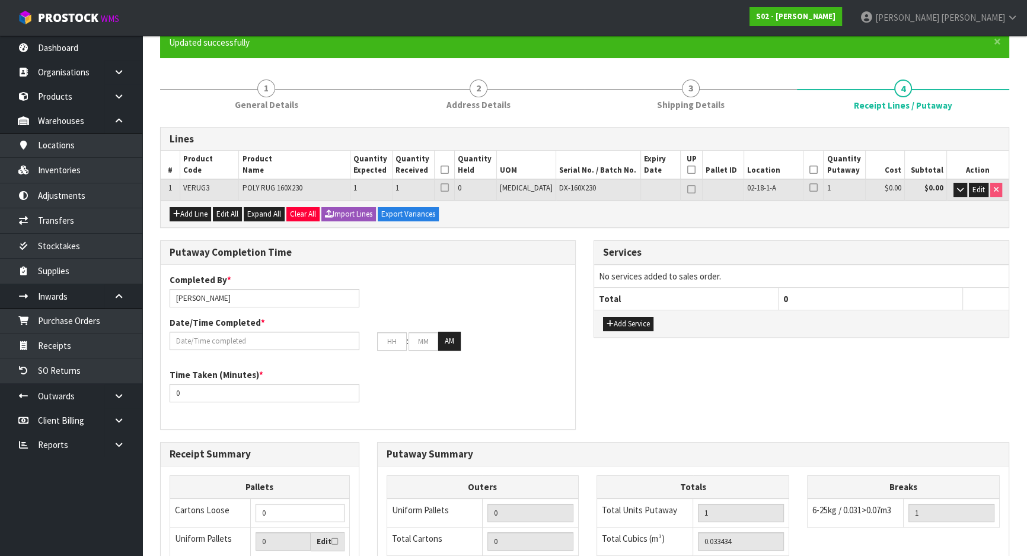
click at [879, 227] on div "Lines # Product Code Product Name Quantity Expected Quantity Received Quantity …" at bounding box center [584, 450] width 849 height 647
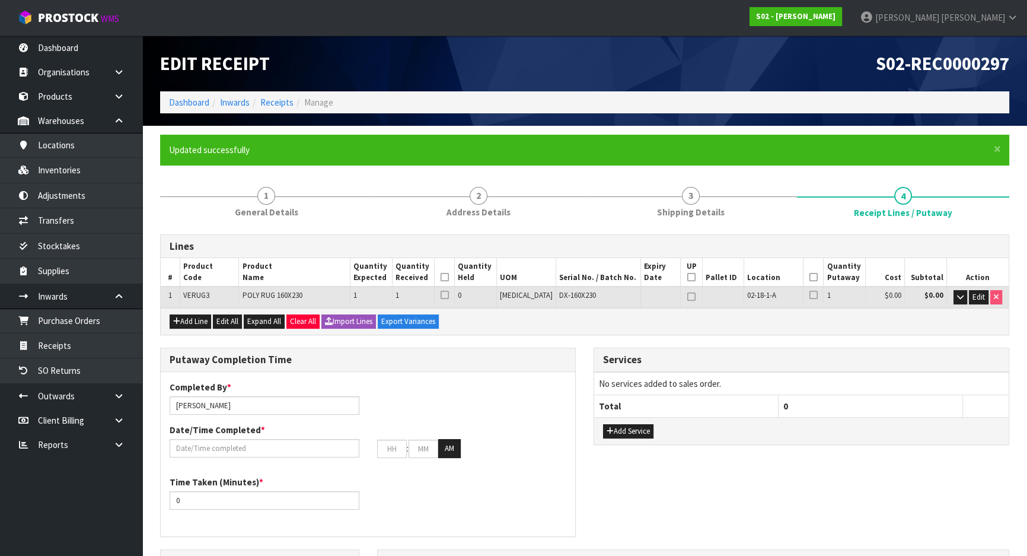
click at [587, 332] on div "Add Line Edit All Expand All Clear All Import Lines Export Variances" at bounding box center [585, 321] width 848 height 27
drag, startPoint x: 469, startPoint y: 278, endPoint x: 560, endPoint y: 269, distance: 92.4
click at [449, 278] on icon at bounding box center [445, 277] width 8 height 1
click at [808, 271] on th at bounding box center [814, 272] width 20 height 28
click at [810, 277] on icon at bounding box center [814, 277] width 8 height 1
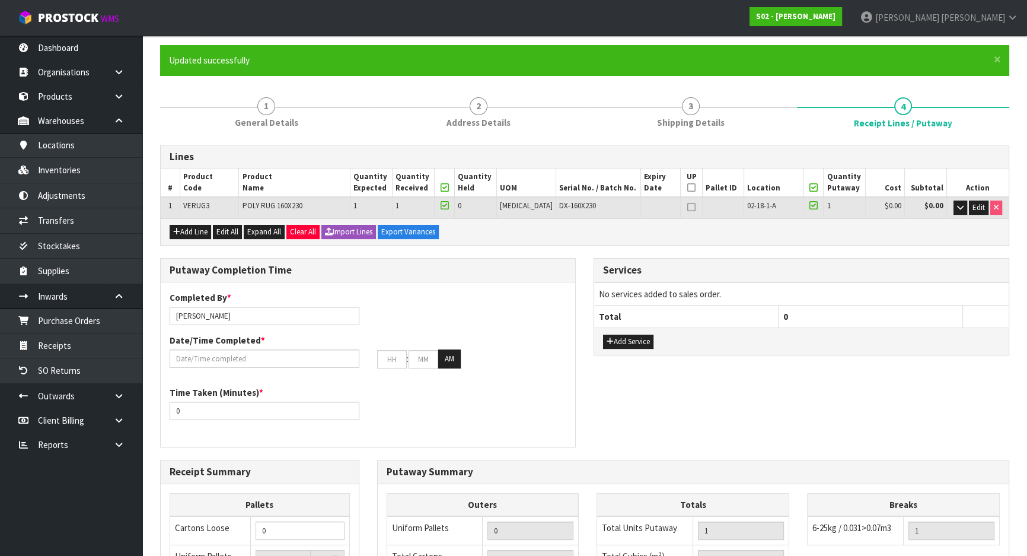
scroll to position [107, 0]
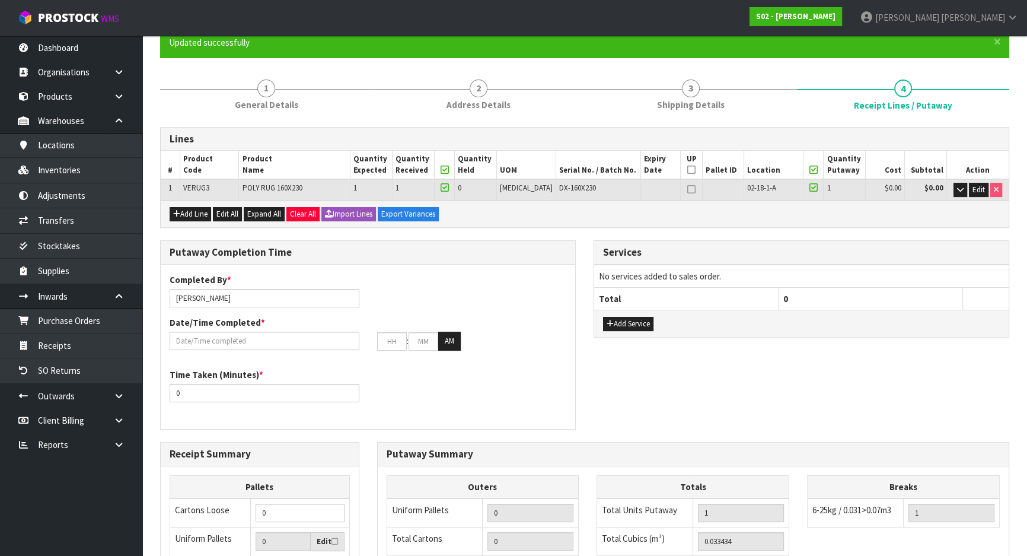
click at [644, 329] on div "Add Service" at bounding box center [801, 323] width 415 height 27
click at [644, 325] on button "Add Service" at bounding box center [628, 324] width 50 height 14
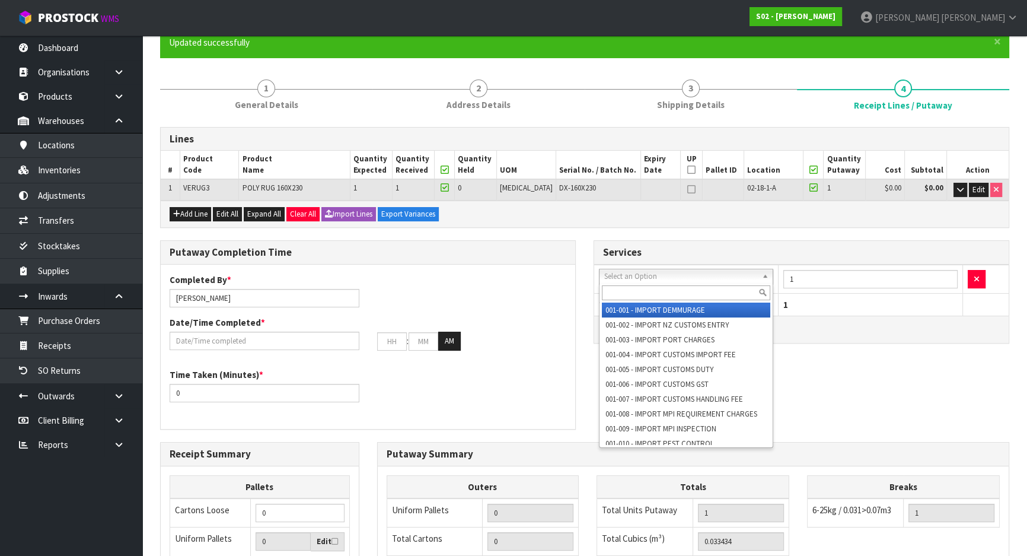
click at [654, 289] on input "text" at bounding box center [686, 292] width 168 height 15
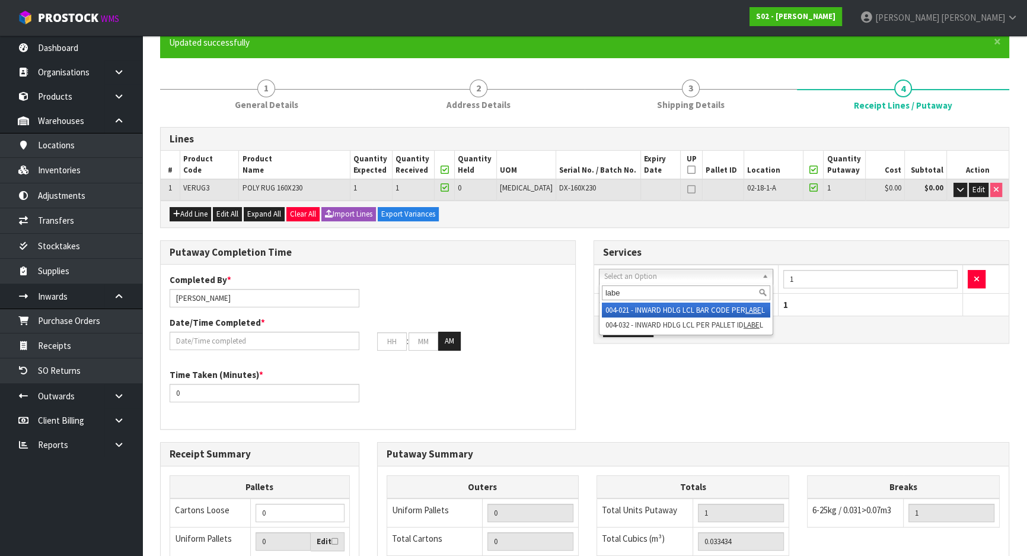
type input "labe"
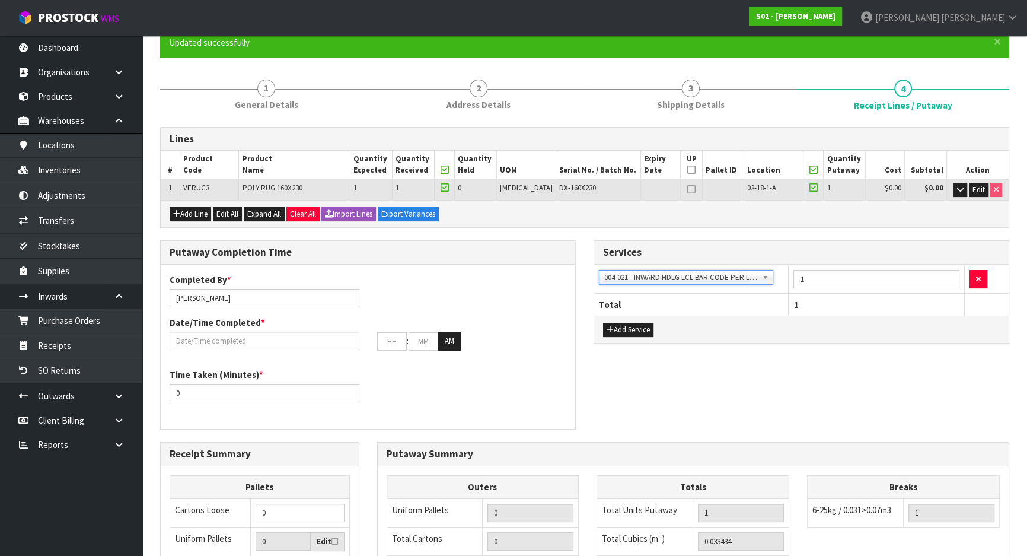
drag, startPoint x: 784, startPoint y: 323, endPoint x: 730, endPoint y: 351, distance: 61.0
click at [783, 324] on div "Add Service" at bounding box center [801, 329] width 415 height 27
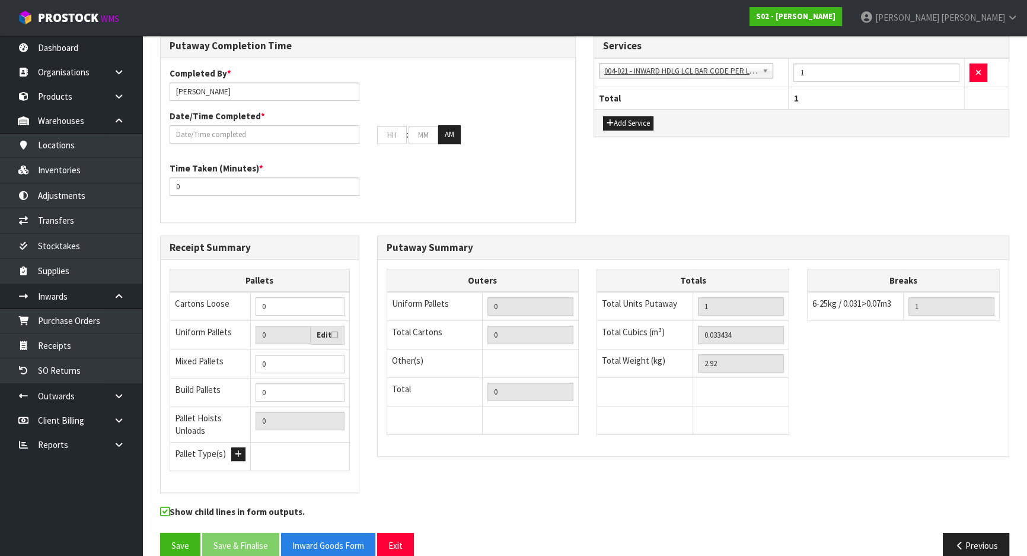
scroll to position [332, 0]
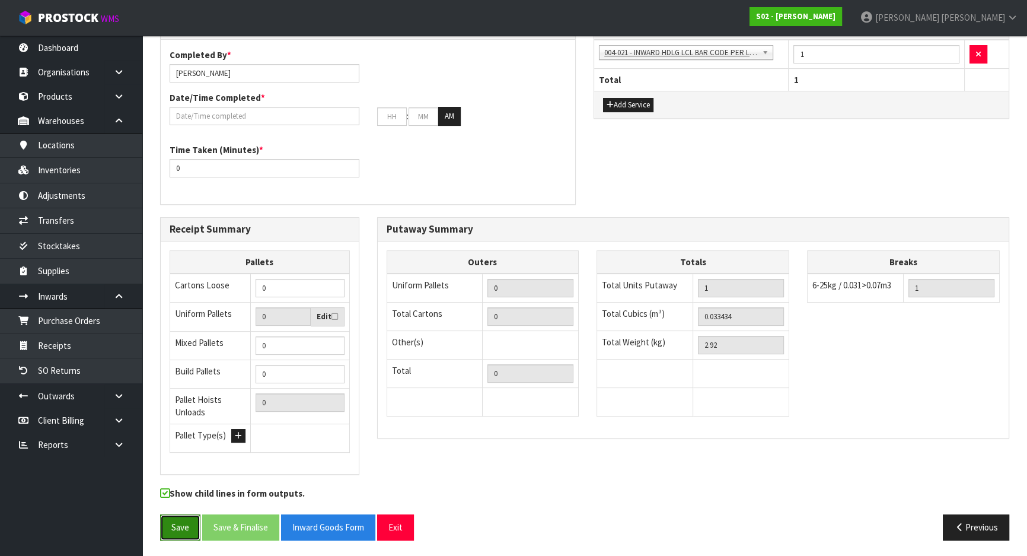
click at [173, 521] on button "Save" at bounding box center [180, 527] width 40 height 26
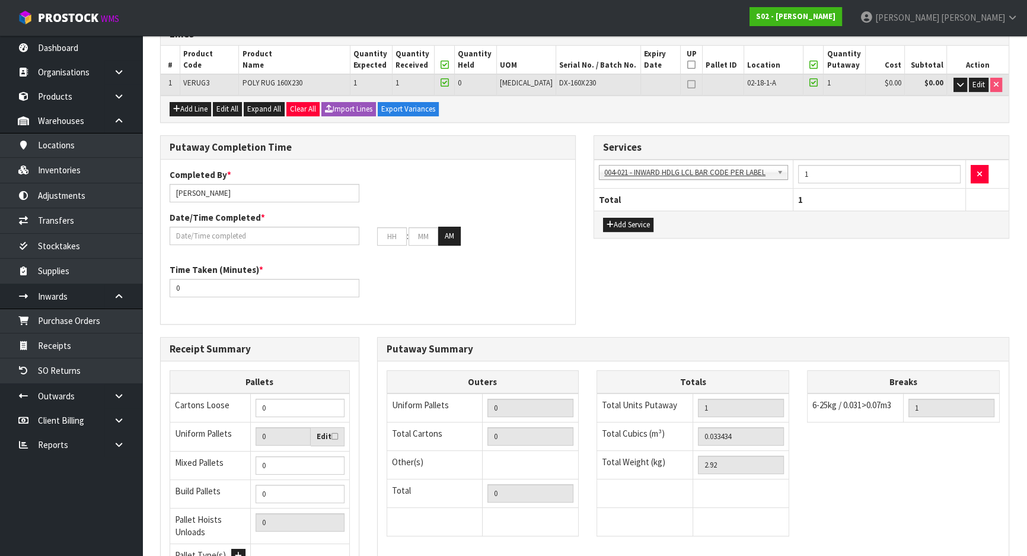
scroll to position [269, 0]
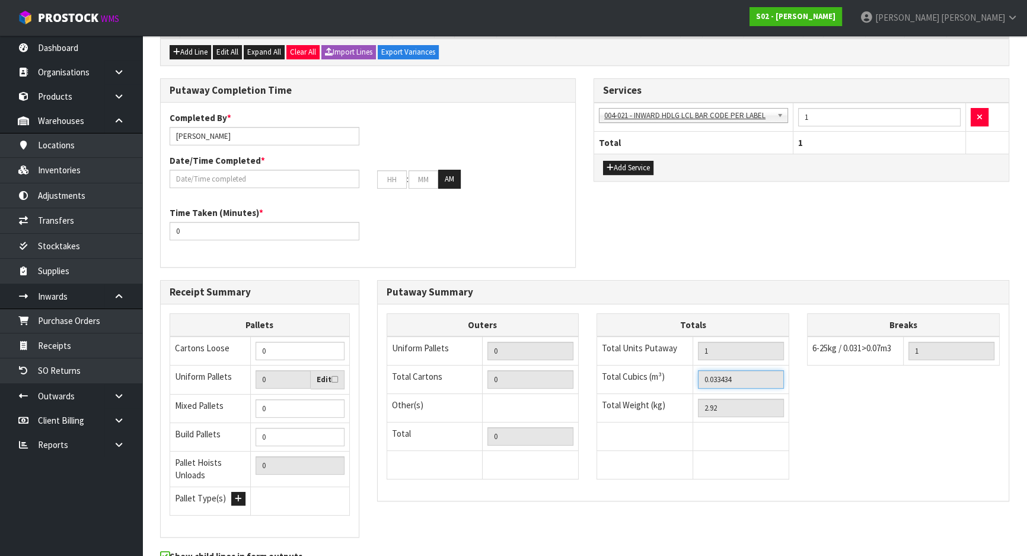
drag, startPoint x: 747, startPoint y: 381, endPoint x: 660, endPoint y: 374, distance: 87.5
click at [660, 374] on tr "Total Cubics (m³) 0.033434" at bounding box center [693, 379] width 192 height 28
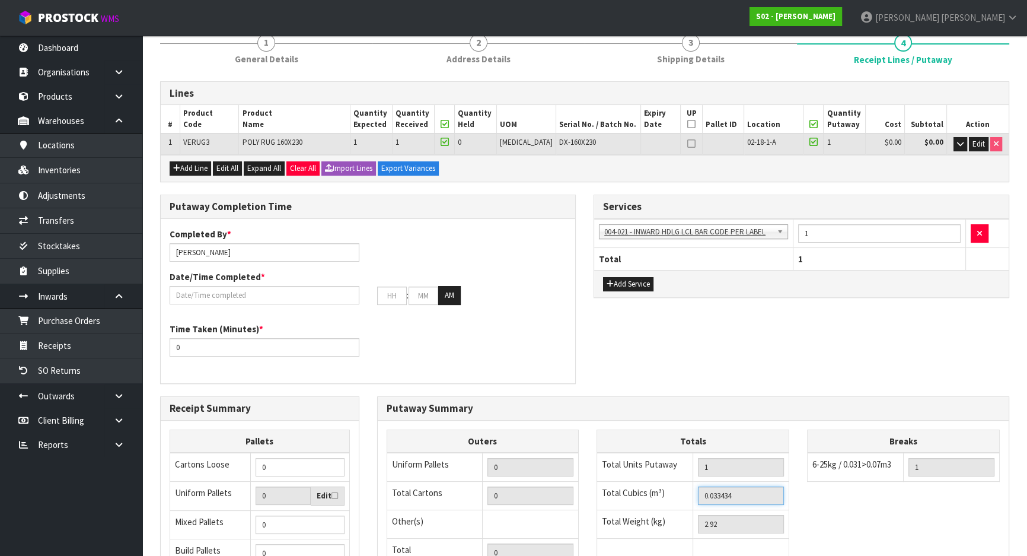
scroll to position [0, 0]
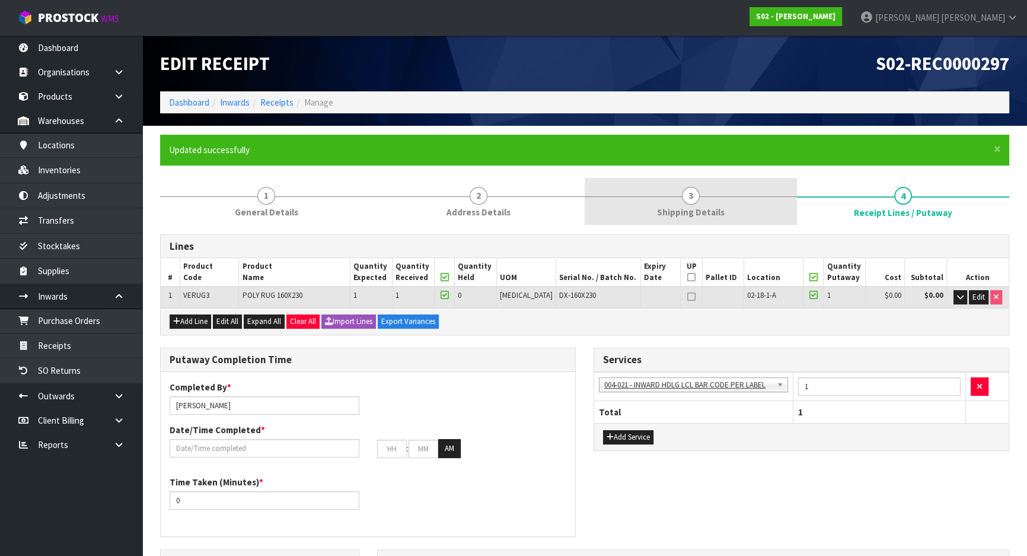
click at [711, 183] on link "3 Shipping Details" at bounding box center [691, 201] width 212 height 47
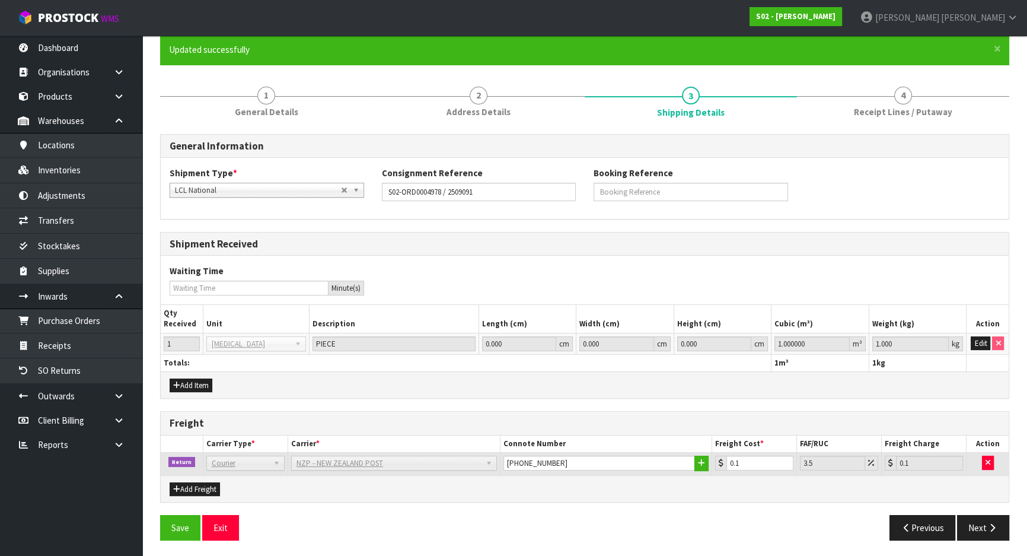
scroll to position [101, 0]
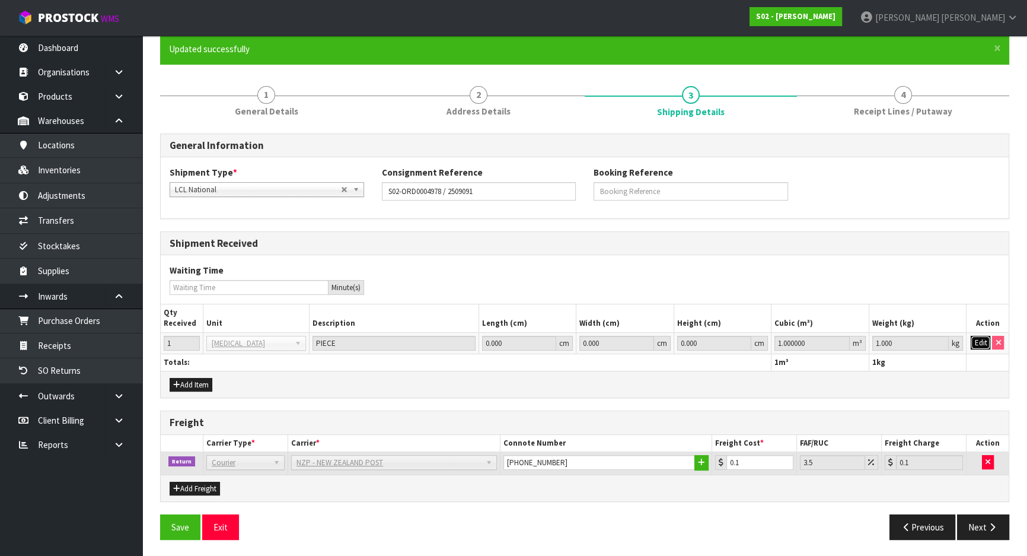
click at [983, 339] on button "Edit" at bounding box center [981, 343] width 20 height 14
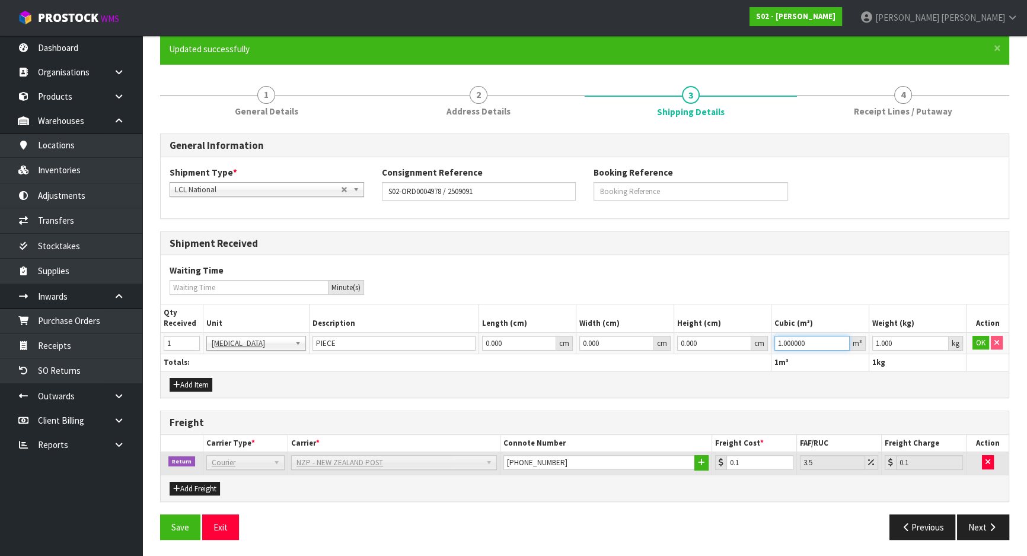
drag, startPoint x: 818, startPoint y: 344, endPoint x: 635, endPoint y: 342, distance: 183.3
click at [635, 342] on tr "1 BAG BAR BSK BIN BTL BOX BDL CAB CGE CTN CSE COI CRA CRT CBE CYL DRM JAR MTR P…" at bounding box center [585, 342] width 848 height 21
paste input "0.033434"
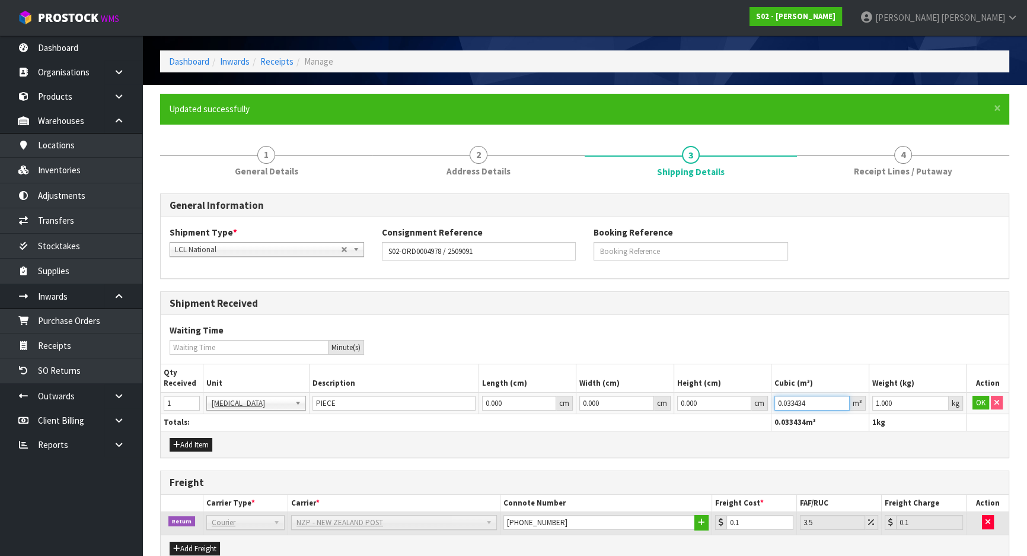
scroll to position [0, 0]
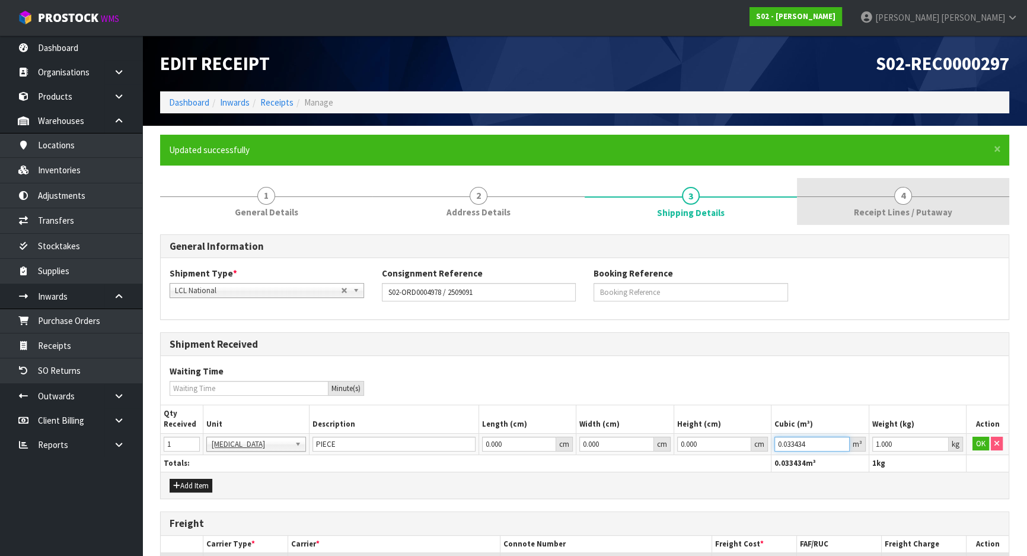
type input "0.033434"
click at [901, 219] on link "4 Receipt Lines / Putaway" at bounding box center [903, 201] width 212 height 47
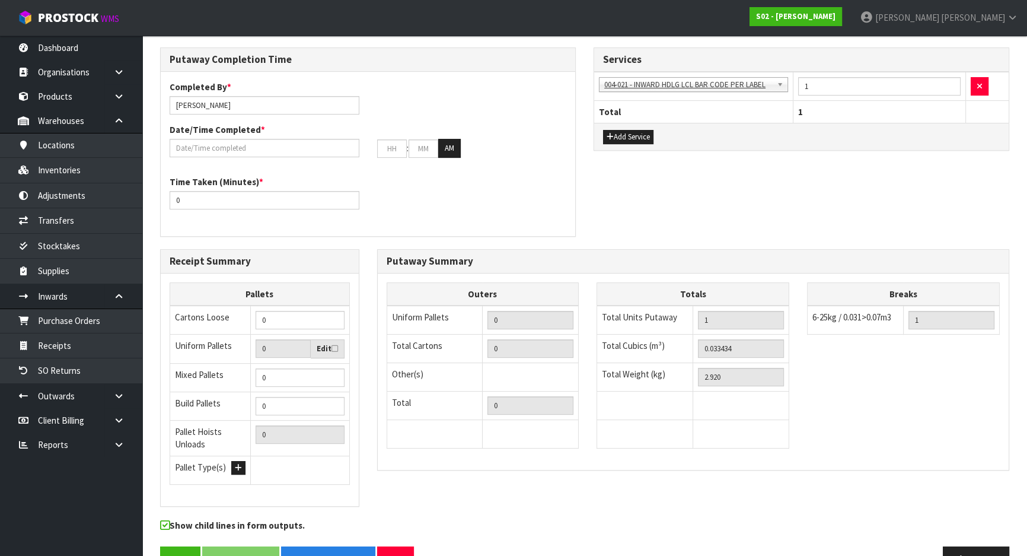
scroll to position [332, 0]
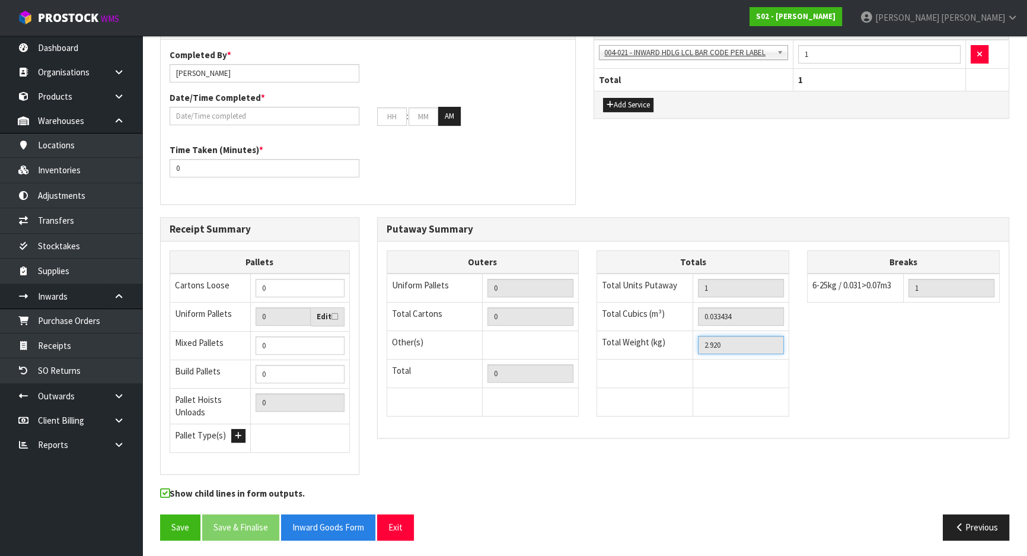
drag, startPoint x: 626, startPoint y: 351, endPoint x: 566, endPoint y: 351, distance: 59.9
click at [580, 352] on div "Outers Uniform Pallets 0 Total Cartons 0 Other(s) Bag x 0 Bar x 0 Basket x 0 Bi…" at bounding box center [694, 339] width 632 height 179
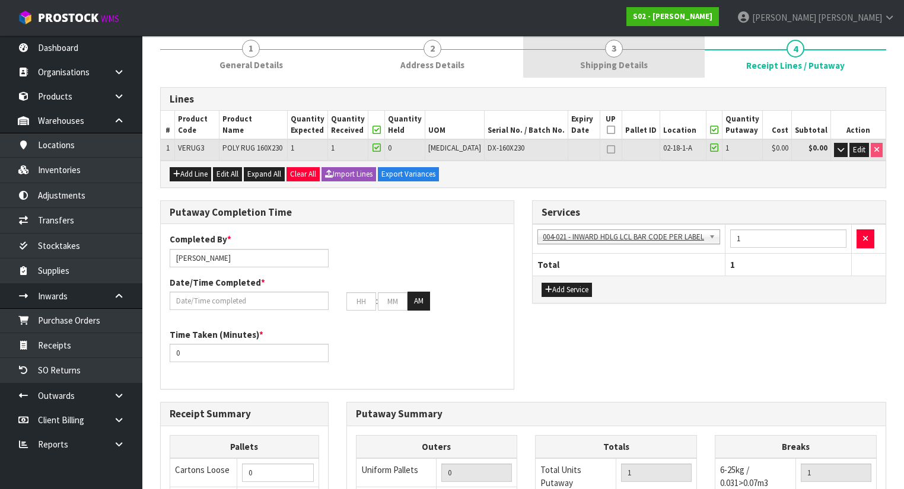
scroll to position [0, 0]
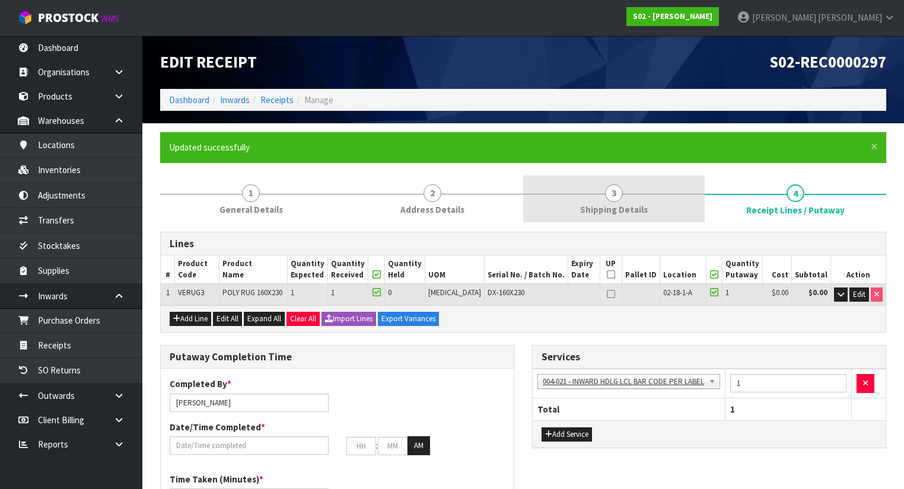
click at [649, 184] on link "3 Shipping Details" at bounding box center [613, 199] width 181 height 47
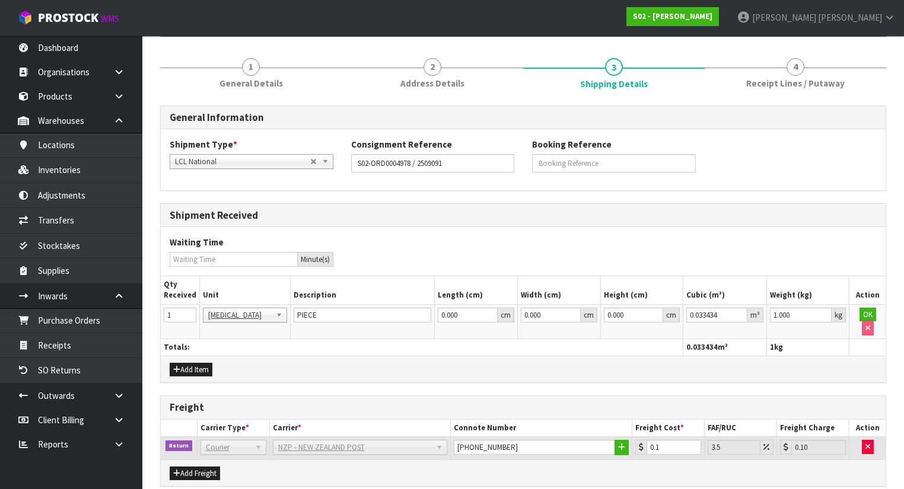
scroll to position [163, 0]
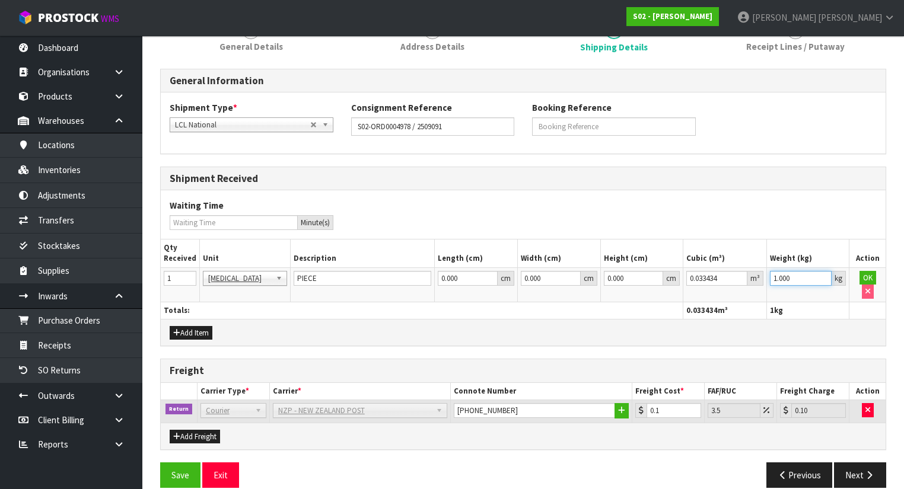
drag, startPoint x: 764, startPoint y: 276, endPoint x: 700, endPoint y: 276, distance: 64.1
click at [698, 276] on tr "1 BAG BAR BSK BIN BTL BOX BDL CAB CGE CTN CSE COI CRA CRT CBE CYL DRM JAR MTR P…" at bounding box center [523, 284] width 725 height 34
paste input "2.92"
type input "2.92"
click at [860, 277] on button "OK" at bounding box center [867, 278] width 17 height 14
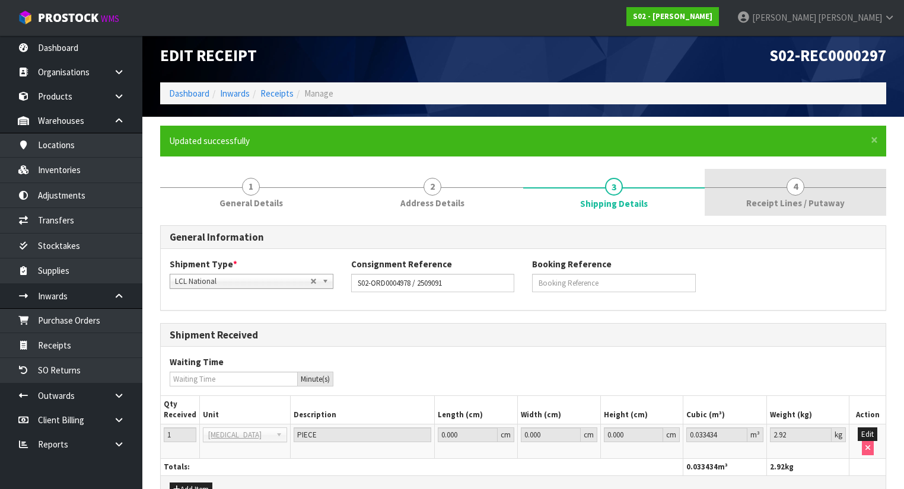
scroll to position [0, 0]
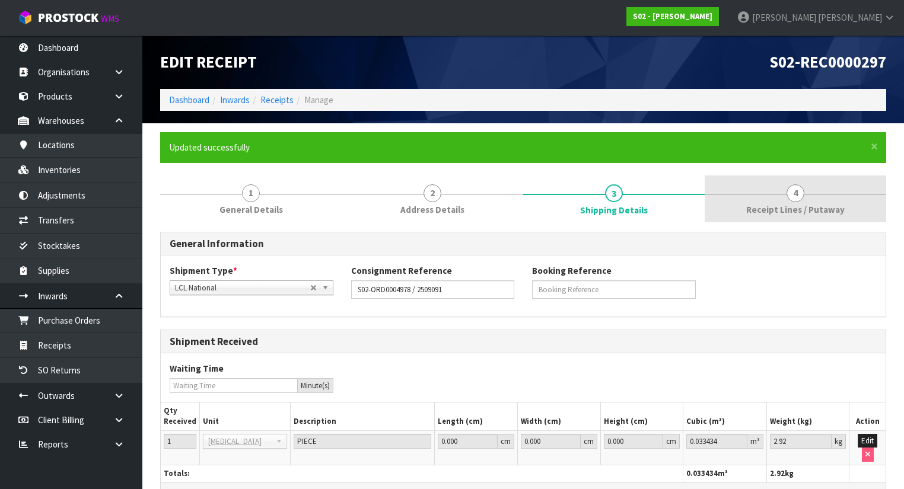
click at [770, 206] on span "Receipt Lines / Putaway" at bounding box center [795, 209] width 98 height 12
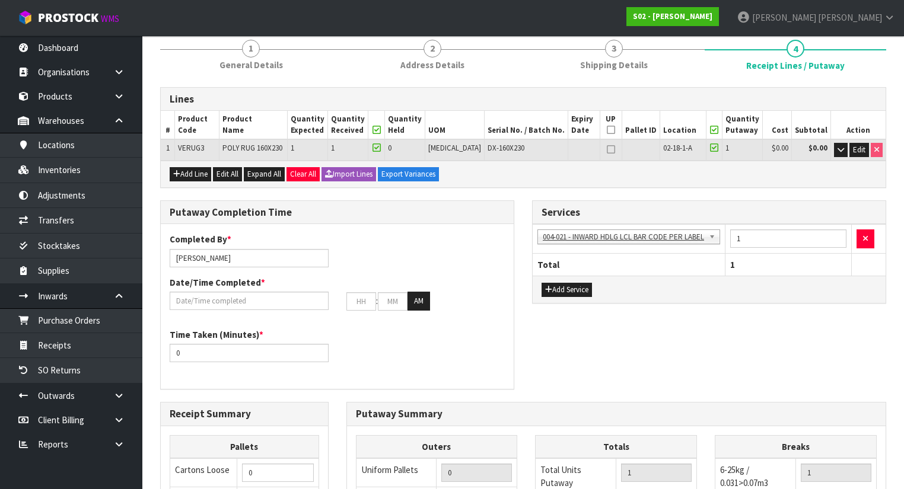
scroll to position [237, 0]
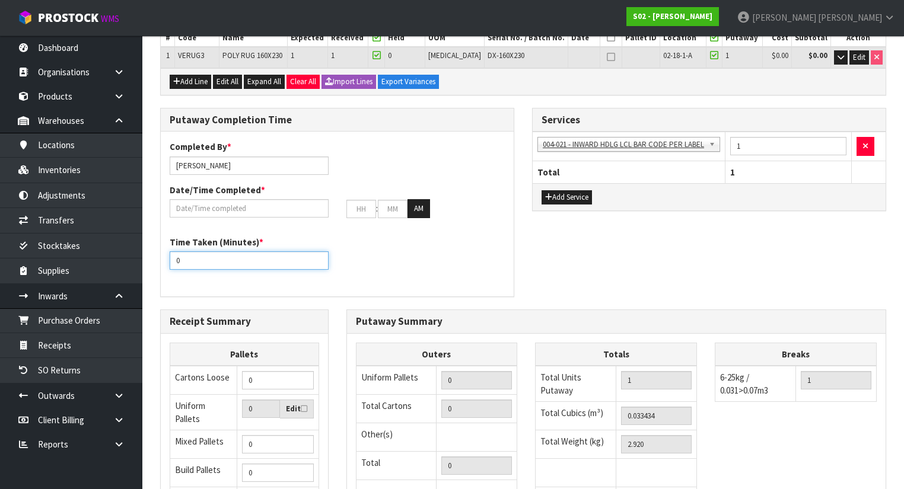
click at [246, 266] on input "0" at bounding box center [249, 260] width 159 height 18
drag, startPoint x: 246, startPoint y: 266, endPoint x: 83, endPoint y: 247, distance: 163.5
click at [83, 247] on body "Toggle navigation ProStock WMS S02 - YINGMEI HAO Michael Drugan Logout Dashboar…" at bounding box center [452, 7] width 904 height 489
type input "10"
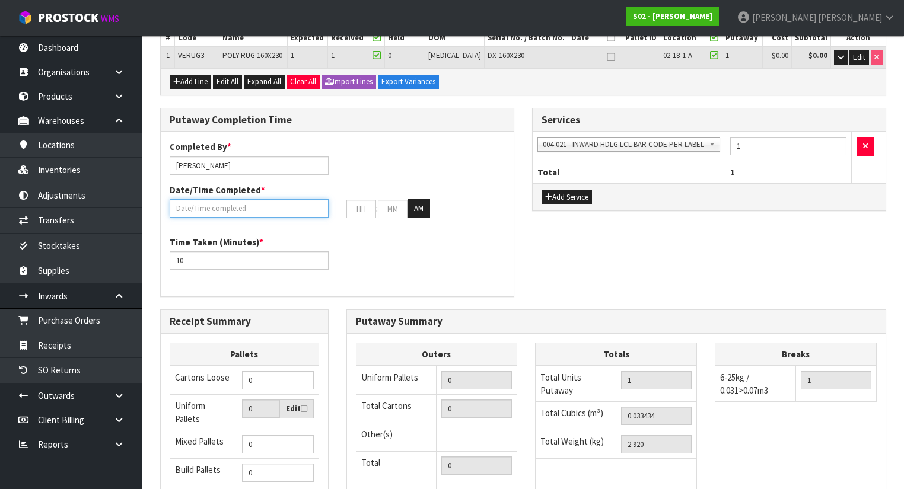
click at [245, 204] on input "text" at bounding box center [249, 208] width 159 height 18
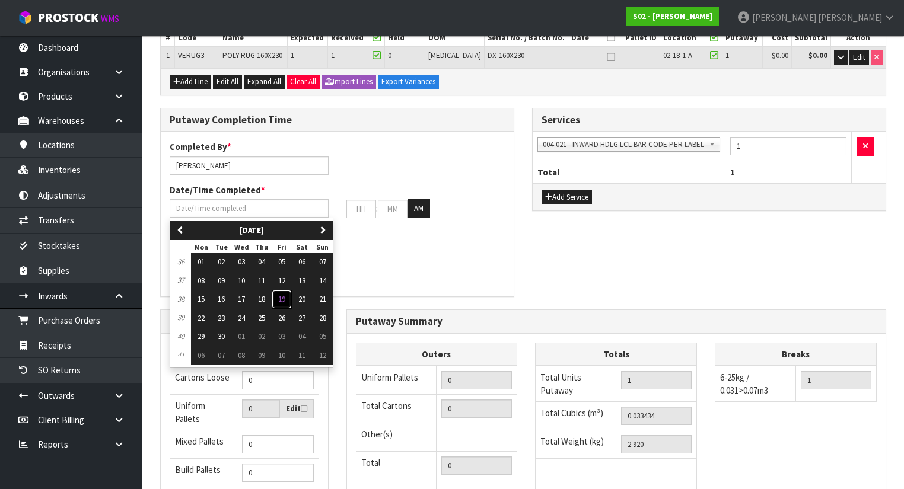
click at [280, 301] on span "19" at bounding box center [281, 299] width 7 height 10
type input "[DATE]"
type input "12"
type input "00"
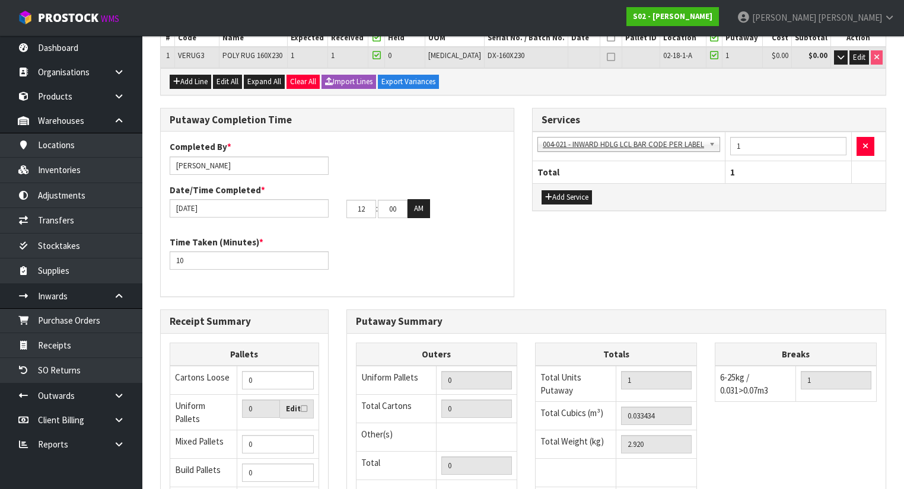
click at [372, 243] on div "Time Taken (Minutes) * 10" at bounding box center [337, 257] width 353 height 43
click at [425, 209] on button "AM" at bounding box center [418, 208] width 23 height 19
drag, startPoint x: 363, startPoint y: 209, endPoint x: 314, endPoint y: 209, distance: 49.2
click at [314, 209] on div "19/09/2025 12 : 00 : 00 PM" at bounding box center [337, 208] width 353 height 19
type input "03"
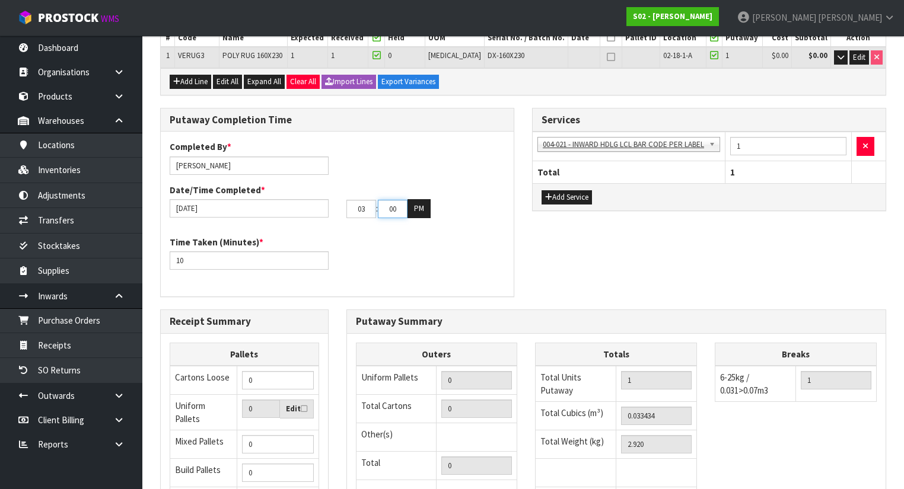
click at [402, 209] on input "00" at bounding box center [393, 209] width 30 height 18
drag, startPoint x: 402, startPoint y: 209, endPoint x: 358, endPoint y: 207, distance: 44.0
click at [358, 207] on tr "03 : 00 : 00 PM" at bounding box center [388, 208] width 84 height 19
type input "52"
drag, startPoint x: 408, startPoint y: 237, endPoint x: 378, endPoint y: 257, distance: 35.9
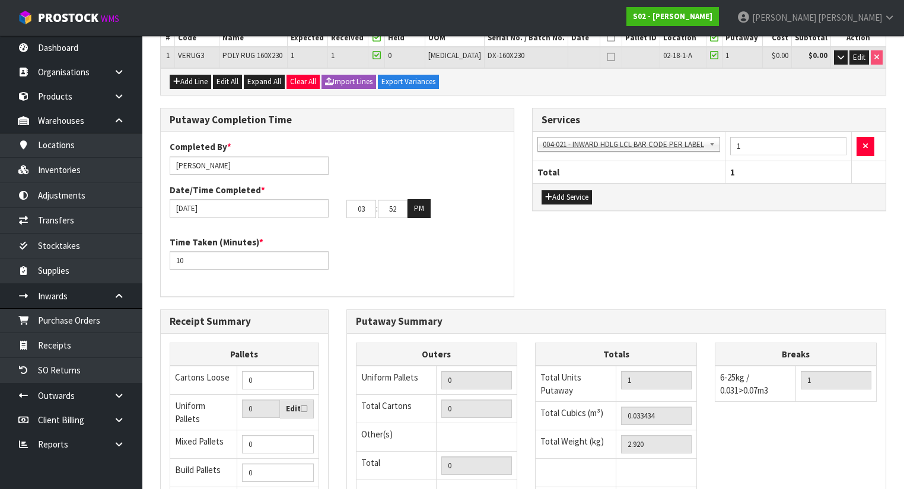
click at [408, 238] on div "Time Taken (Minutes) * 10" at bounding box center [337, 257] width 353 height 43
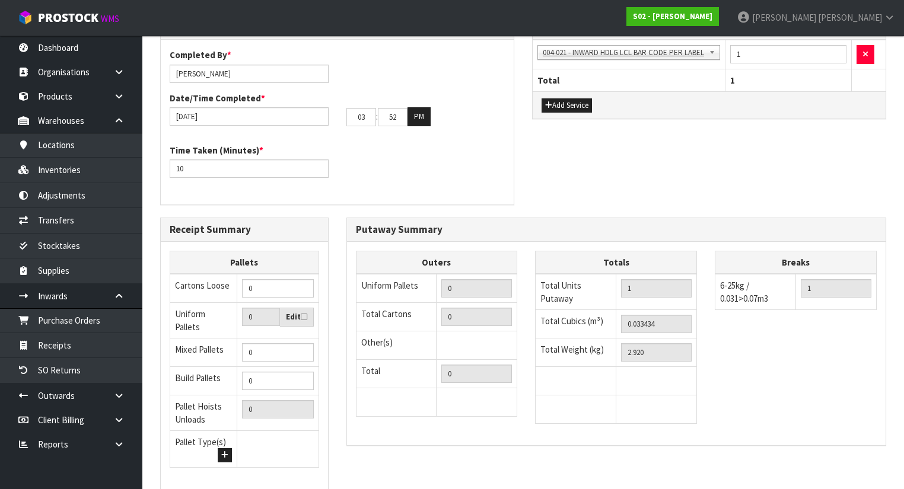
scroll to position [402, 0]
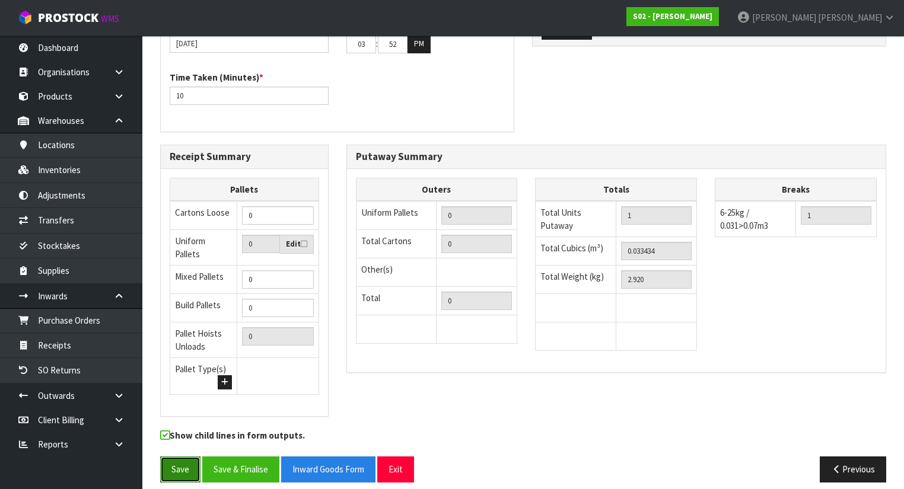
click at [190, 457] on button "Save" at bounding box center [180, 470] width 40 height 26
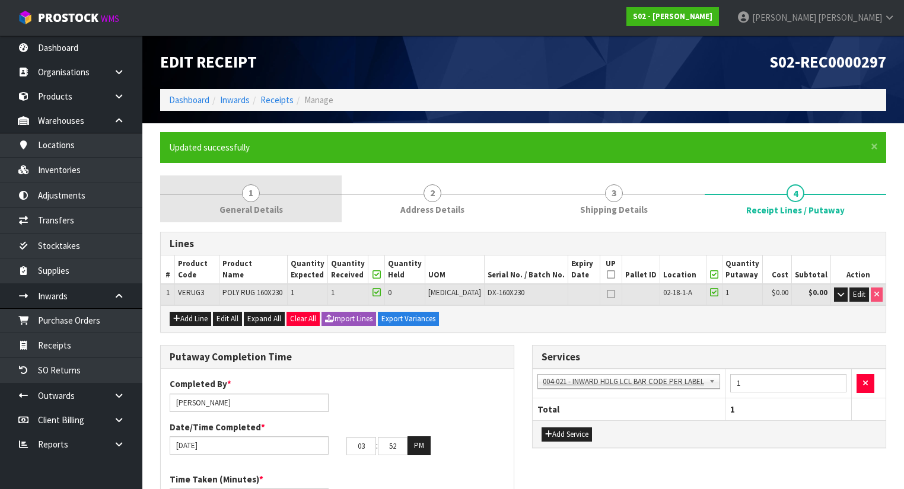
click at [273, 187] on link "1 General Details" at bounding box center [250, 199] width 181 height 47
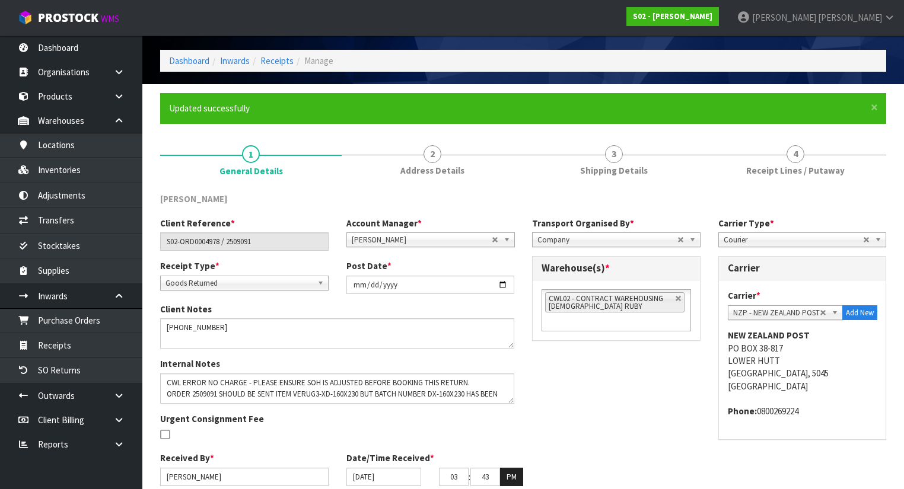
scroll to position [87, 0]
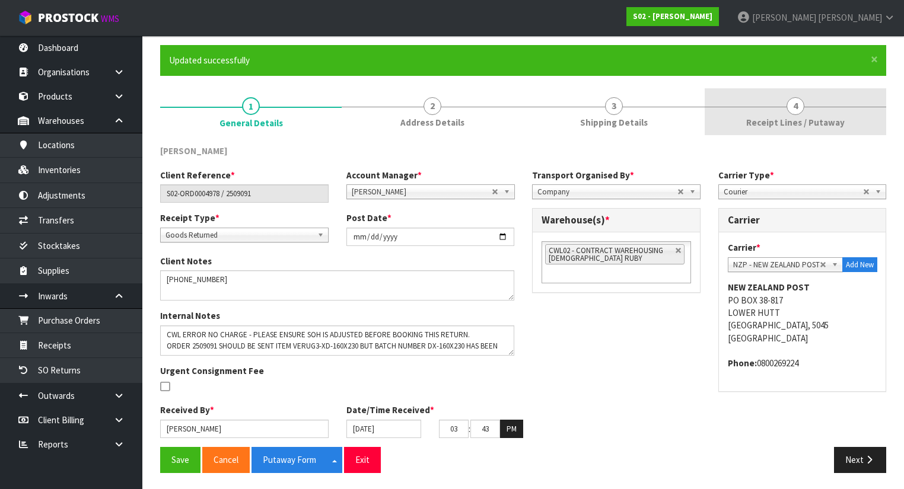
click at [773, 121] on span "Receipt Lines / Putaway" at bounding box center [795, 122] width 98 height 12
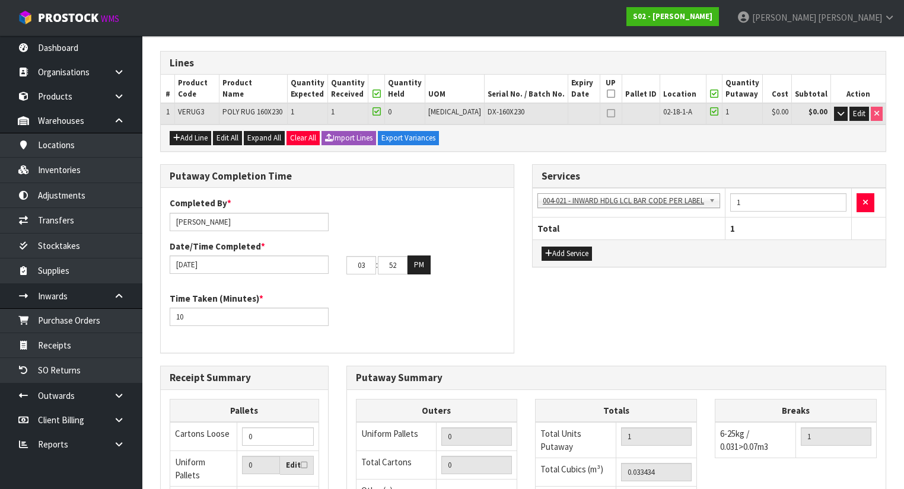
scroll to position [182, 0]
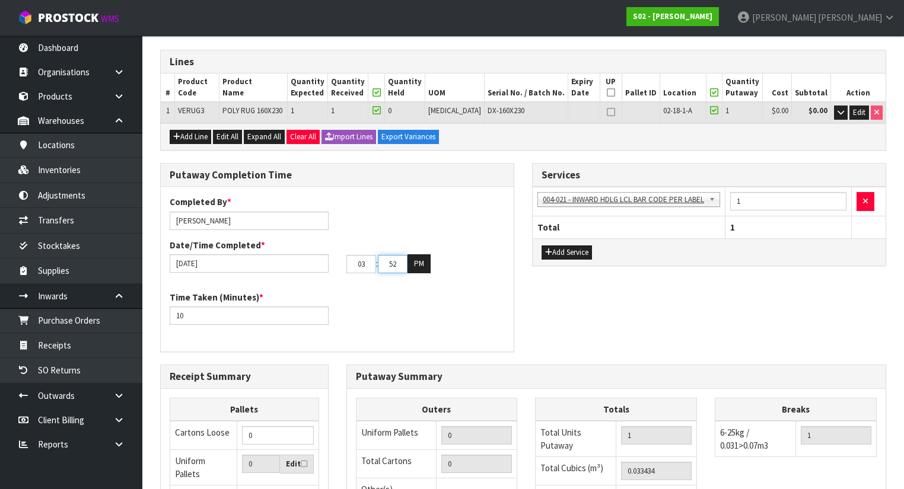
click at [404, 267] on input "52" at bounding box center [393, 264] width 30 height 18
type input "53"
click at [453, 216] on div "Completed By * Michael Drugan Date/Time Completed * 19/09/2025 03 : 53 : 00 PM" at bounding box center [337, 239] width 353 height 86
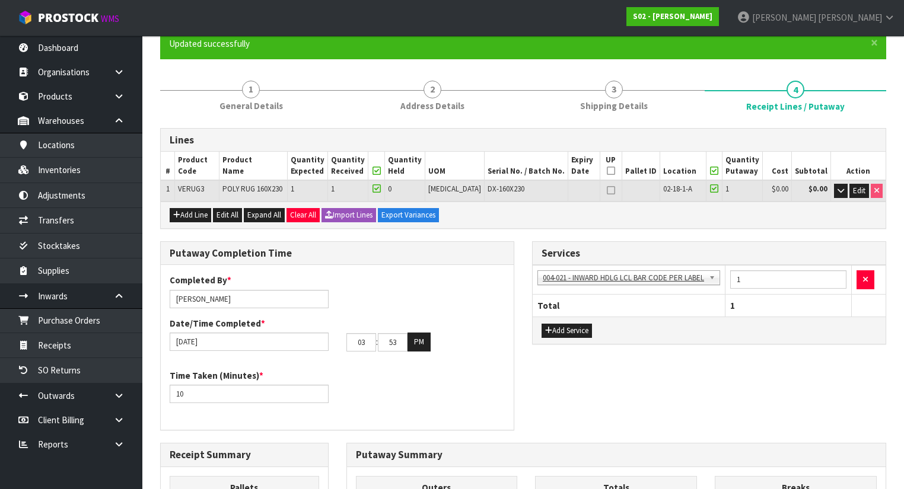
scroll to position [0, 0]
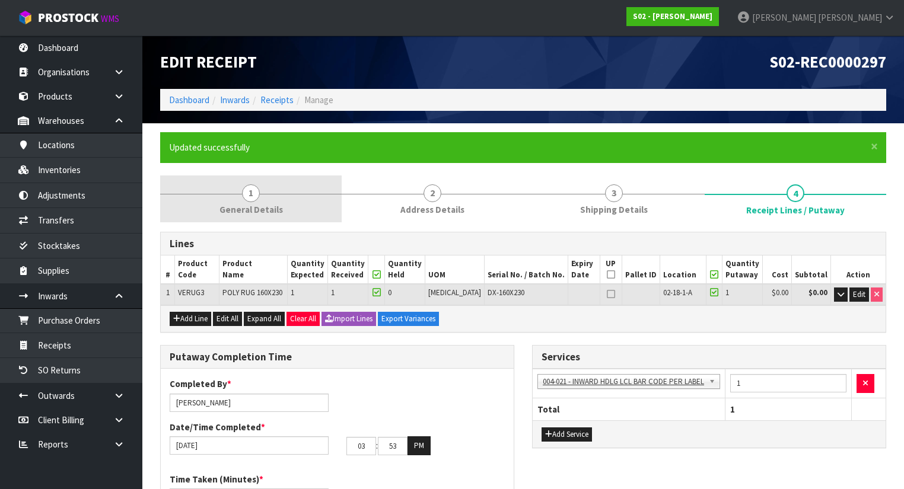
click at [284, 195] on link "1 General Details" at bounding box center [250, 199] width 181 height 47
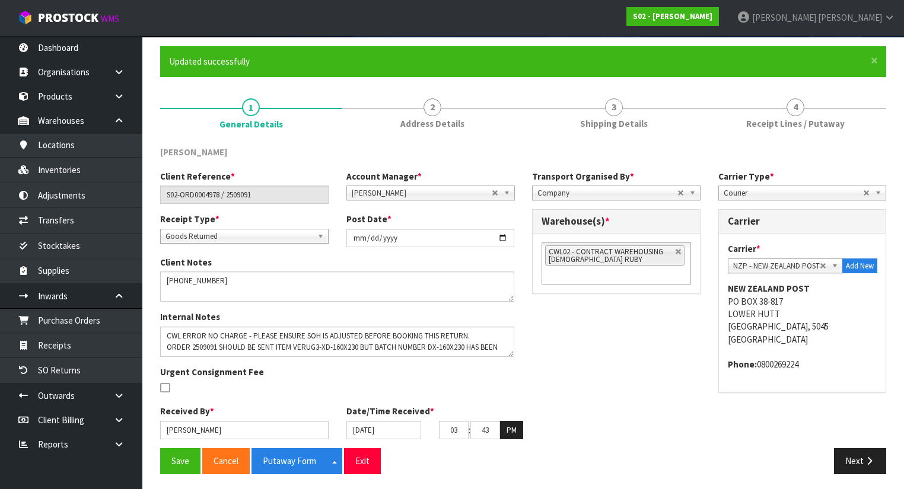
scroll to position [87, 0]
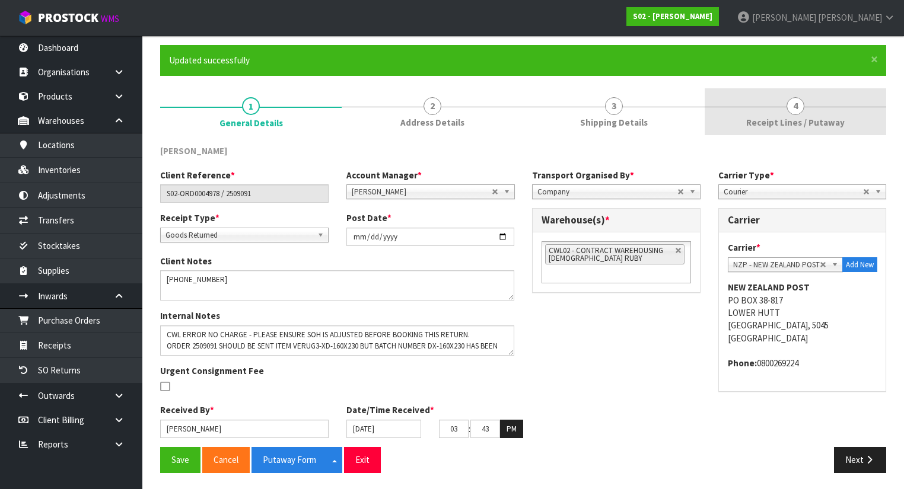
click at [802, 128] on span "Receipt Lines / Putaway" at bounding box center [795, 122] width 98 height 12
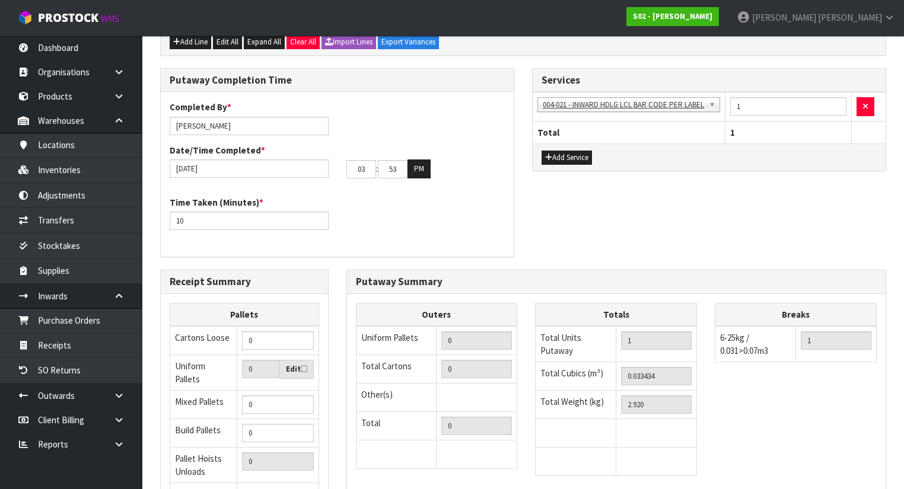
scroll to position [402, 0]
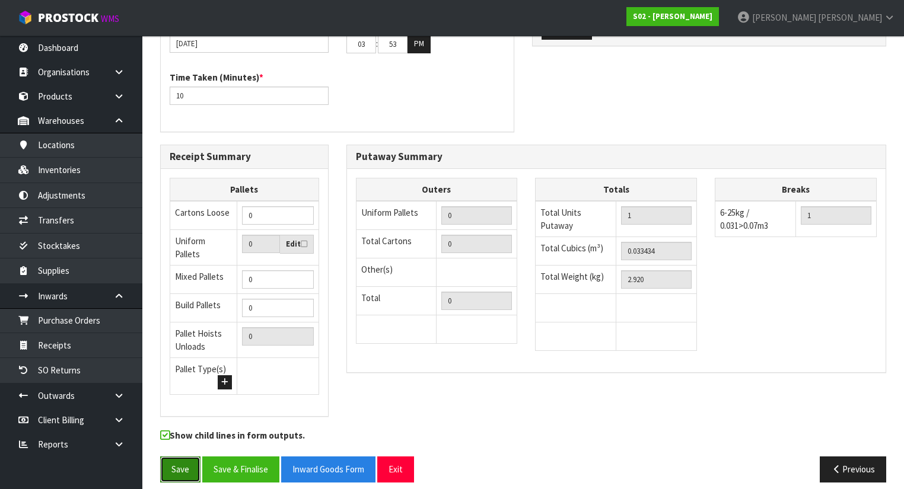
click at [193, 460] on button "Save" at bounding box center [180, 470] width 40 height 26
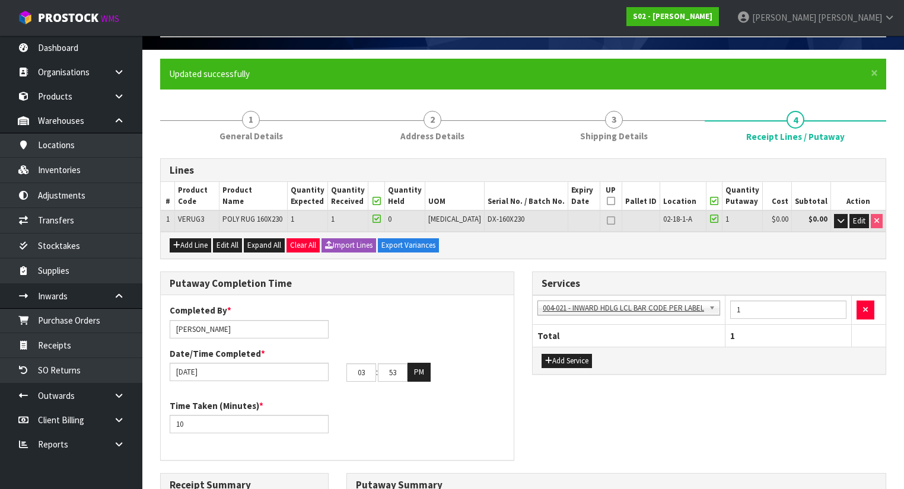
scroll to position [190, 0]
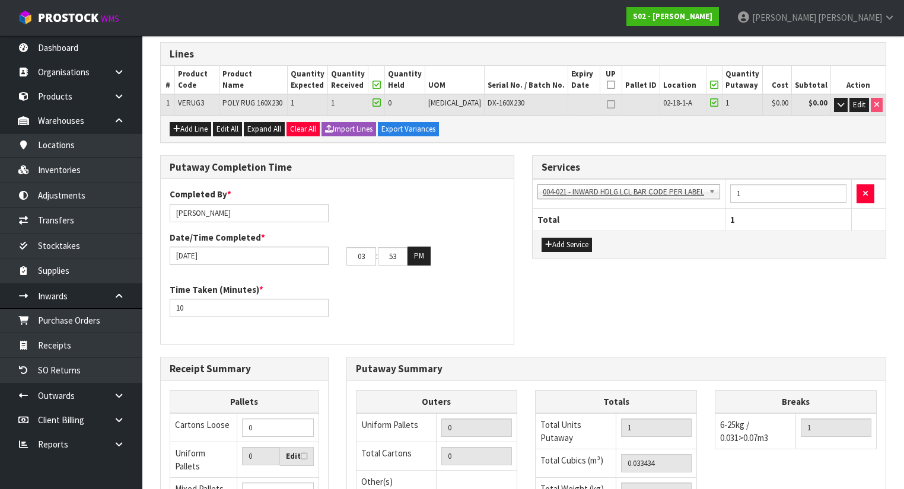
click at [463, 289] on div "Time Taken (Minutes) * 10" at bounding box center [337, 305] width 353 height 43
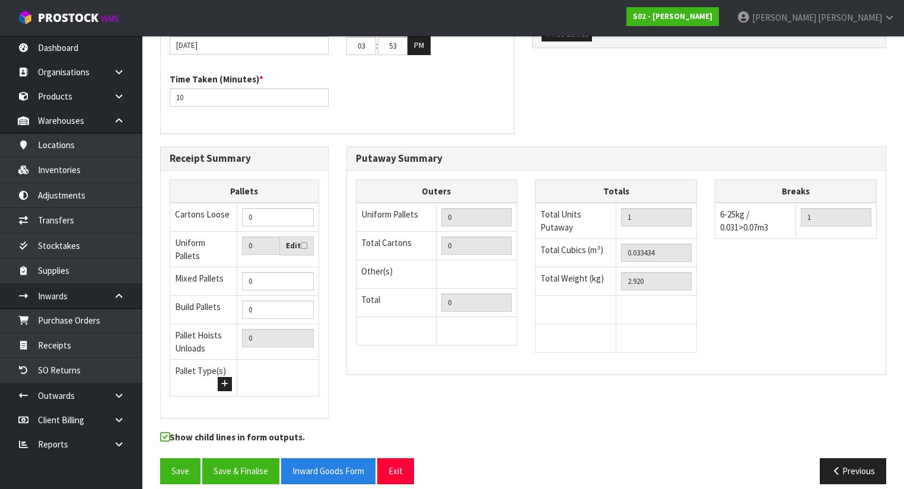
scroll to position [402, 0]
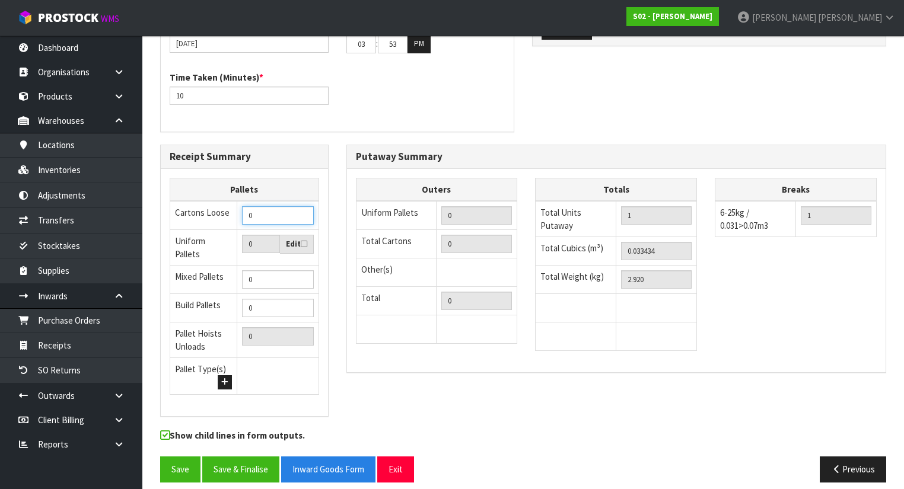
click at [266, 216] on input "0" at bounding box center [278, 215] width 72 height 18
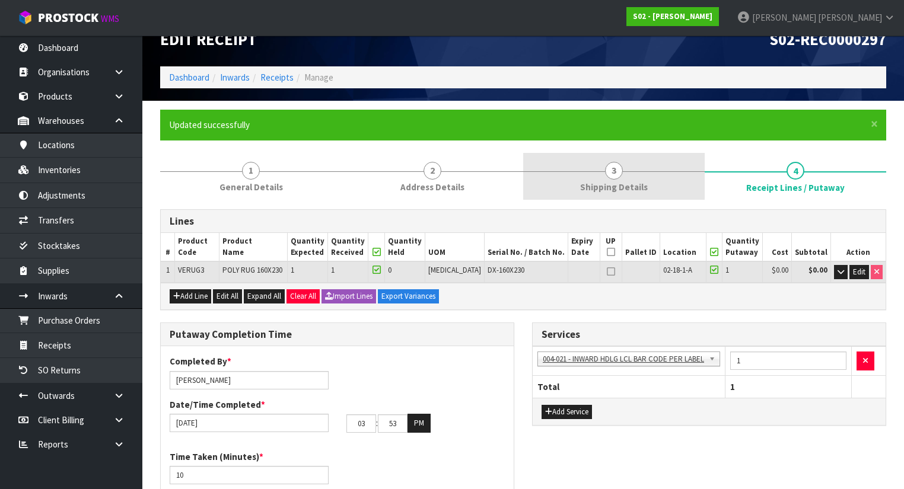
click at [595, 174] on link "3 Shipping Details" at bounding box center [613, 176] width 181 height 47
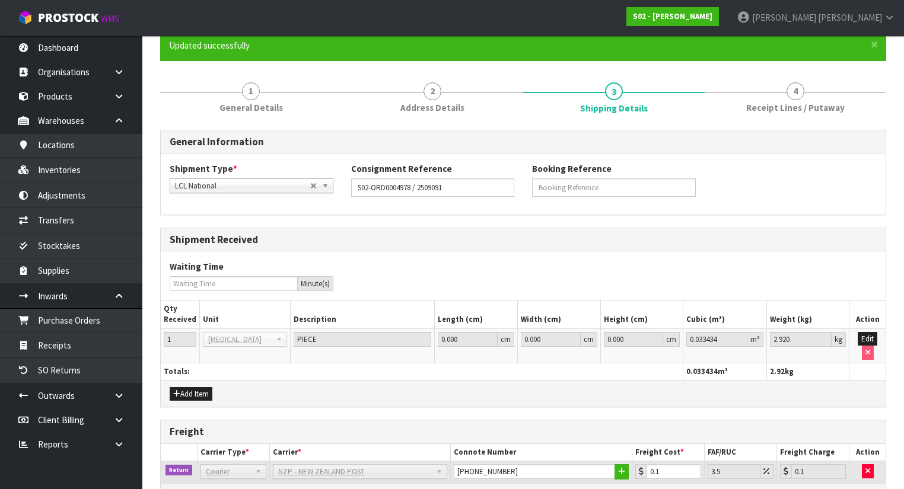
scroll to position [176, 0]
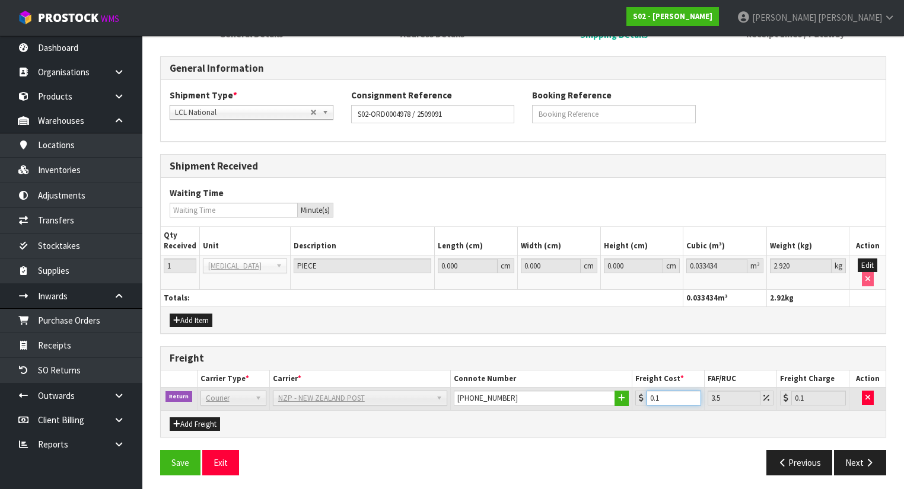
drag, startPoint x: 666, startPoint y: 399, endPoint x: 655, endPoint y: 398, distance: 10.7
click at [655, 398] on input "0.1" at bounding box center [673, 398] width 55 height 15
type input "0.01"
click at [567, 335] on div "General Information Shipment Type * LCL National LCL International FCL-20ft FCL…" at bounding box center [523, 270] width 726 height 429
click at [176, 450] on button "Save" at bounding box center [180, 463] width 40 height 26
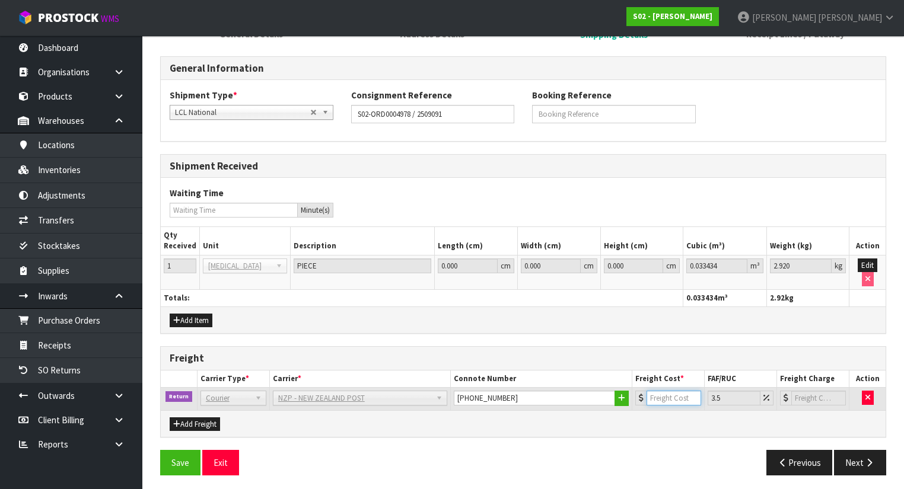
click at [662, 396] on input "number" at bounding box center [673, 398] width 55 height 15
click at [862, 455] on button "Next" at bounding box center [860, 463] width 52 height 26
click at [661, 391] on input "number" at bounding box center [674, 398] width 54 height 15
type input "0"
click at [867, 451] on button "Next" at bounding box center [860, 463] width 52 height 26
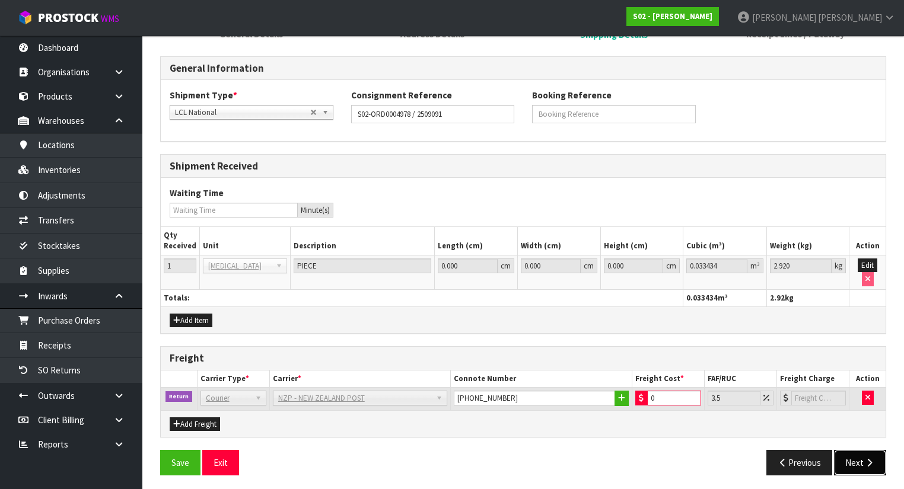
click at [866, 458] on icon "button" at bounding box center [869, 462] width 11 height 9
click at [179, 453] on button "Save" at bounding box center [180, 463] width 40 height 26
click at [671, 399] on input "number" at bounding box center [674, 398] width 54 height 15
click at [861, 444] on div "General Information Shipment Type * LCL National LCL International FCL-20ft FCL…" at bounding box center [523, 270] width 726 height 429
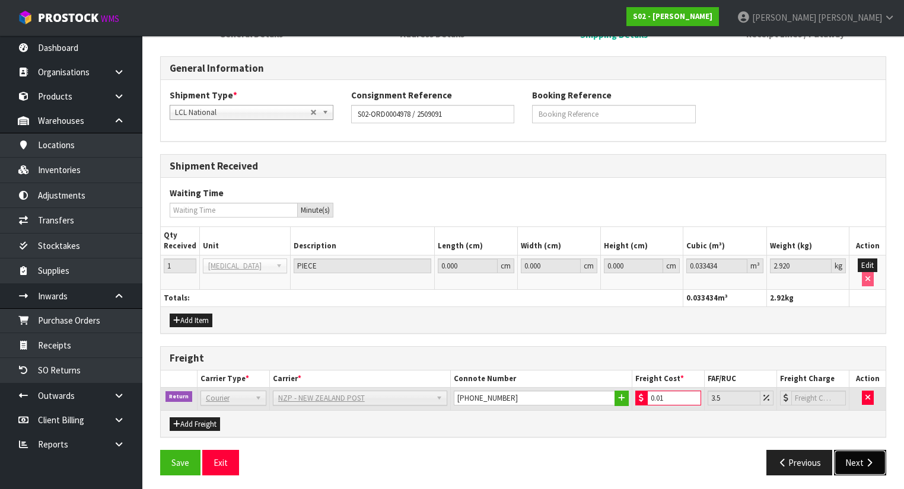
click at [862, 451] on button "Next" at bounding box center [860, 463] width 52 height 26
click at [674, 395] on input "0.01" at bounding box center [674, 398] width 54 height 15
type input "0.1"
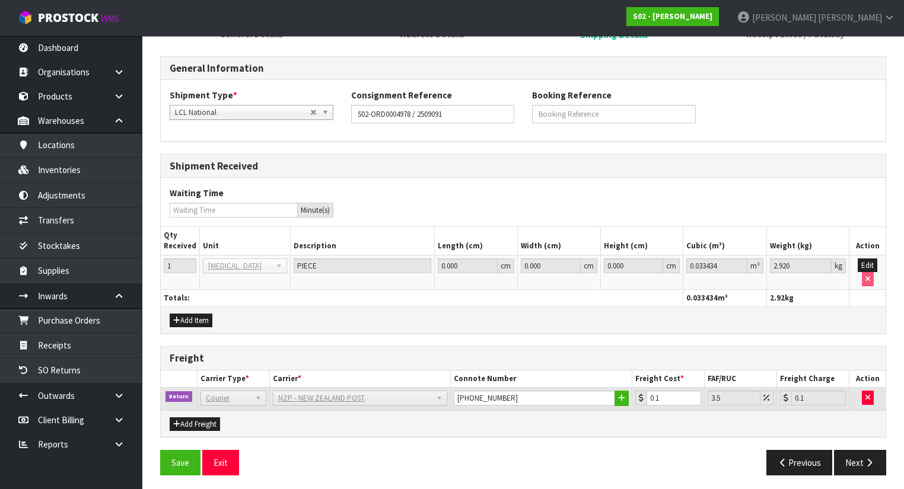
drag, startPoint x: 708, startPoint y: 436, endPoint x: 555, endPoint y: 397, distance: 157.4
click at [708, 437] on div "General Information Shipment Type * LCL National LCL International FCL-20ft FCL…" at bounding box center [523, 270] width 726 height 429
click at [868, 463] on button "Next" at bounding box center [860, 463] width 52 height 26
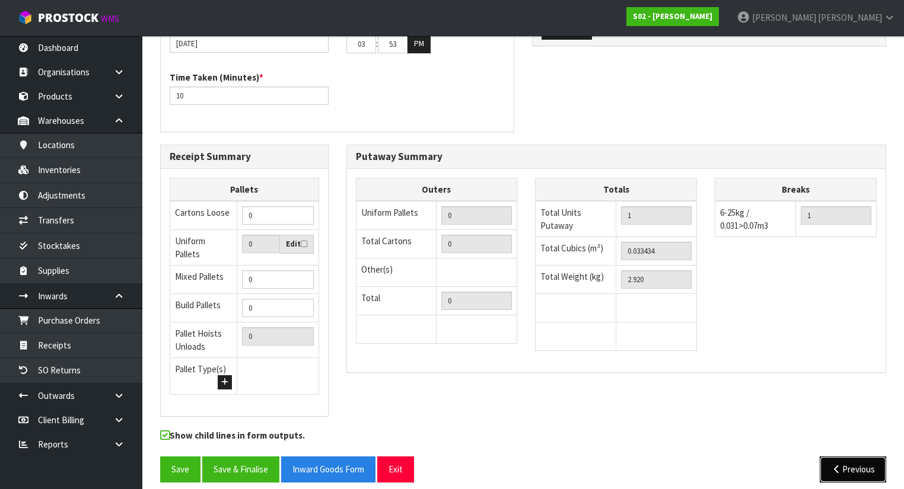
click at [828, 457] on button "Previous" at bounding box center [853, 470] width 66 height 26
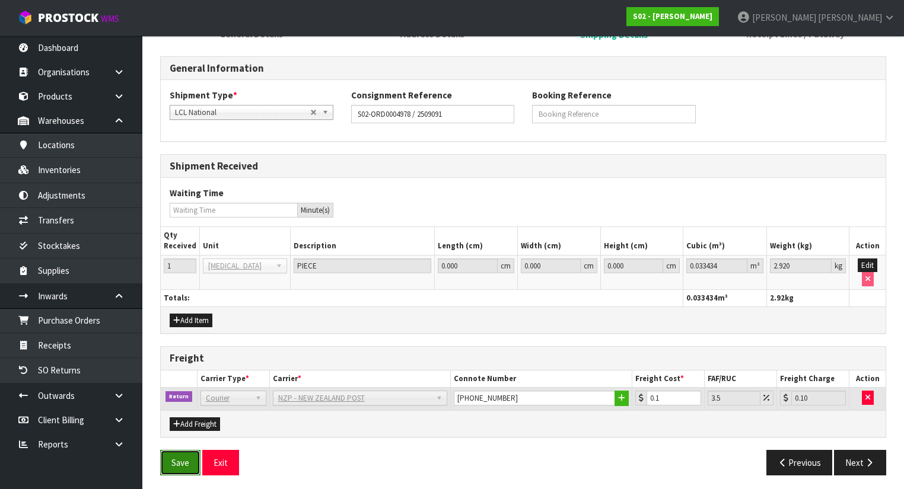
click at [192, 456] on button "Save" at bounding box center [180, 463] width 40 height 26
click at [849, 455] on button "Next" at bounding box center [860, 463] width 52 height 26
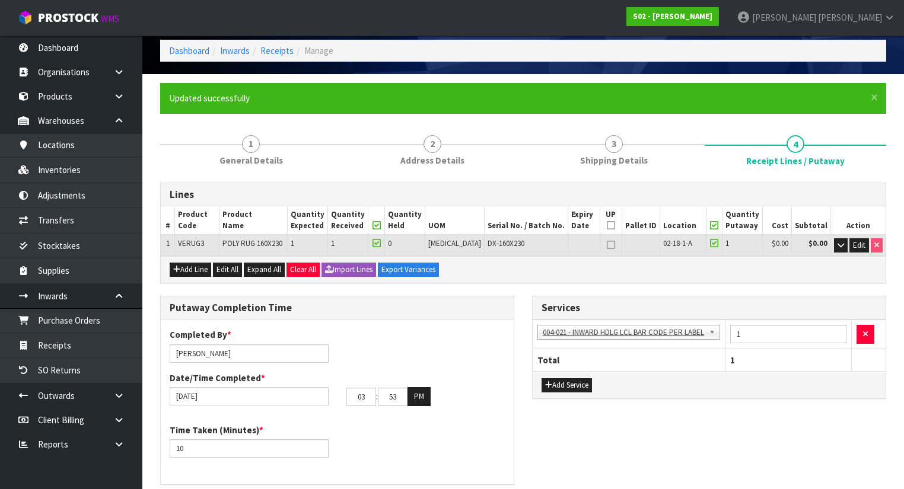
scroll to position [0, 0]
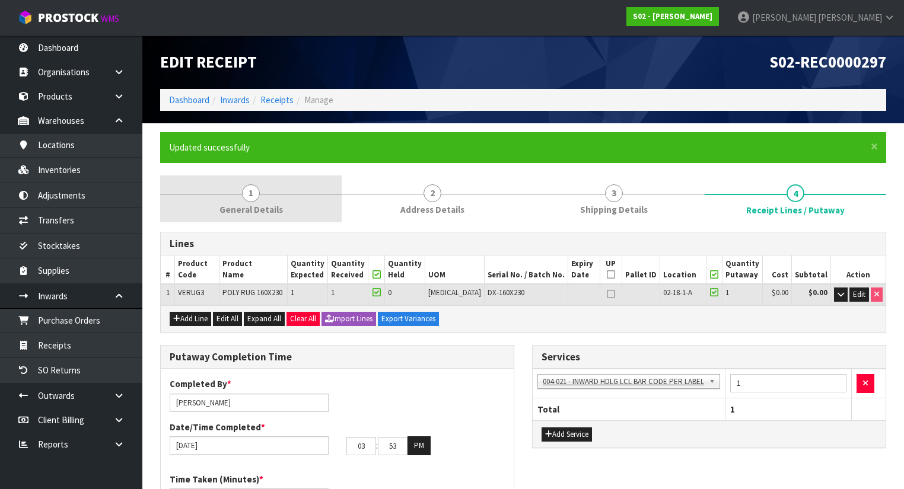
click at [306, 208] on link "1 General Details" at bounding box center [250, 199] width 181 height 47
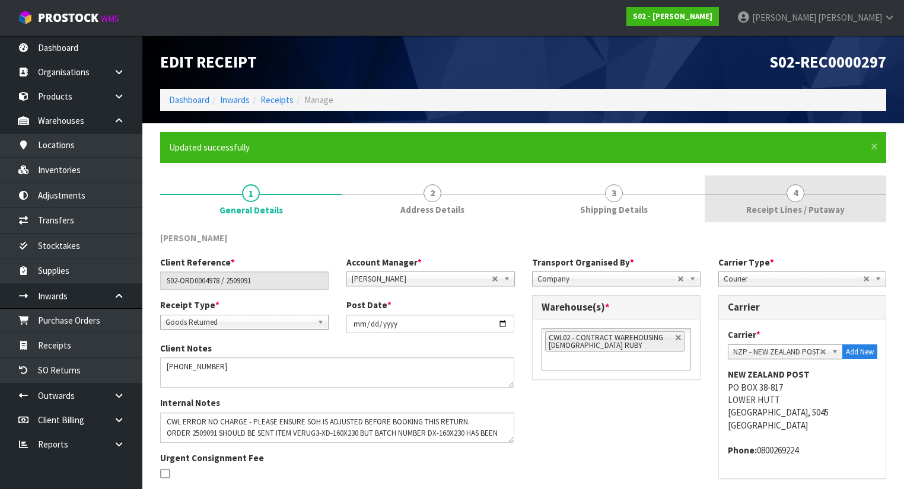
click at [750, 205] on span "Receipt Lines / Putaway" at bounding box center [795, 209] width 98 height 12
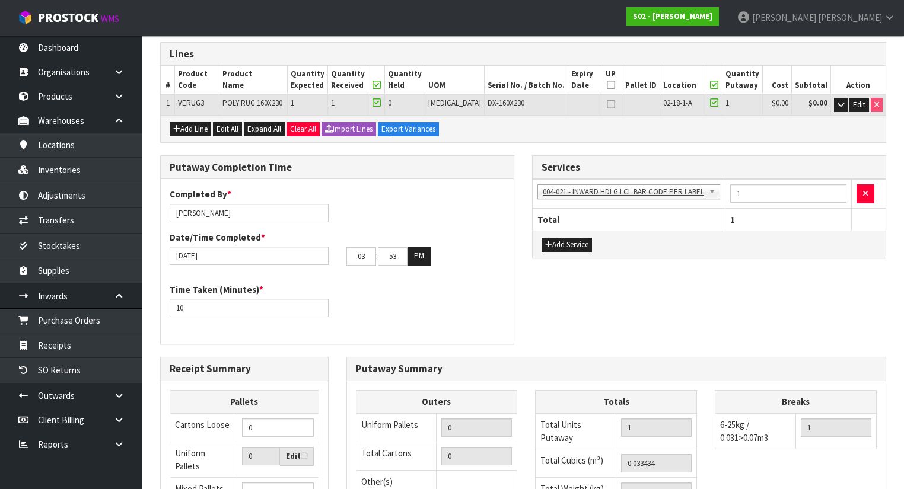
scroll to position [47, 0]
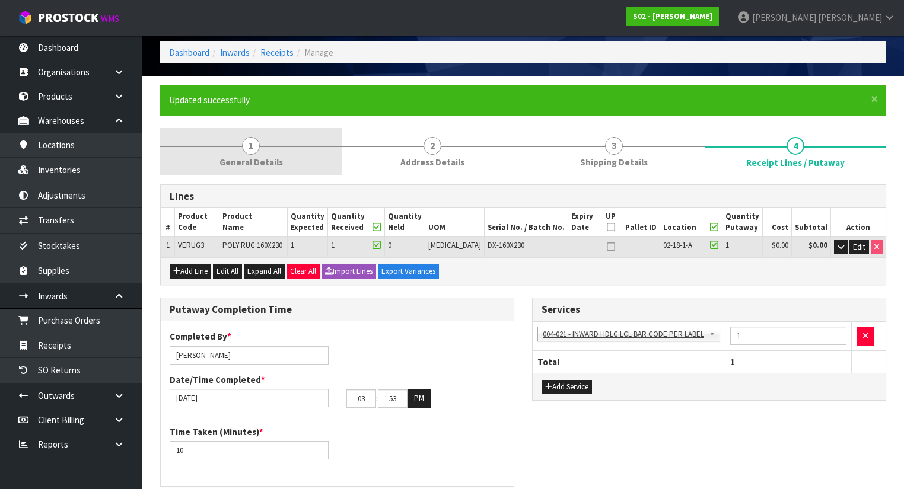
click at [267, 148] on link "1 General Details" at bounding box center [250, 151] width 181 height 47
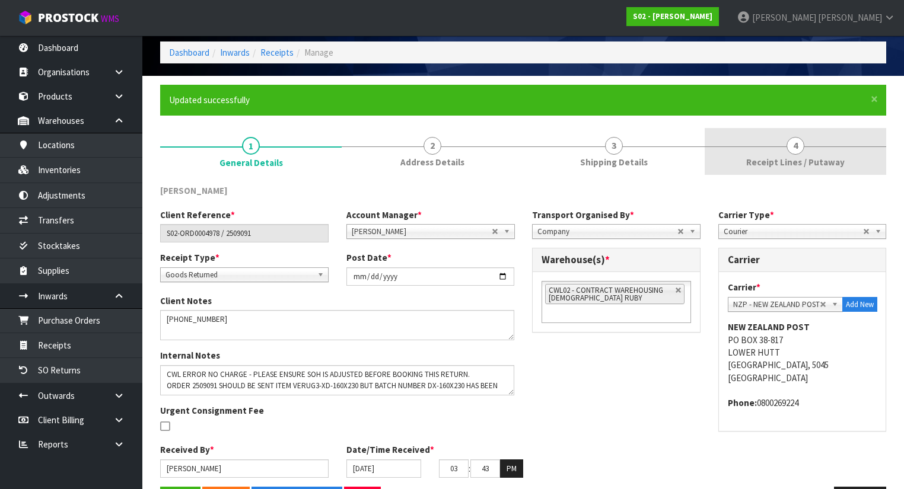
click at [754, 164] on span "Receipt Lines / Putaway" at bounding box center [795, 162] width 98 height 12
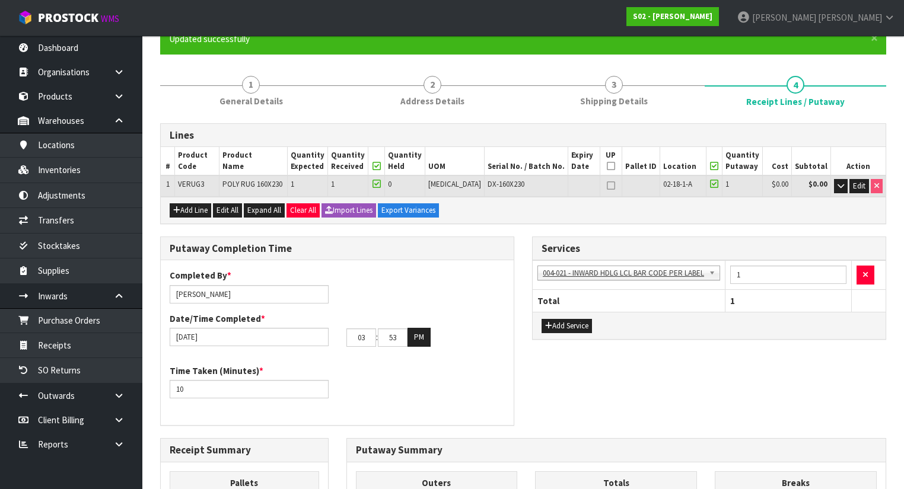
scroll to position [23, 0]
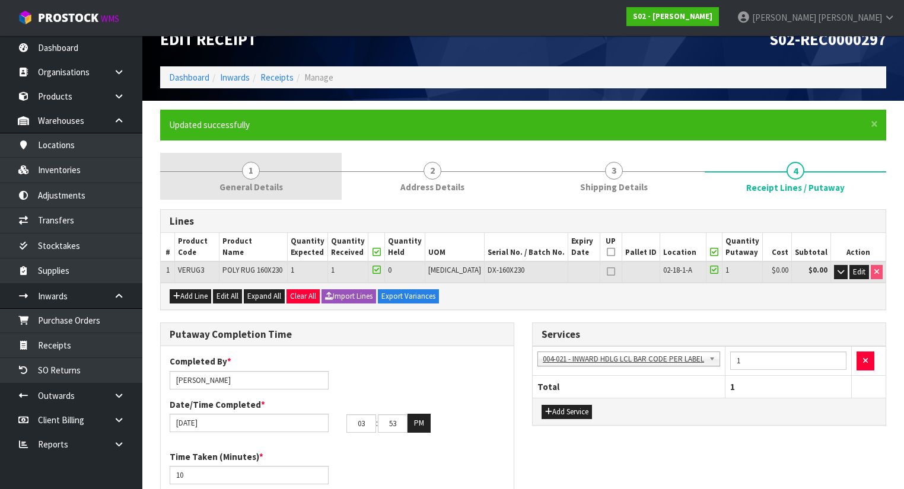
click at [252, 190] on span "General Details" at bounding box center [250, 187] width 63 height 12
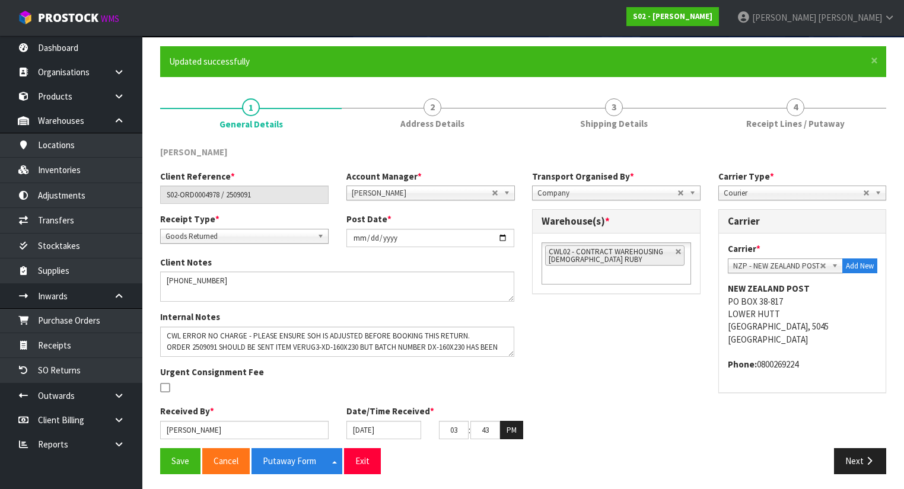
scroll to position [87, 0]
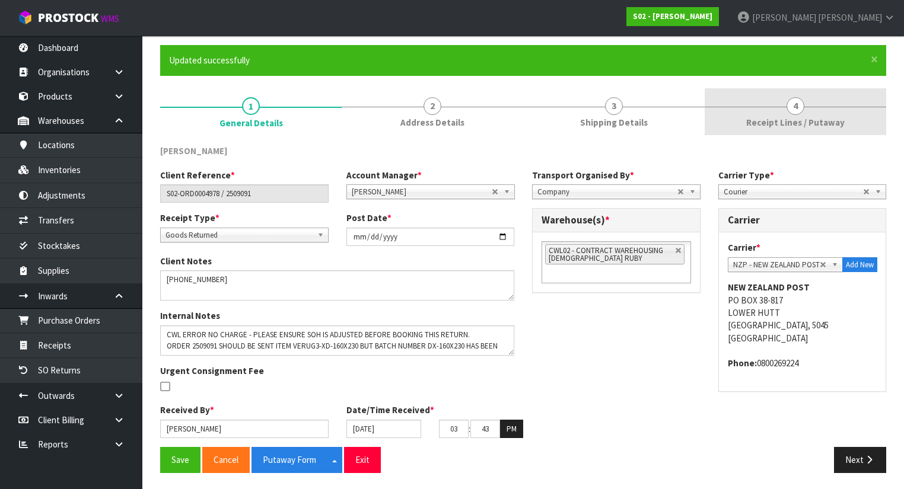
click at [788, 113] on link "4 Receipt Lines / Putaway" at bounding box center [795, 111] width 181 height 47
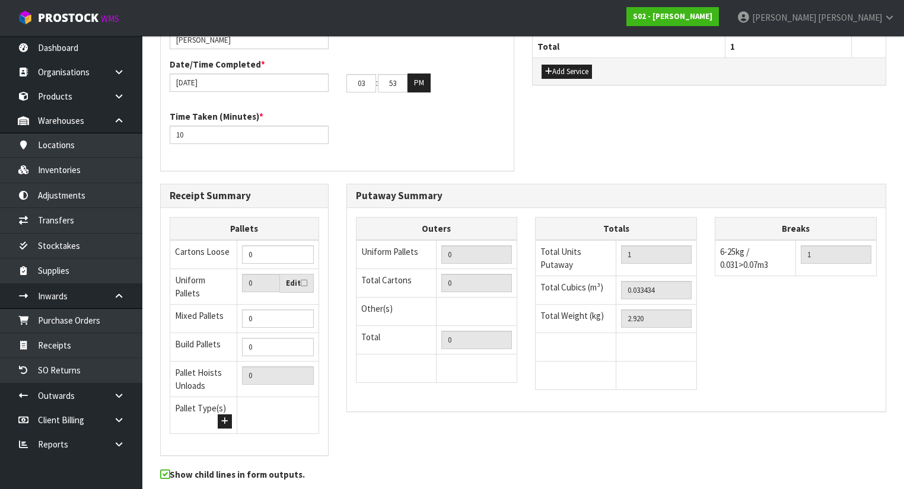
scroll to position [402, 0]
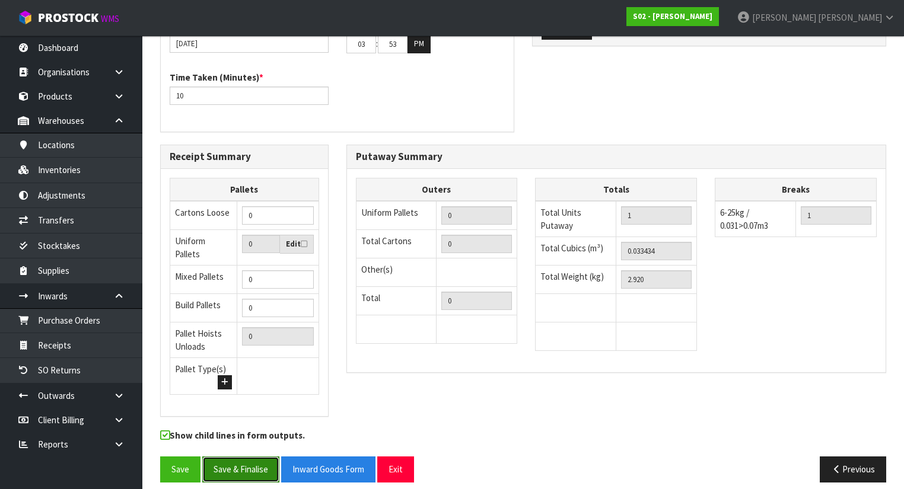
click at [229, 458] on button "Save & Finalise" at bounding box center [240, 470] width 77 height 26
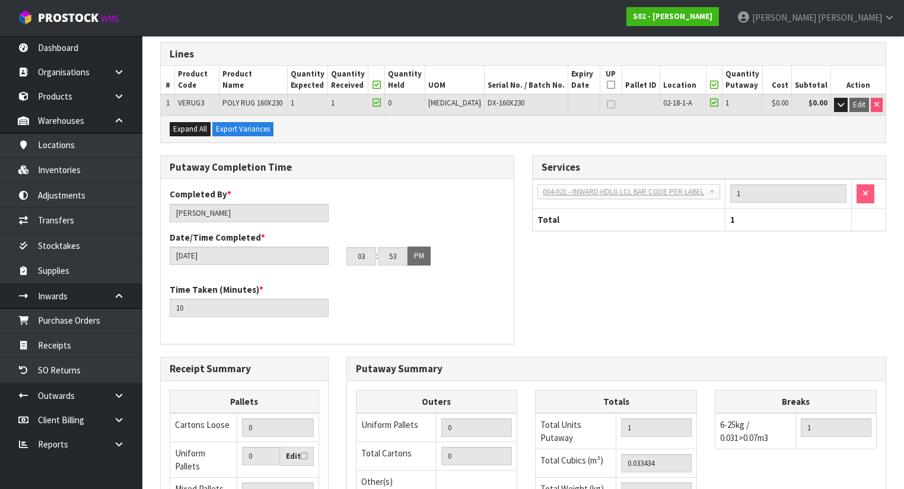
scroll to position [285, 0]
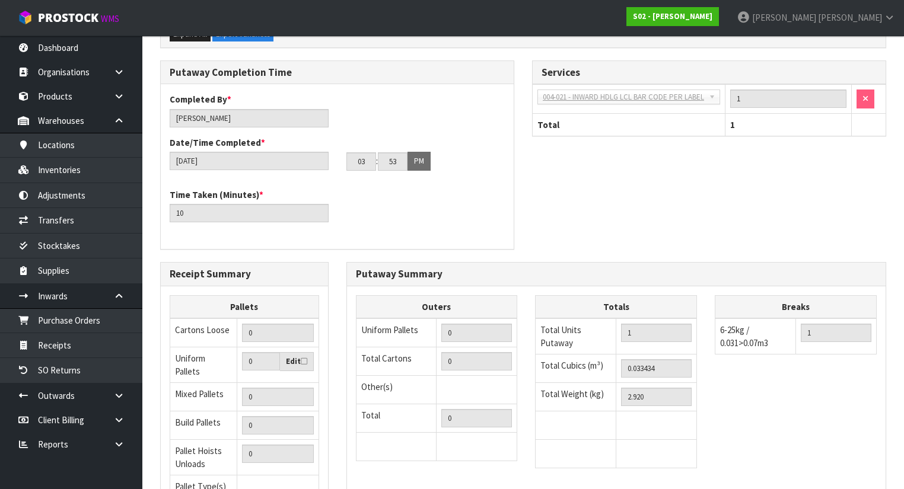
click at [528, 215] on div "Putaway Completion Time Completed By * Michael Drugan Date/Time Completed * 19/…" at bounding box center [523, 161] width 744 height 202
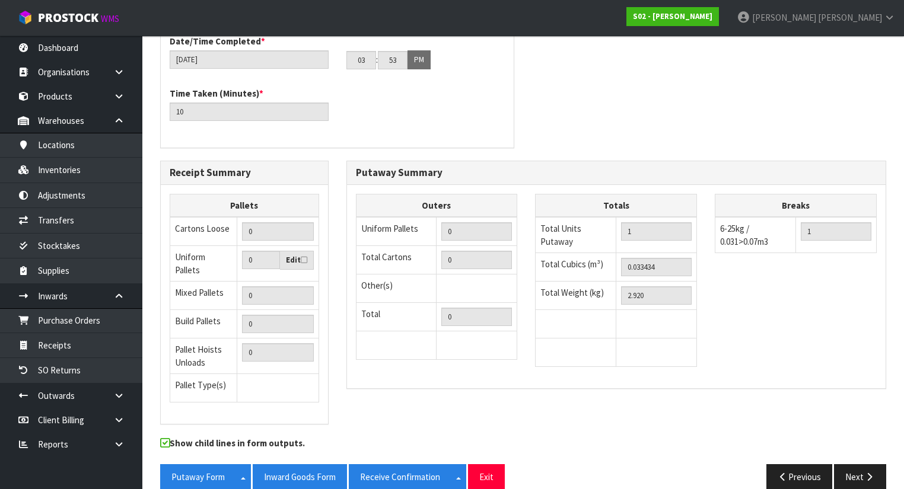
scroll to position [394, 0]
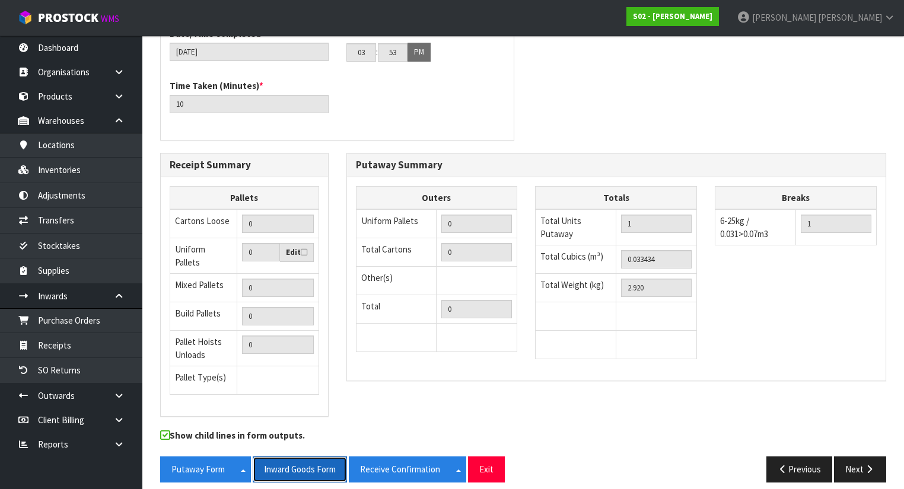
click at [292, 458] on button "Inward Goods Form" at bounding box center [300, 470] width 94 height 26
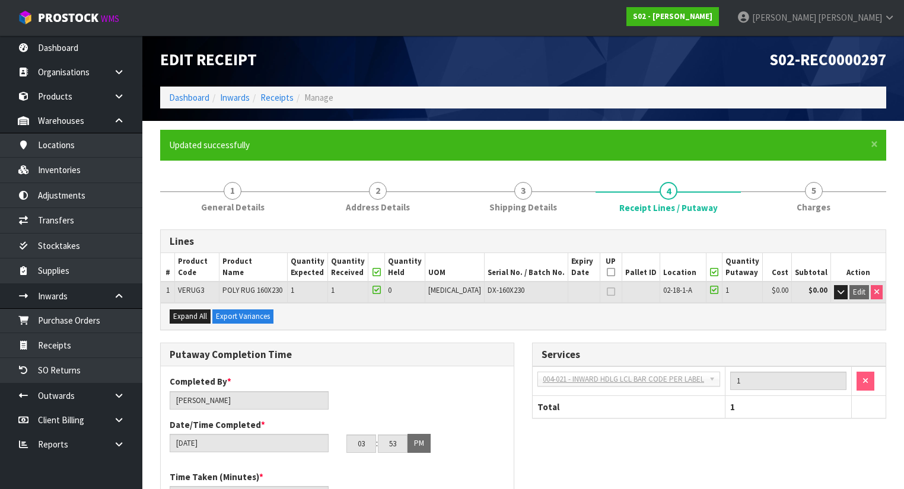
scroll to position [0, 0]
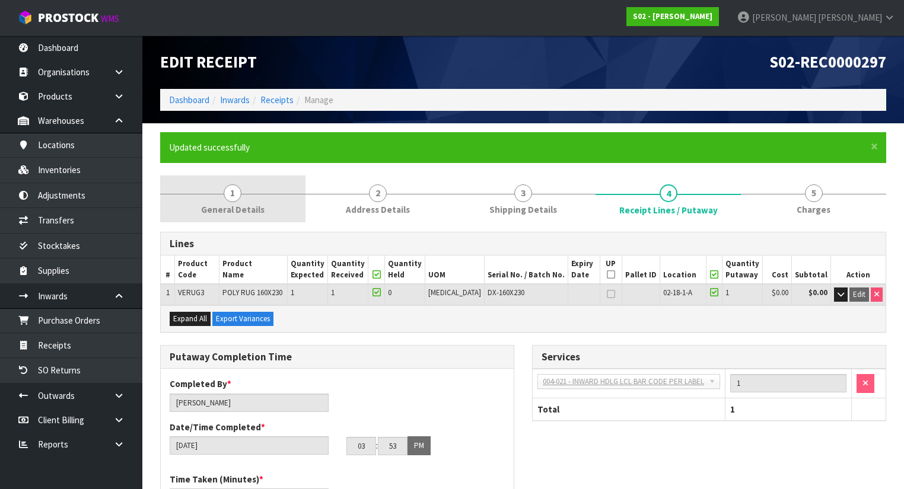
click at [250, 199] on link "1 General Details" at bounding box center [232, 199] width 145 height 47
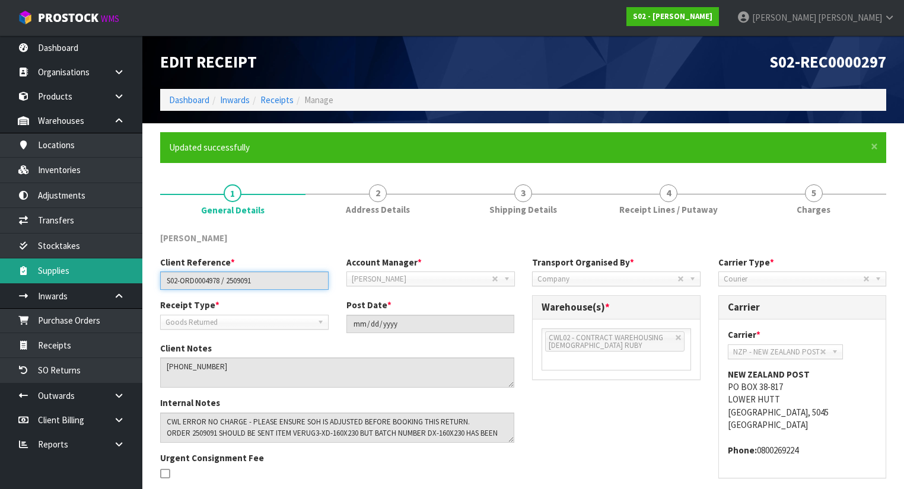
drag, startPoint x: 268, startPoint y: 283, endPoint x: 135, endPoint y: 275, distance: 133.1
click at [135, 275] on body "Toggle navigation ProStock WMS S02 - YINGMEI HAO Michael Drugan Logout Dashboar…" at bounding box center [452, 244] width 904 height 489
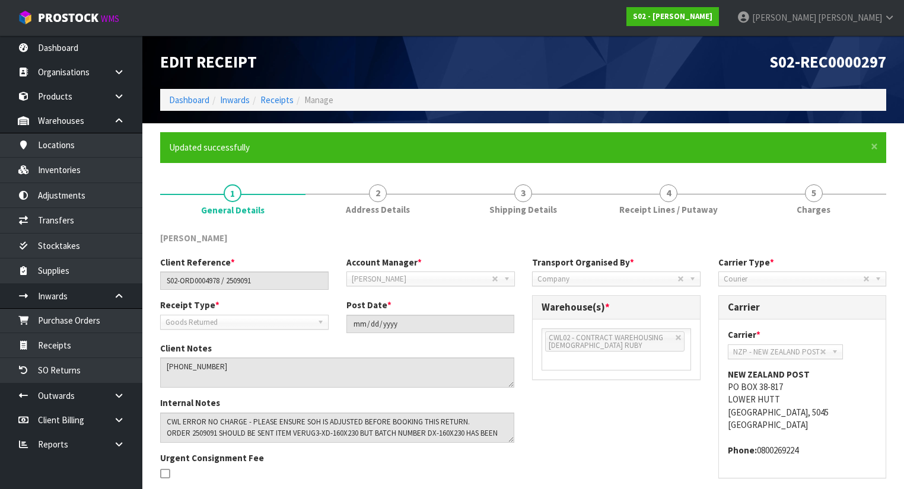
drag, startPoint x: 250, startPoint y: 268, endPoint x: 254, endPoint y: 275, distance: 8.2
click at [251, 270] on div "Client Reference * S02-ORD0004978 / 2509091" at bounding box center [244, 273] width 186 height 34
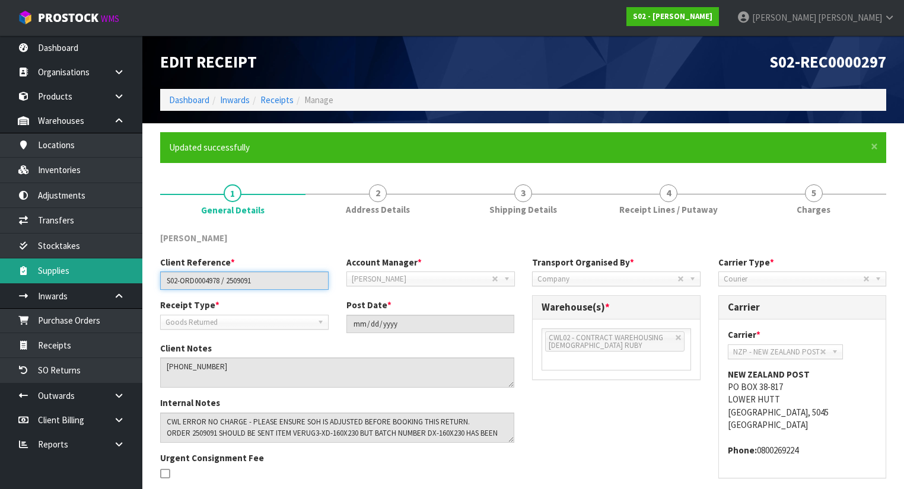
drag, startPoint x: 266, startPoint y: 281, endPoint x: 138, endPoint y: 278, distance: 128.1
click at [138, 278] on body "Toggle navigation ProStock WMS S02 - YINGMEI HAO Michael Drugan Logout Dashboar…" at bounding box center [452, 244] width 904 height 489
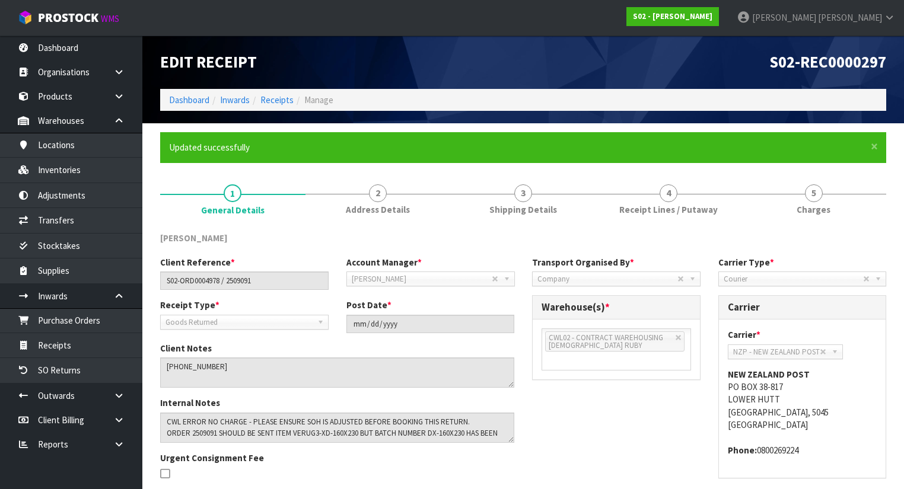
click at [609, 18] on nav "Toggle navigation ProStock WMS S02 - YINGMEI HAO Michael Drugan Logout" at bounding box center [452, 18] width 904 height 36
drag, startPoint x: 657, startPoint y: 25, endPoint x: 652, endPoint y: 33, distance: 9.3
click at [657, 26] on nav "Toggle navigation ProStock WMS S02 - YINGMEI HAO Michael Drugan Logout" at bounding box center [452, 18] width 904 height 36
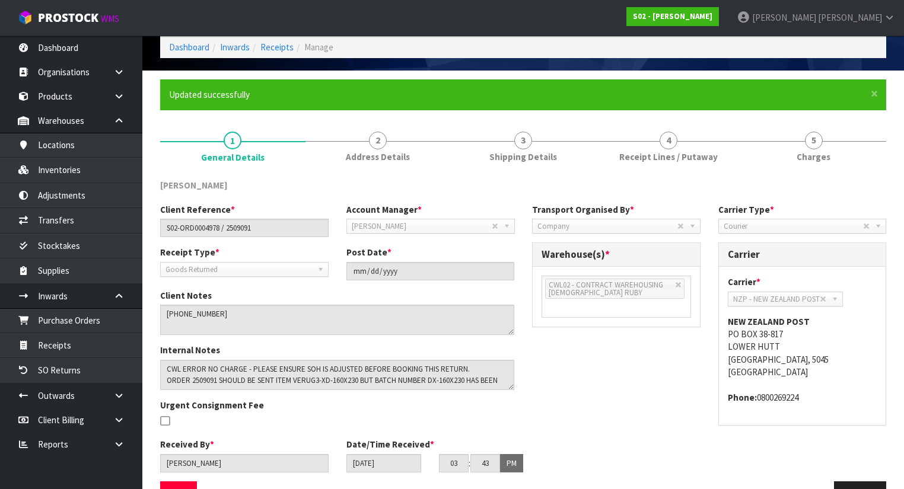
scroll to position [87, 0]
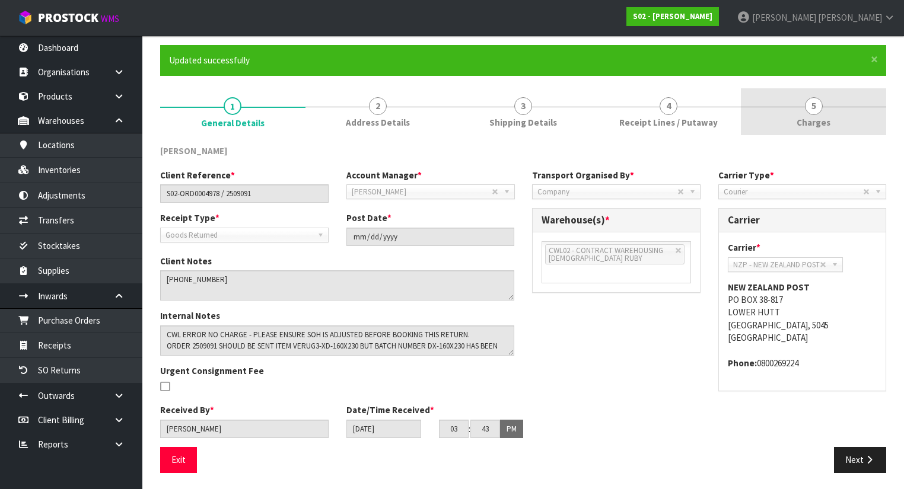
click at [797, 124] on link "5 Charges" at bounding box center [813, 111] width 145 height 47
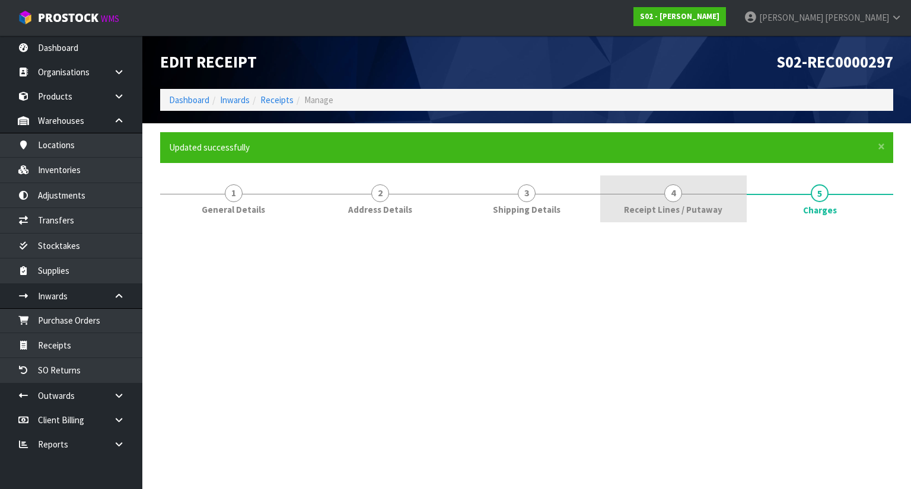
click at [671, 199] on span "4" at bounding box center [673, 193] width 18 height 18
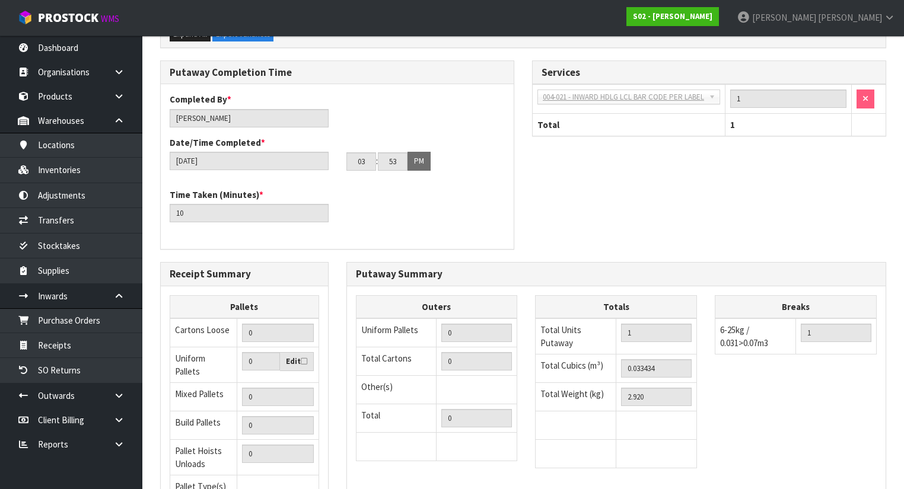
scroll to position [394, 0]
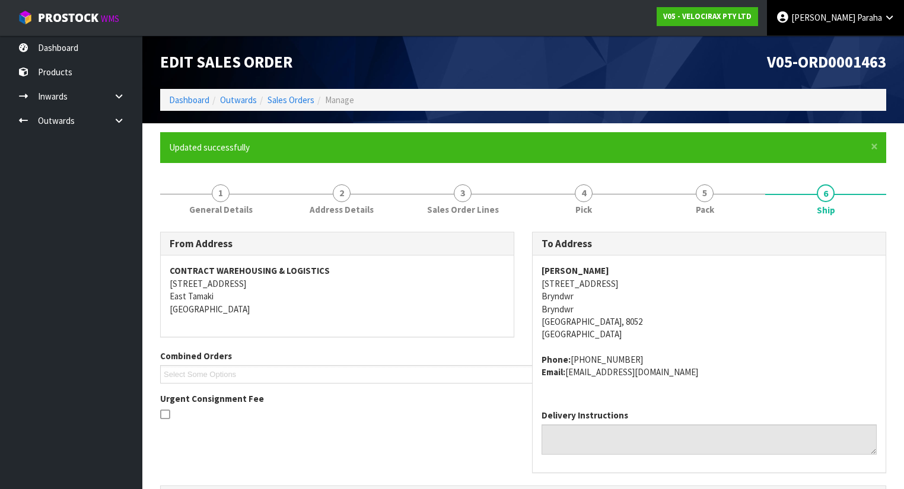
click at [884, 20] on icon at bounding box center [889, 17] width 11 height 9
click at [860, 49] on link "Logout" at bounding box center [857, 47] width 94 height 16
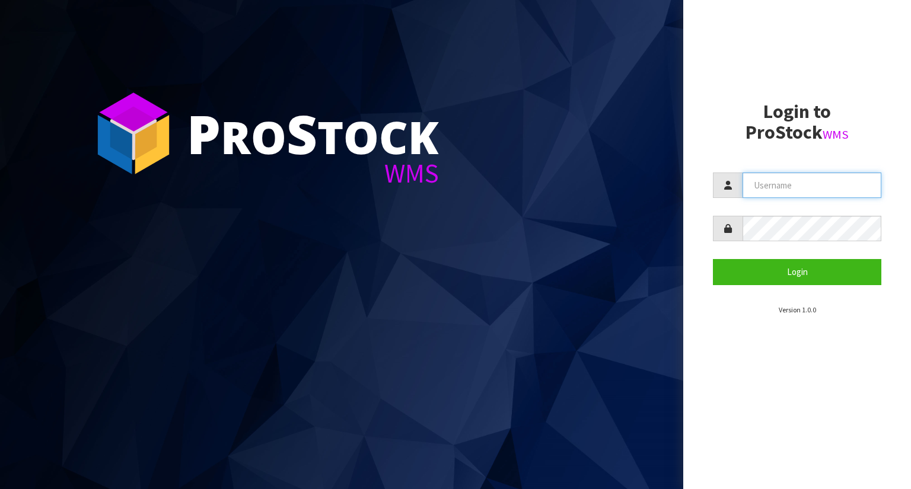
click at [756, 186] on input "text" at bounding box center [812, 186] width 139 height 26
type input "POLLY"
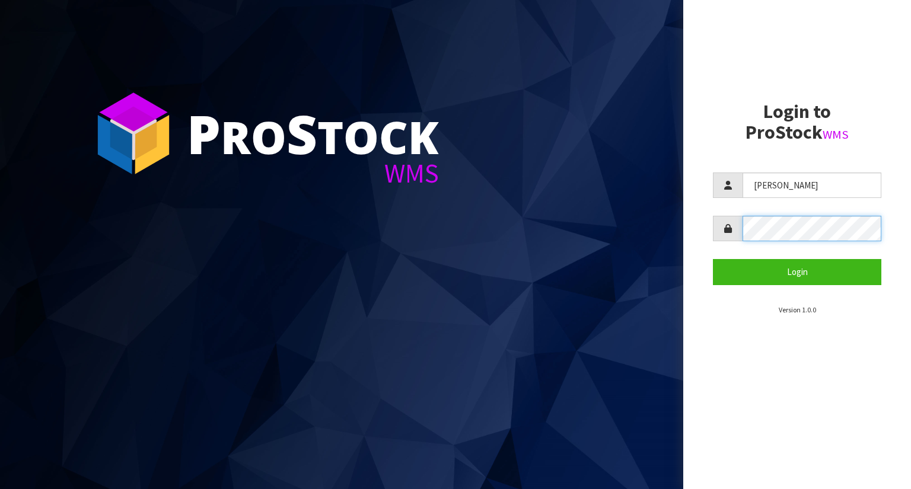
click at [713, 259] on button "Login" at bounding box center [797, 272] width 168 height 26
